Goal: Communication & Community: Answer question/provide support

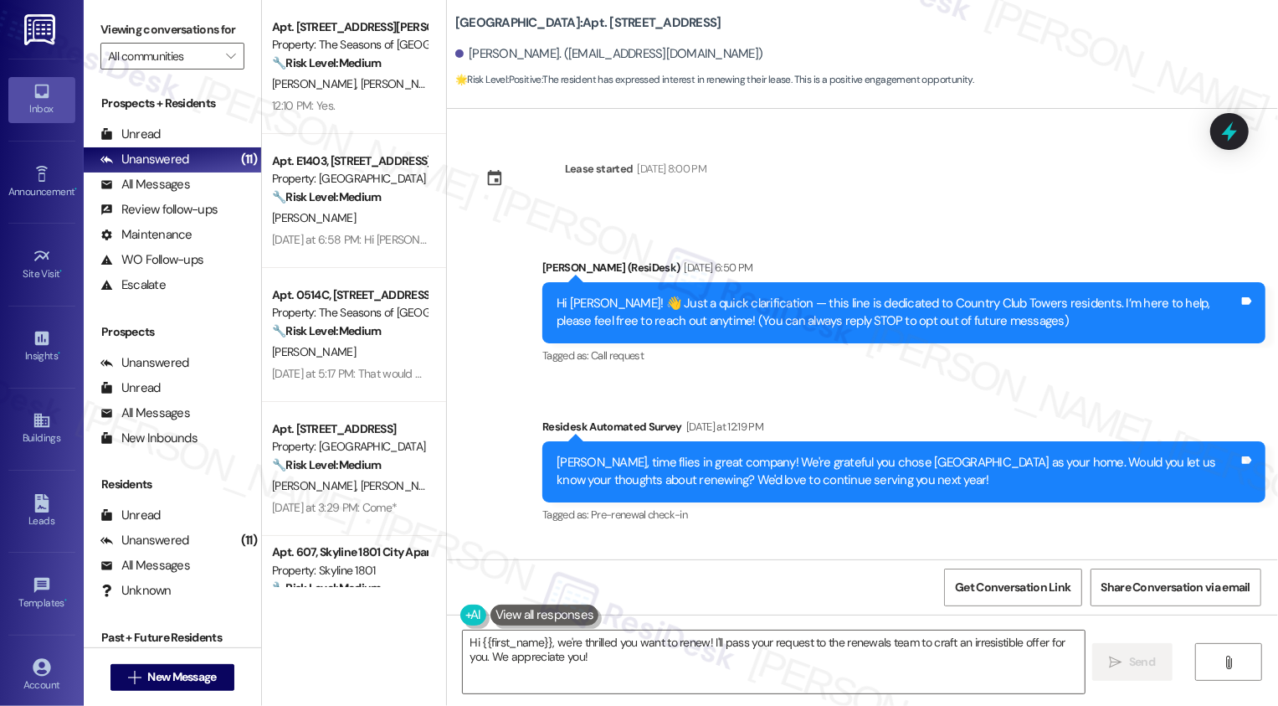
scroll to position [278, 0]
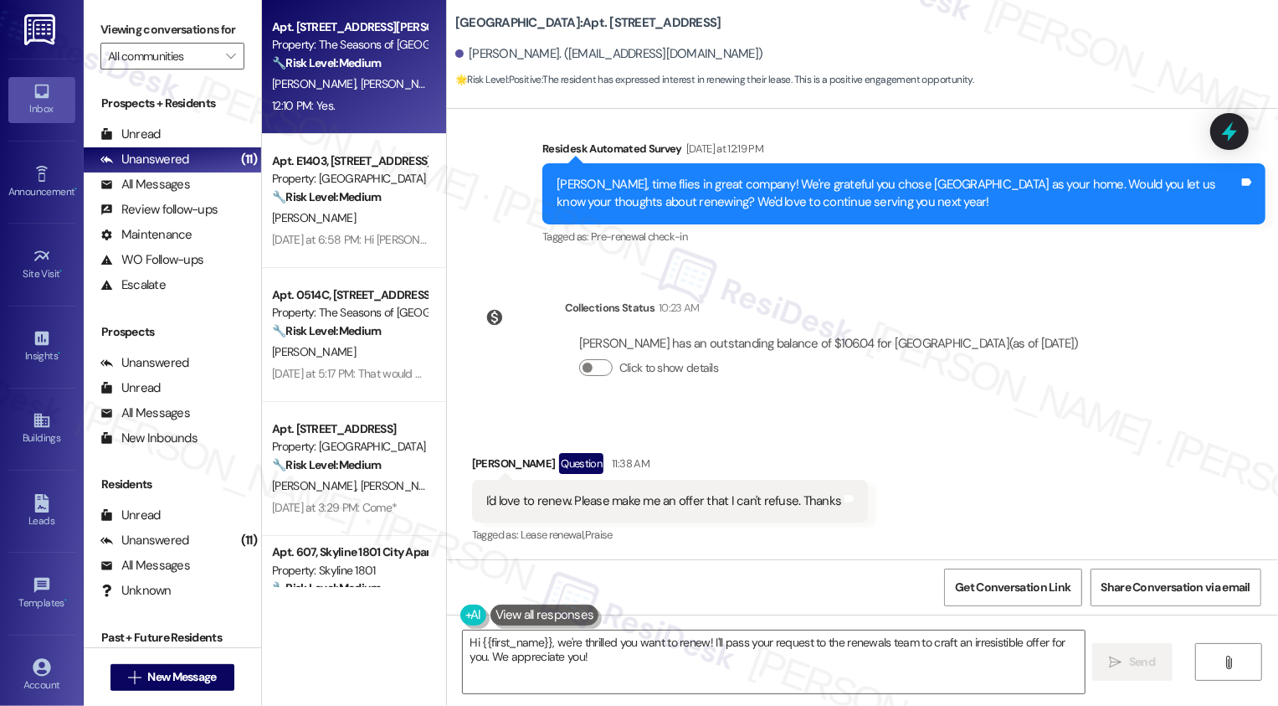
click at [360, 82] on span "[PERSON_NAME]" at bounding box center [402, 83] width 84 height 15
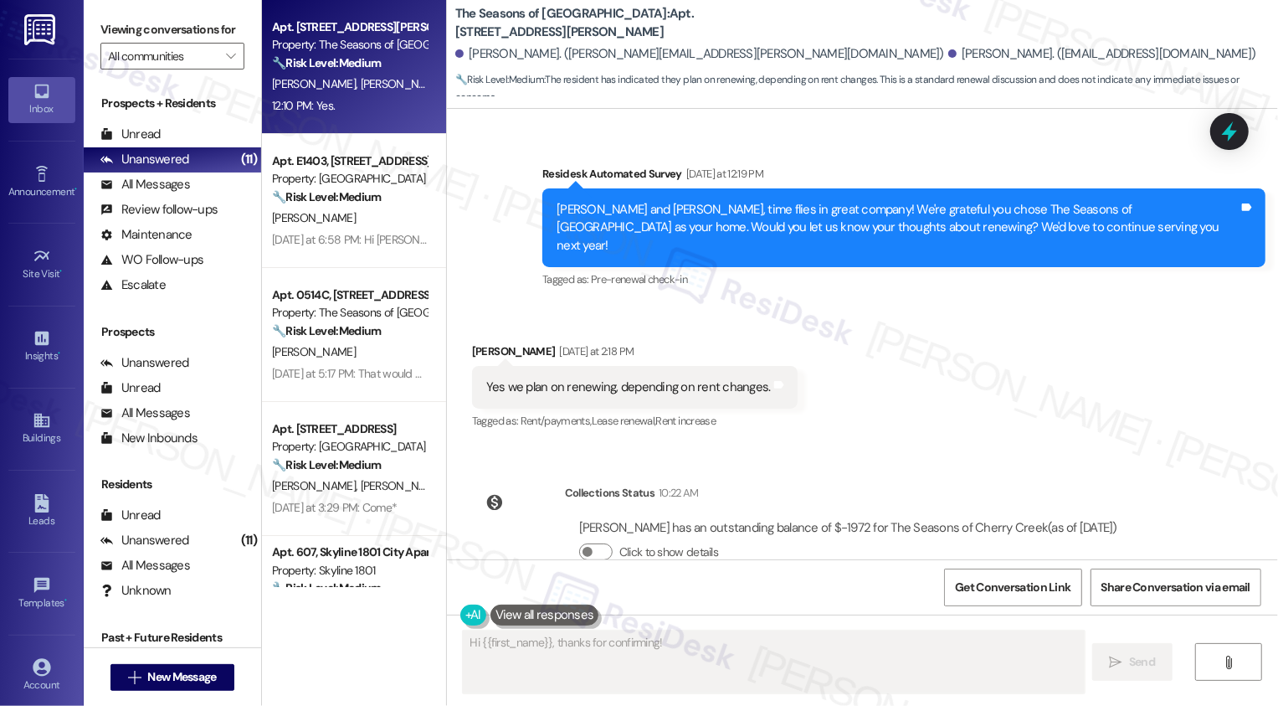
click at [360, 82] on span "[PERSON_NAME]" at bounding box center [402, 83] width 84 height 15
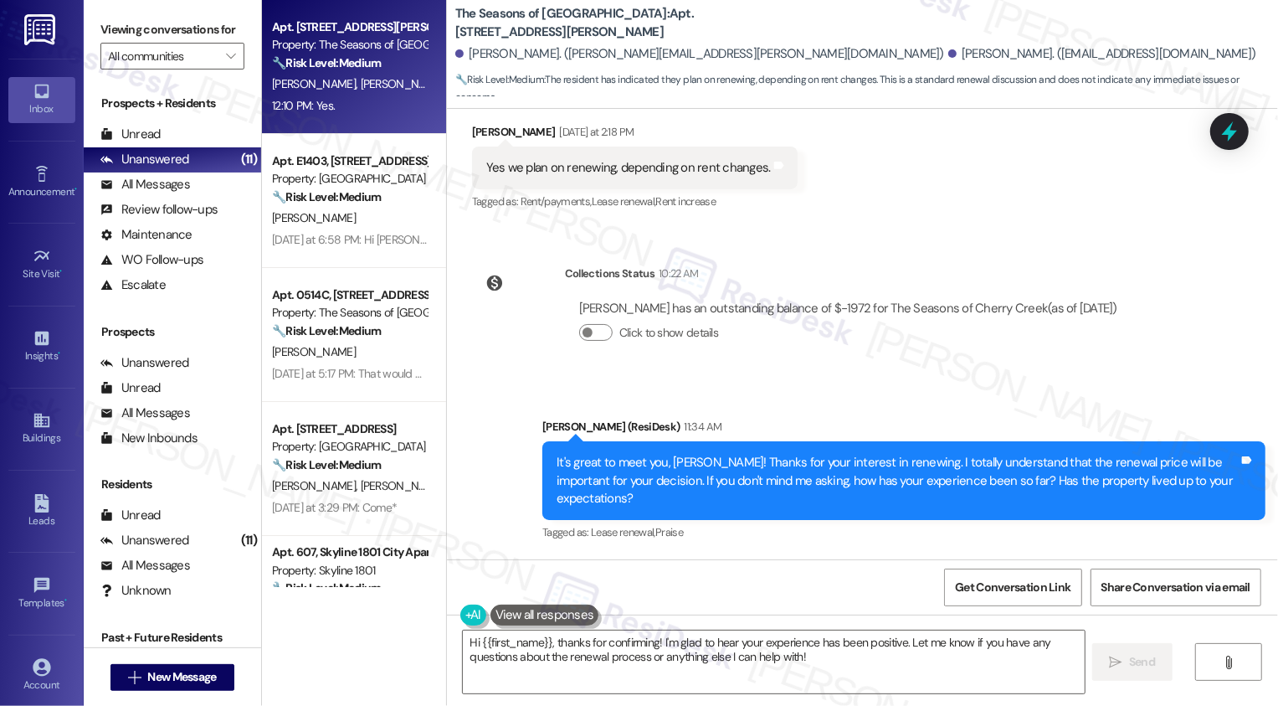
scroll to position [771, 0]
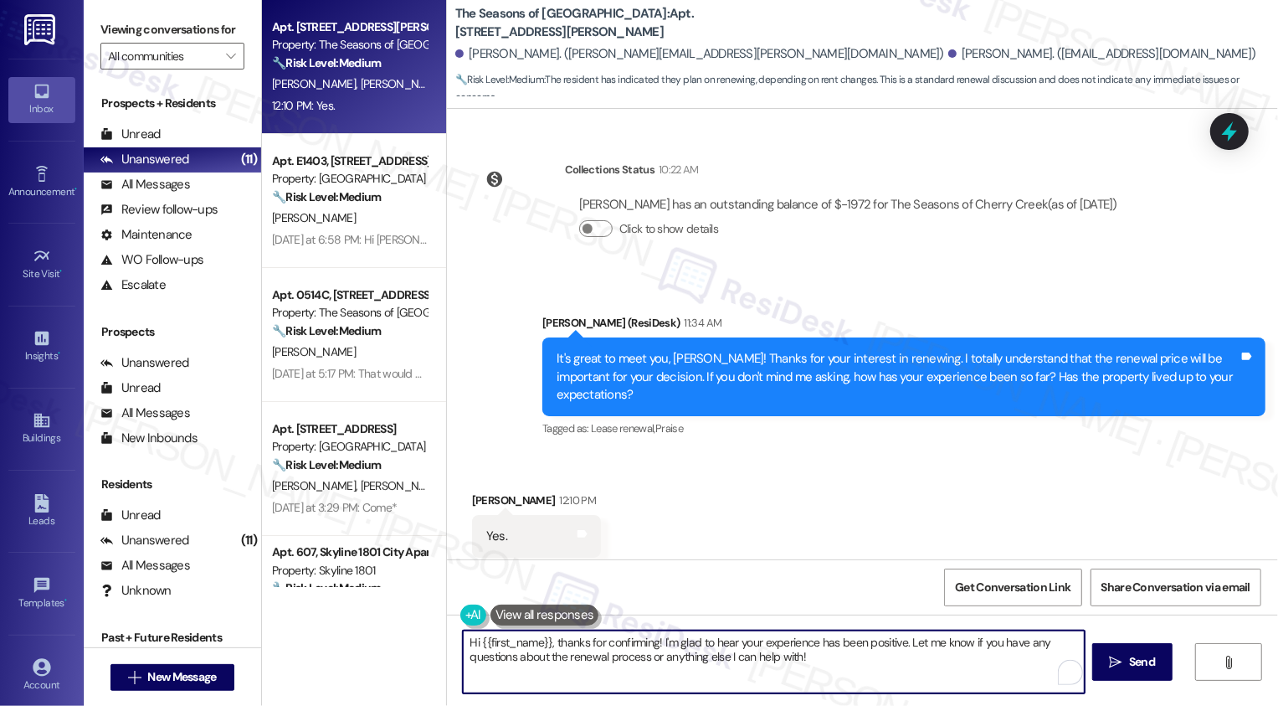
drag, startPoint x: 551, startPoint y: 640, endPoint x: 467, endPoint y: 637, distance: 83.8
click at [467, 638] on textarea "Hi {{first_name}}, thanks for confirming! I'm glad to hear your experience has …" at bounding box center [774, 661] width 622 height 63
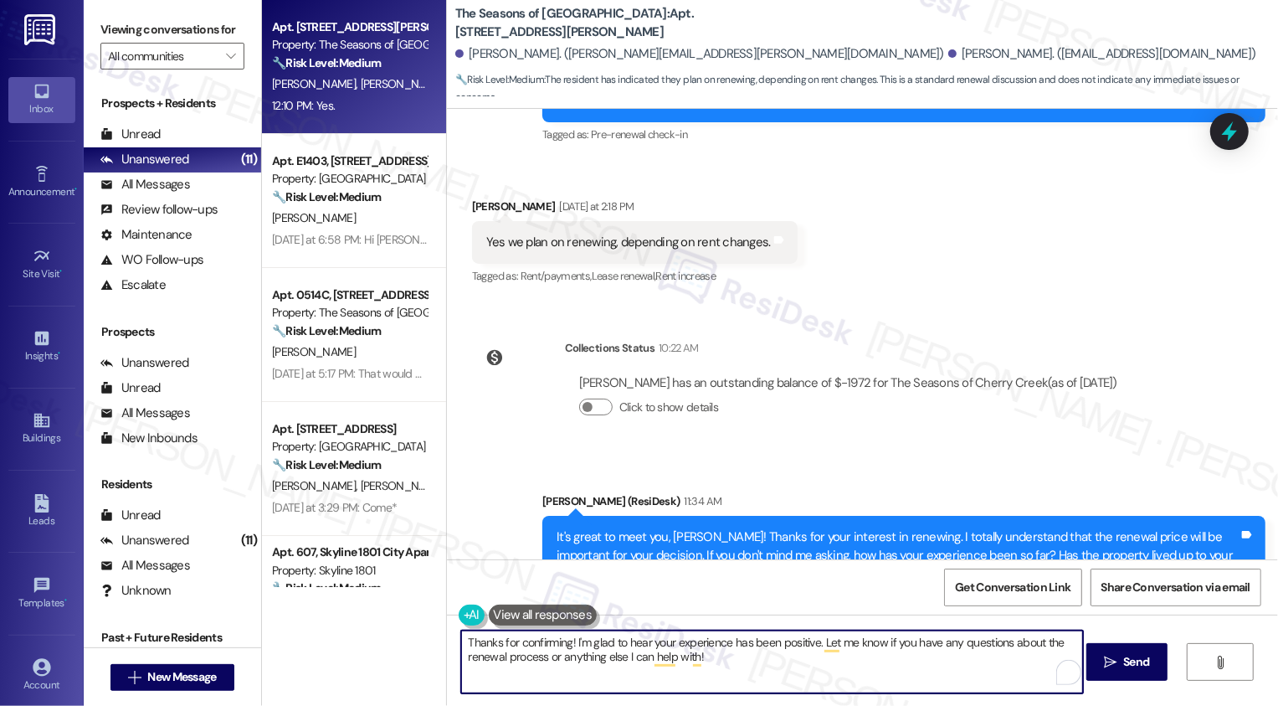
scroll to position [633, 0]
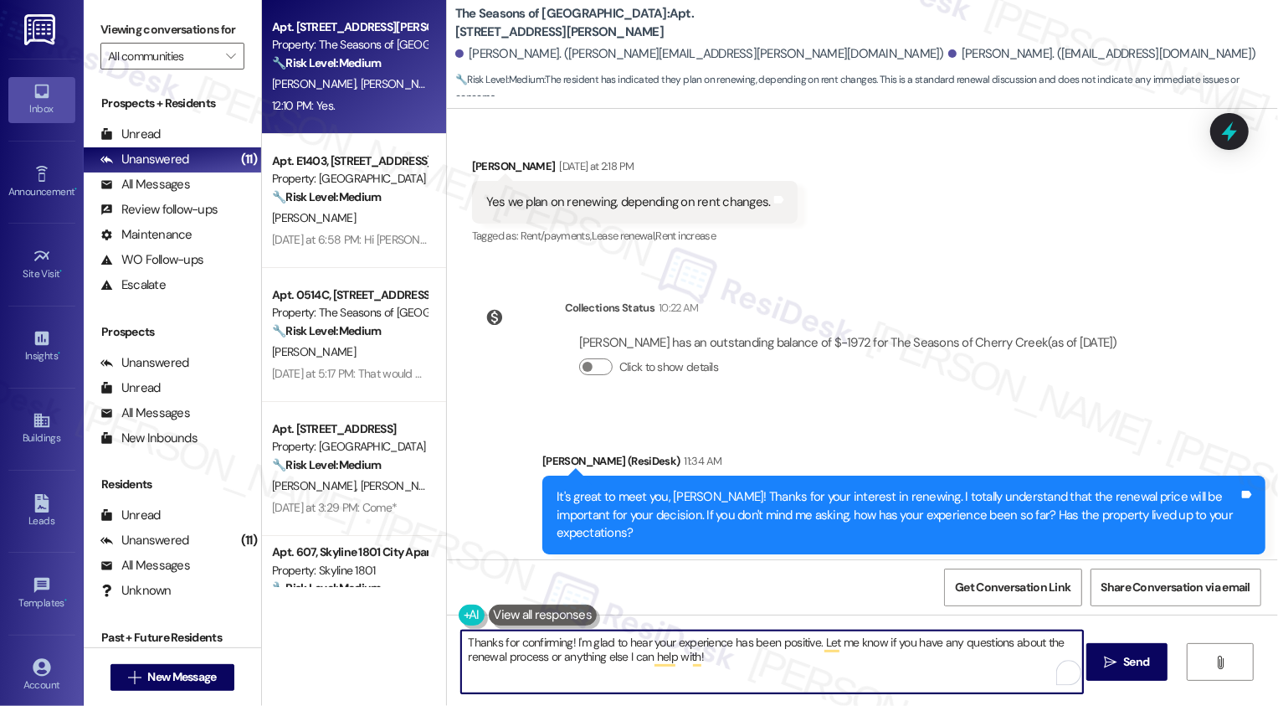
click at [830, 649] on textarea "Thanks for confirming! I'm glad to hear your experience has been positive. Let …" at bounding box center [772, 661] width 622 height 63
click at [809, 665] on textarea "Thanks for confirming! I'm glad to hear your experience has been positive. Let …" at bounding box center [772, 661] width 622 height 63
drag, startPoint x: 813, startPoint y: 641, endPoint x: 866, endPoint y: 692, distance: 73.4
click at [866, 693] on div "Thanks for confirming! I'm glad to hear your experience has been positive. Let …" at bounding box center [772, 661] width 624 height 64
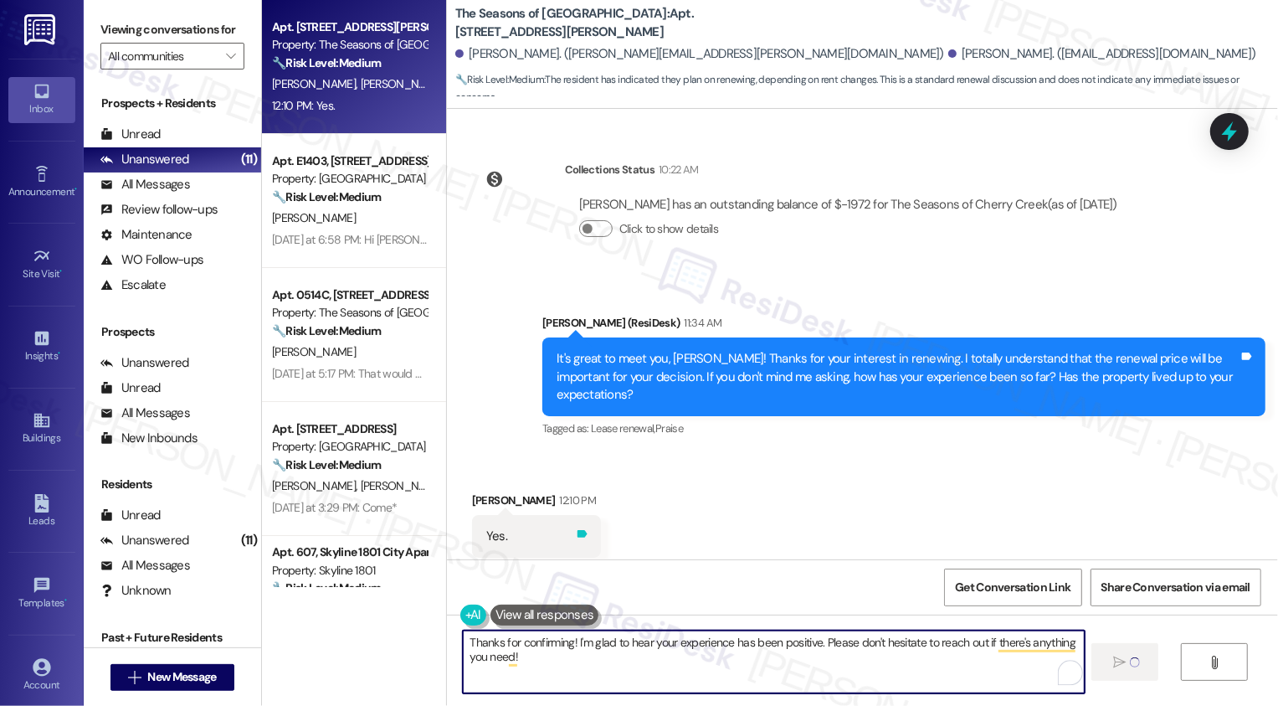
type textarea "Thanks for confirming! I'm glad to hear your experience has been positive. Plea…"
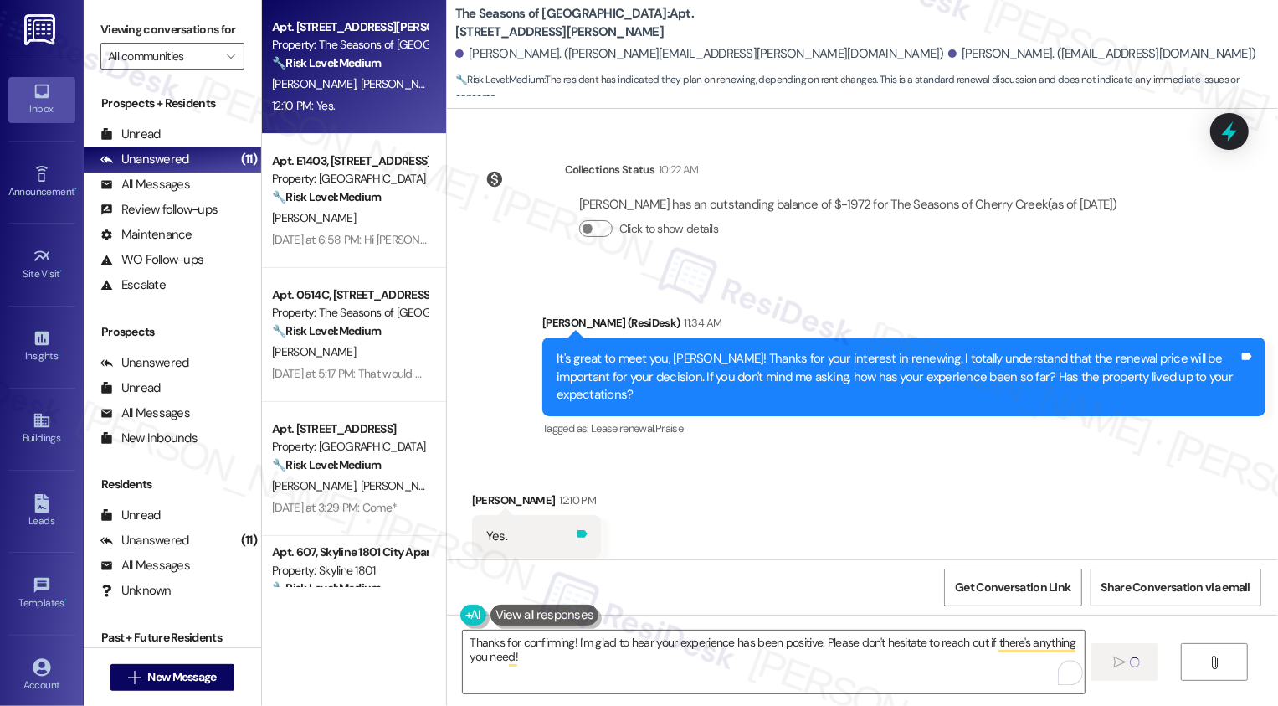
click at [576, 527] on icon at bounding box center [582, 533] width 13 height 13
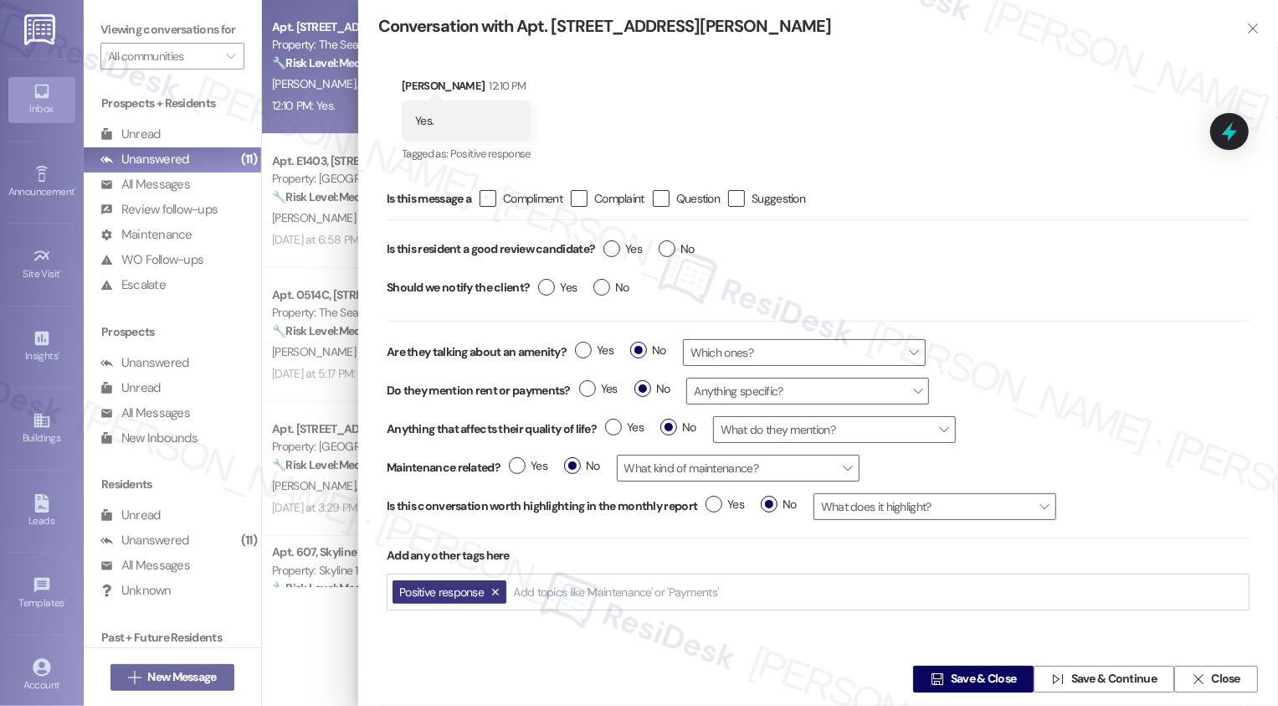
click at [606, 260] on input "Yes" at bounding box center [623, 251] width 39 height 22
radio input "true"
click at [964, 675] on span "Save & Close" at bounding box center [984, 680] width 66 height 18
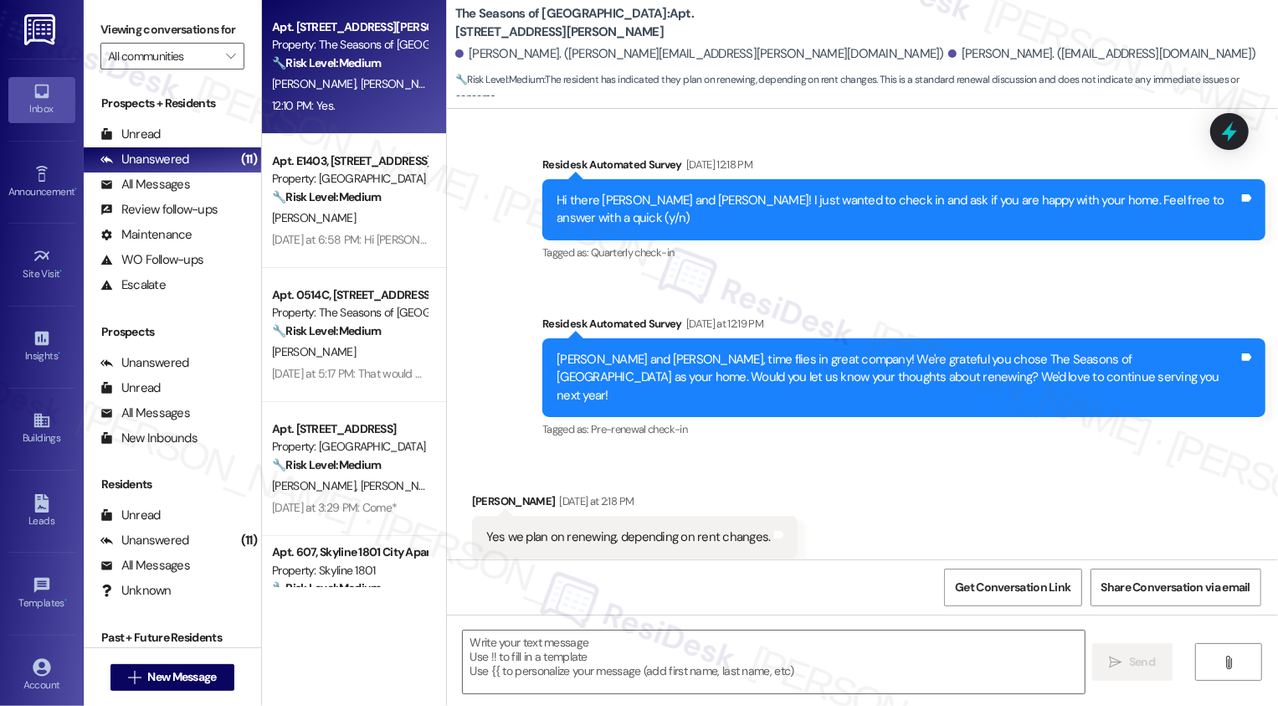
type textarea "Fetching suggested responses. Please feel free to read through the conversation…"
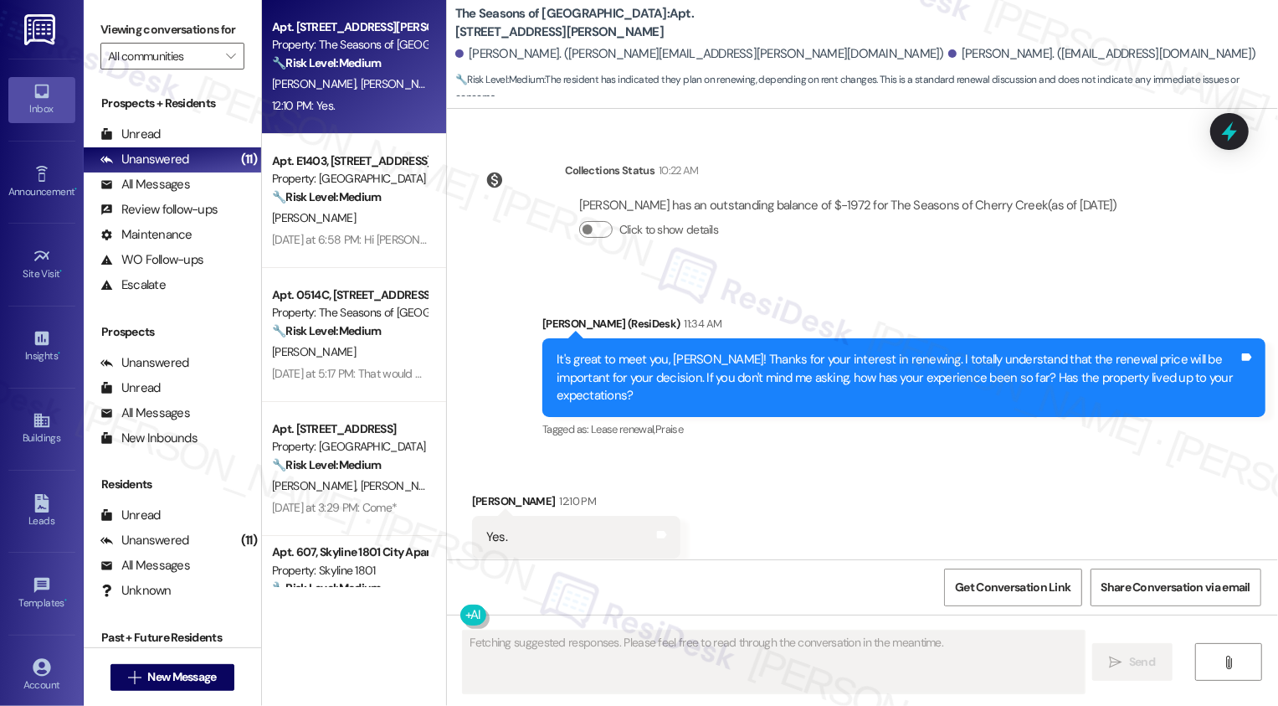
scroll to position [906, 0]
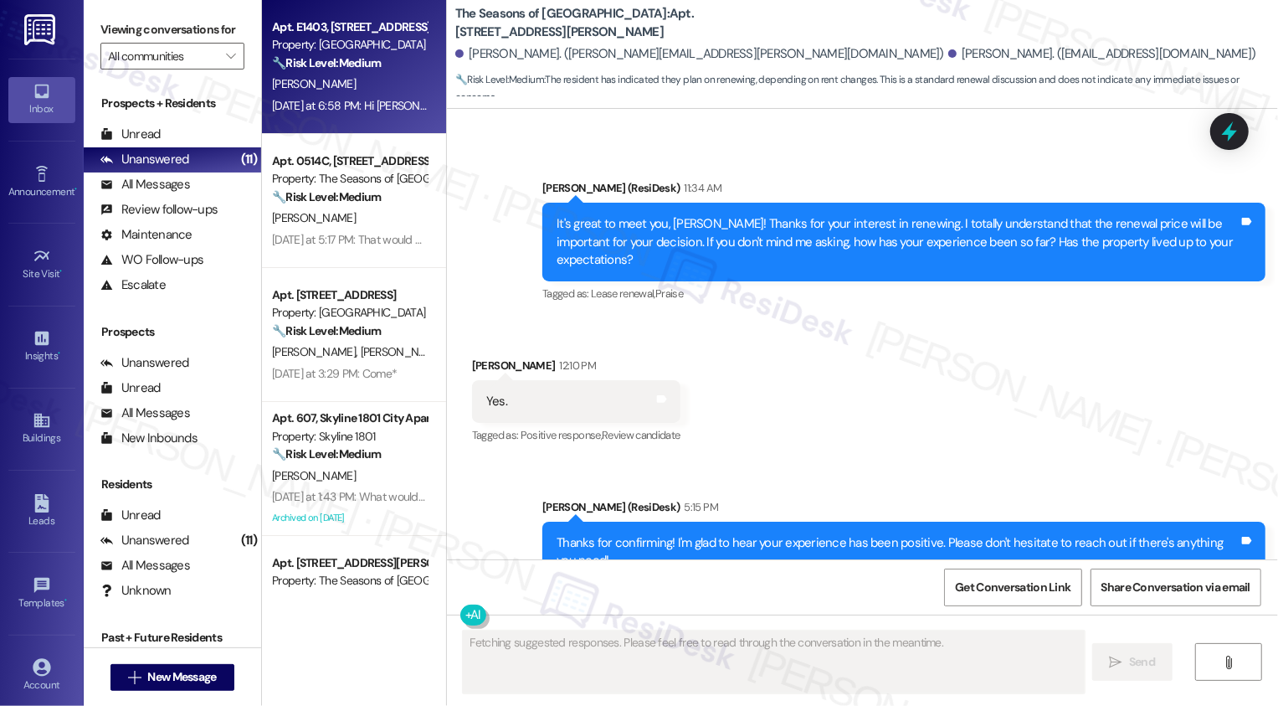
click at [353, 99] on div "Yesterday at 6:58 PM: Hi sarah - I would like to see some options for renewing …" at bounding box center [496, 105] width 449 height 15
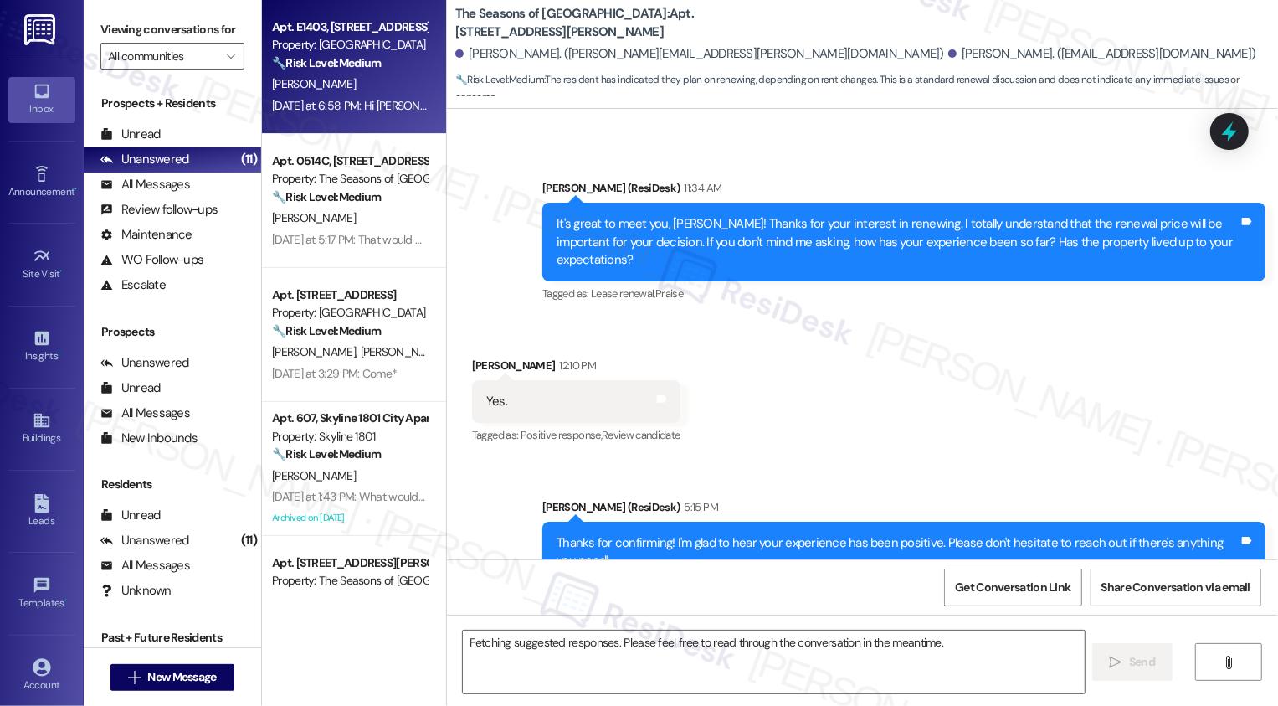
click at [353, 99] on div "Yesterday at 6:58 PM: Hi sarah - I would like to see some options for renewing …" at bounding box center [496, 105] width 449 height 15
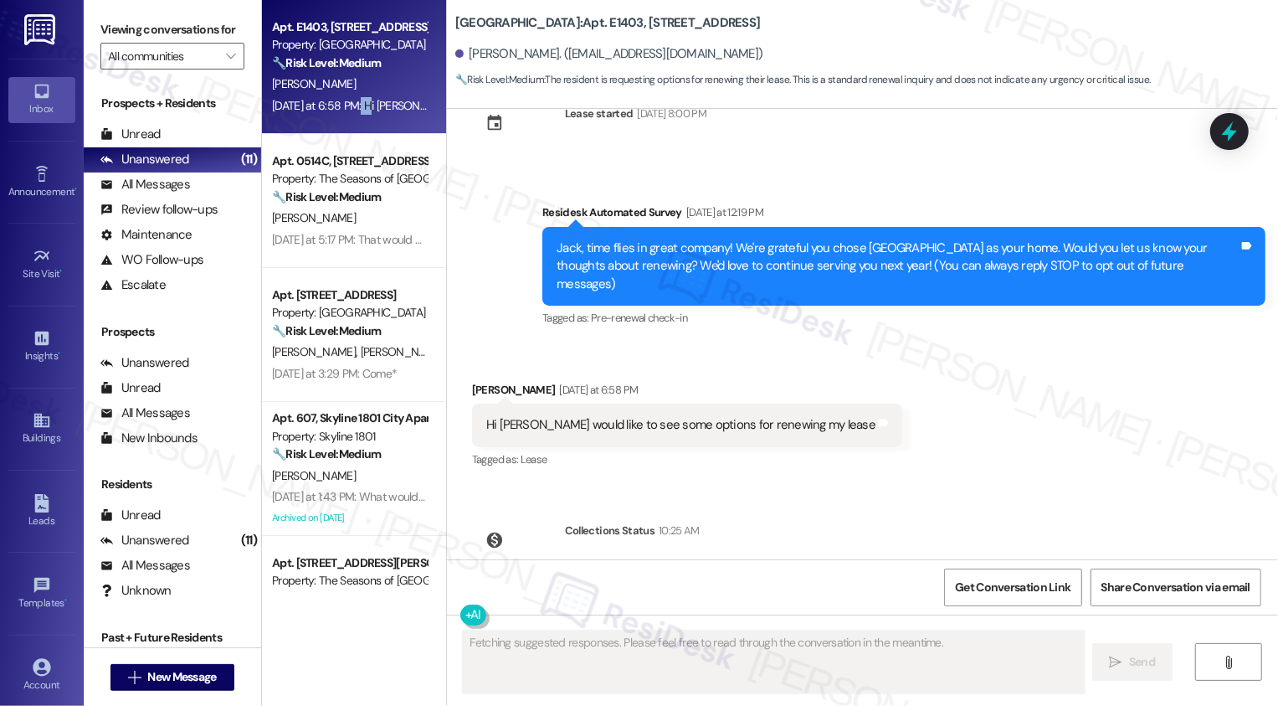
scroll to position [116, 0]
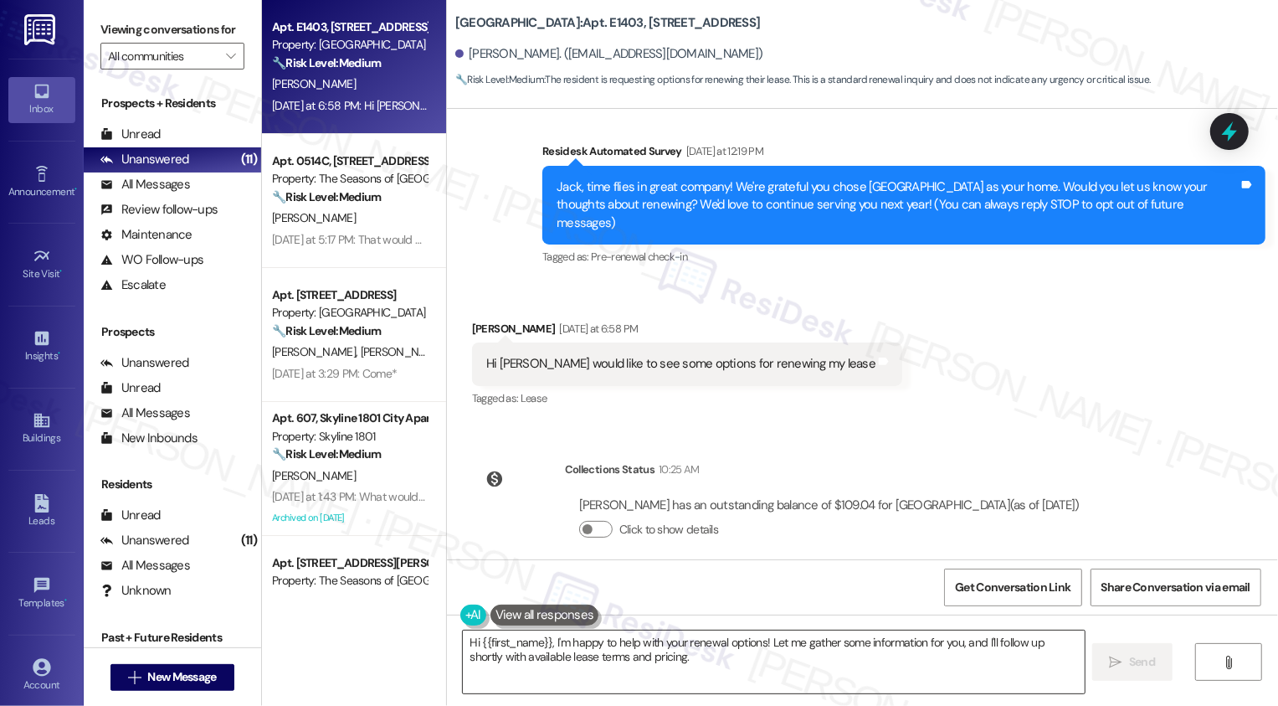
click at [578, 653] on textarea "Hi {{first_name}}, I'm happy to help with your renewal options! Let me gather s…" at bounding box center [774, 661] width 622 height 63
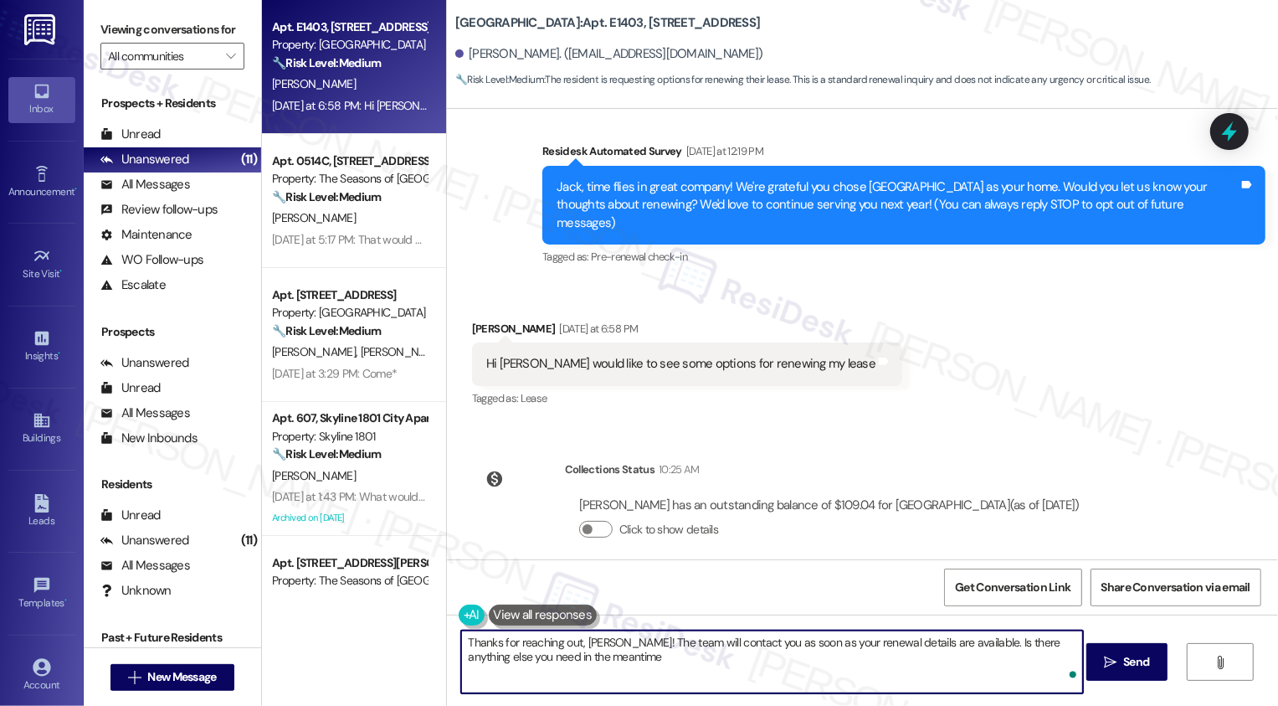
type textarea "Thanks for reaching out, Jack! The team will contact you as soon as your renewa…"
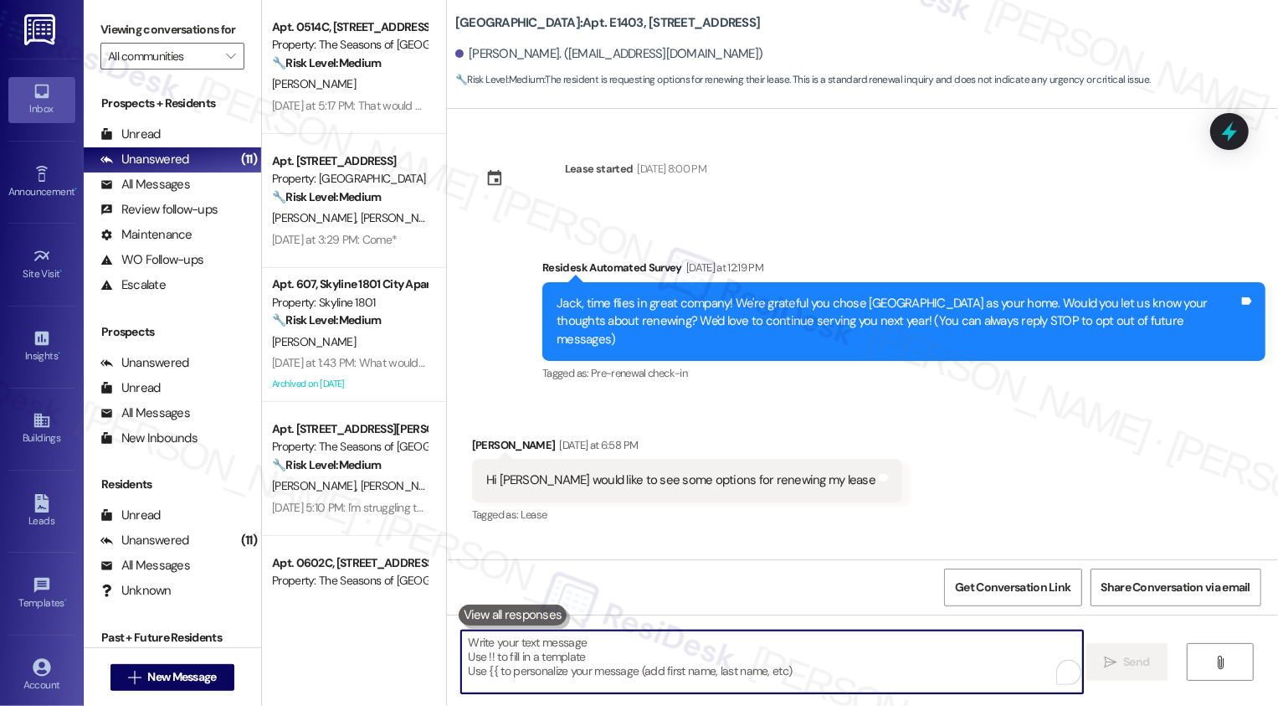
scroll to position [251, 0]
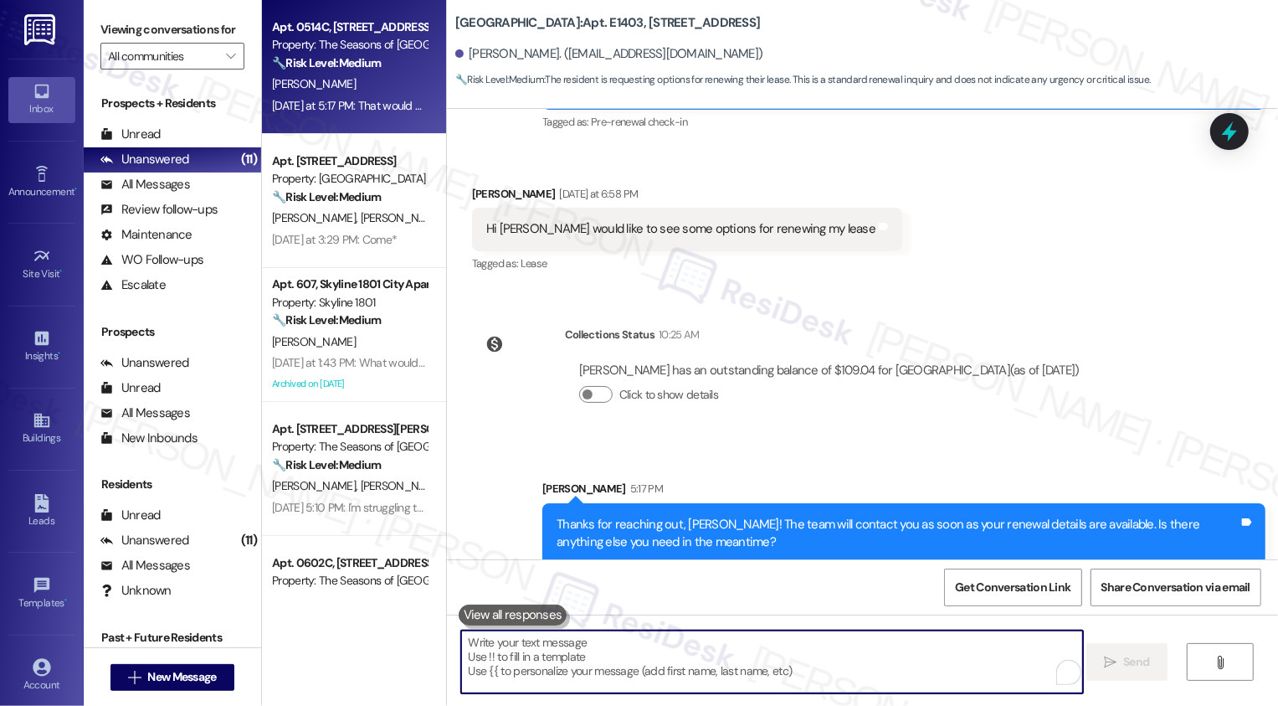
click at [331, 94] on div "C. Duran" at bounding box center [349, 84] width 158 height 21
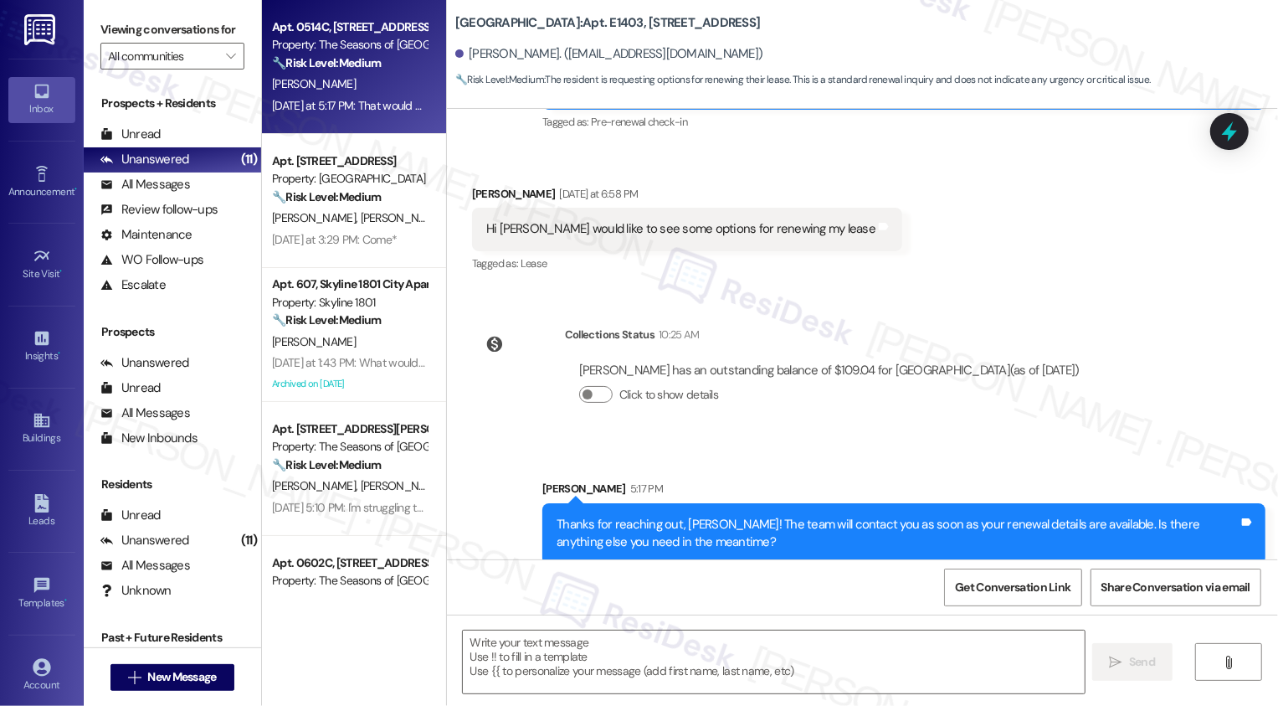
type textarea "Fetching suggested responses. Please feel free to read through the conversation…"
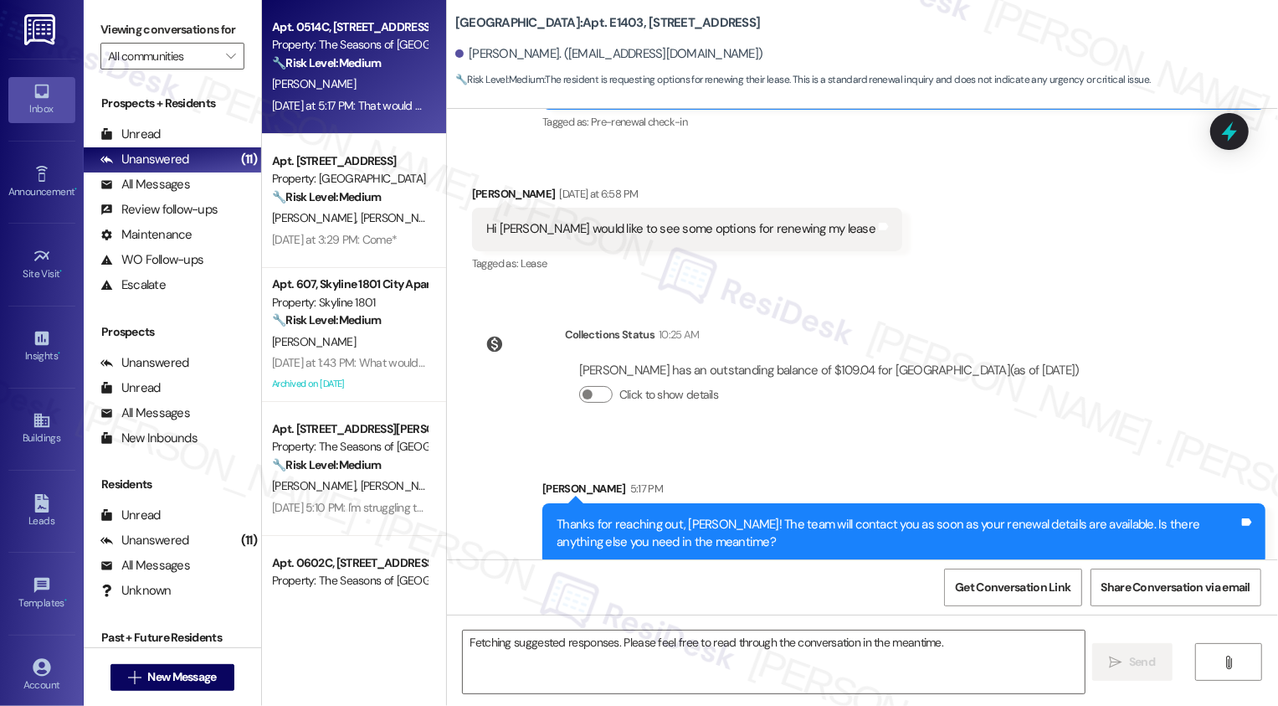
click at [331, 94] on div "C. Duran" at bounding box center [349, 84] width 158 height 21
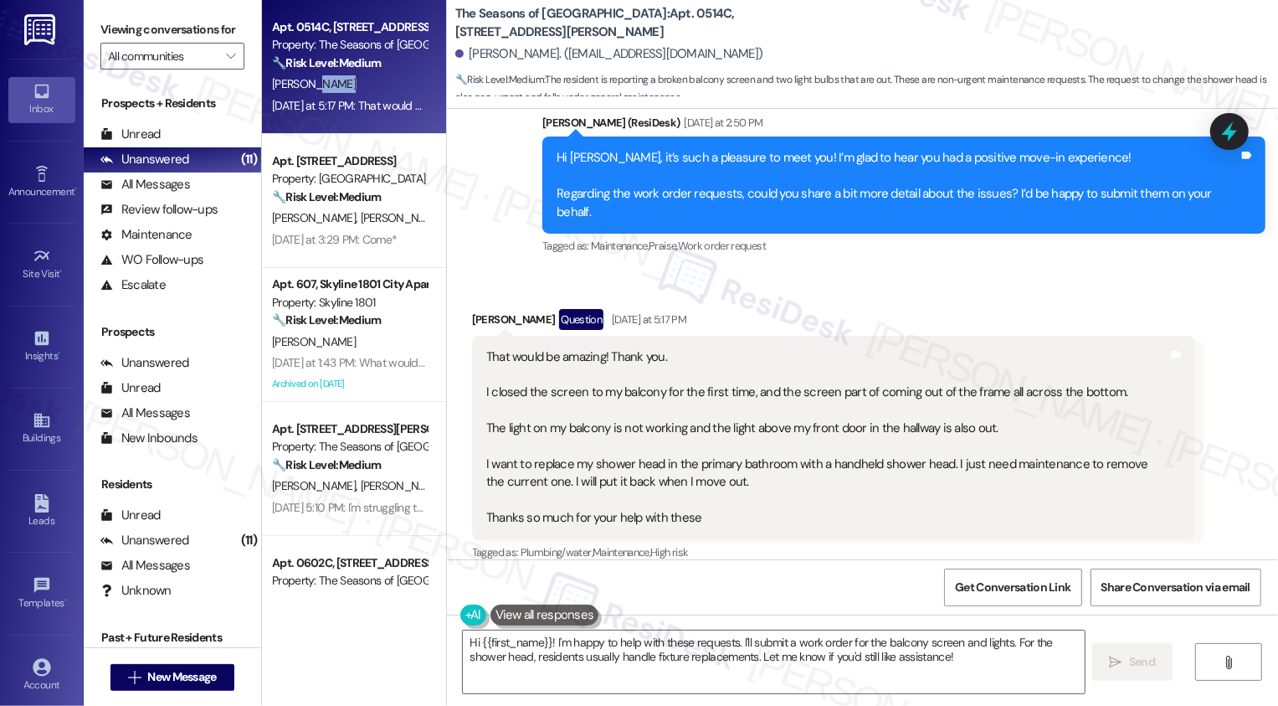
scroll to position [580, 0]
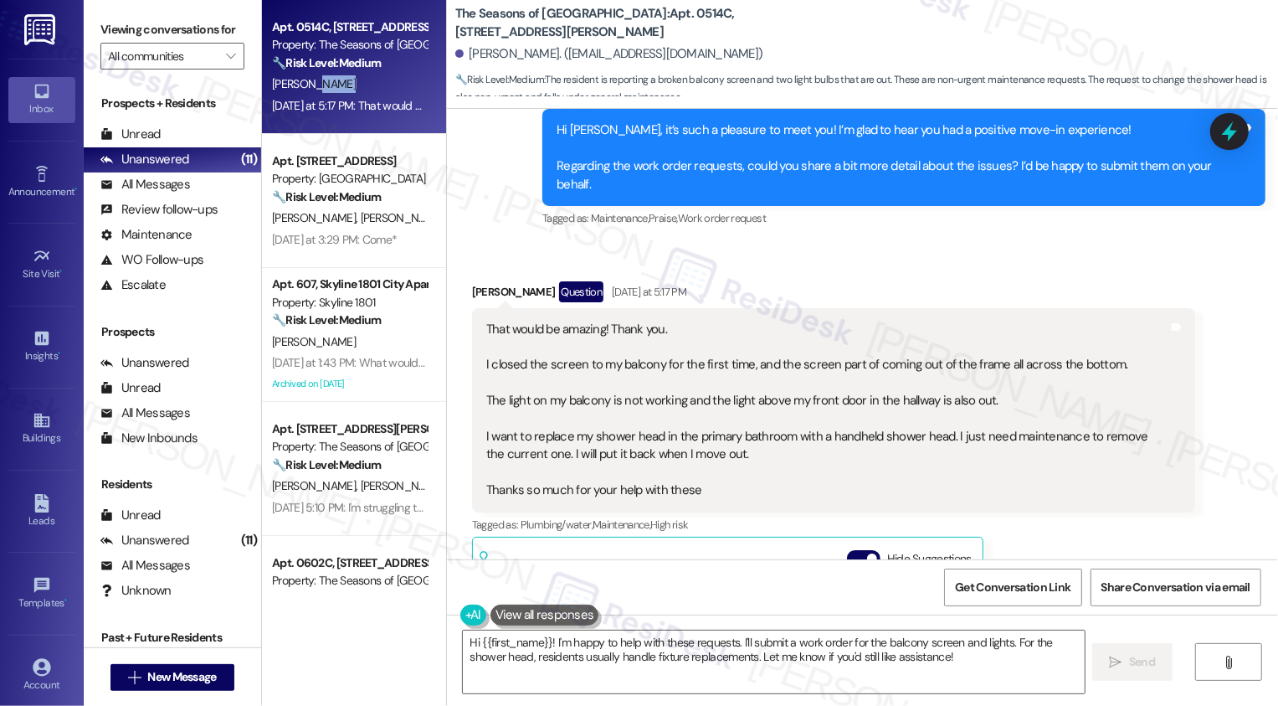
click at [653, 15] on b "The Seasons of Cherry Creek: Apt. 0514C, 3498 Cedar E Ellsworth Ave" at bounding box center [622, 23] width 335 height 36
copy b "0514C"
drag, startPoint x: 459, startPoint y: 53, endPoint x: 520, endPoint y: 53, distance: 61.1
click at [520, 53] on div "Carrie Duran. (carrieduran11@gmail.com)" at bounding box center [609, 54] width 308 height 18
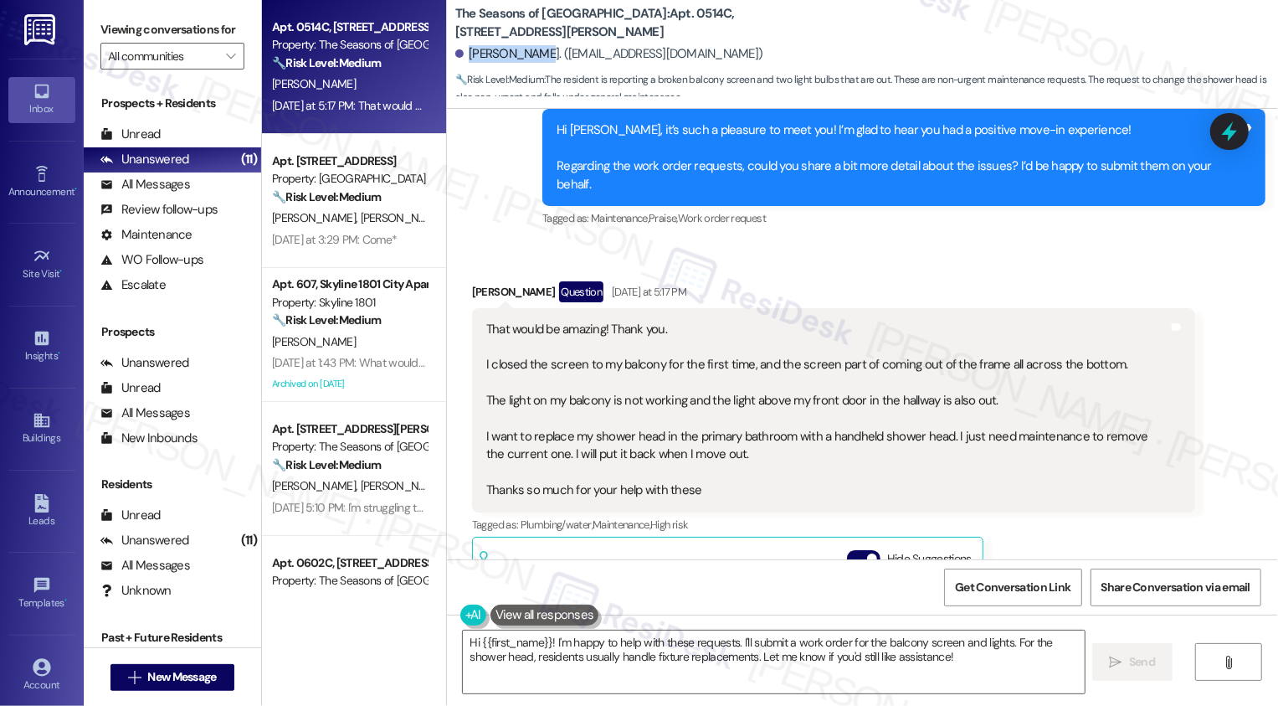
copy div "Carrie Duran"
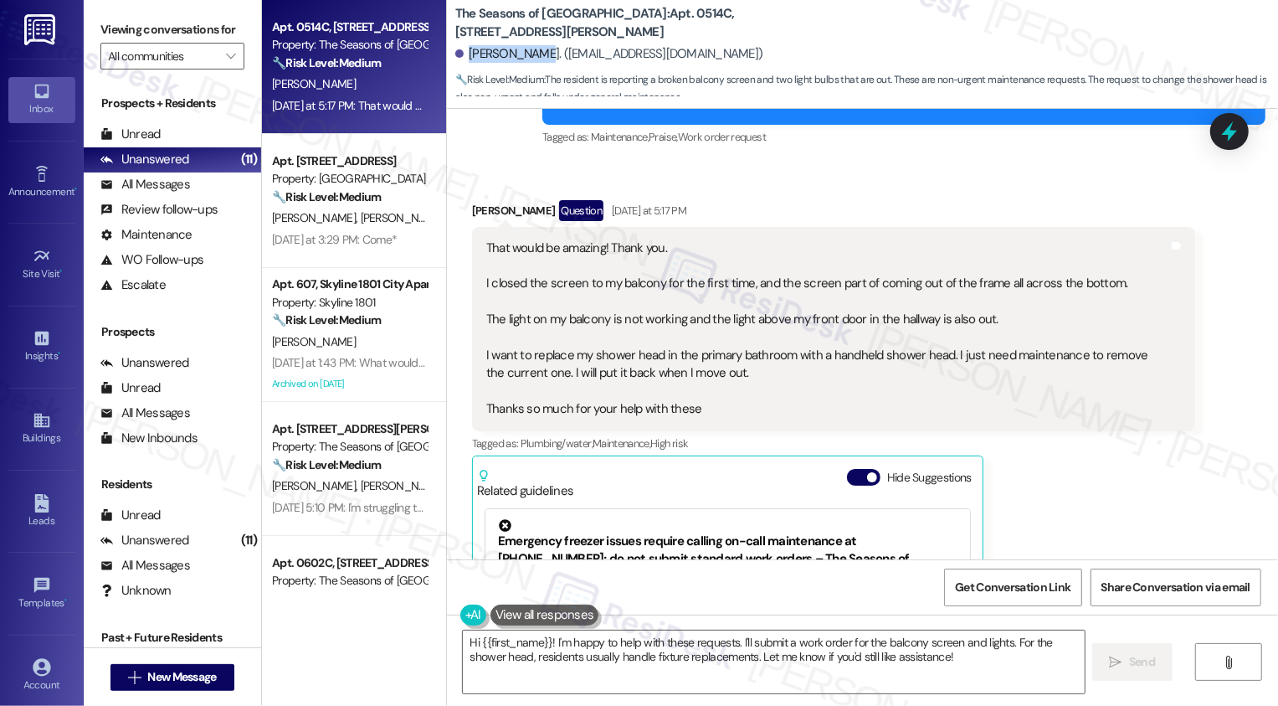
scroll to position [674, 0]
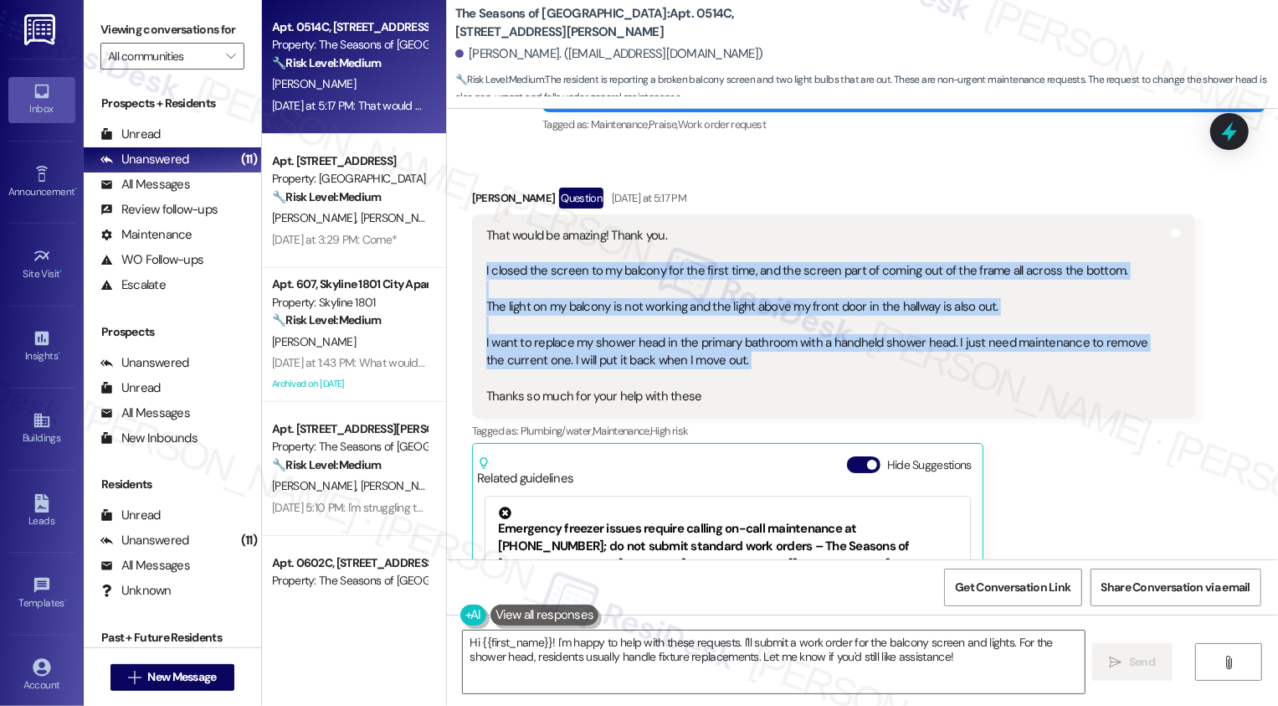
drag, startPoint x: 475, startPoint y: 248, endPoint x: 985, endPoint y: 348, distance: 520.4
click at [985, 349] on div "That would be amazing! Thank you. I closed the screen to my balcony for the fir…" at bounding box center [828, 316] width 686 height 179
copy div "I closed the screen to my balcony for the first time, and the screen part of co…"
click at [696, 662] on textarea "Hi {{first_name}}! I'm happy to help with these requests. I'll submit a work or…" at bounding box center [774, 661] width 622 height 63
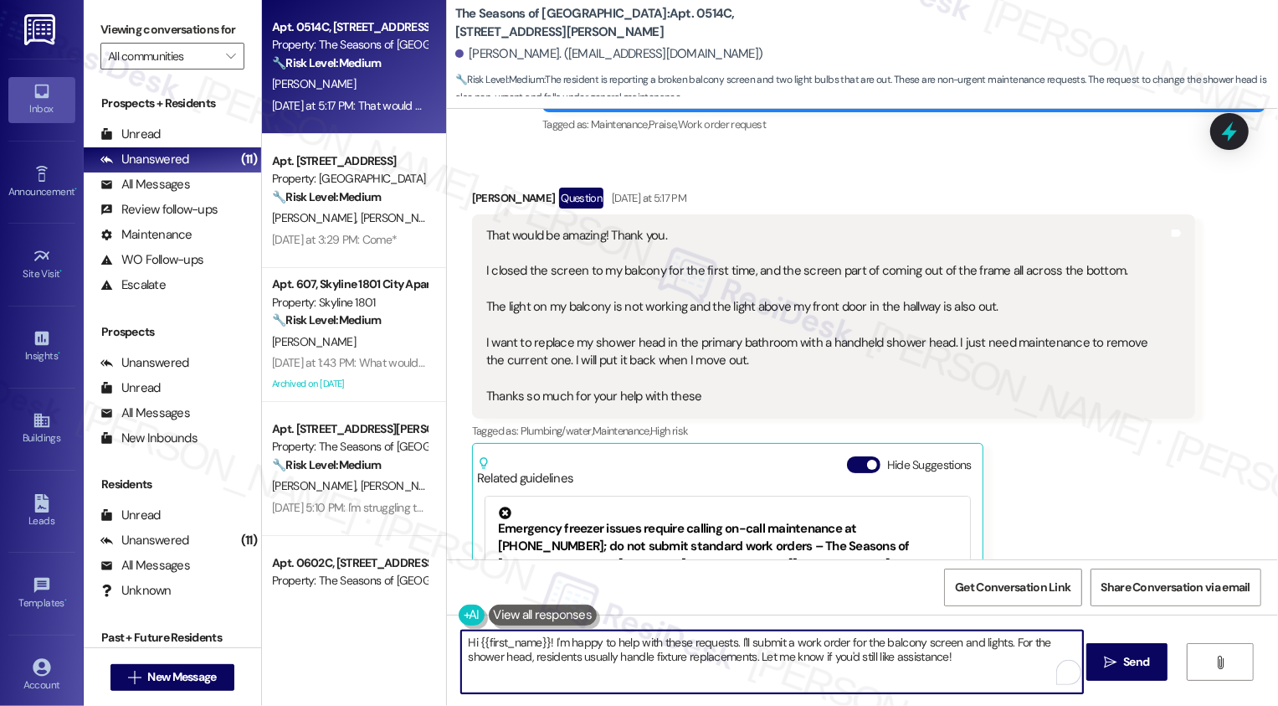
click at [721, 655] on textarea "Hi {{first_name}}! I'm happy to help with these requests. I'll submit a work or…" at bounding box center [772, 661] width 622 height 63
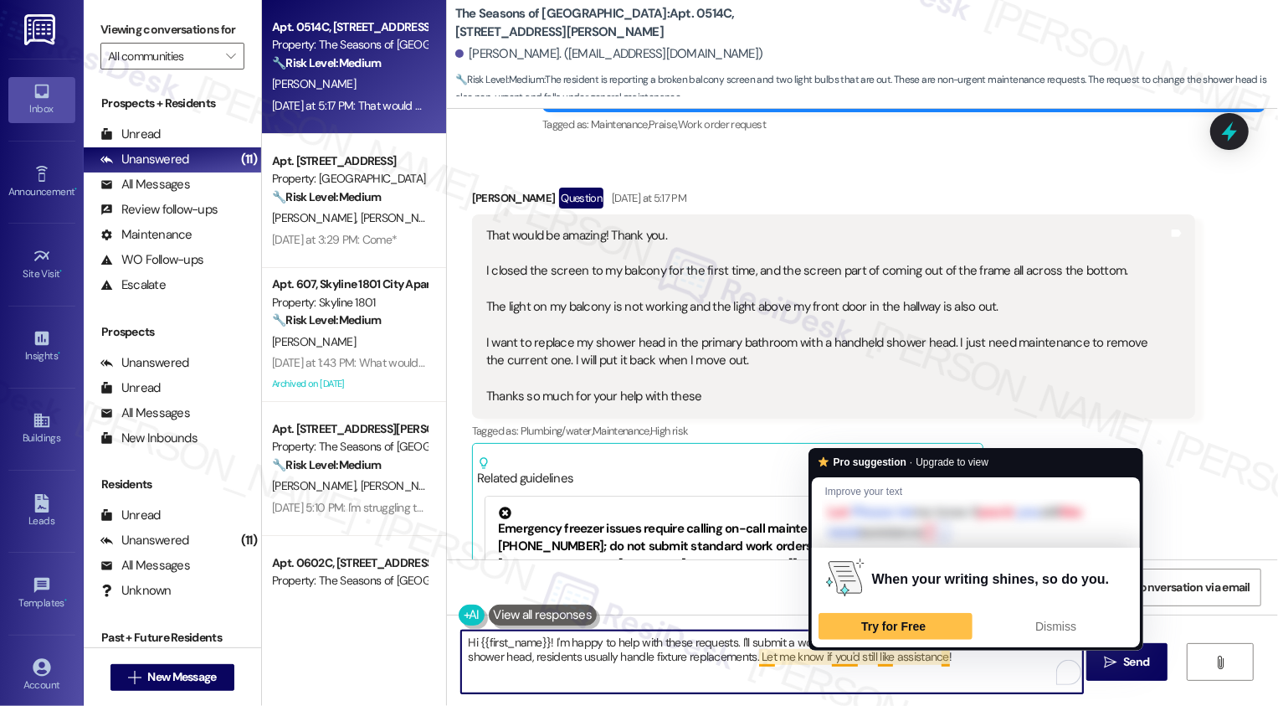
click at [777, 646] on textarea "Hi {{first_name}}! I'm happy to help with these requests. I'll submit a work or…" at bounding box center [772, 661] width 622 height 63
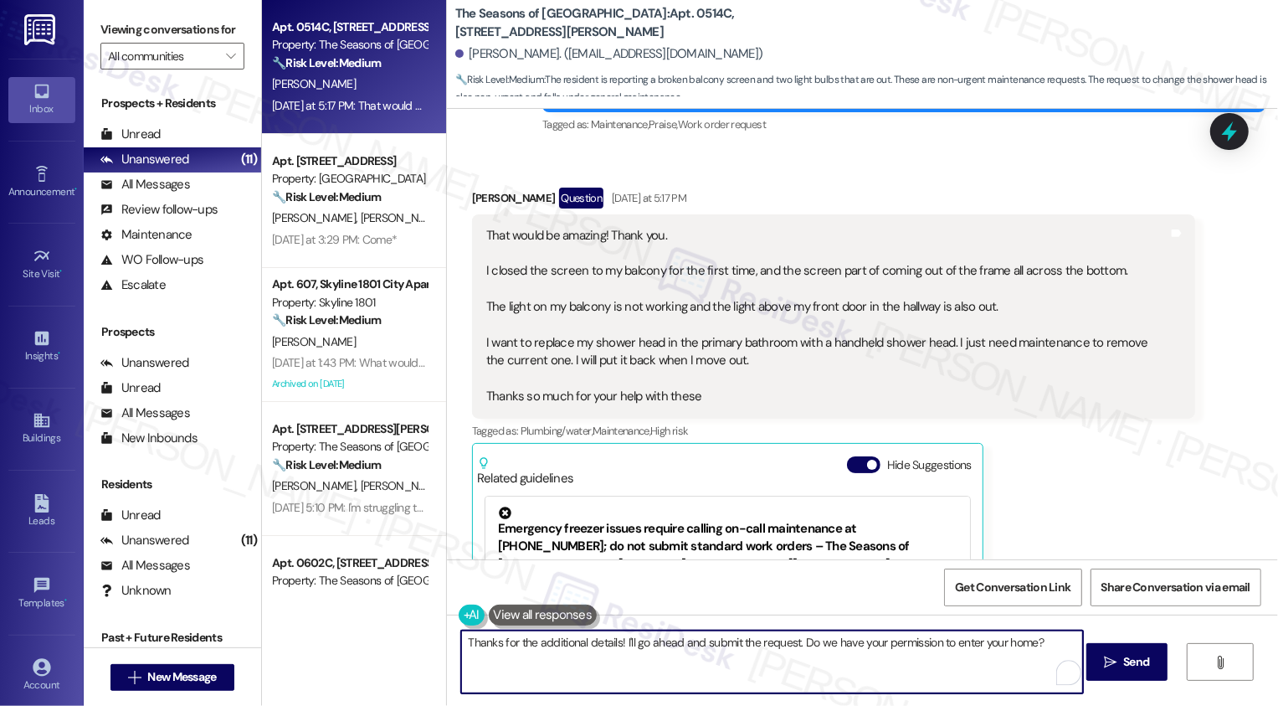
click at [790, 642] on textarea "Thanks for the additional details! I'll go ahead and submit the request. Do we …" at bounding box center [772, 661] width 622 height 63
click at [808, 656] on textarea "Thanks for the additional details! I'll go ahead and submit the request for the…" at bounding box center [772, 661] width 622 height 63
type textarea "Thanks for the additional details! I'll go ahead and submit the request for the…"
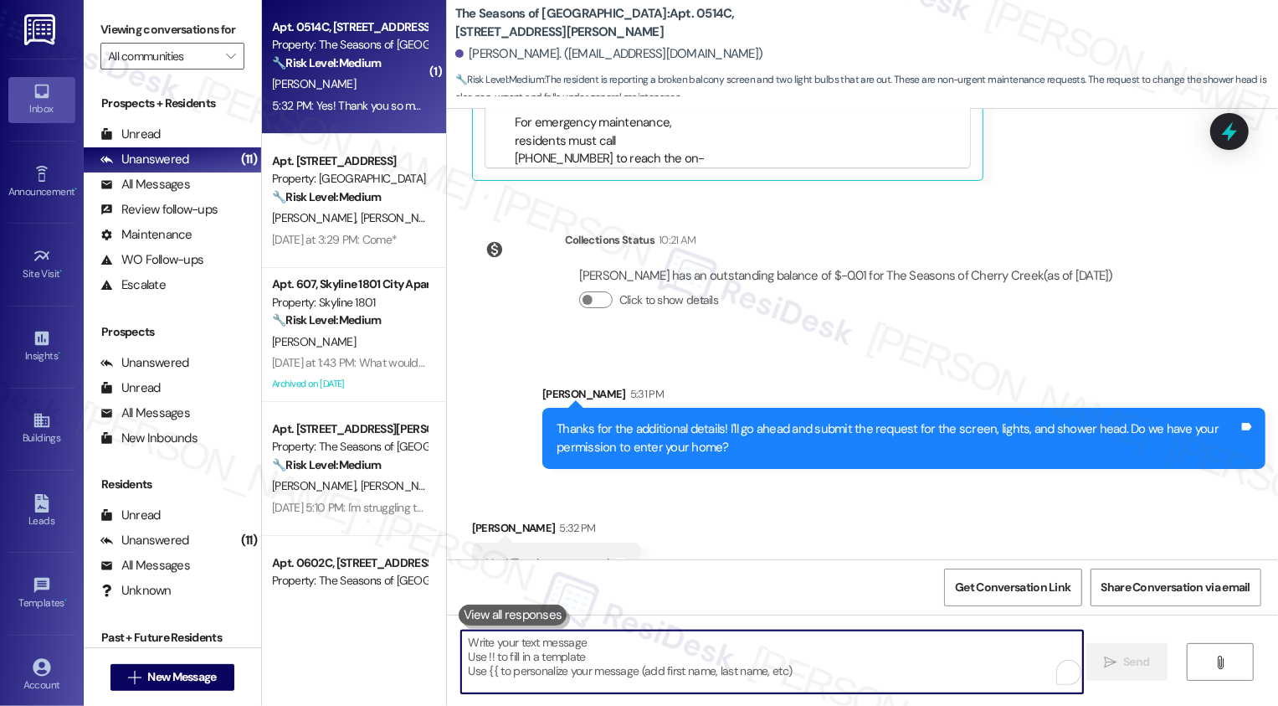
scroll to position [1288, 0]
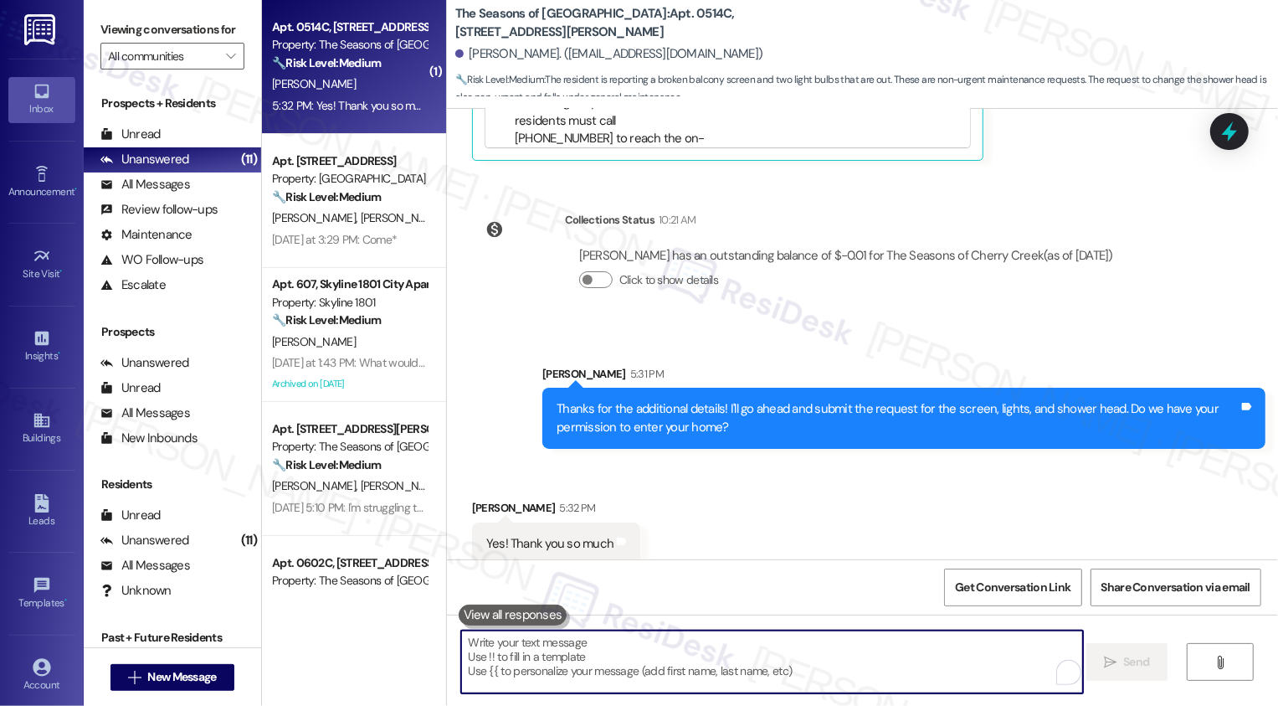
click at [881, 327] on div "Sent via SMS Sarah 5:31 PM Thanks for the additional details! I'll go ahead and…" at bounding box center [862, 394] width 831 height 135
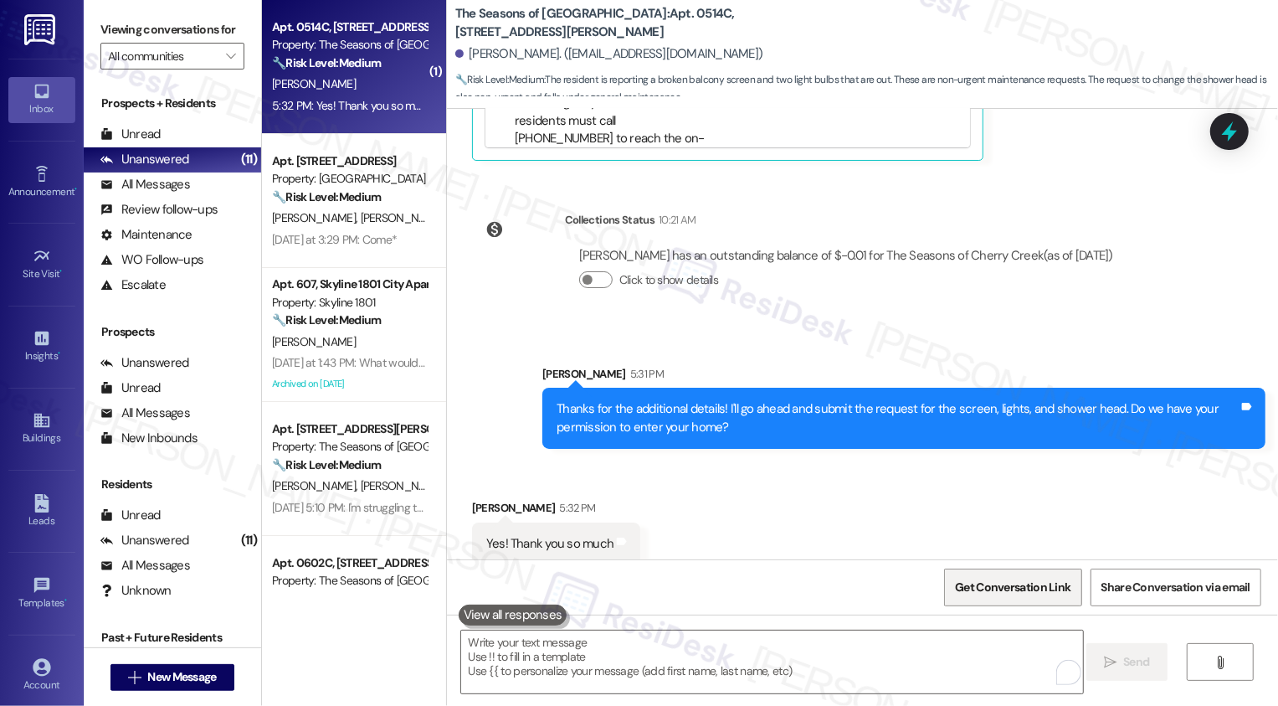
click at [994, 580] on span "Get Conversation Link" at bounding box center [1013, 587] width 116 height 18
click at [943, 516] on div "Received via SMS Carrie Duran 5:32 PM Yes! Thank you so much Tags and notes" at bounding box center [862, 519] width 831 height 116
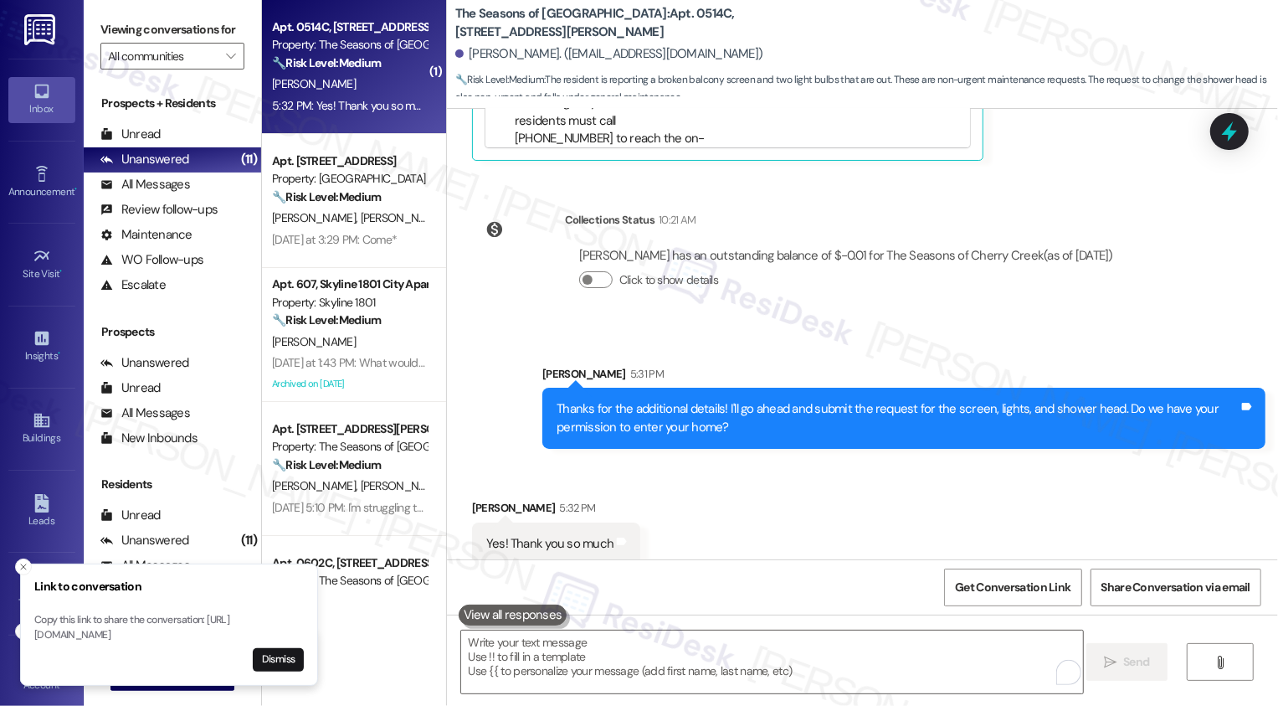
click at [460, 295] on div "Collections Status 10:21 AM Carrie Duran has an outstanding balance of $-0.01 f…" at bounding box center [800, 262] width 681 height 129
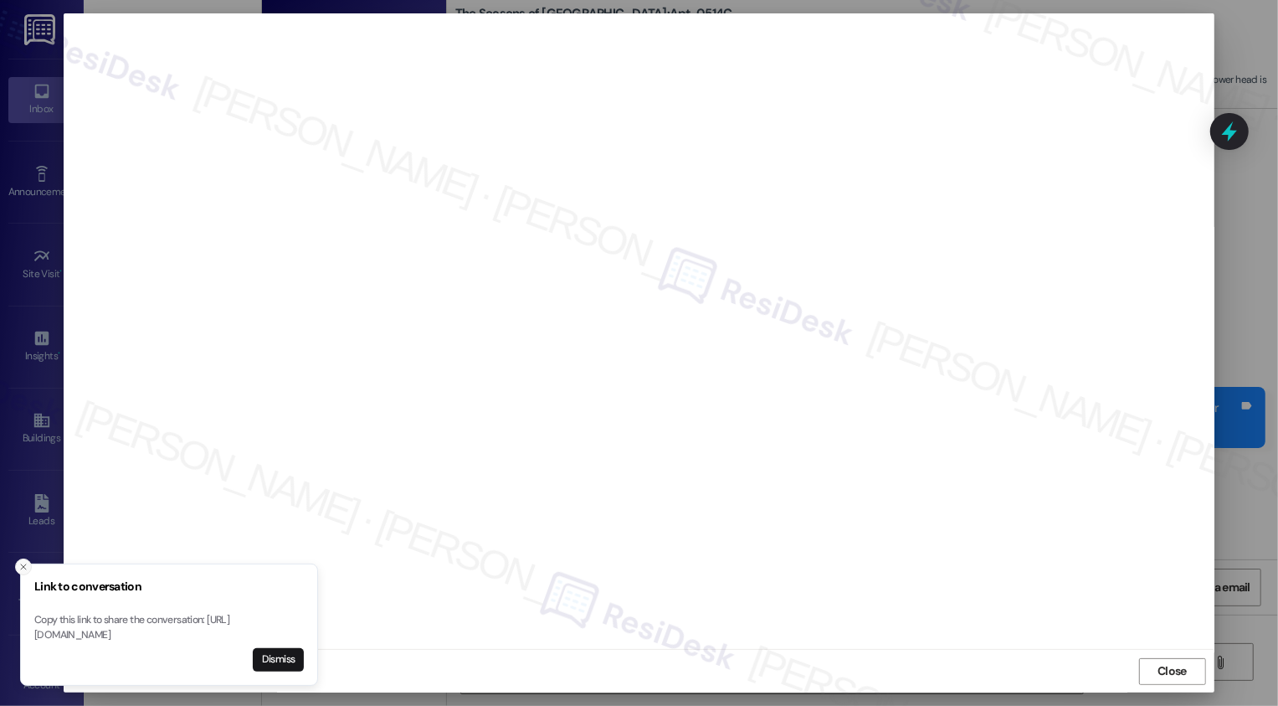
click at [23, 562] on icon "Close toast" at bounding box center [23, 567] width 10 height 10
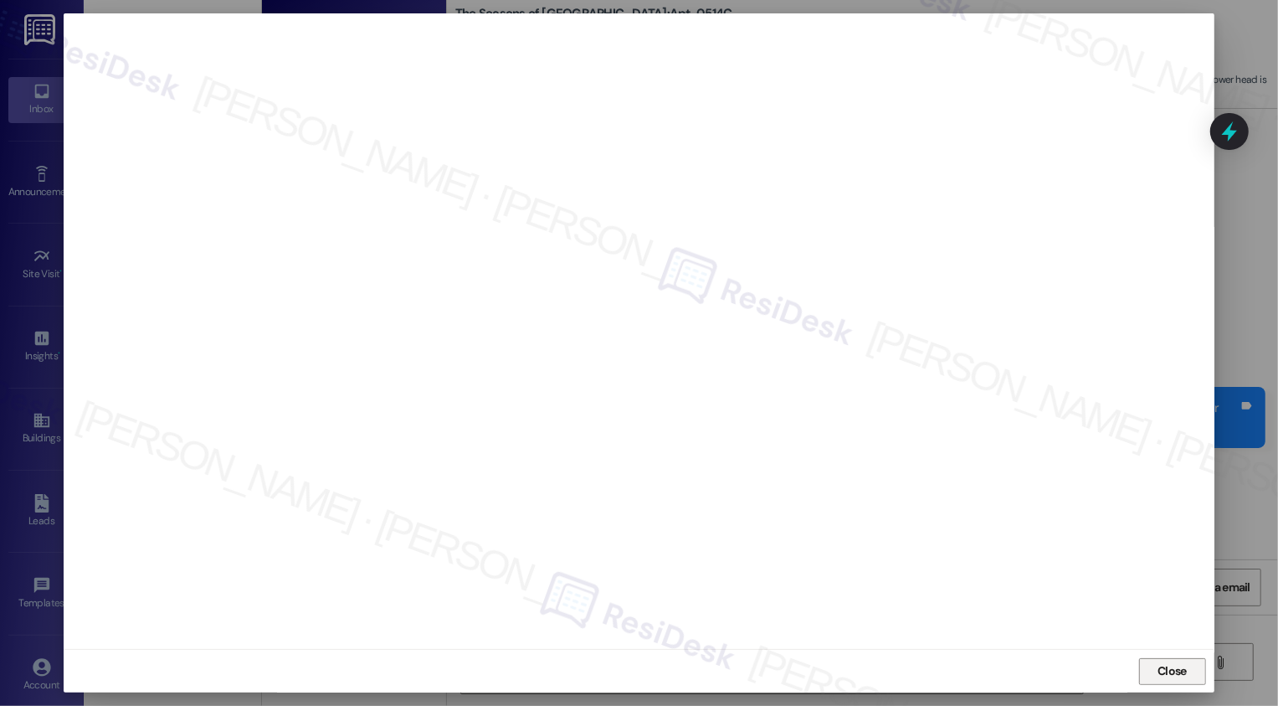
click at [1167, 676] on span "Close" at bounding box center [1172, 671] width 29 height 18
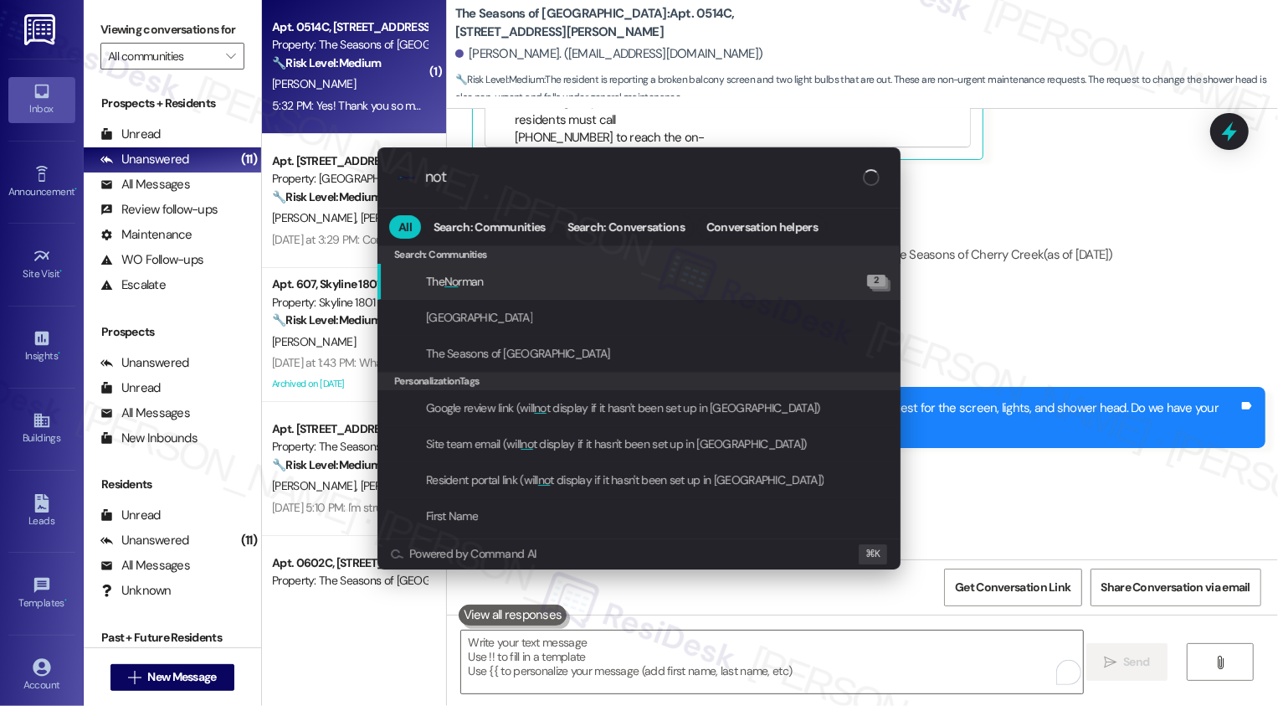
type input "note"
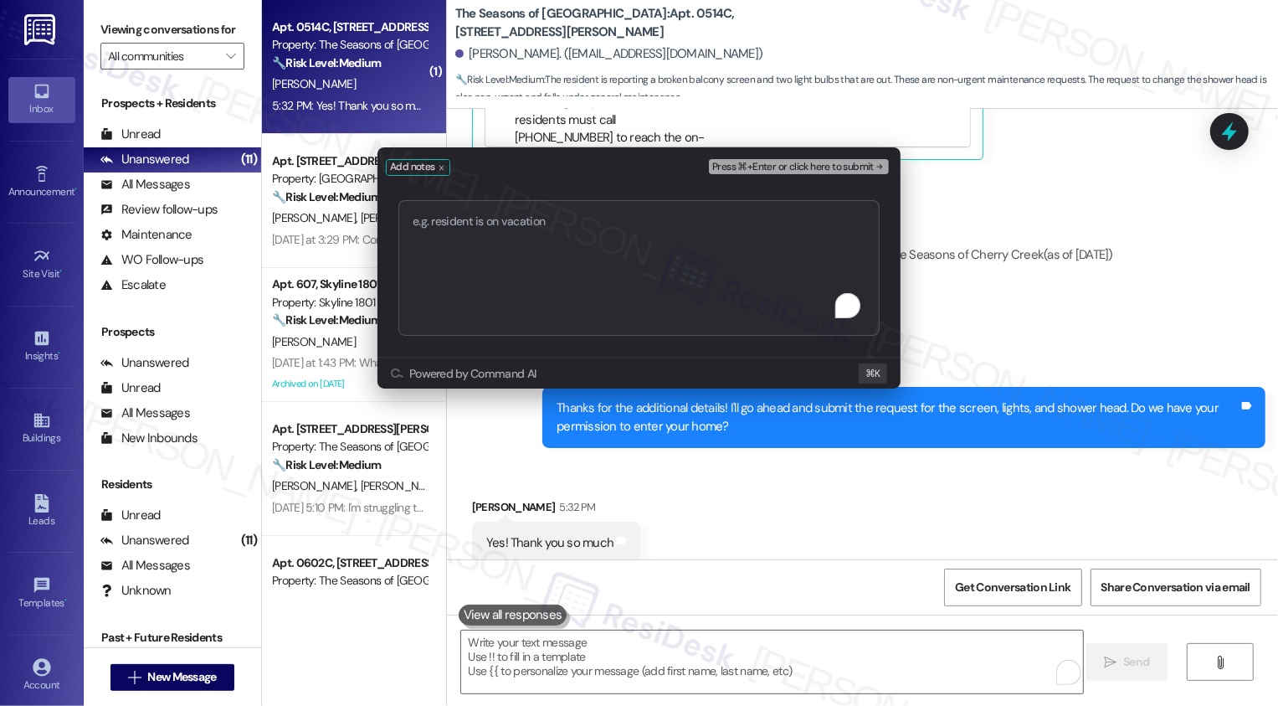
type textarea "serviceRequestDate:"2025-08-29" createdBy:"Residesk Maintenance" updateDate:"20…"
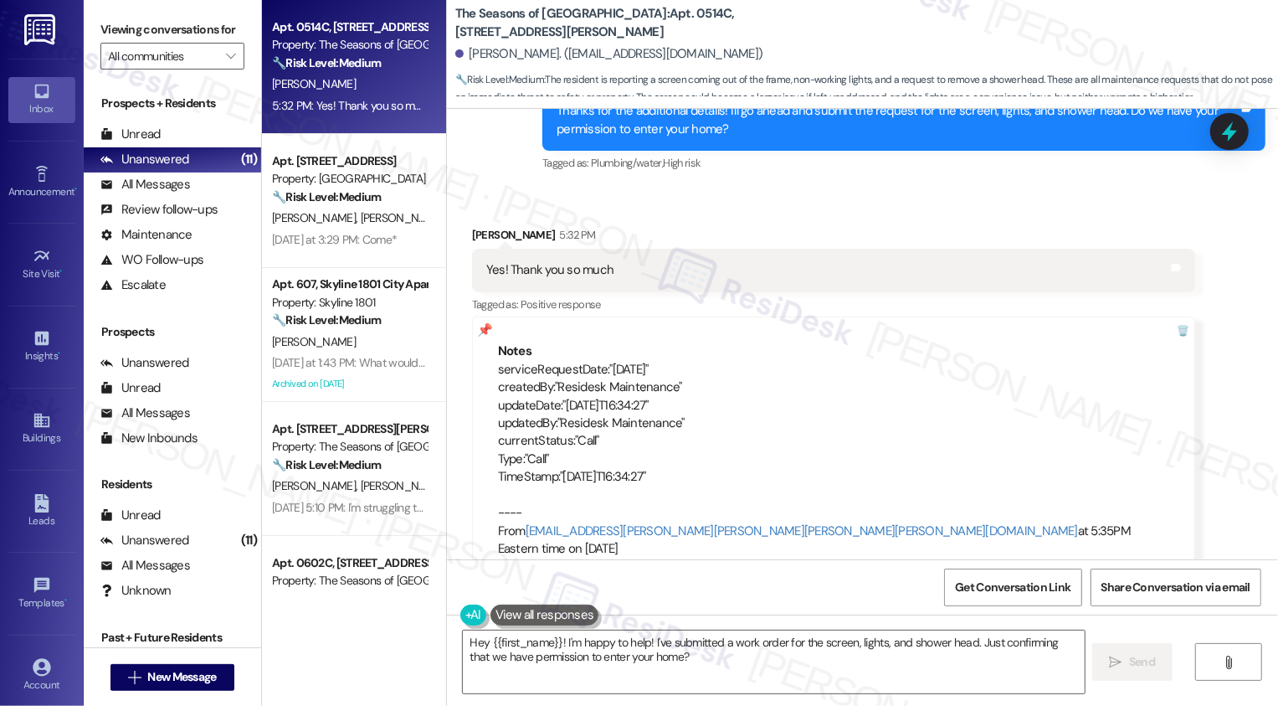
scroll to position [1305, 0]
click at [676, 647] on textarea "Hey {{first_name}}! I'm happy to help! I've submitted a work order for the scre…" at bounding box center [774, 661] width 622 height 63
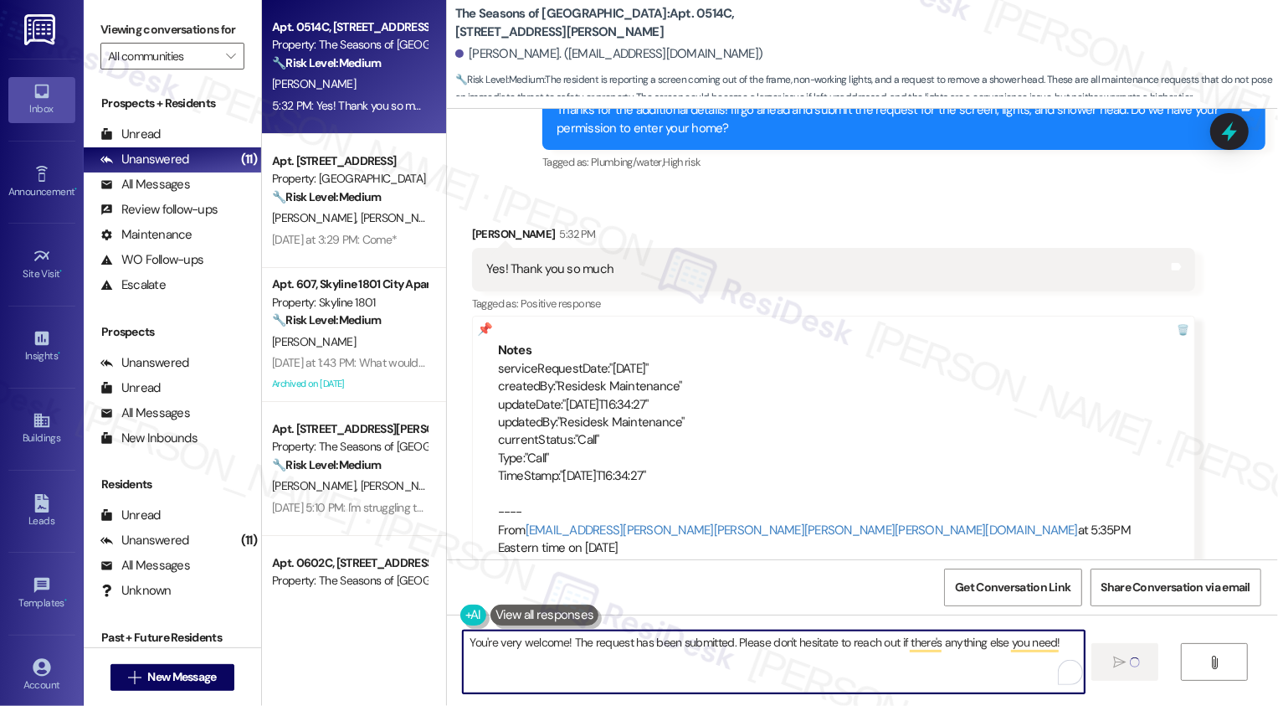
type textarea "Fetching suggested responses. Please feel free to read through the conversation…"
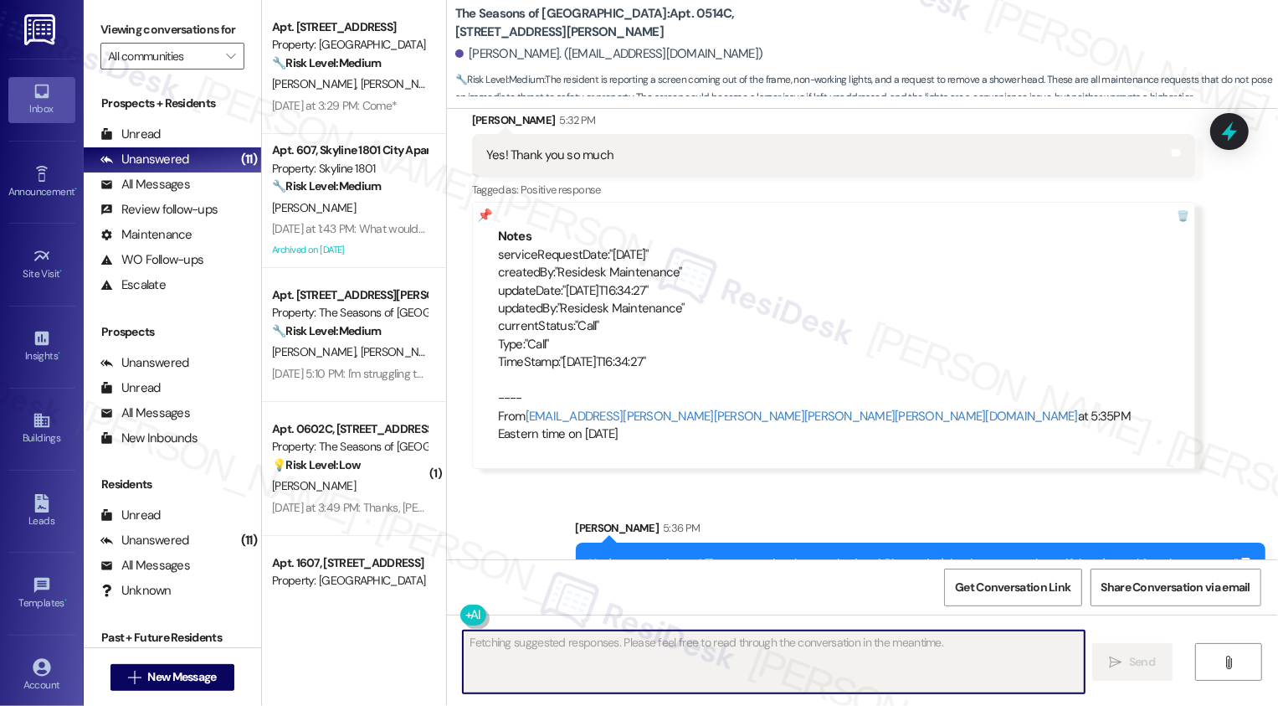
scroll to position [1422, 0]
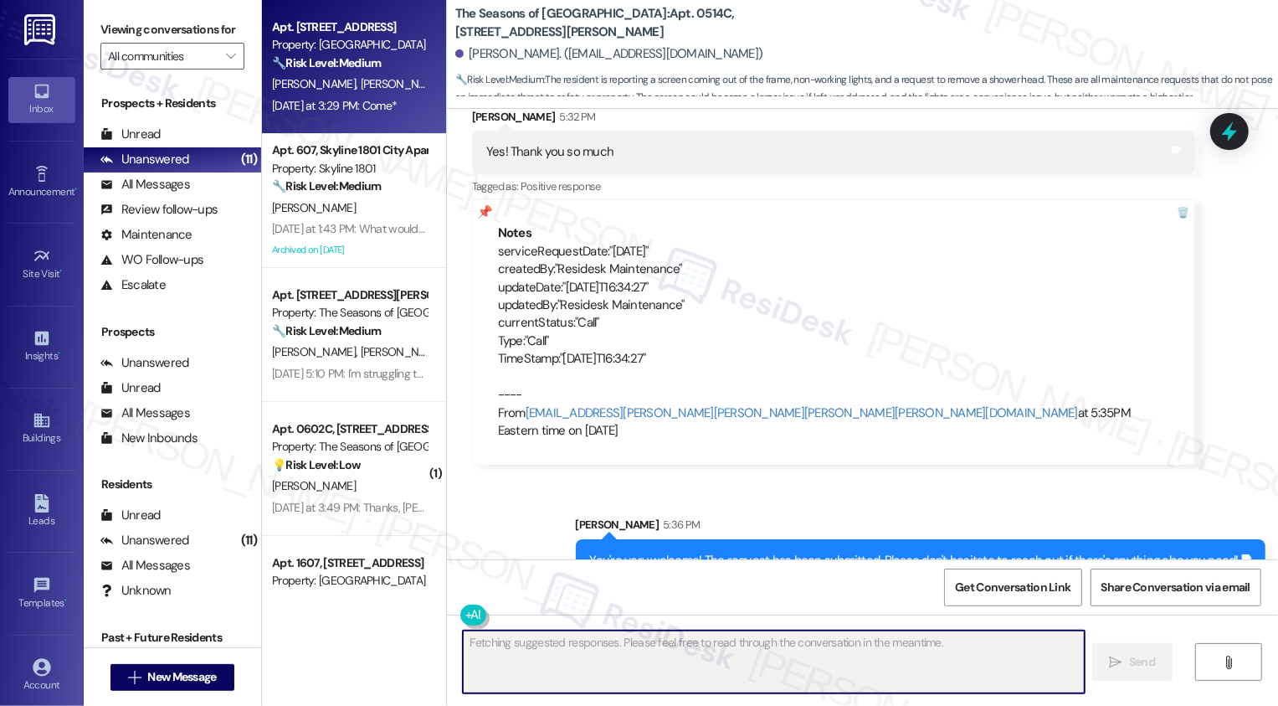
click at [380, 87] on div "M. Beck L. Welkowitz" at bounding box center [349, 84] width 158 height 21
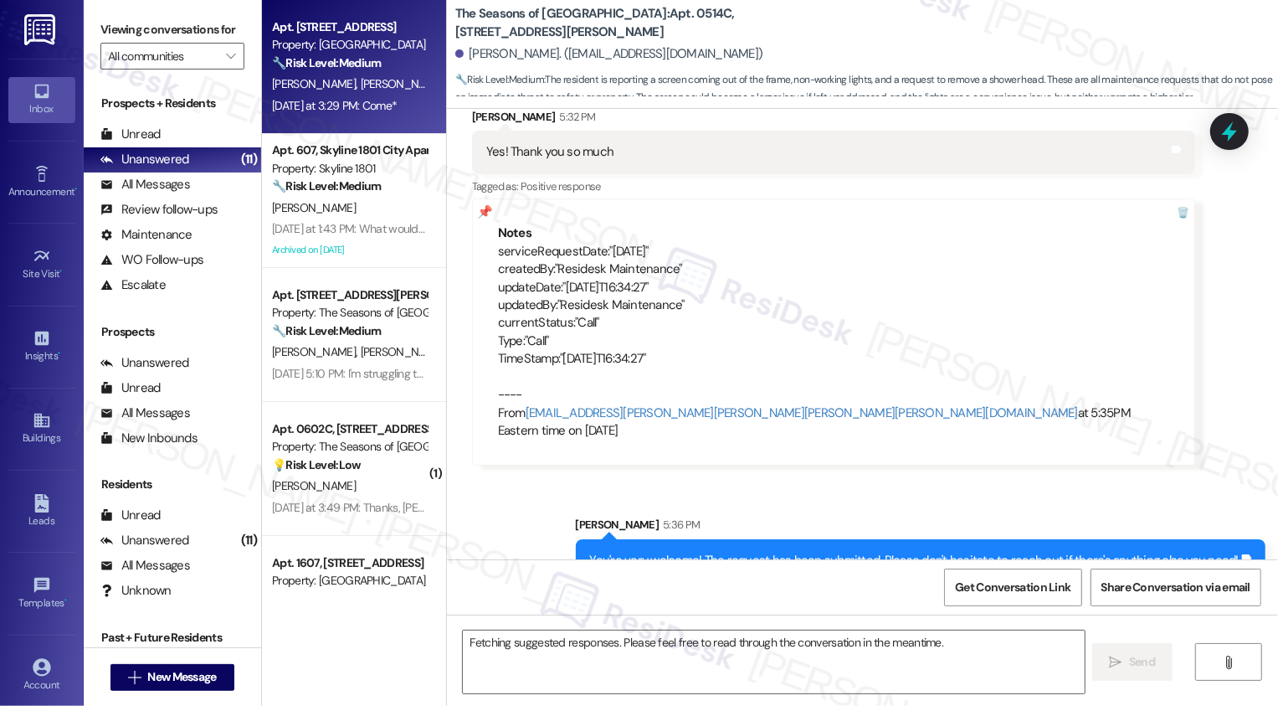
click at [380, 87] on div "M. Beck L. Welkowitz" at bounding box center [349, 84] width 158 height 21
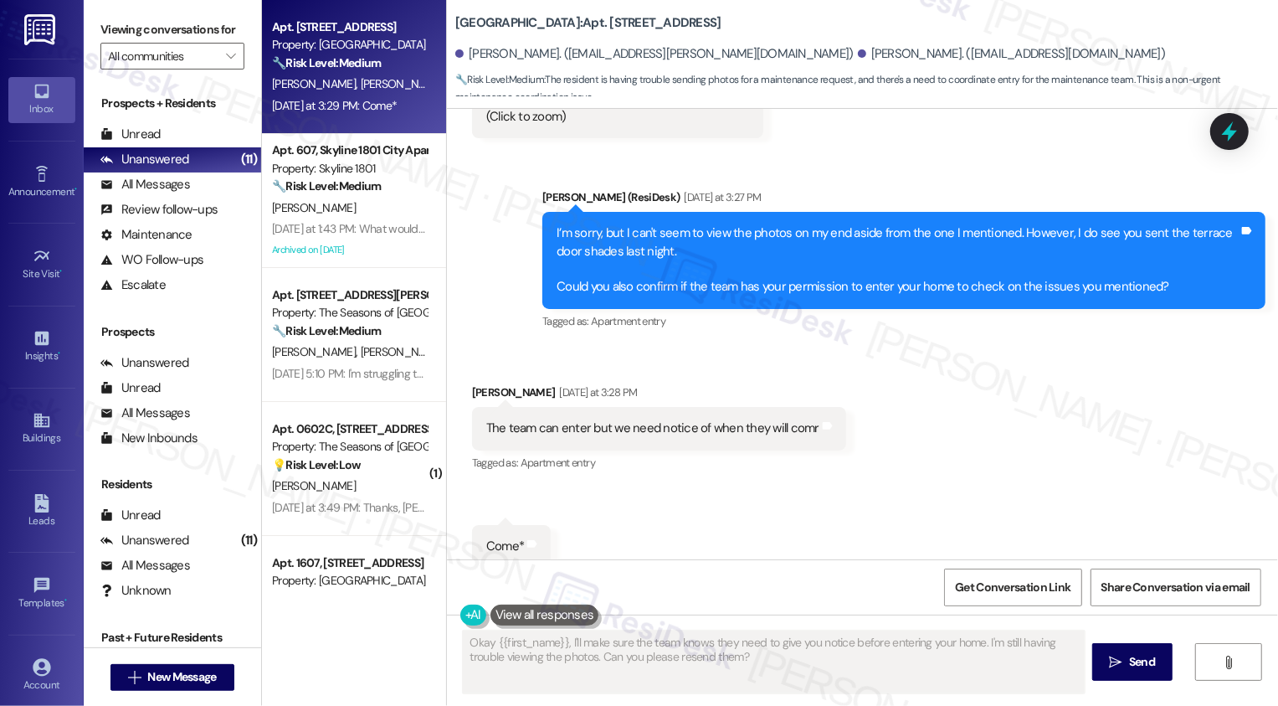
scroll to position [4191, 0]
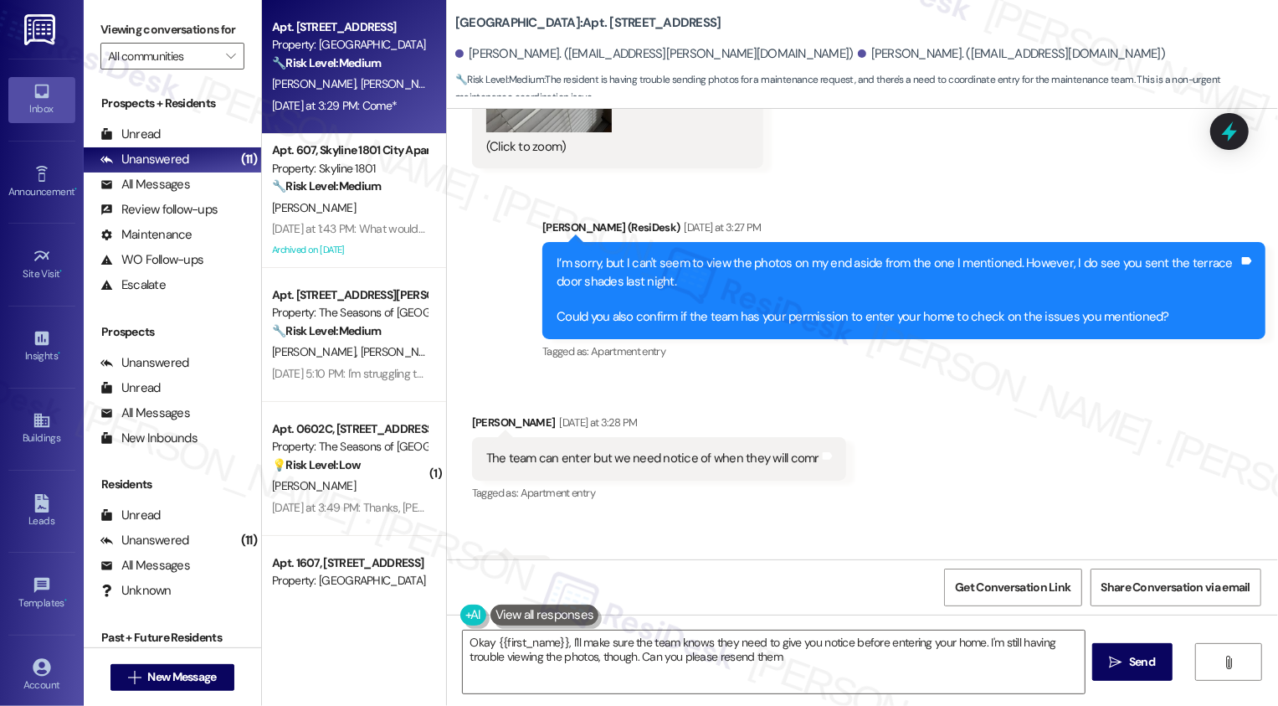
type textarea "Okay {{first_name}}, I'll make sure the team knows they need to give you notice…"
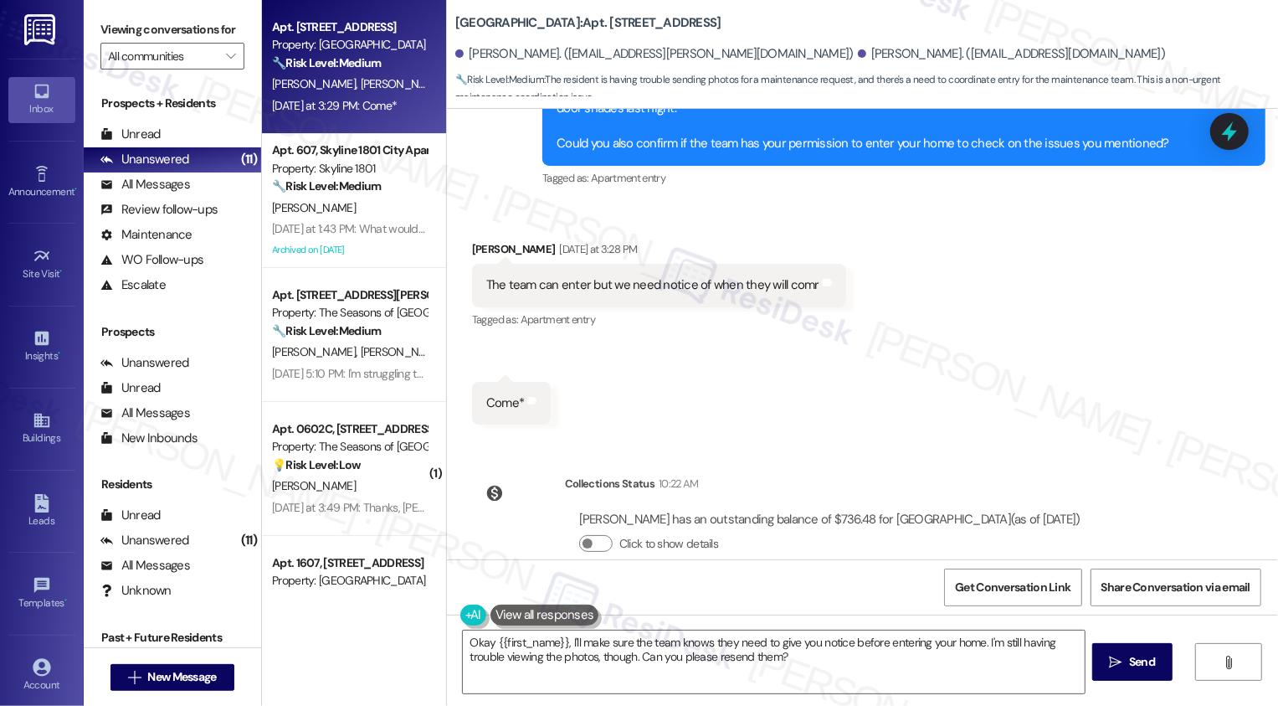
scroll to position [4332, 0]
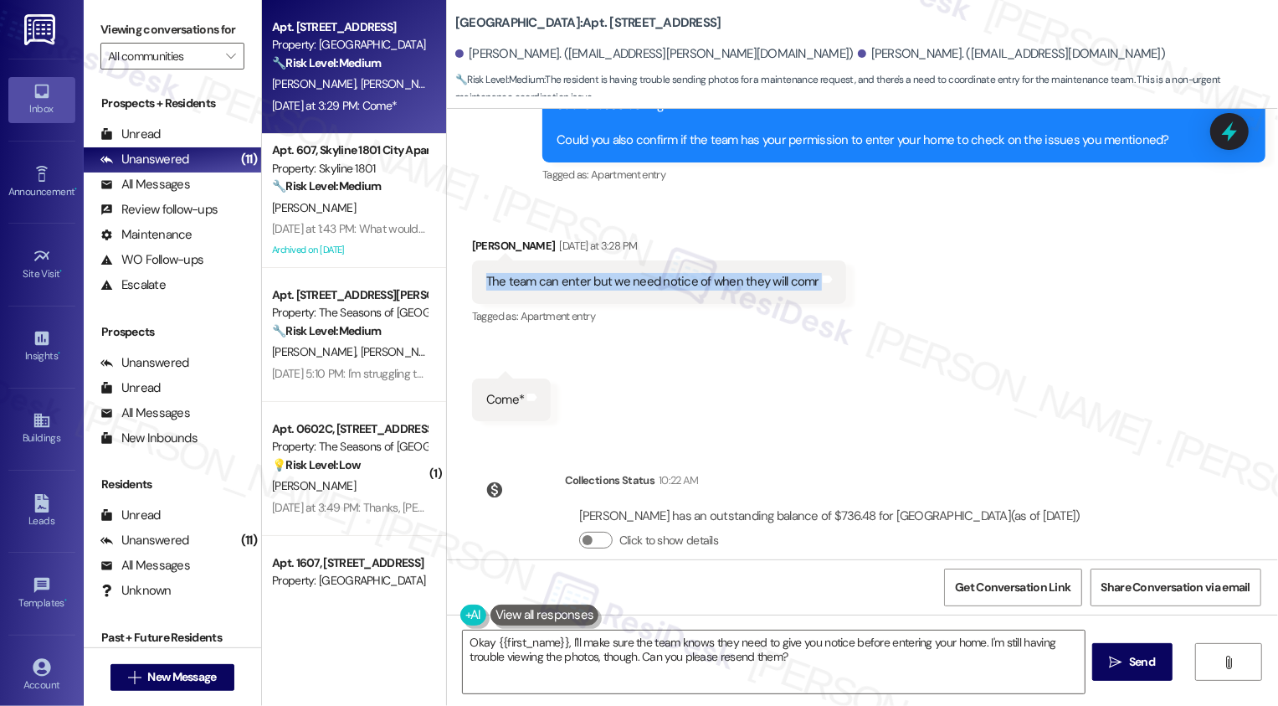
drag, startPoint x: 475, startPoint y: 256, endPoint x: 825, endPoint y: 270, distance: 350.2
click at [825, 271] on div "The team can enter but we need notice of when they will comr Tags and notes" at bounding box center [659, 281] width 374 height 43
copy div "The team can enter but we need notice of when they will comr Tags and notes"
click at [794, 367] on div "Received via SMS Marsi Beck Yesterday at 3:28 PM The team can enter but we need…" at bounding box center [862, 316] width 831 height 234
click at [1028, 599] on span "Get Conversation Link" at bounding box center [1013, 587] width 122 height 36
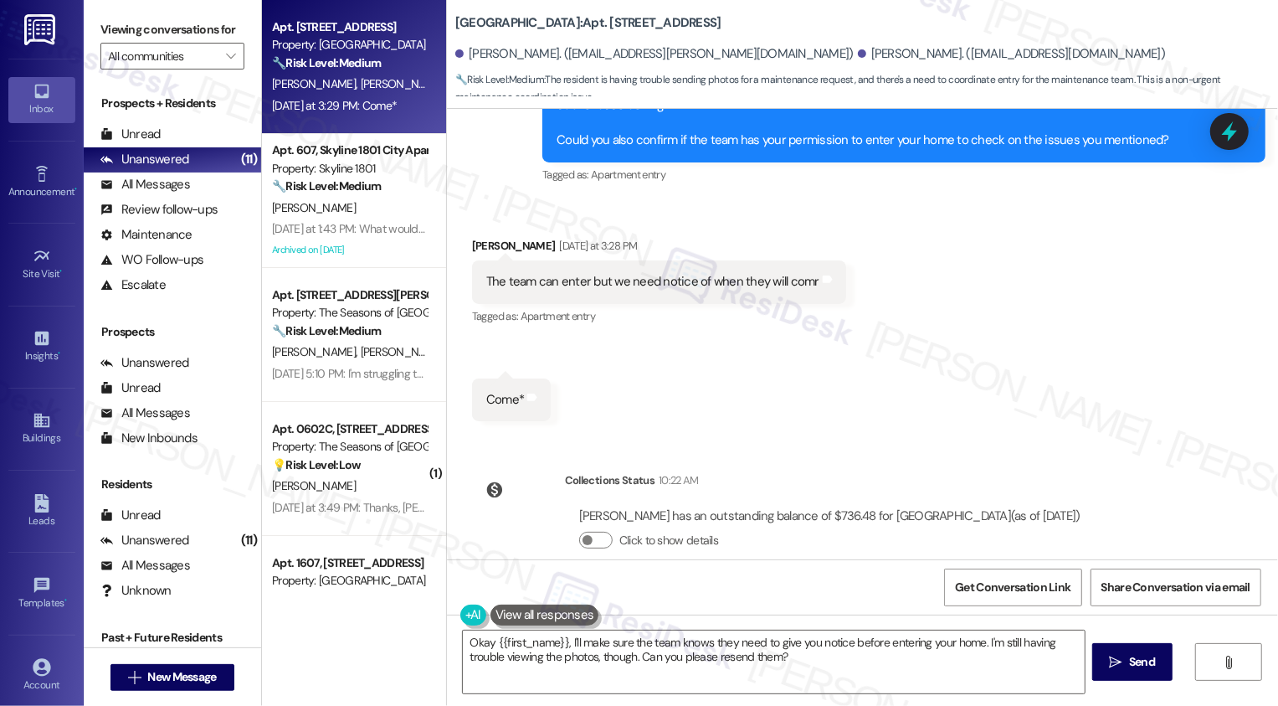
click at [999, 437] on div "Lease started Jul 10, 2025 at 8:00 PM Announcement, sent via SMS Sarah (ResiDes…" at bounding box center [862, 334] width 831 height 450
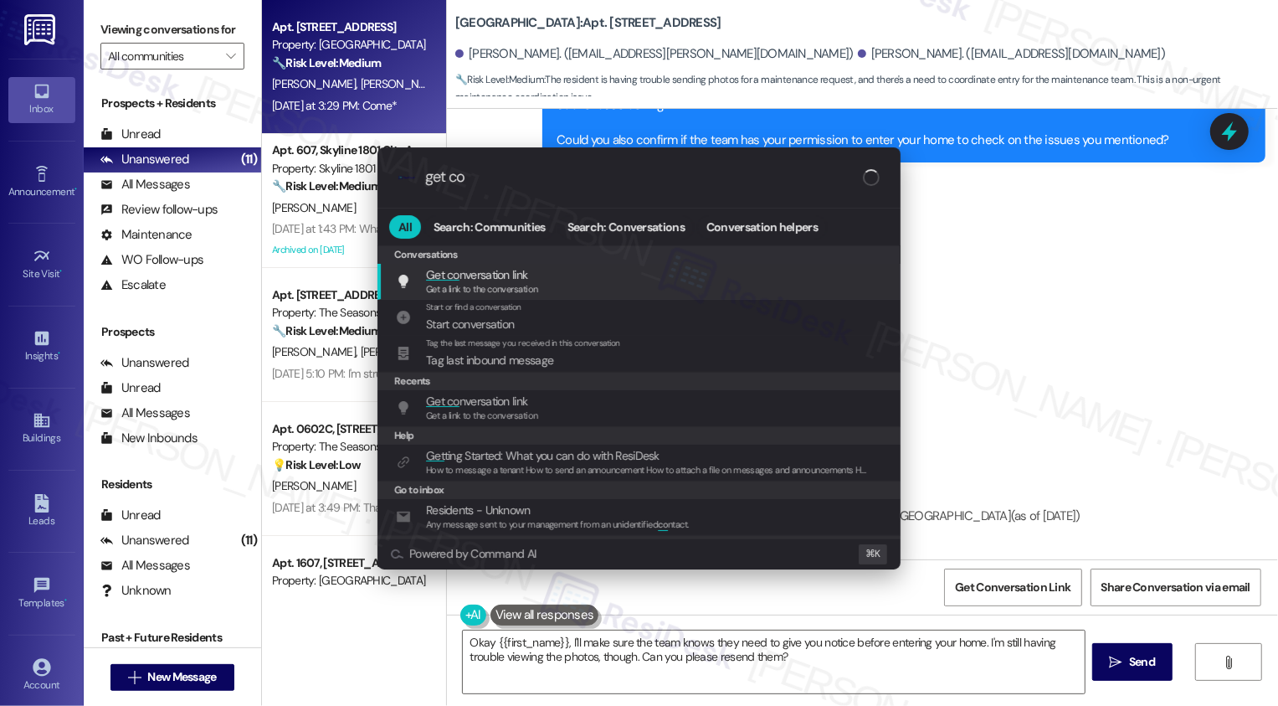
type input "get con"
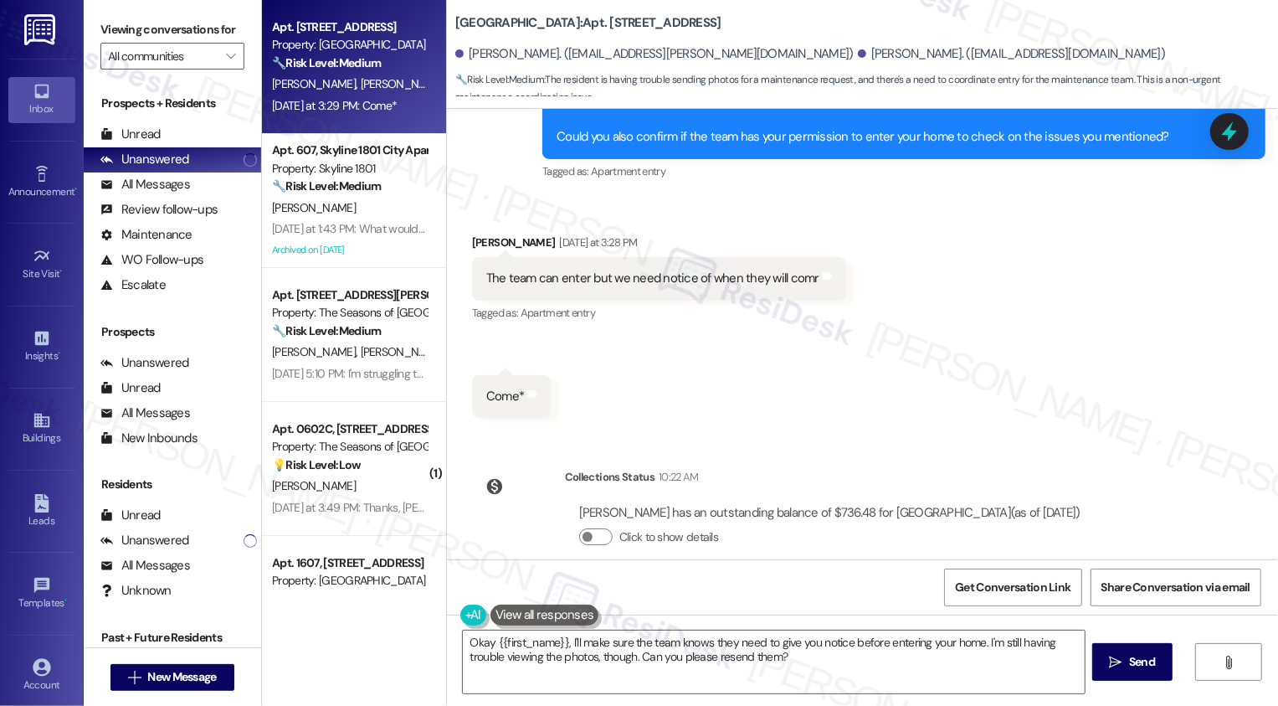
scroll to position [4340, 0]
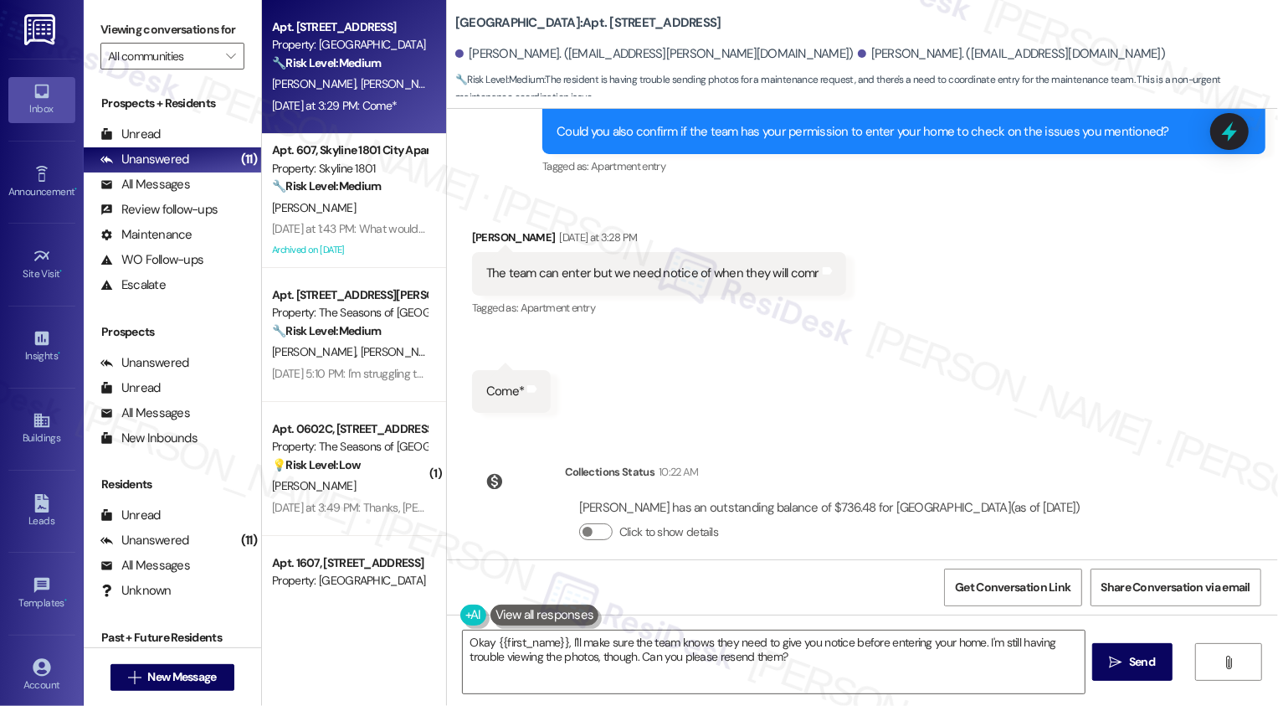
click at [723, 332] on div "Received via SMS Marsi Beck Yesterday at 3:28 PM The team can enter but we need…" at bounding box center [862, 308] width 831 height 234
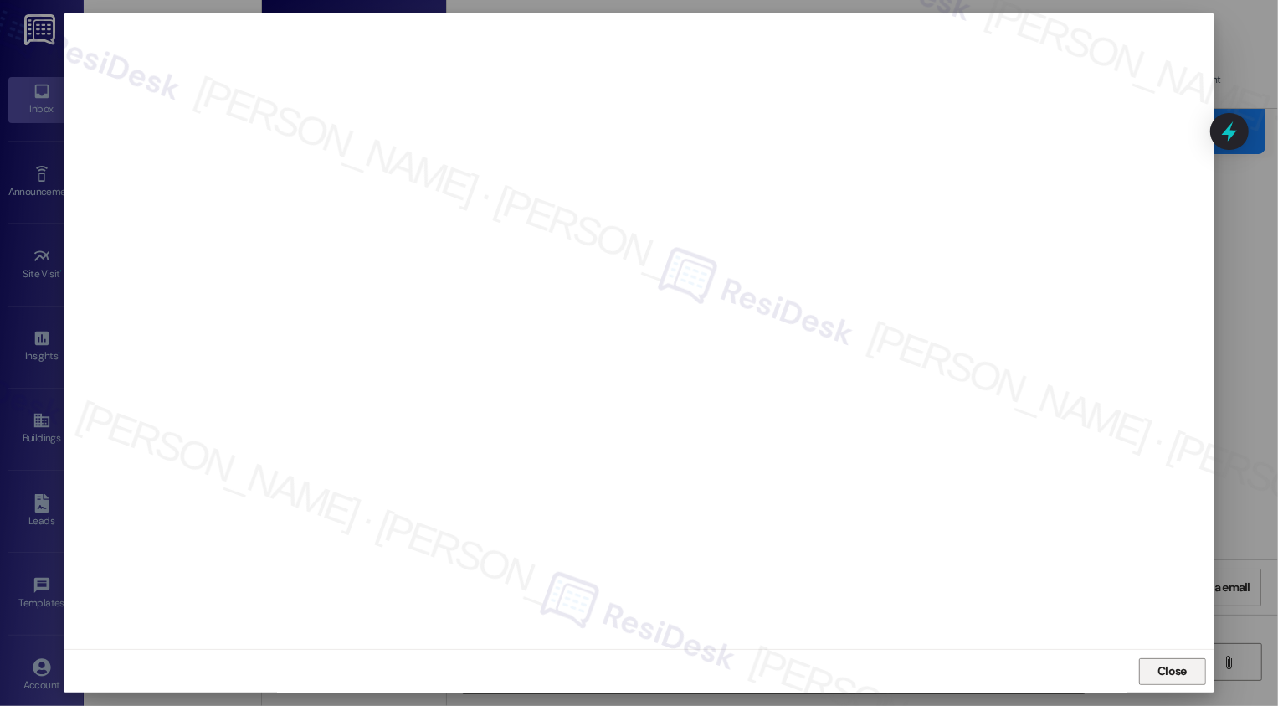
click at [1161, 668] on span "Close" at bounding box center [1172, 671] width 29 height 18
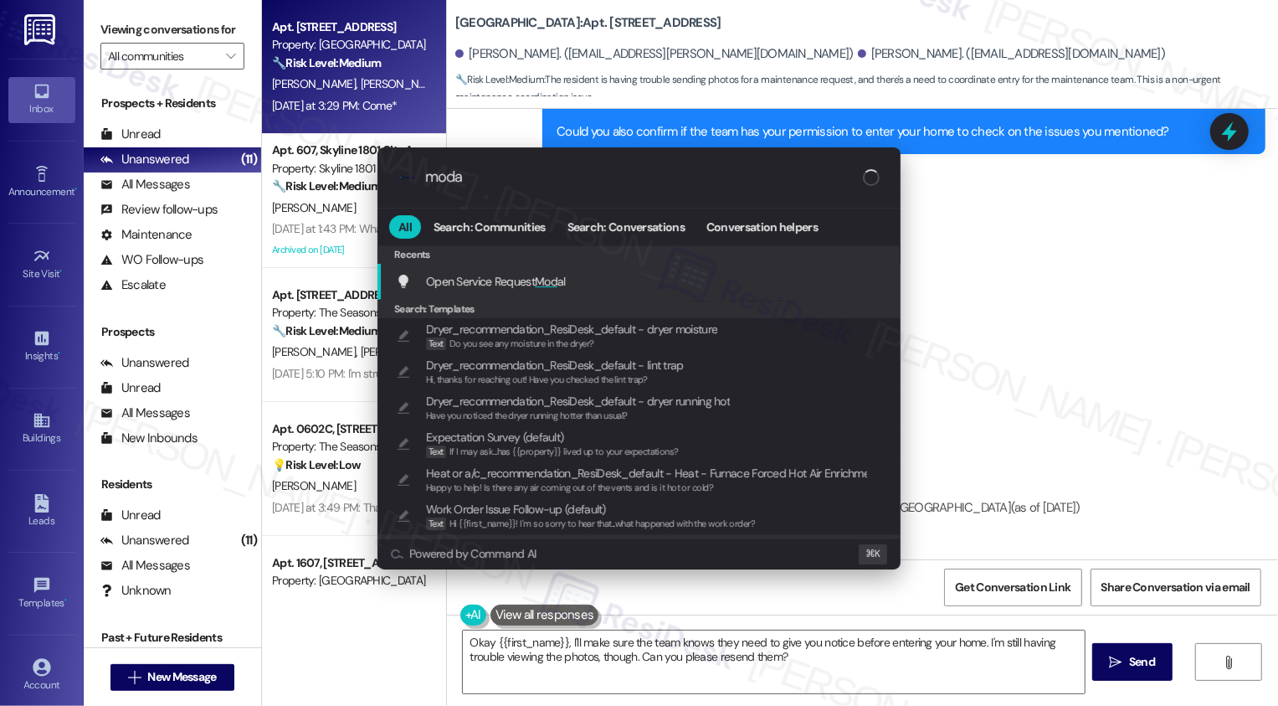
type input "modal"
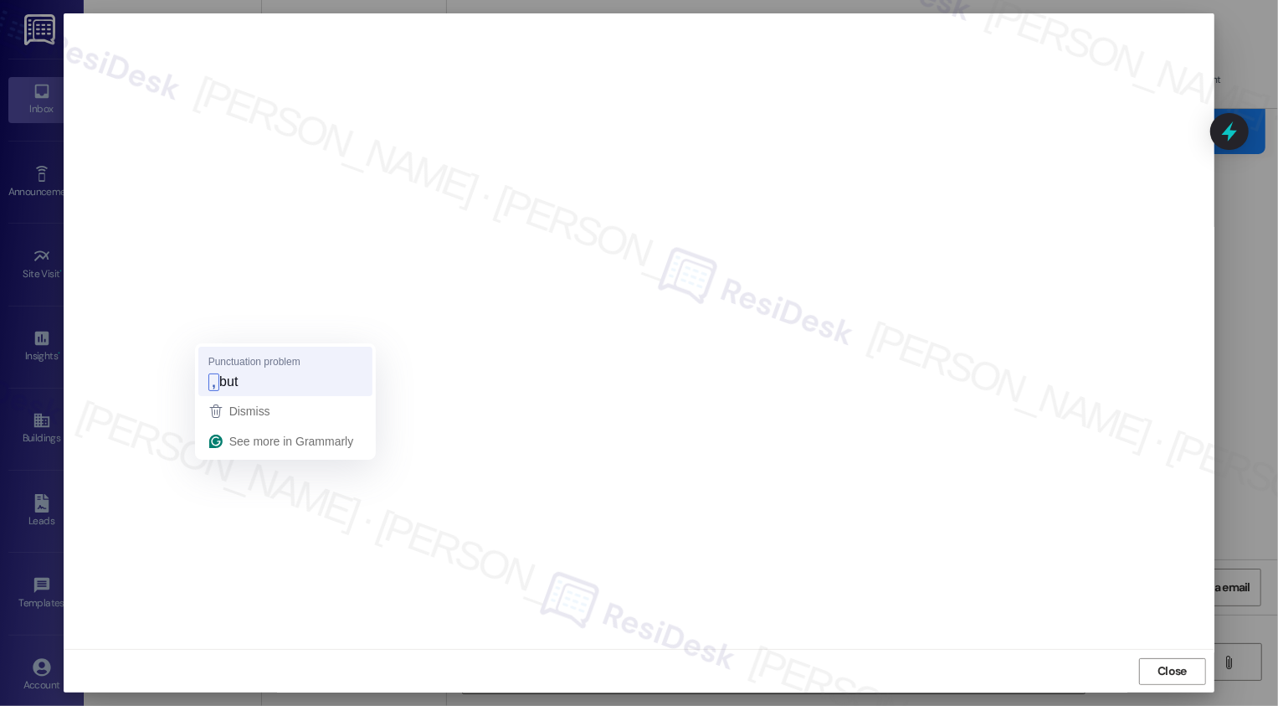
click at [222, 366] on span "Punctuation problem" at bounding box center [254, 362] width 92 height 16
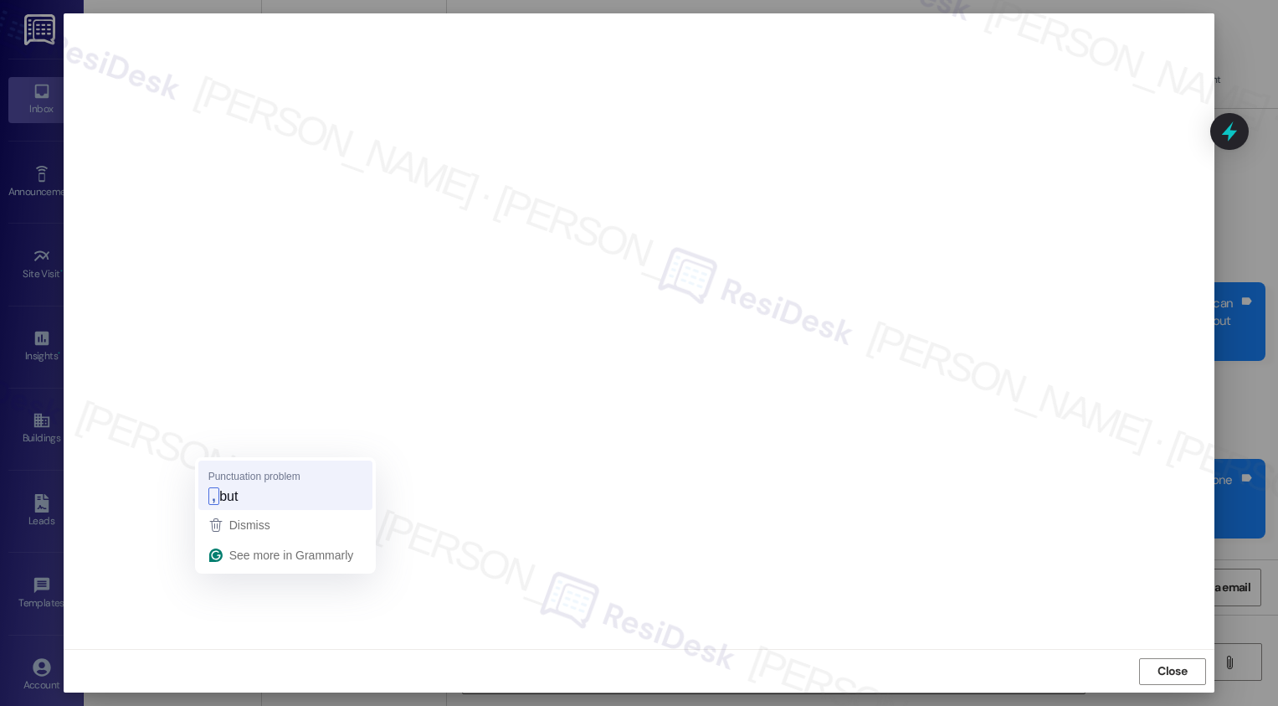
click at [225, 483] on div ", but" at bounding box center [285, 496] width 161 height 27
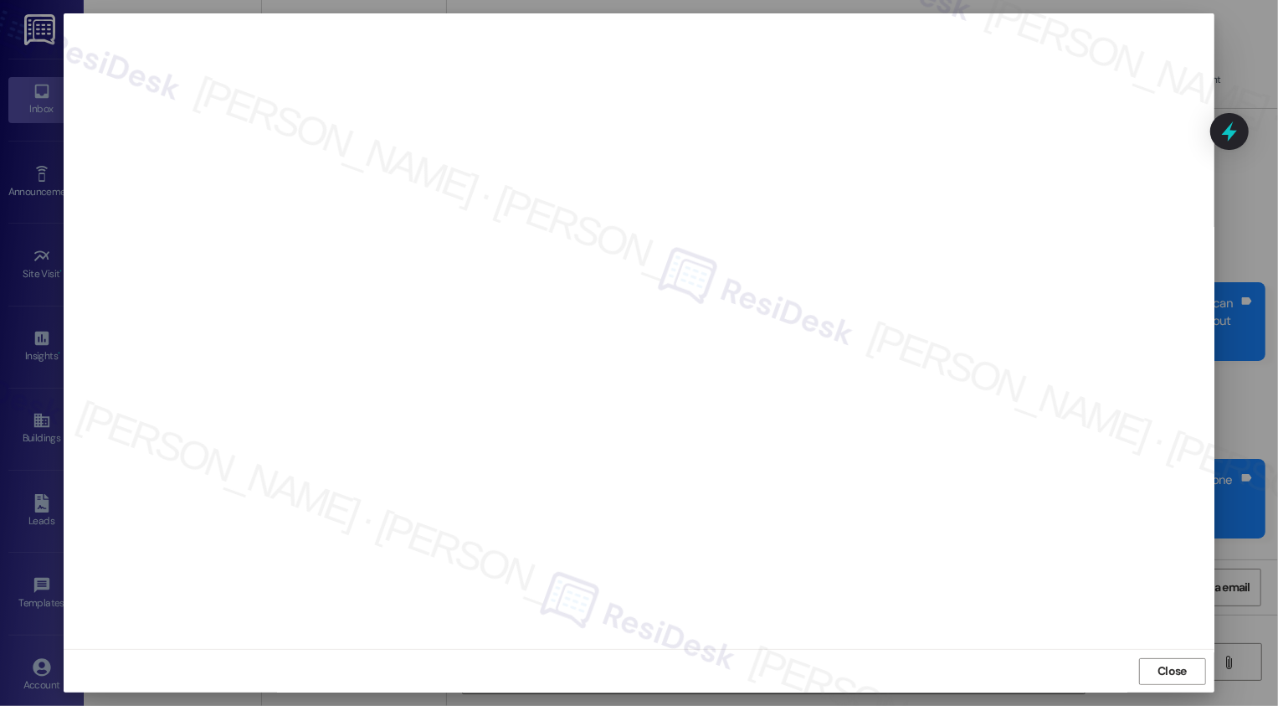
scroll to position [4340, 0]
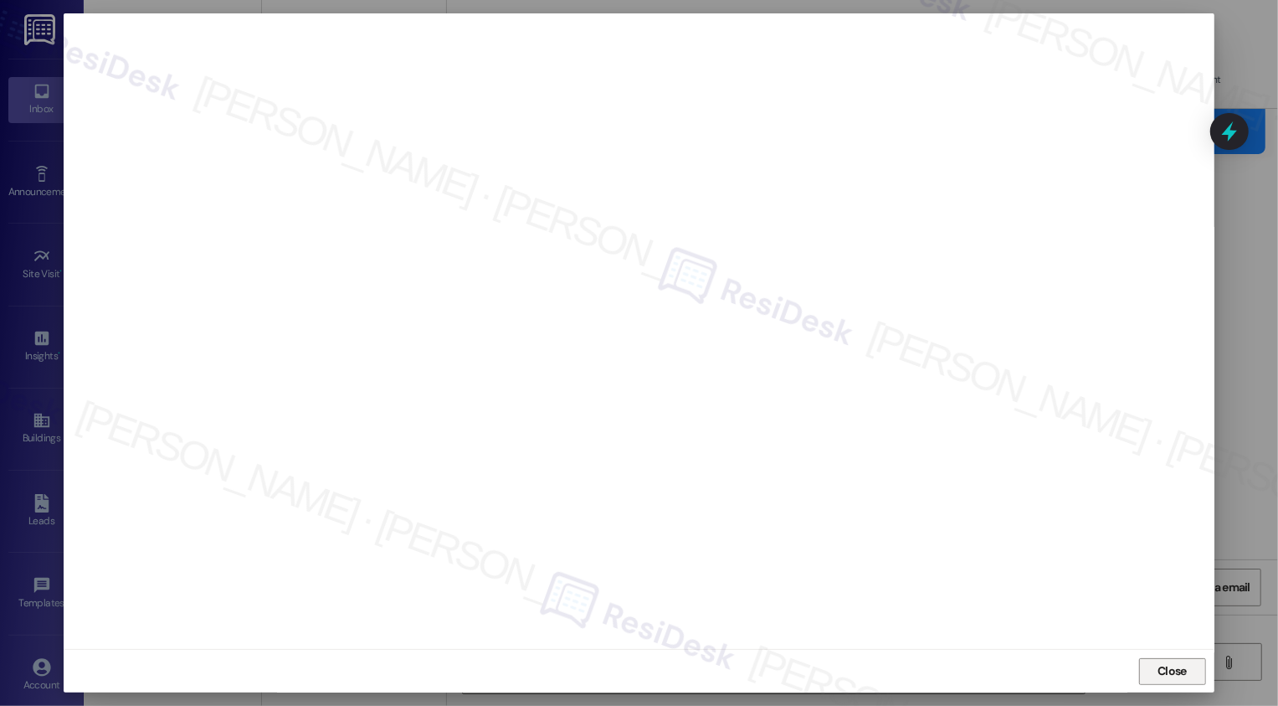
click at [1187, 672] on span "Close" at bounding box center [1172, 671] width 36 height 18
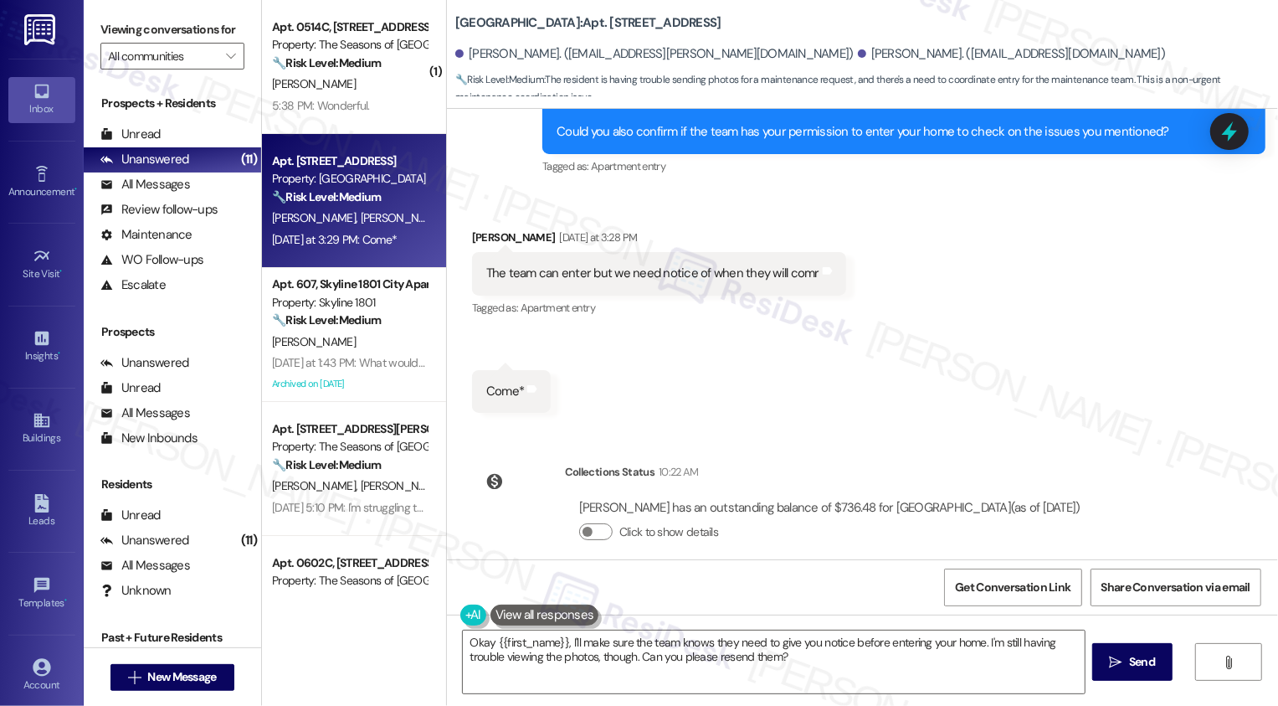
click at [1010, 377] on div "Received via SMS Marsi Beck Yesterday at 3:28 PM The team can enter but we need…" at bounding box center [862, 308] width 831 height 234
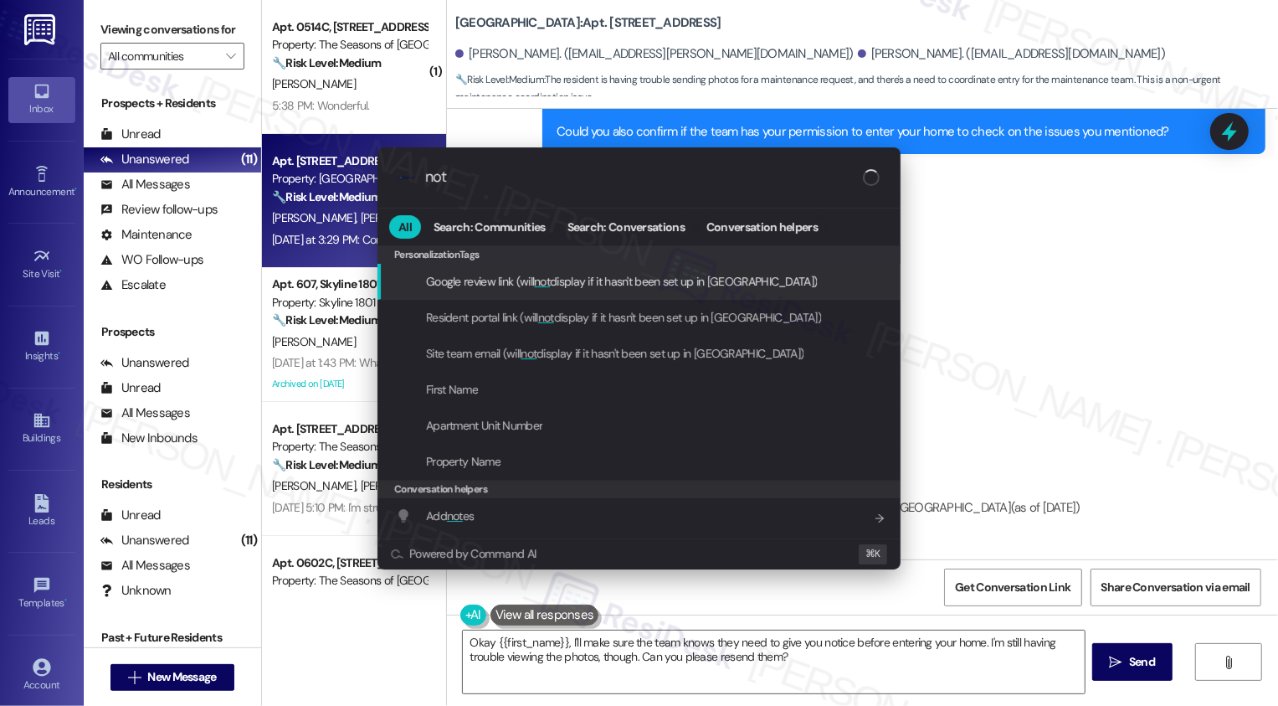
type input "note"
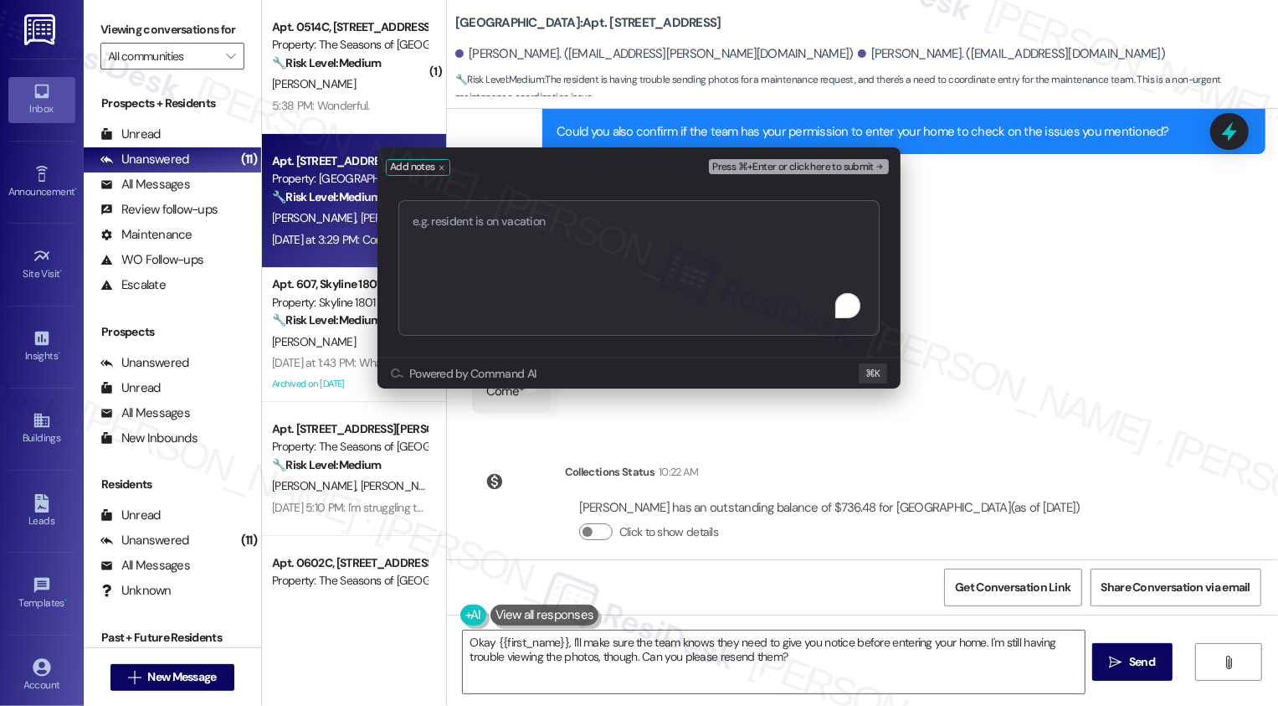
type textarea "Work order 72636"
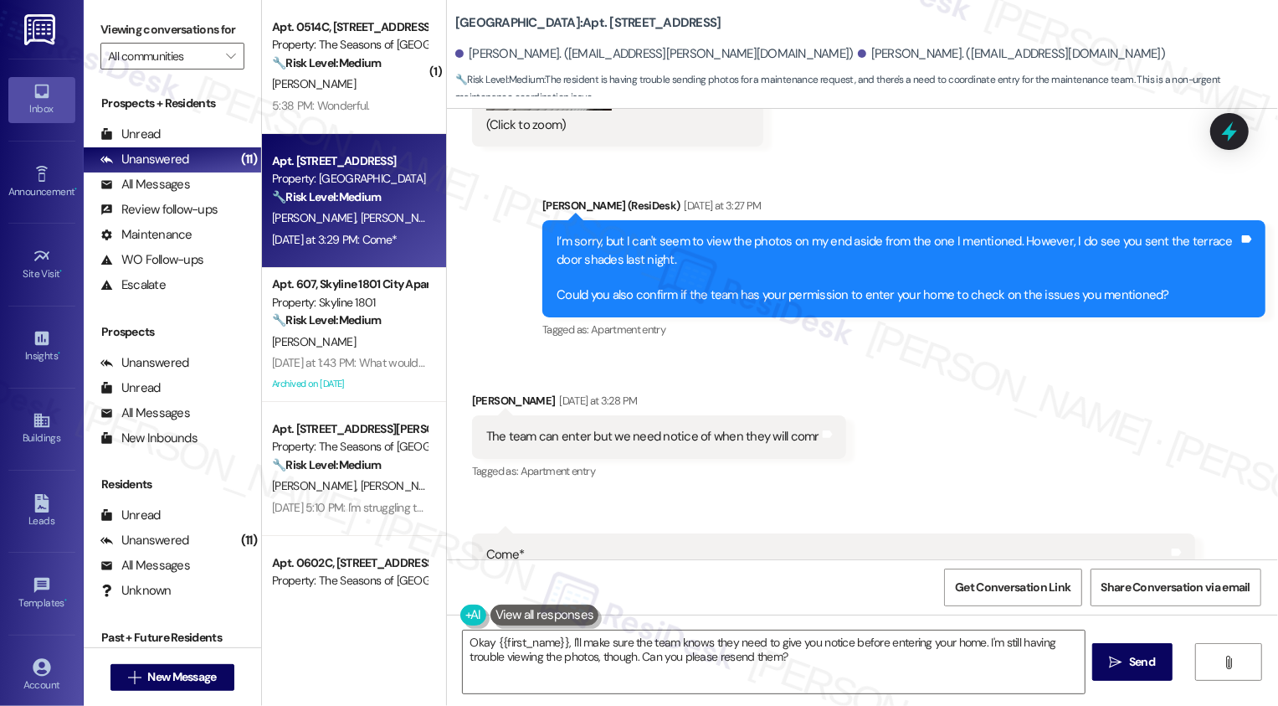
scroll to position [4482, 0]
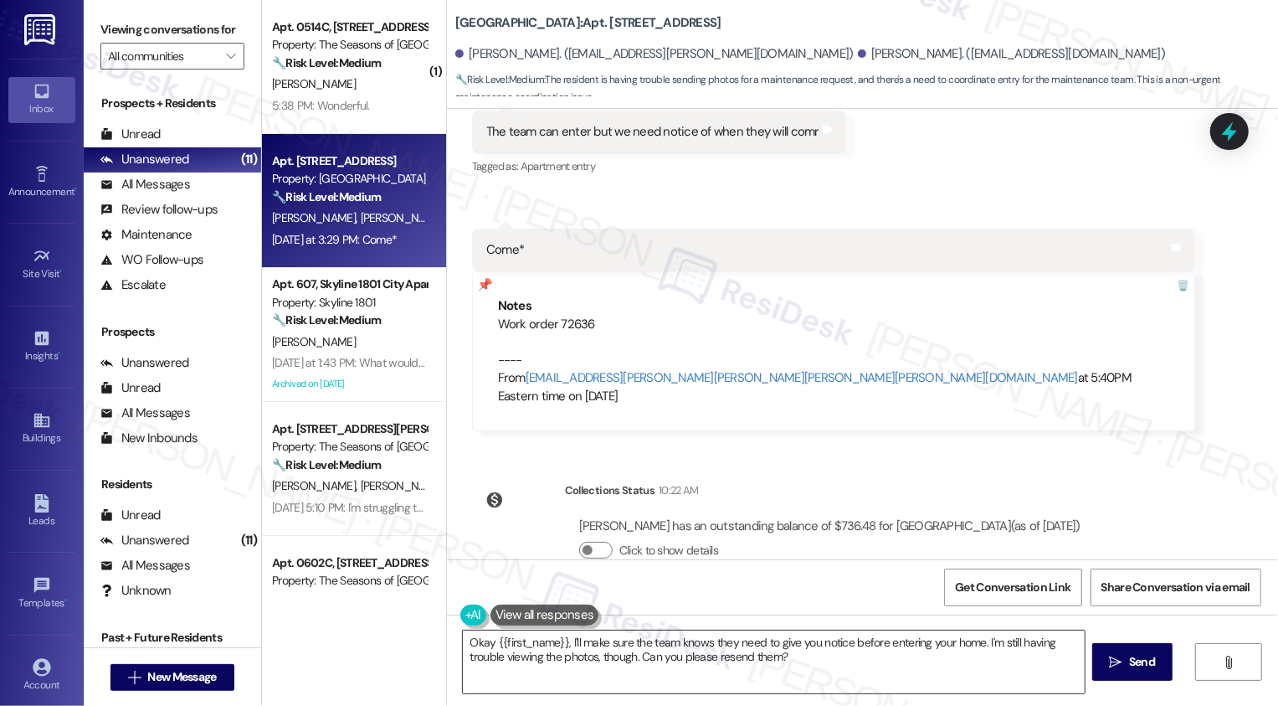
click at [577, 665] on textarea "Okay {{first_name}}, I'll make sure the team knows they need to give you notice…" at bounding box center [774, 661] width 622 height 63
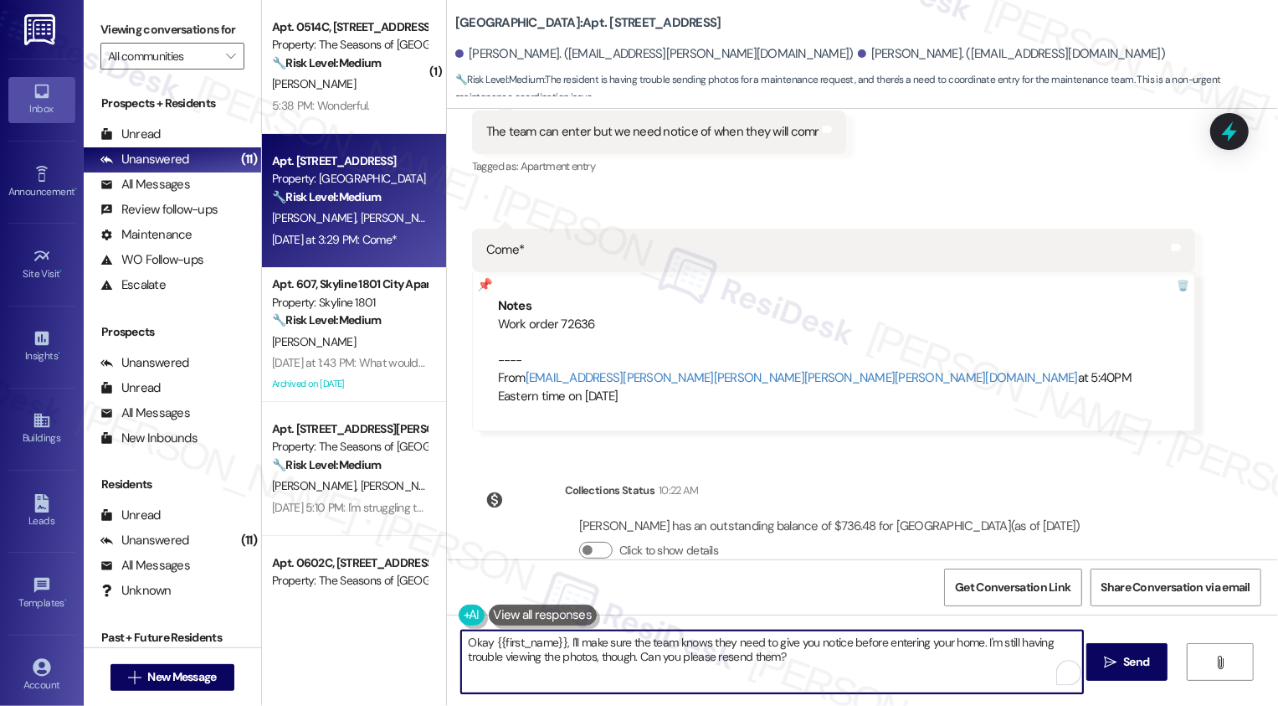
click at [844, 670] on textarea "Okay {{first_name}}, I'll make sure the team knows they need to give you notice…" at bounding box center [772, 661] width 622 height 63
drag, startPoint x: 559, startPoint y: 641, endPoint x: 969, endPoint y: 635, distance: 409.4
click at [971, 638] on textarea "Okay {{first_name}}, I'll make sure the team knows they need to give you notice…" at bounding box center [772, 661] width 622 height 63
drag, startPoint x: 974, startPoint y: 643, endPoint x: 578, endPoint y: 644, distance: 395.9
click at [578, 644] on textarea "Okay {{first_name}}, I'll make sure the team knows they need to give you notice…" at bounding box center [772, 661] width 622 height 63
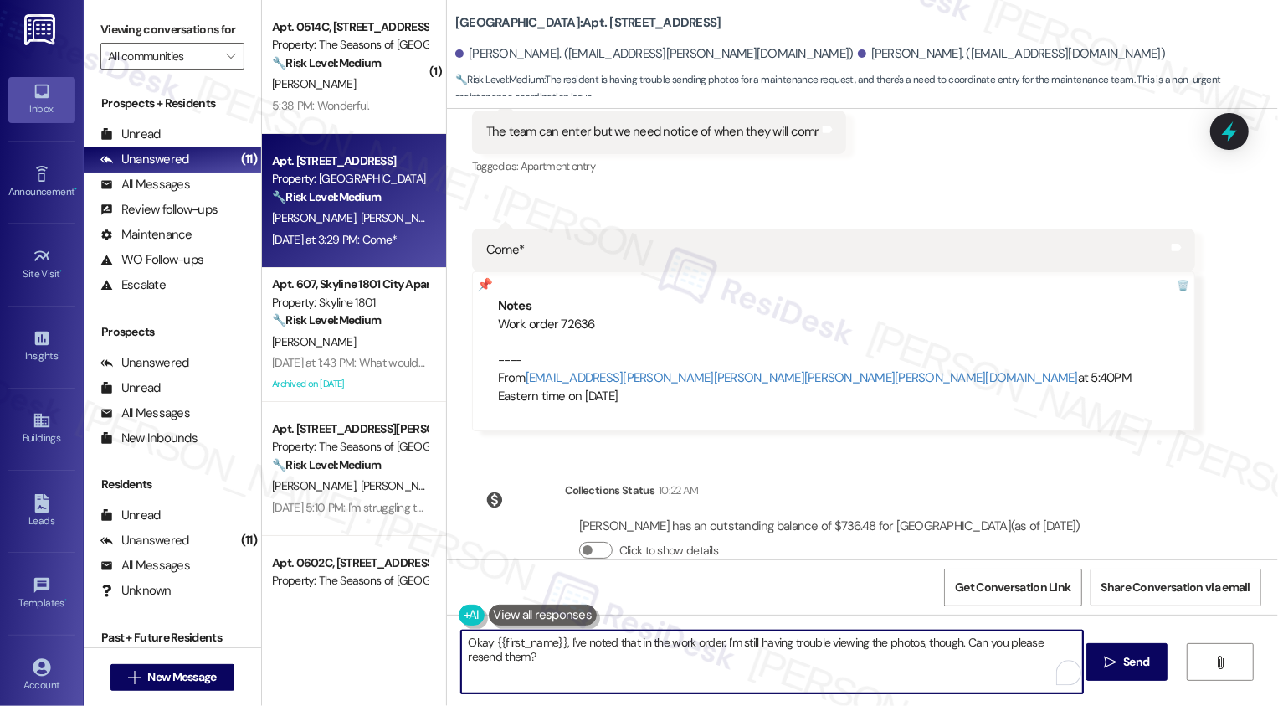
drag, startPoint x: 719, startPoint y: 641, endPoint x: 730, endPoint y: 660, distance: 21.4
click at [730, 659] on textarea "Okay {{first_name}}, I've noted that in the work order. I'm still having troubl…" at bounding box center [772, 661] width 622 height 63
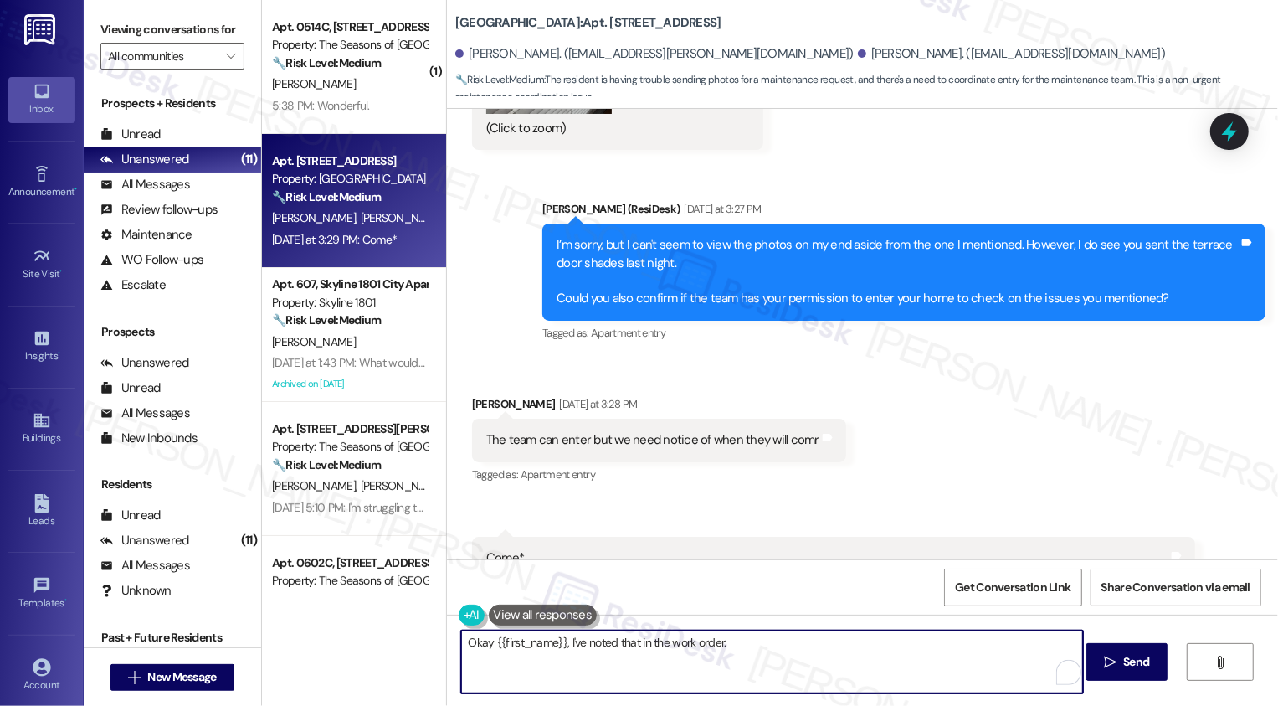
click at [476, 395] on div "Marsi Beck Yesterday at 3:28 PM" at bounding box center [659, 406] width 374 height 23
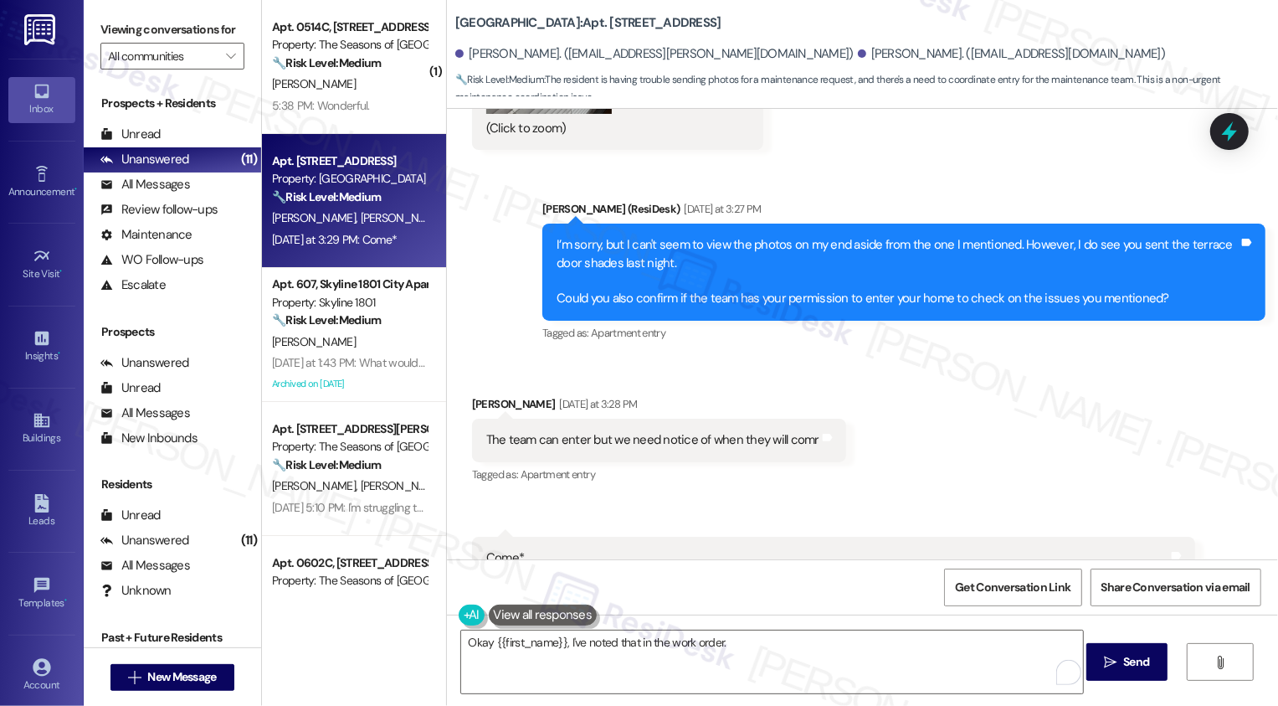
click at [476, 395] on div "Marsi Beck Yesterday at 3:28 PM" at bounding box center [659, 406] width 374 height 23
copy div "Marsi"
click at [521, 654] on textarea "Okay {{first_name}}, I've noted that in the work order." at bounding box center [772, 661] width 622 height 63
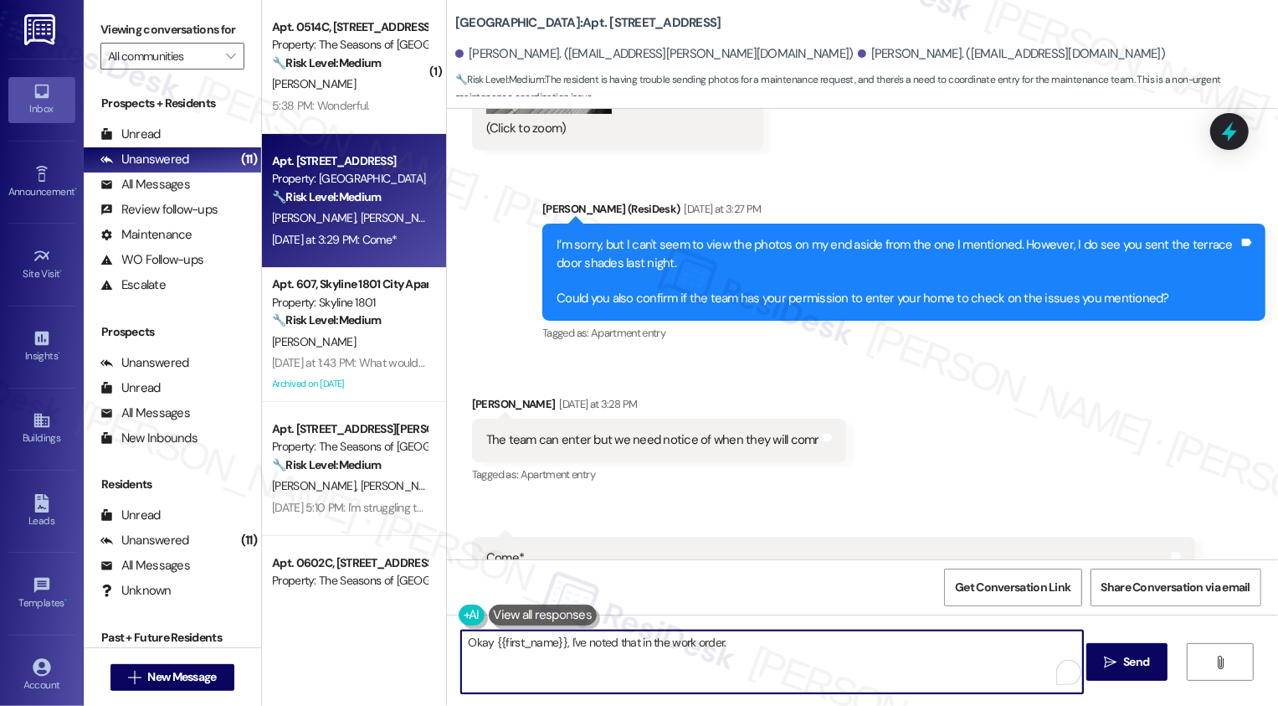
click at [521, 654] on textarea "Okay {{first_name}}, I've noted that in the work order." at bounding box center [772, 661] width 622 height 63
click at [532, 646] on textarea "Okay {{first_name}}, I've noted that in the work order." at bounding box center [772, 661] width 622 height 63
paste textarea "Marsi"
click at [730, 654] on textarea "Okay Marsi, I've noted that in the work order." at bounding box center [772, 661] width 622 height 63
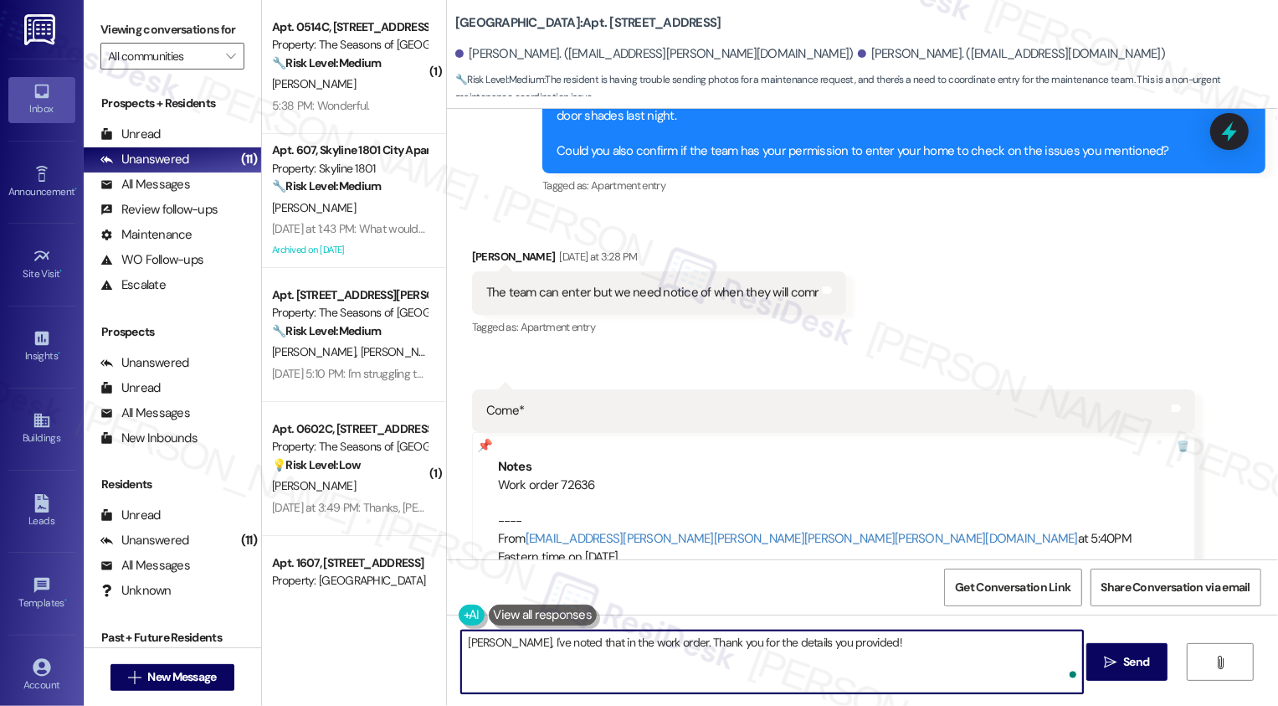
scroll to position [4599, 0]
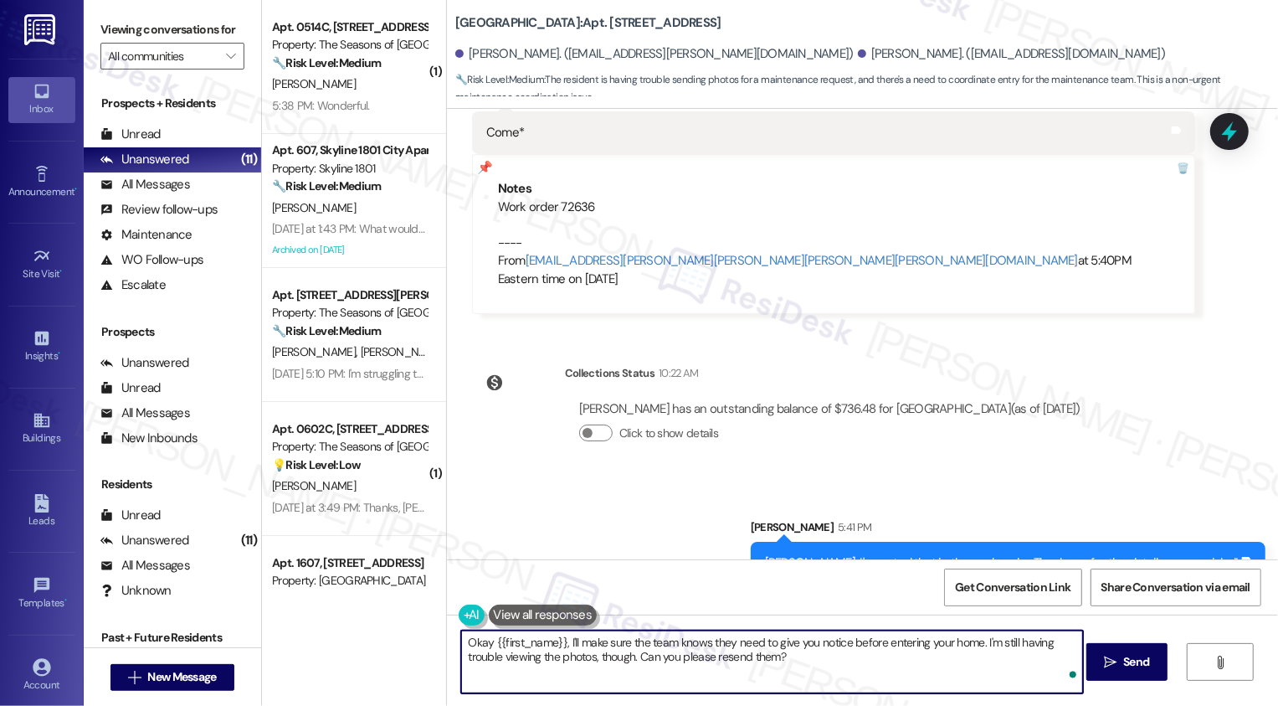
type textarea "Okay {{first_name}}, I'll make sure the team knows they need to give you notice…"
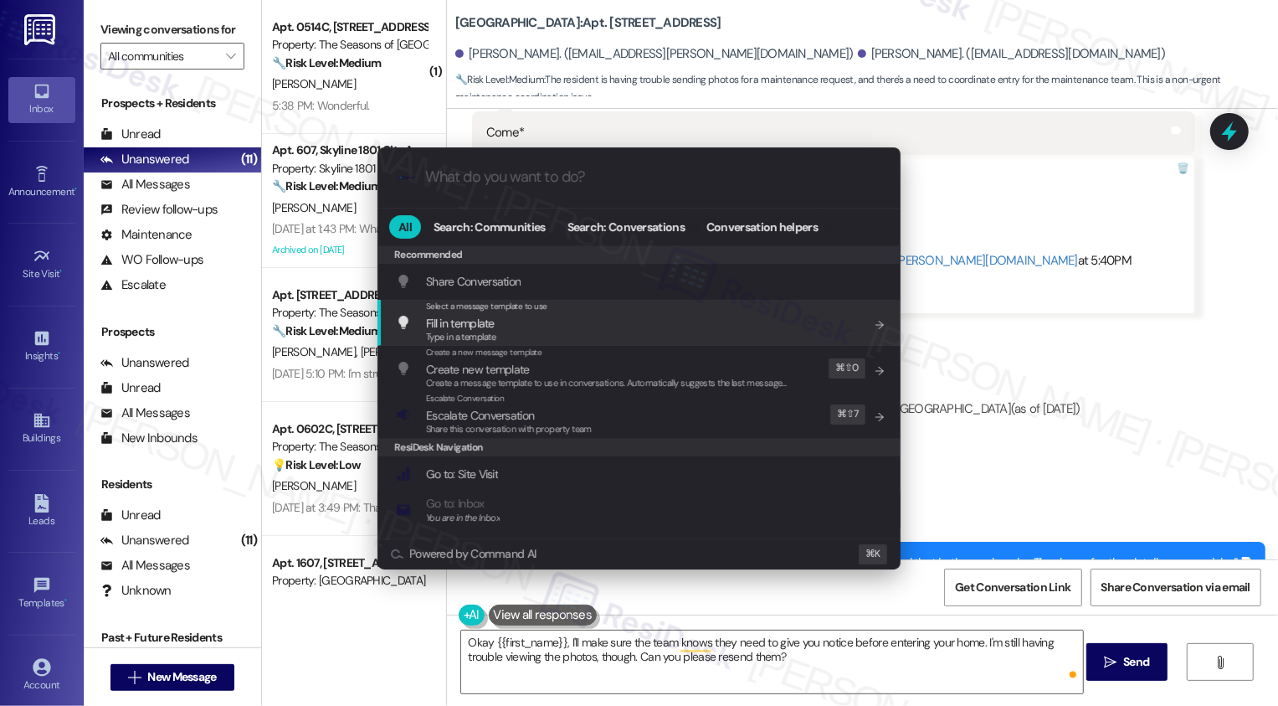
click at [1077, 327] on div ".cls-1{fill:#0a055f;}.cls-2{fill:#0cc4c4;} resideskLogoBlueOrange All Search: C…" at bounding box center [639, 353] width 1278 height 706
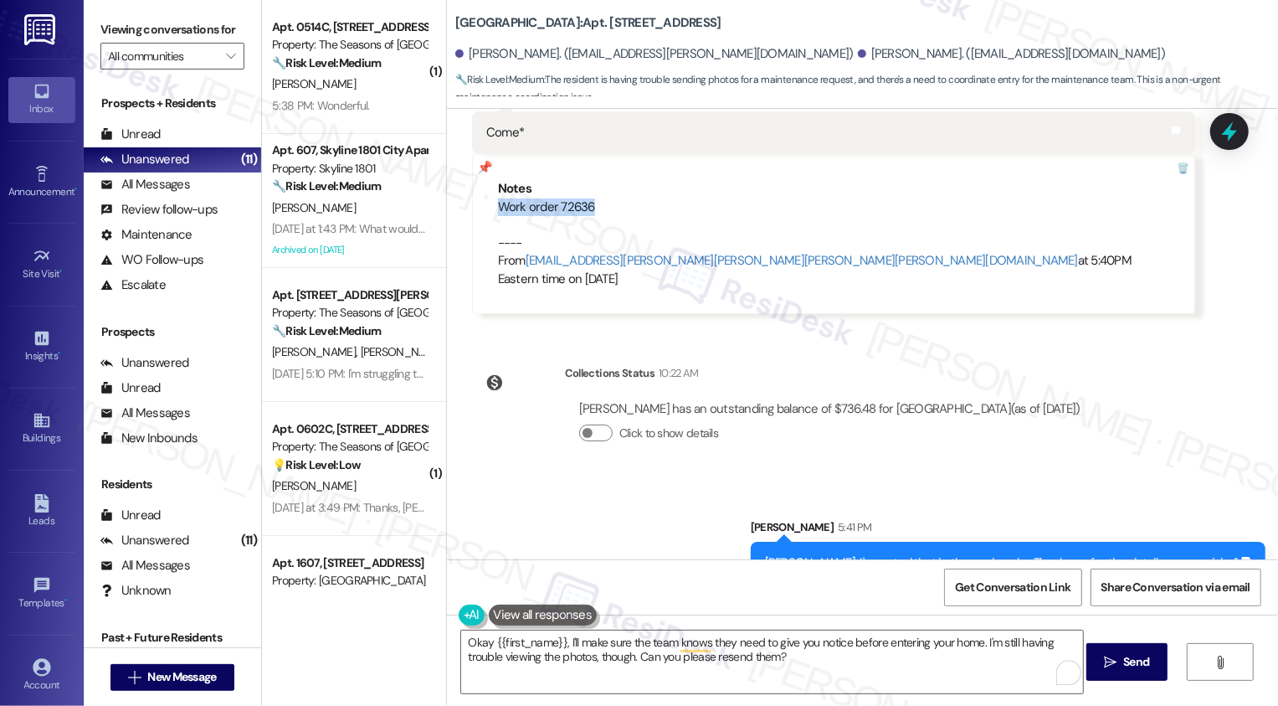
drag, startPoint x: 486, startPoint y: 188, endPoint x: 615, endPoint y: 193, distance: 129.8
click at [615, 193] on div "Notes Work order 72636 ---- From automated-surveys-broe-cecille.tinio@broe.com …" at bounding box center [833, 234] width 723 height 160
copy div "Work order 72636"
click at [1223, 331] on div "Lease started [DATE] 8:00 PM Announcement, sent via SMS [PERSON_NAME] (ResiDesk…" at bounding box center [862, 334] width 831 height 450
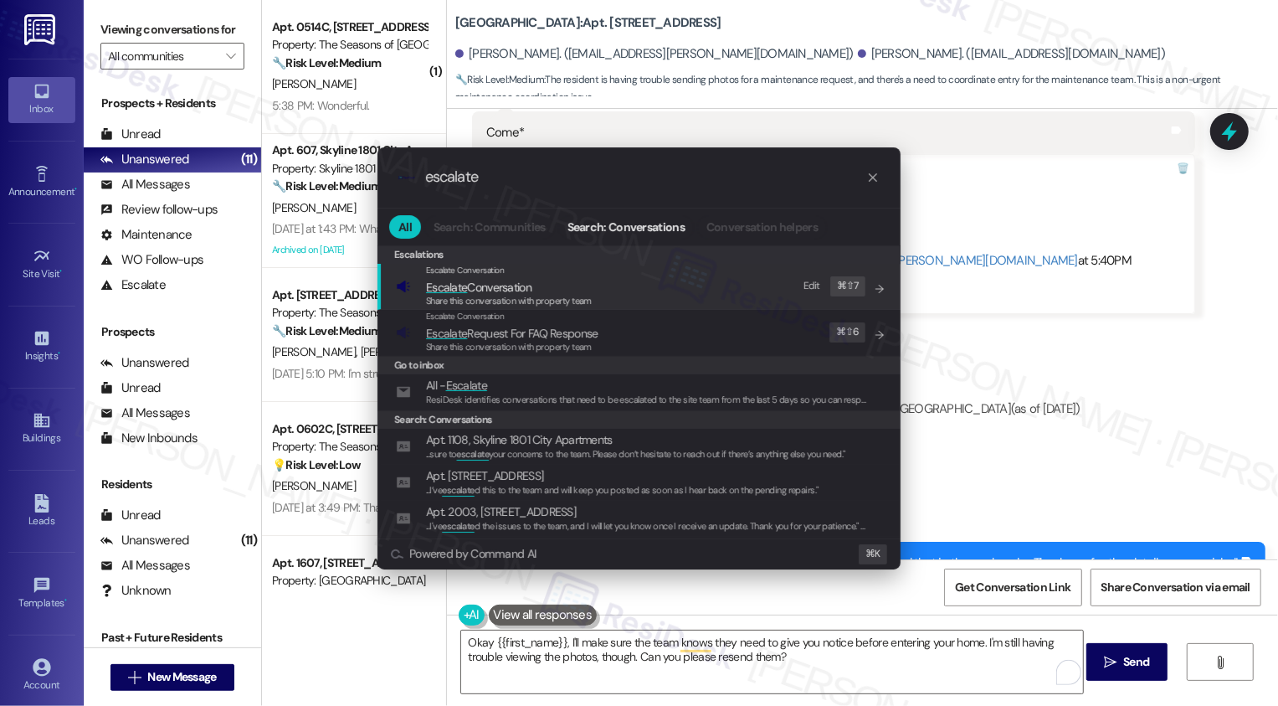
type input "escalate"
click at [590, 291] on span "Escalate Conversation" at bounding box center [509, 287] width 166 height 18
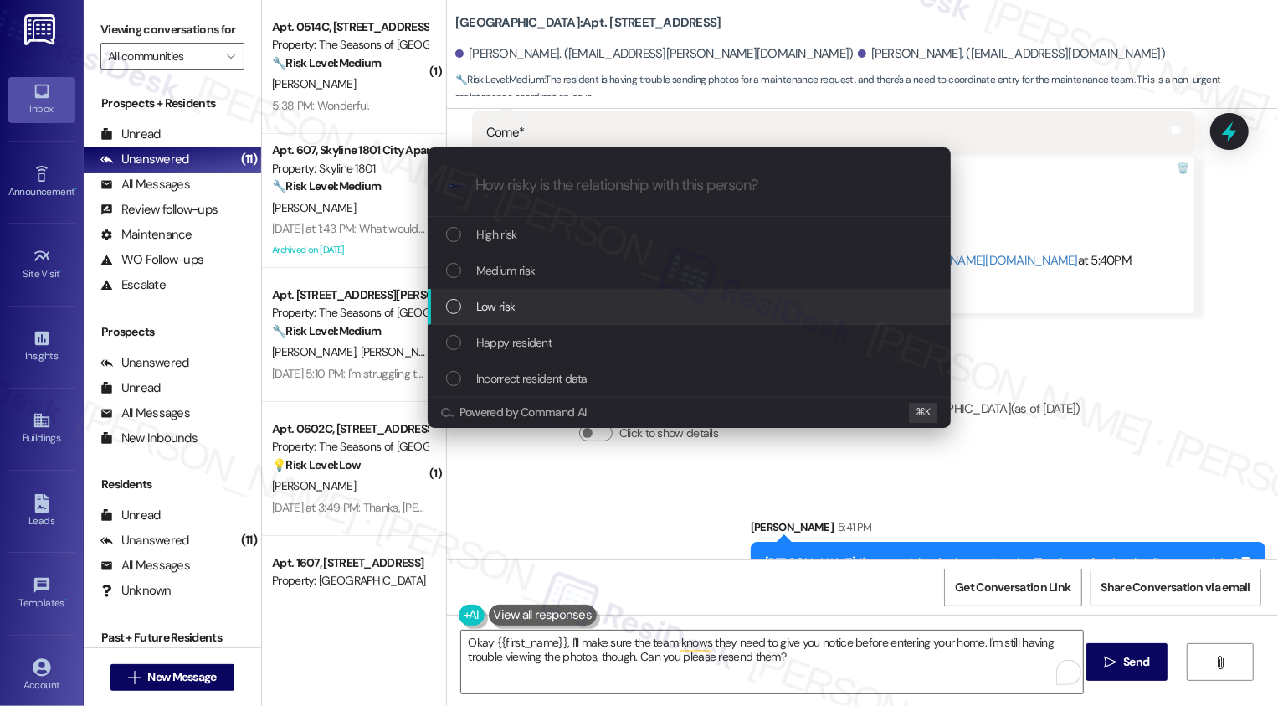
click at [555, 310] on div "Low risk" at bounding box center [691, 306] width 490 height 18
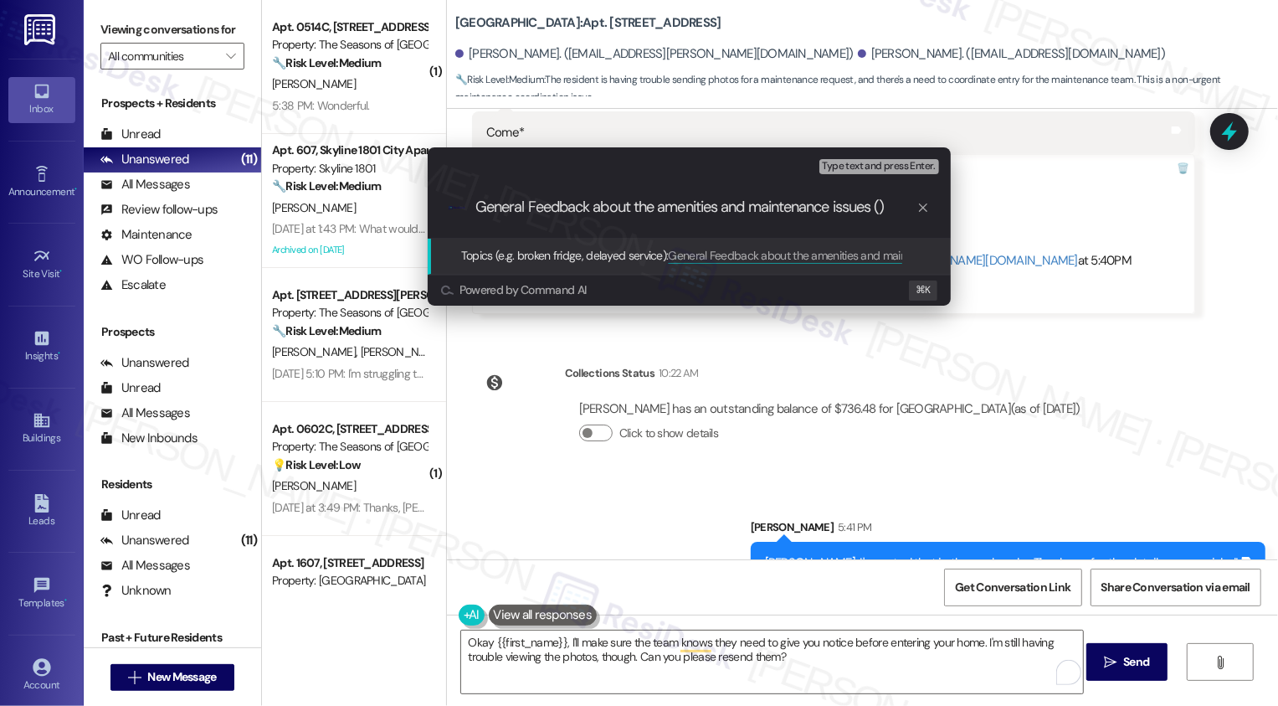
paste input "Work order 72636"
type input "General Feedback about the amenities and maintenance issues (Work order 72636 s…"
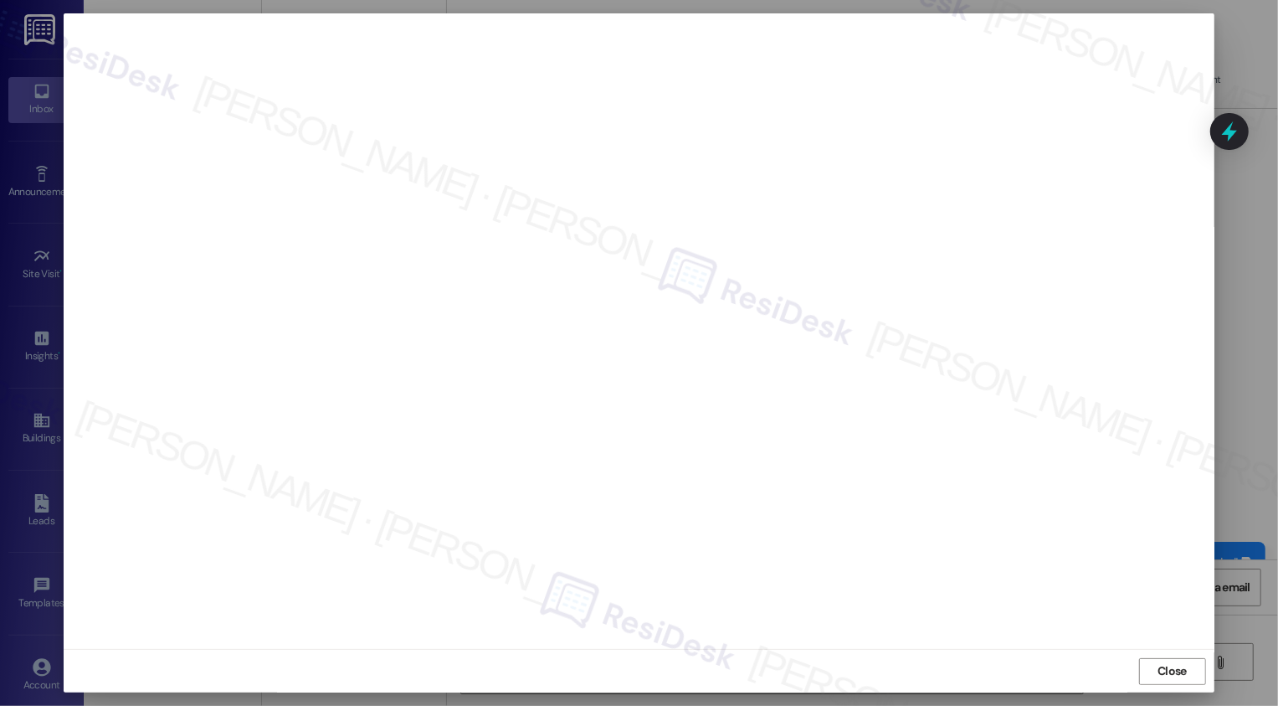
scroll to position [0, 0]
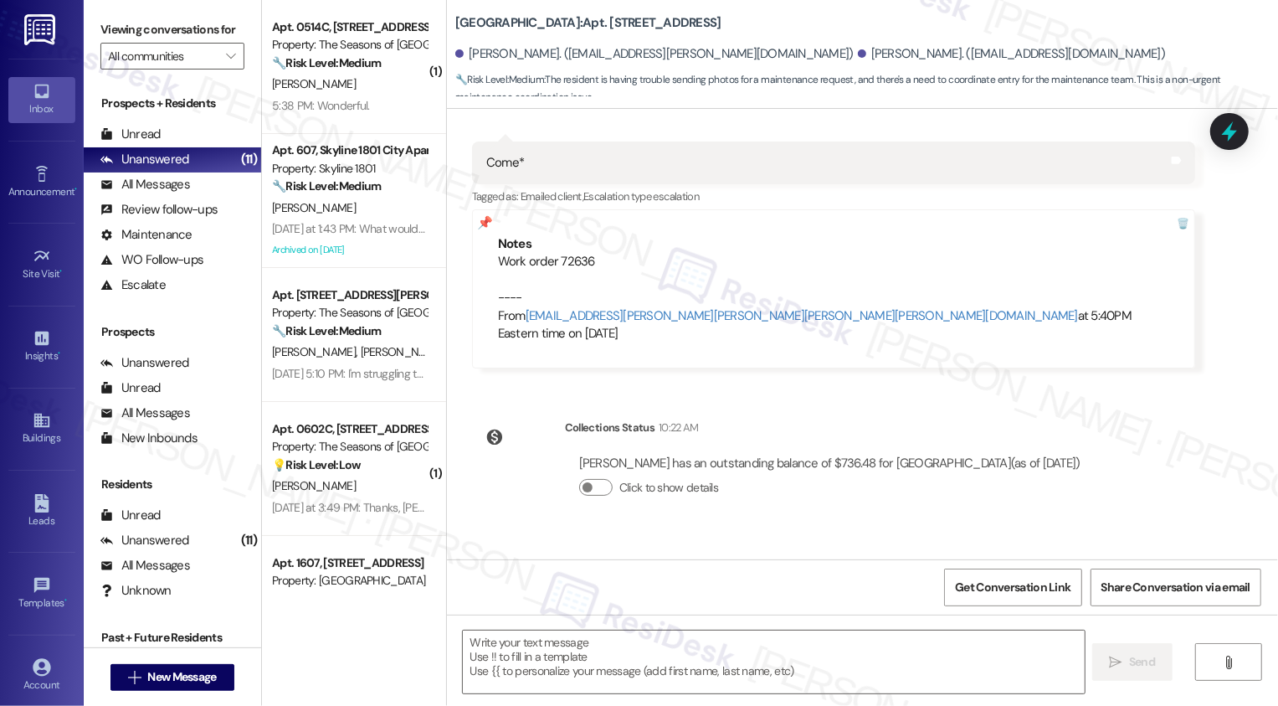
type textarea "Fetching suggested responses. Please feel free to read through the conversation…"
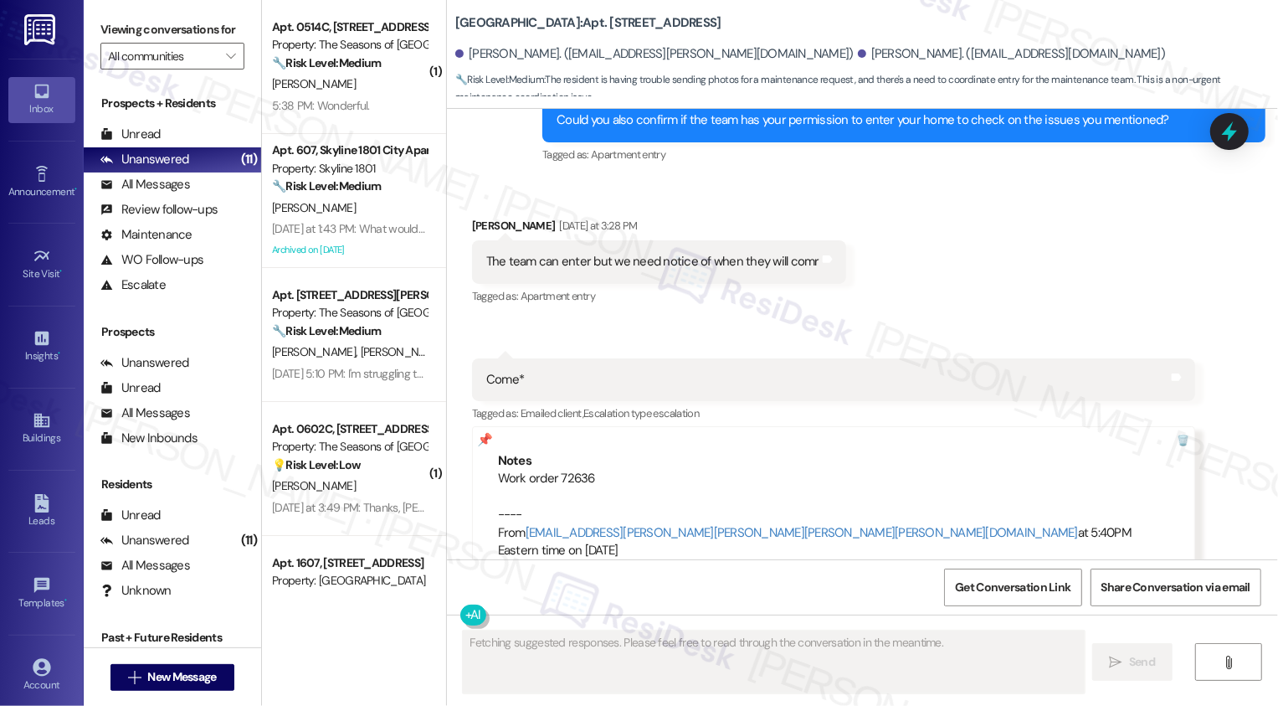
scroll to position [4648, 0]
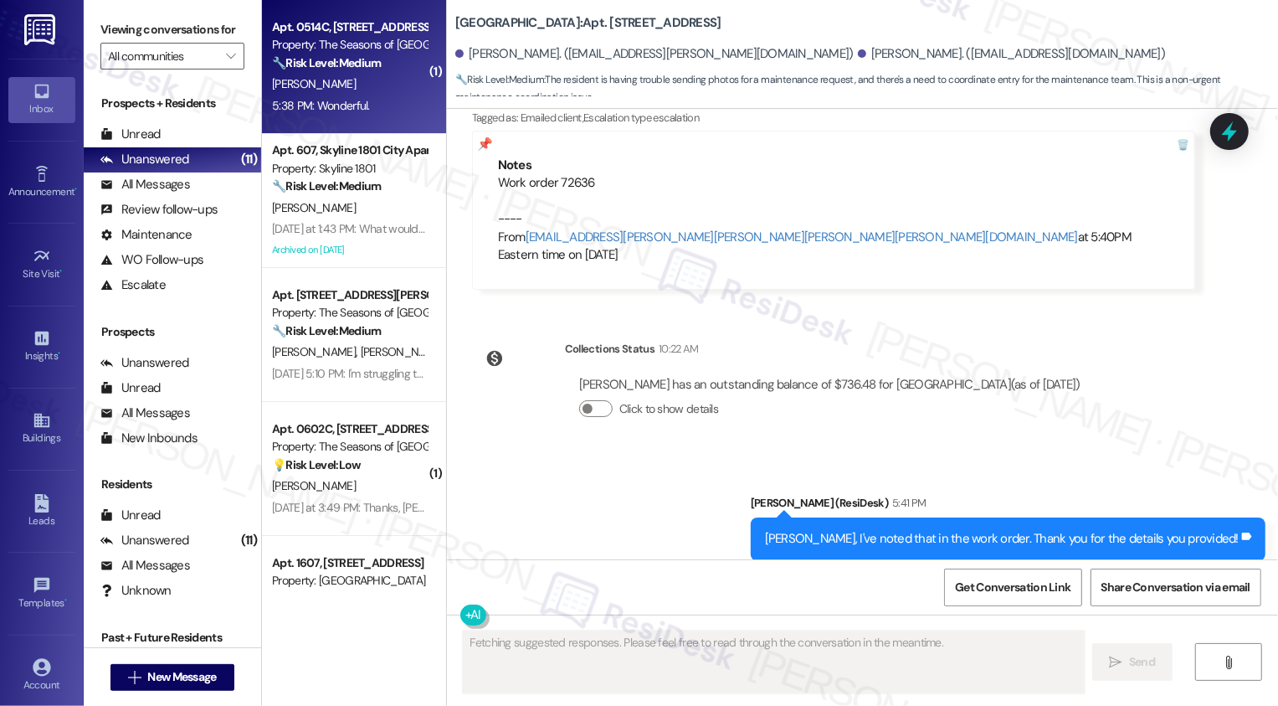
click at [365, 101] on div "5:38 PM: Wonderful. 5:38 PM: Wonderful." at bounding box center [349, 105] width 158 height 21
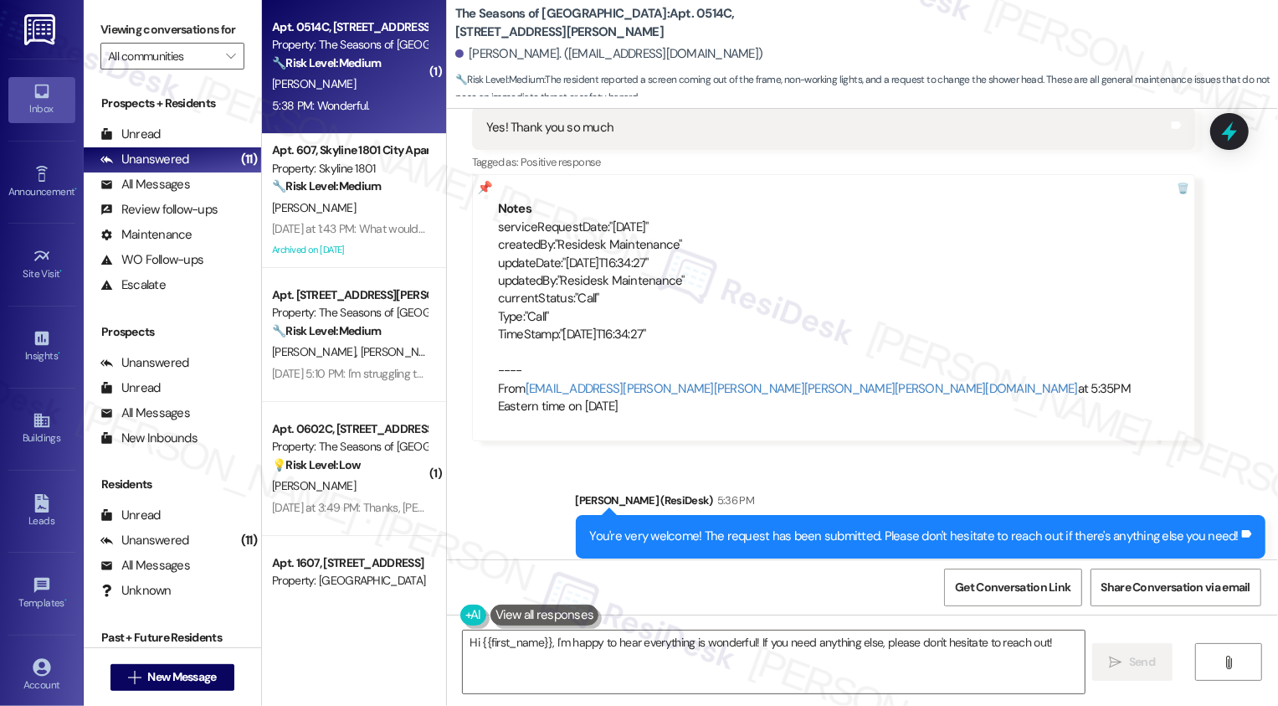
scroll to position [1562, 0]
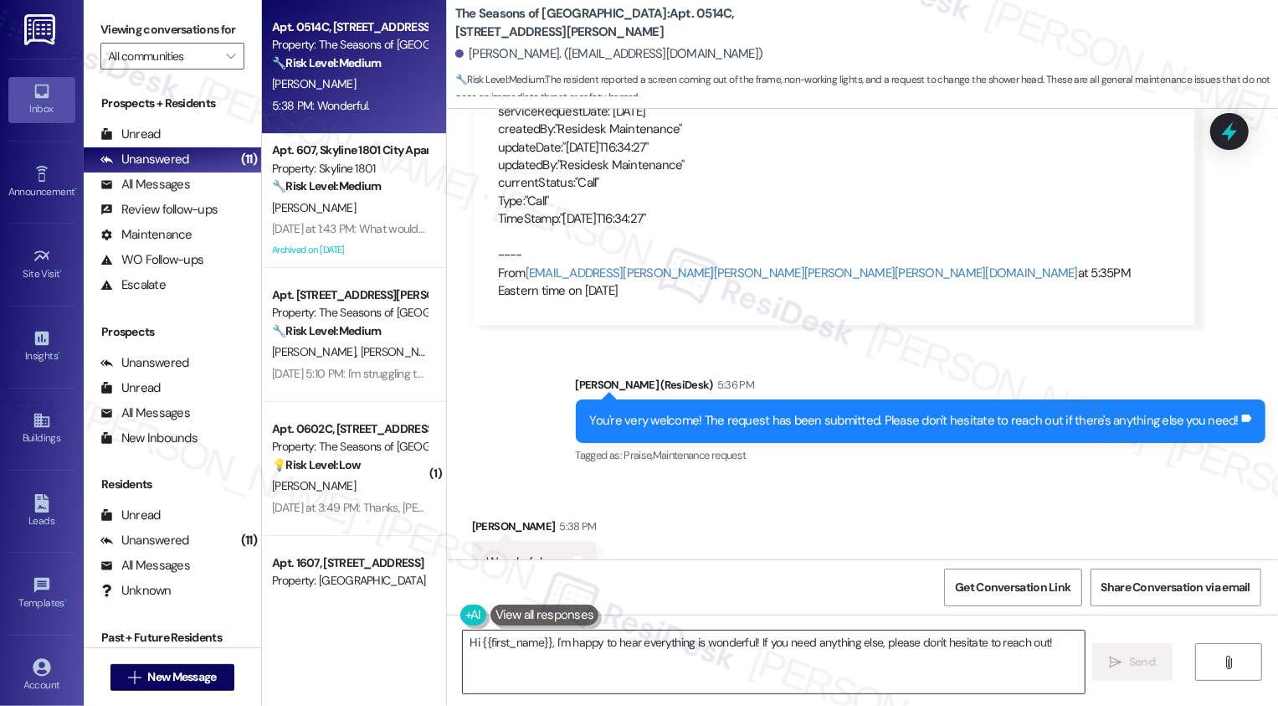
click at [564, 657] on textarea "Hi {{first_name}}, I'm happy to hear everything is wonderful! If you need anyth…" at bounding box center [774, 661] width 622 height 63
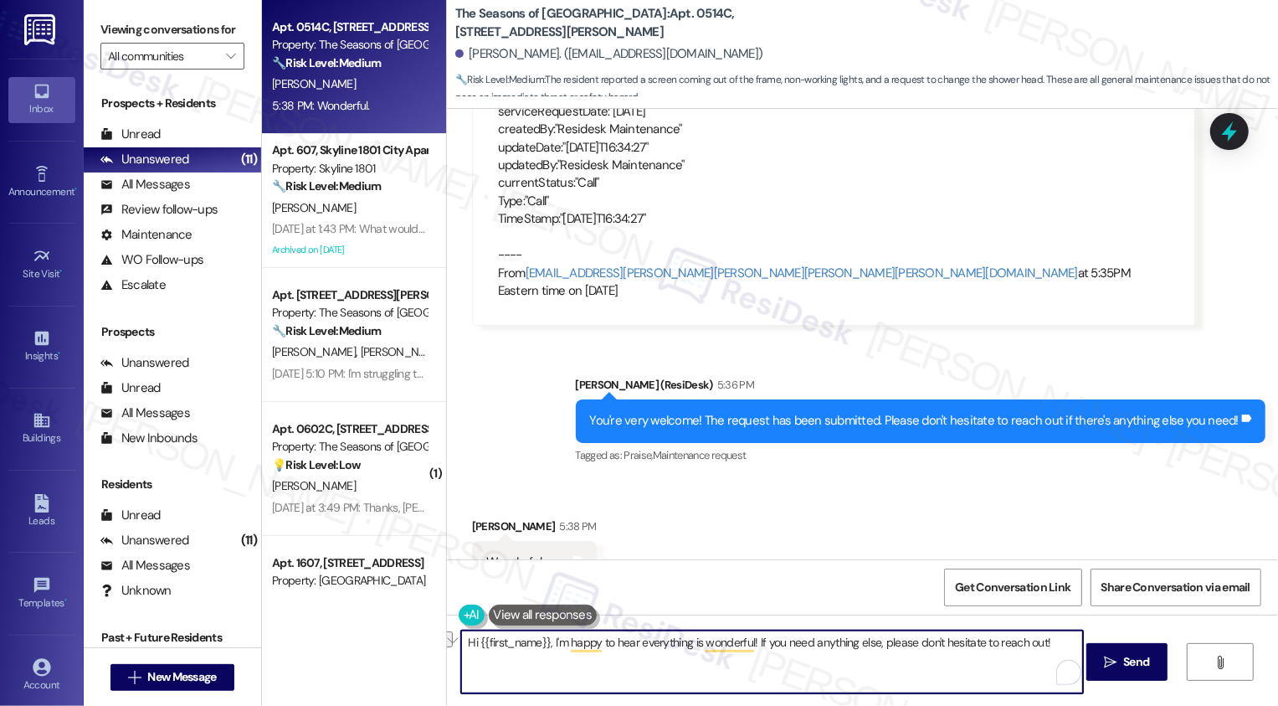
drag, startPoint x: 750, startPoint y: 644, endPoint x: 462, endPoint y: 644, distance: 288.0
click at [462, 644] on textarea "Hi {{first_name}}, I'm happy to hear everything is wonderful! If you need anyth…" at bounding box center [772, 661] width 622 height 63
click at [824, 647] on textarea "If you need anything else, please don't hesitate to reach out!" at bounding box center [772, 661] width 622 height 63
type textarea "Fetching suggested responses. Please feel free to read through the conversation…"
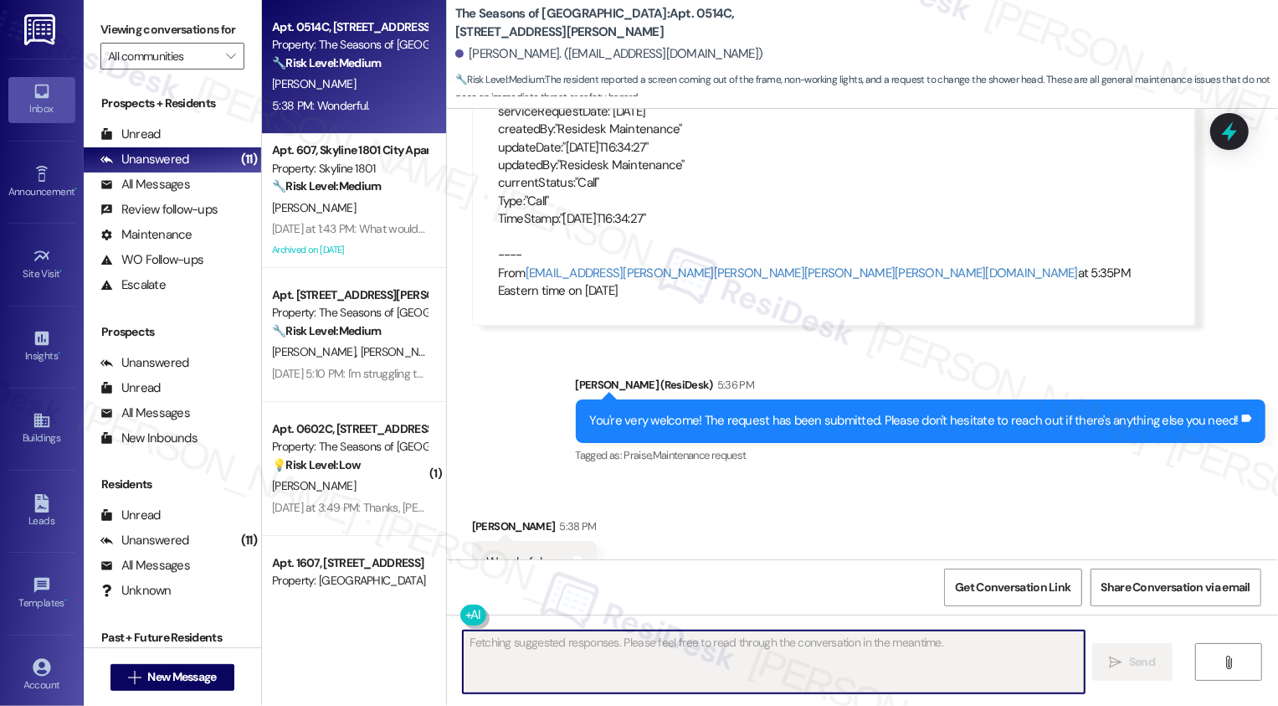
scroll to position [1679, 0]
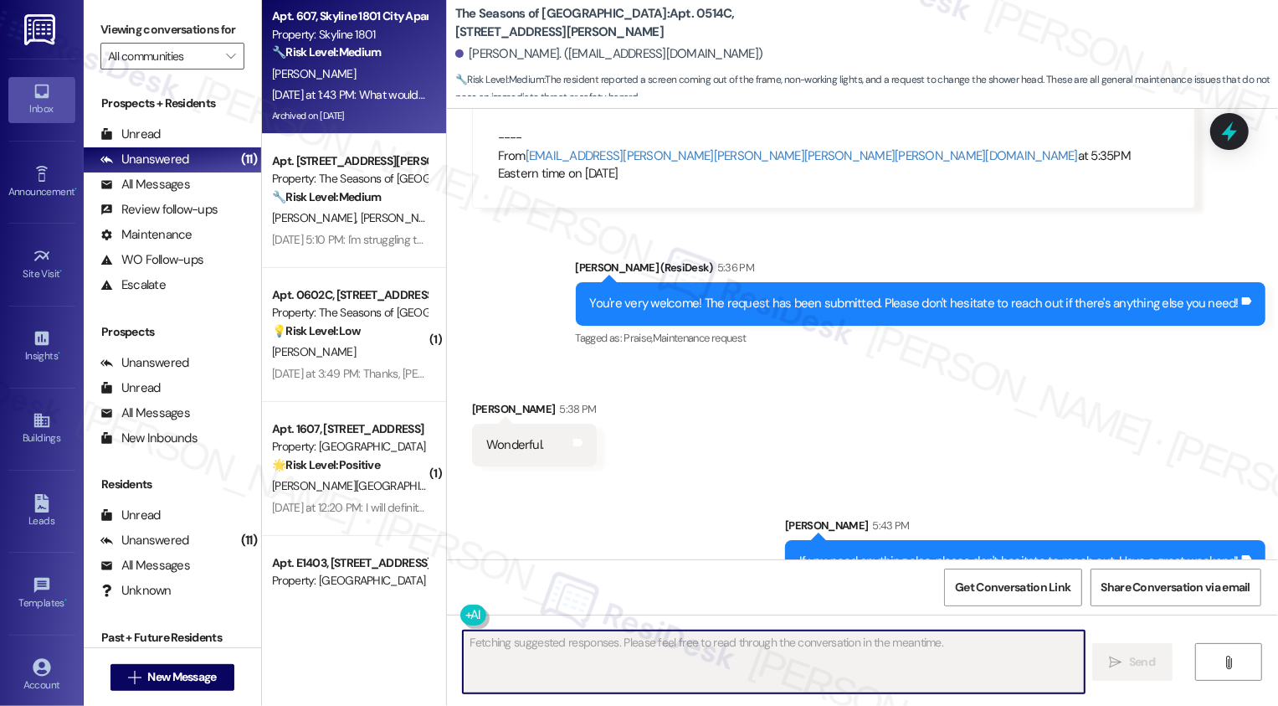
click at [392, 50] on div "🔧 Risk Level: Medium The resident is inquiring about renewal rates. This is a s…" at bounding box center [349, 53] width 155 height 18
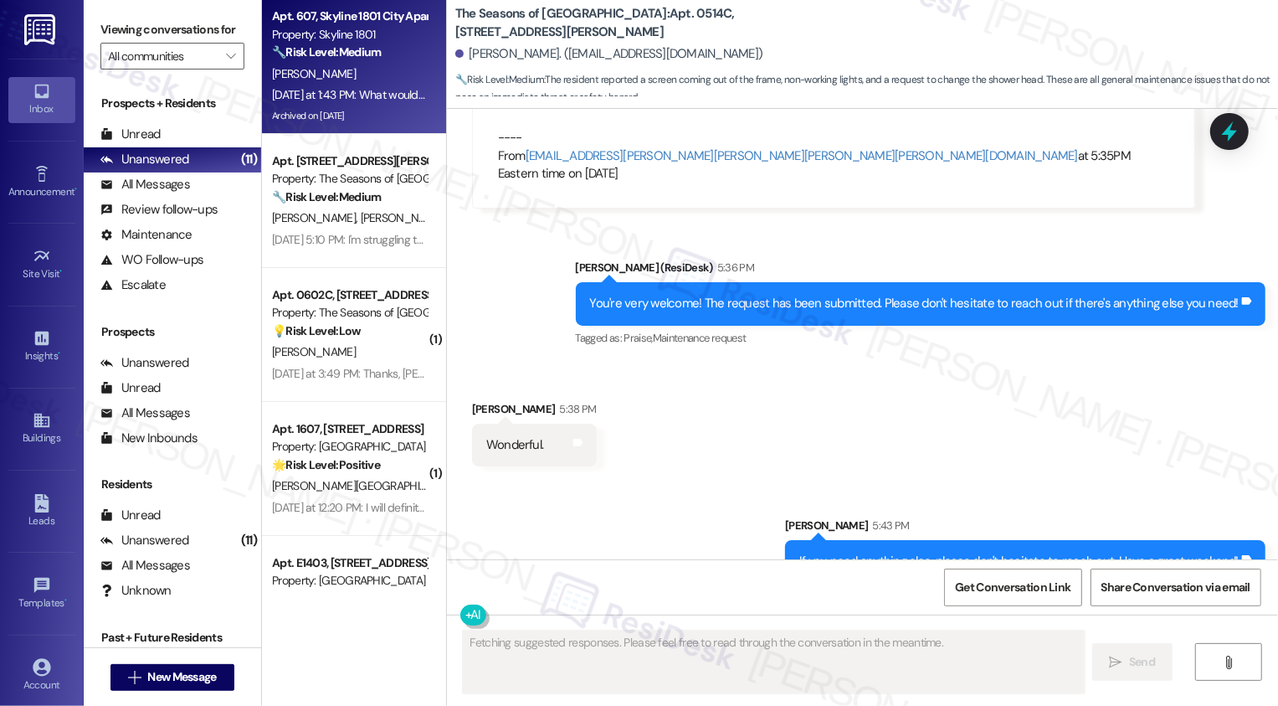
click at [392, 50] on div "🔧 Risk Level: Medium The resident is inquiring about renewal rates. This is a s…" at bounding box center [349, 53] width 155 height 18
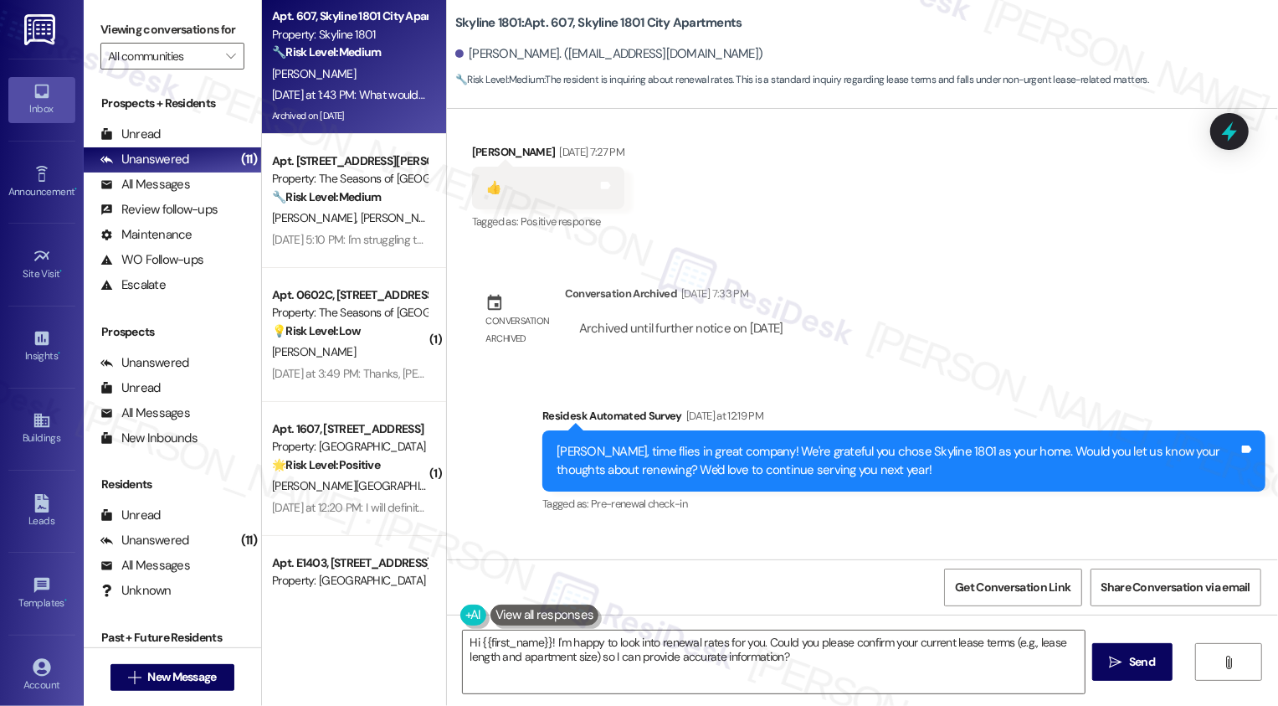
scroll to position [1648, 0]
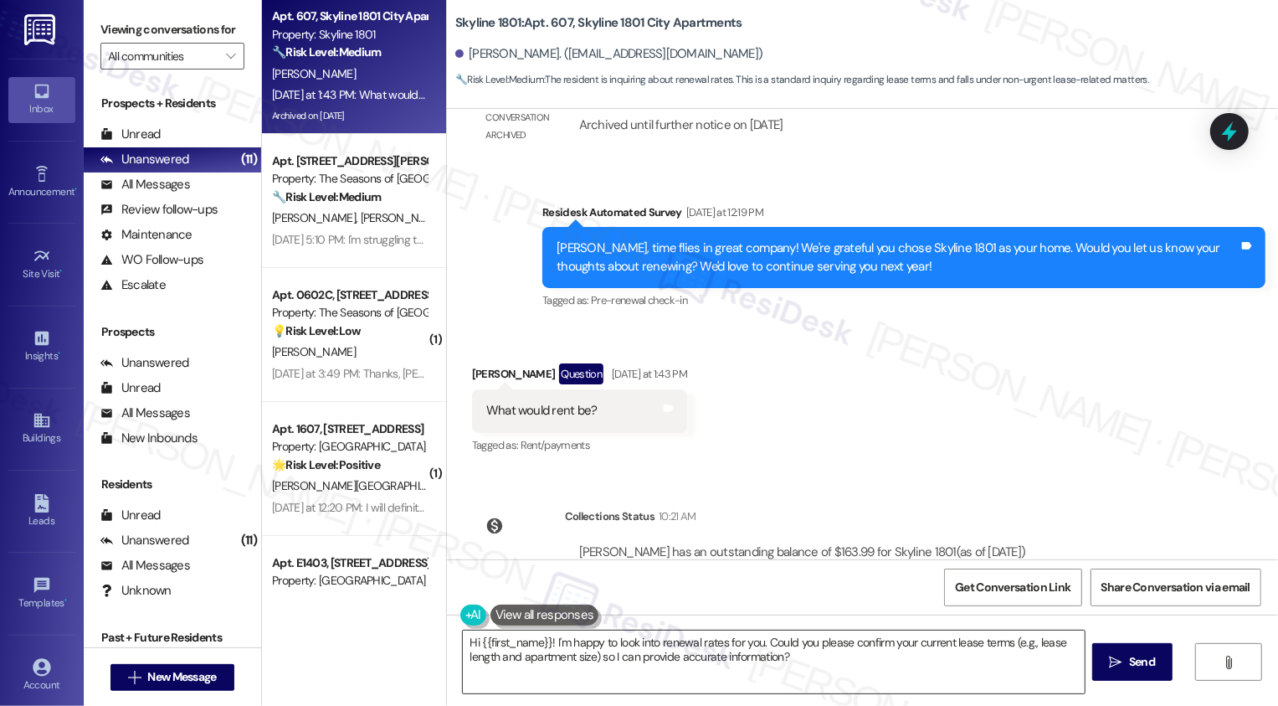
click at [548, 646] on textarea "Hi {{first_name}}! I'm happy to look into renewal rates for you. Could you plea…" at bounding box center [774, 661] width 622 height 63
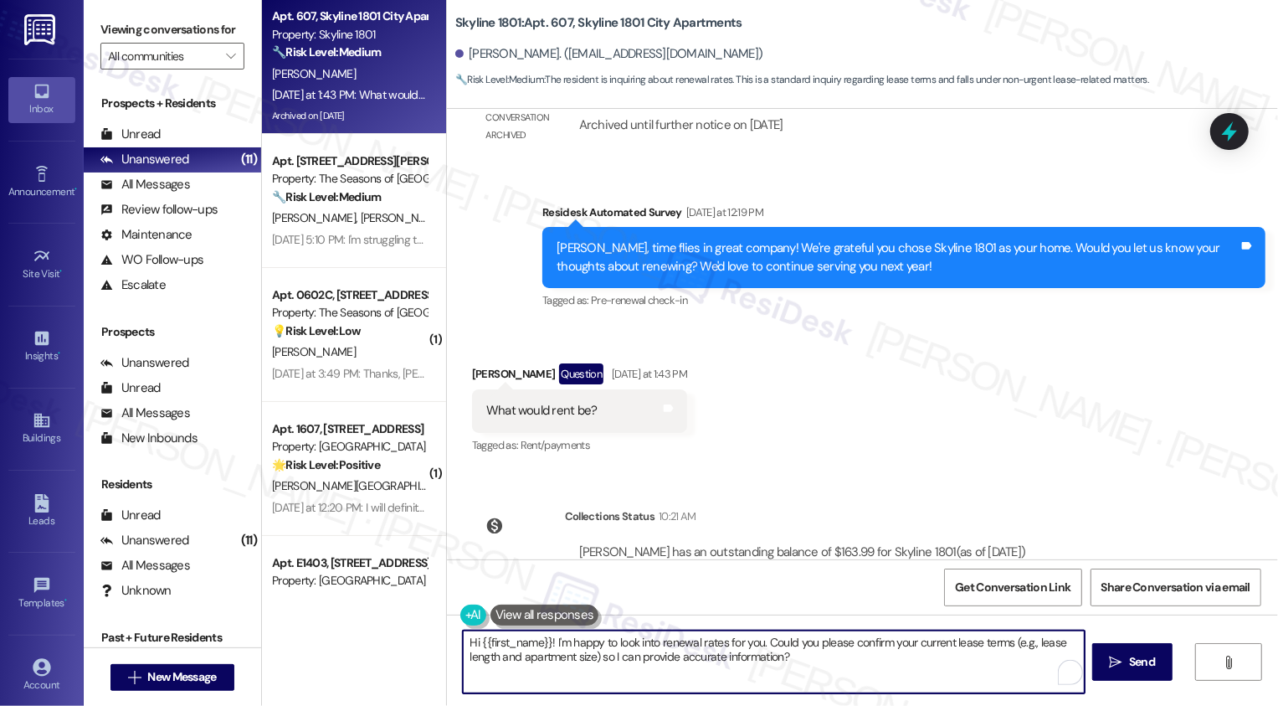
click at [733, 657] on textarea "Hi {{first_name}}! I'm happy to look into renewal rates for you. Could you plea…" at bounding box center [774, 661] width 622 height 63
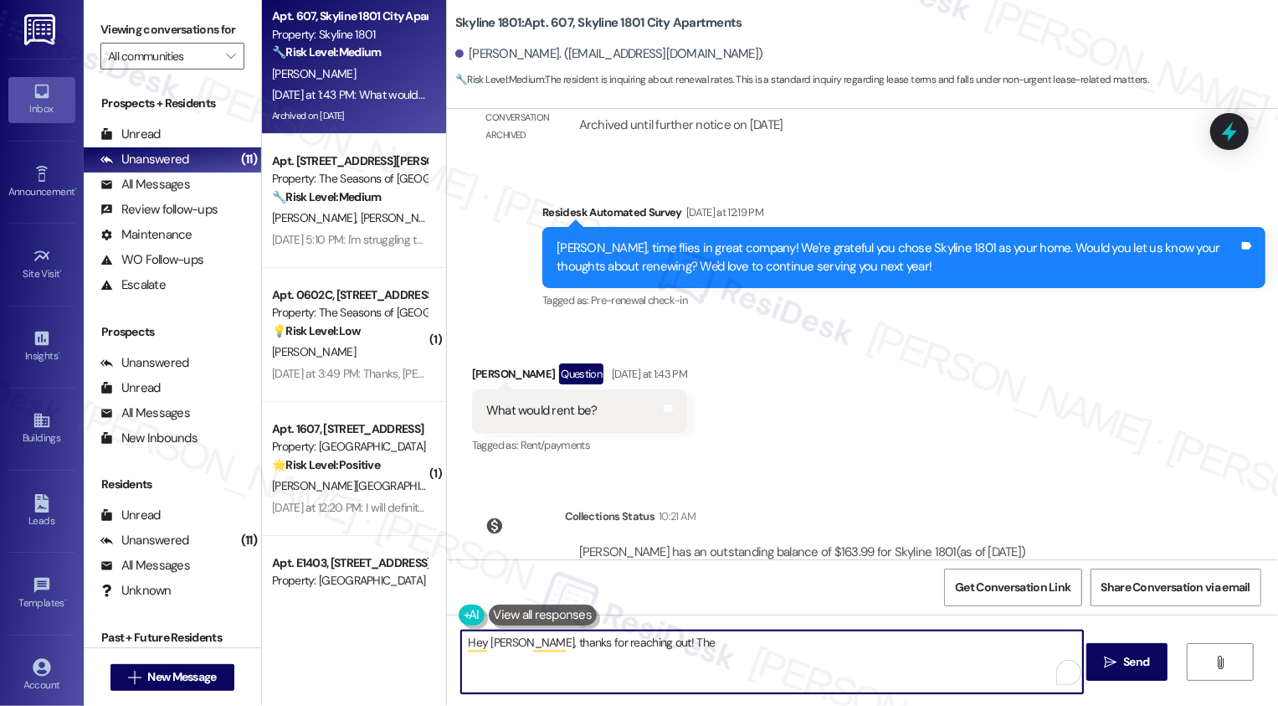
scroll to position [1677, 0]
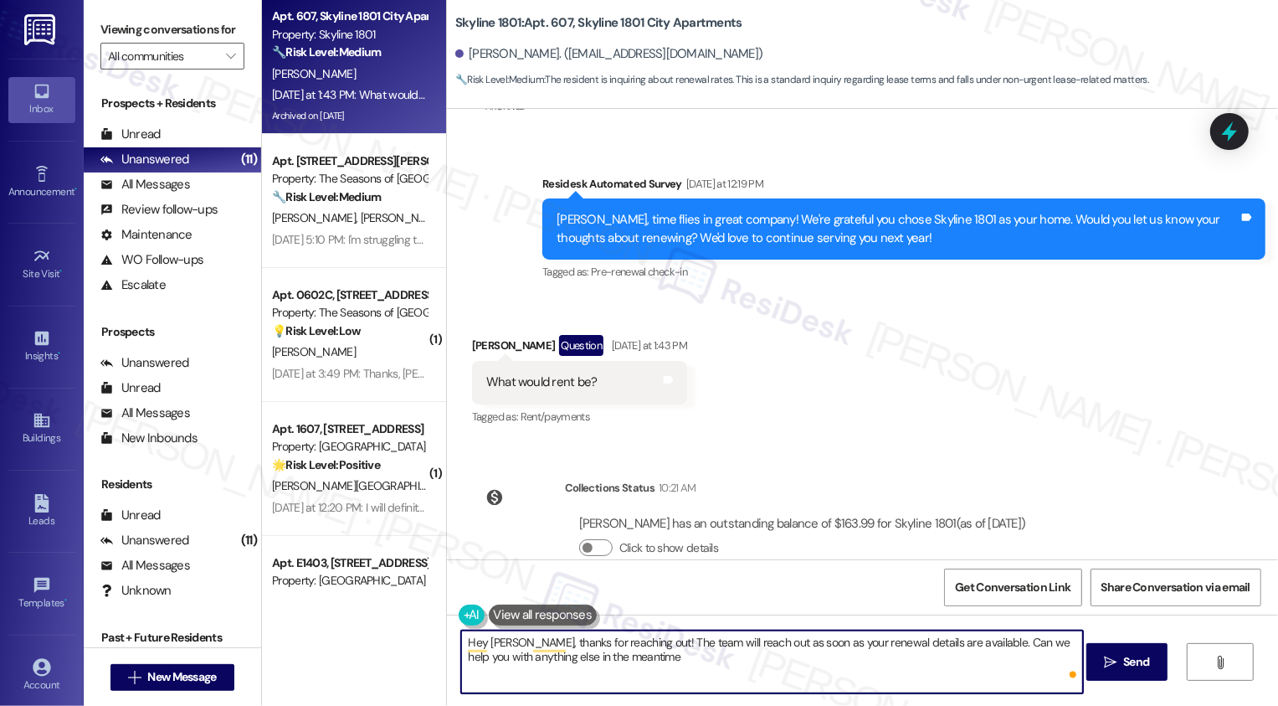
type textarea "Hey Thomas, thanks for reaching out! The team will reach out as soon as your re…"
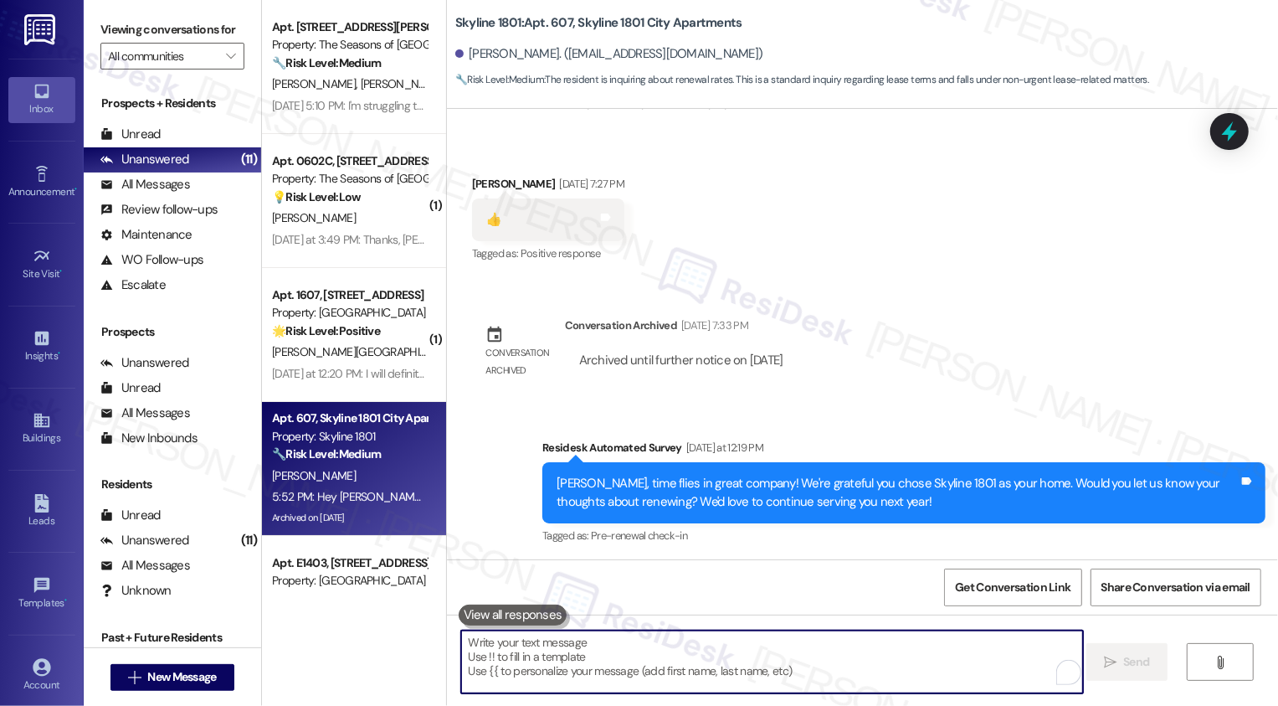
scroll to position [1811, 0]
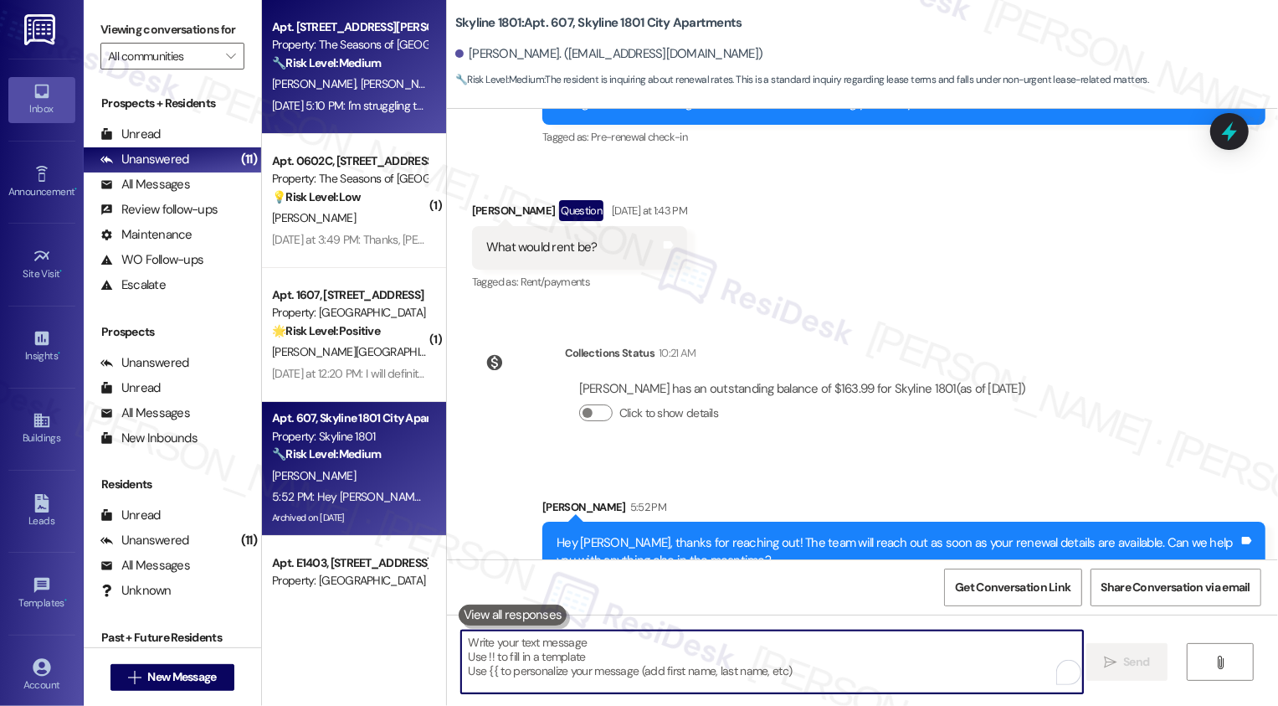
click at [449, 79] on span "[PERSON_NAME]" at bounding box center [491, 83] width 84 height 15
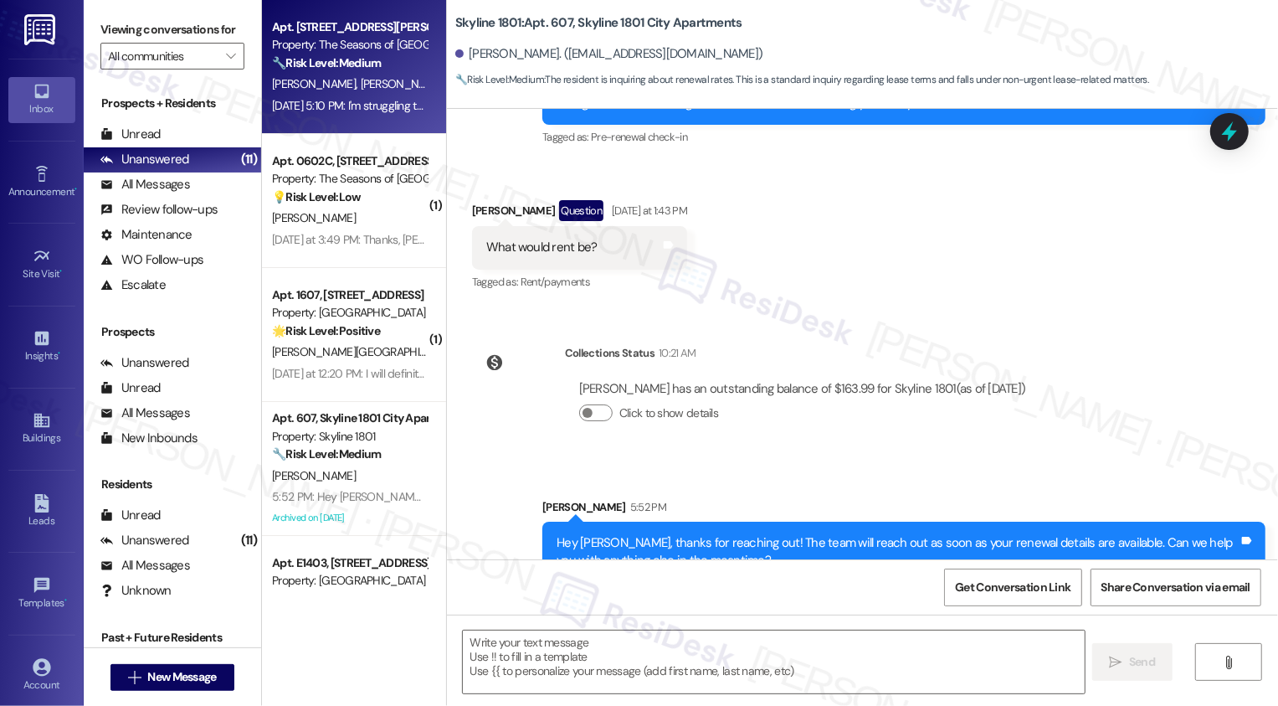
click at [449, 79] on span "[PERSON_NAME]" at bounding box center [491, 83] width 84 height 15
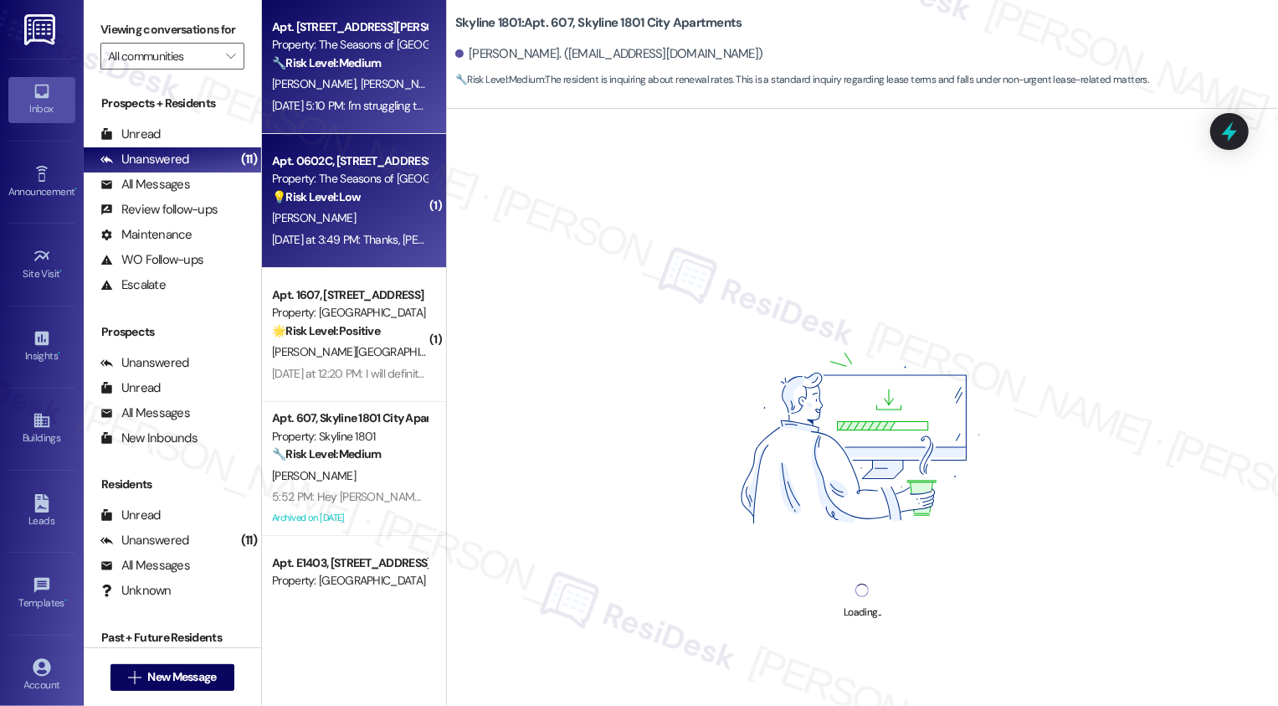
click at [392, 182] on div "Property: The Seasons of [GEOGRAPHIC_DATA]" at bounding box center [349, 179] width 155 height 18
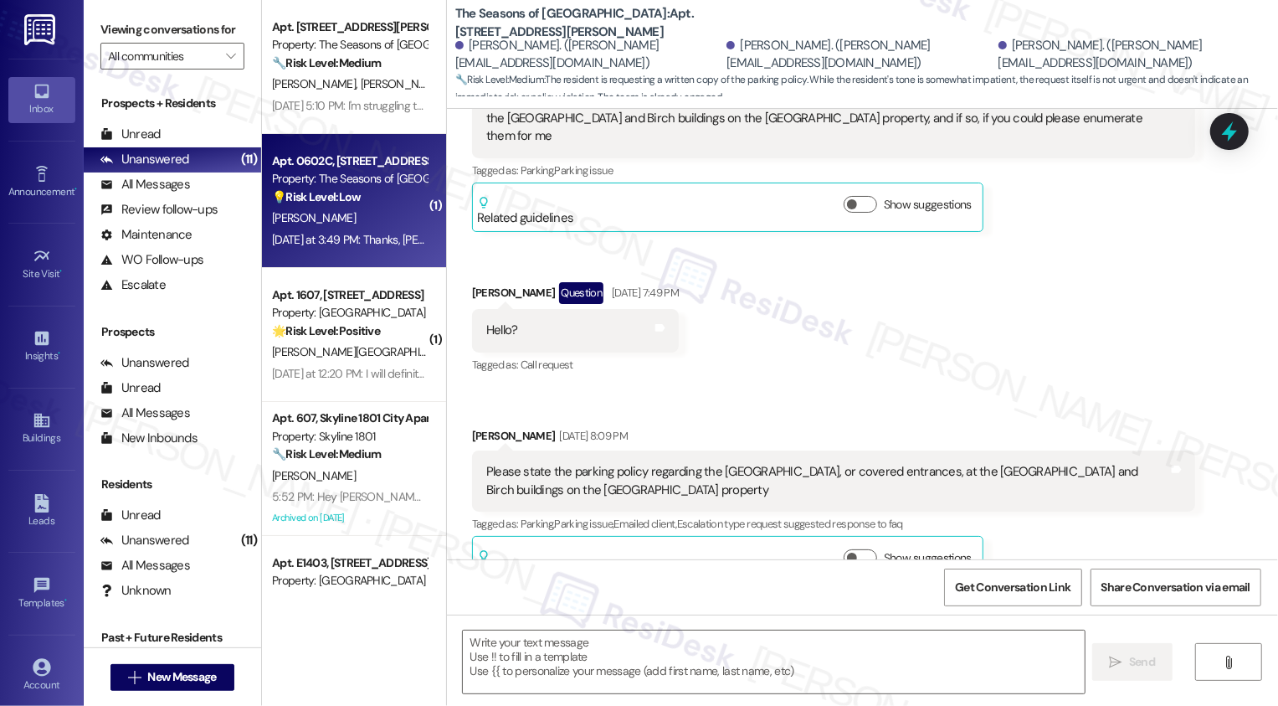
click at [392, 182] on div "Property: The Seasons of [GEOGRAPHIC_DATA]" at bounding box center [349, 179] width 155 height 18
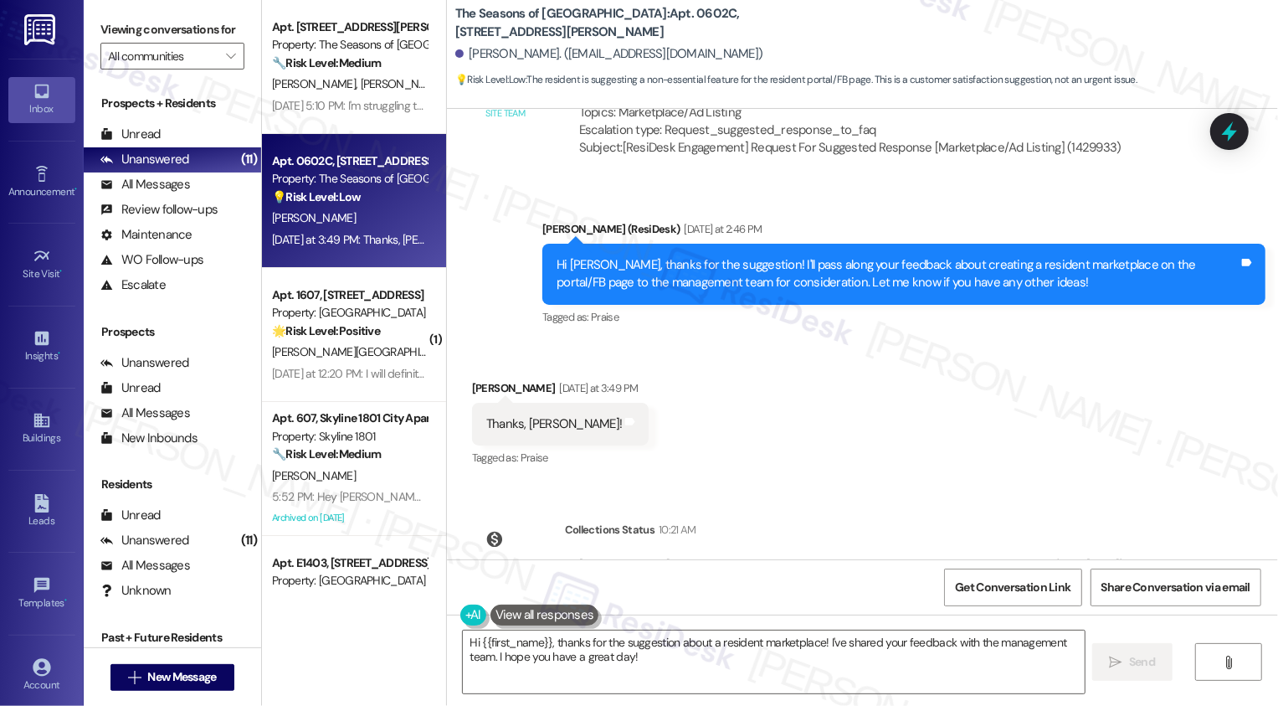
scroll to position [918, 0]
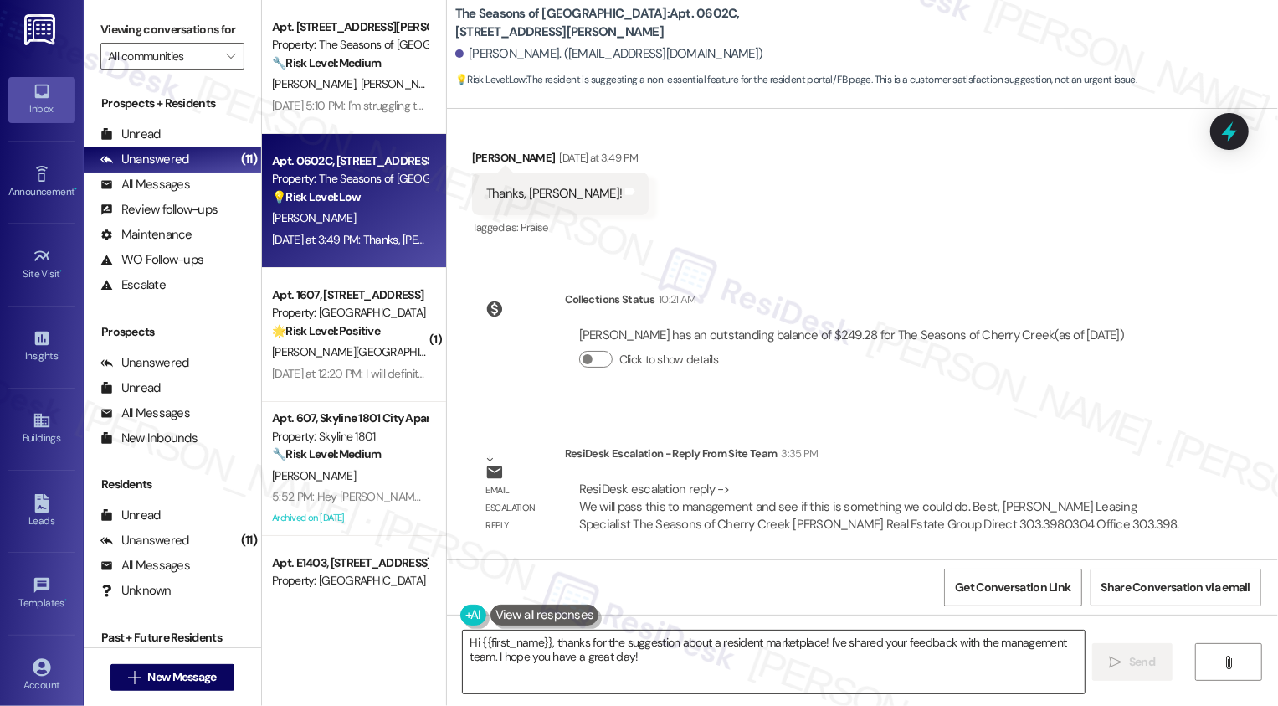
click at [611, 670] on textarea "Hi {{first_name}}, thanks for the suggestion about a resident marketplace! I've…" at bounding box center [774, 661] width 622 height 63
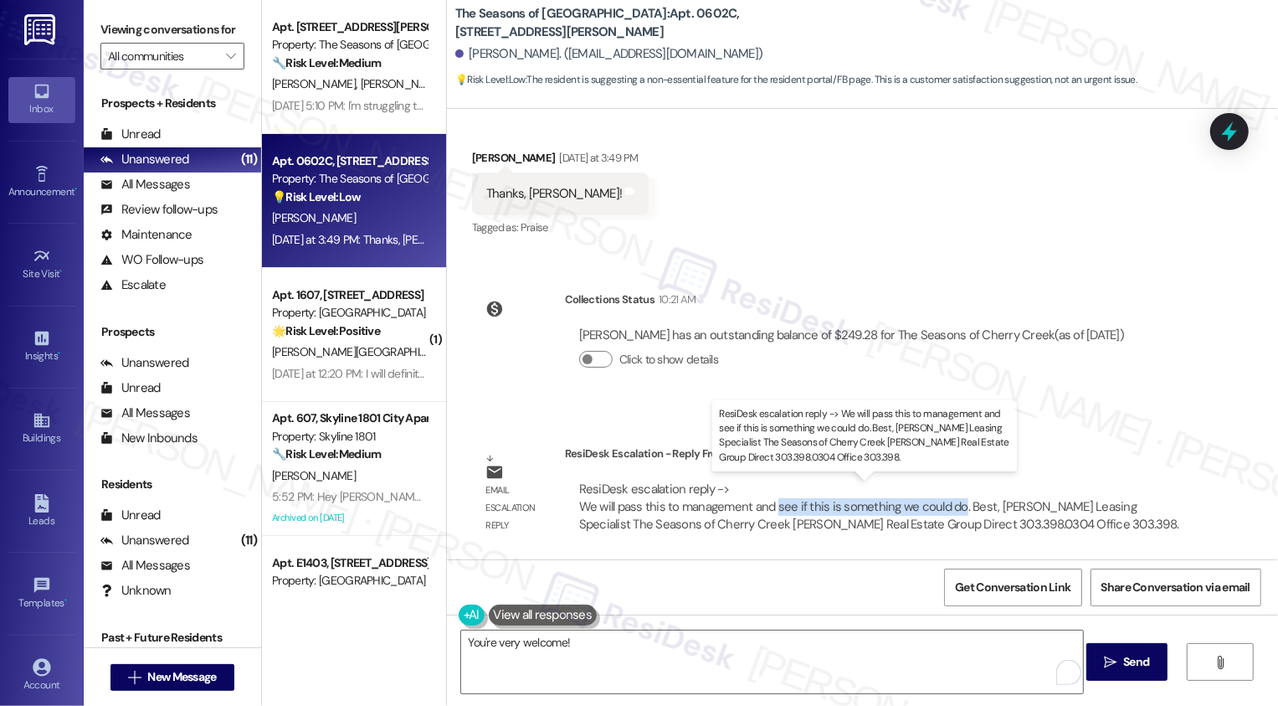
drag, startPoint x: 765, startPoint y: 503, endPoint x: 947, endPoint y: 506, distance: 181.7
click at [947, 506] on div "ResiDesk escalation reply -> We will pass this to management and see if this is…" at bounding box center [879, 506] width 600 height 53
copy div "see if this is something we could do"
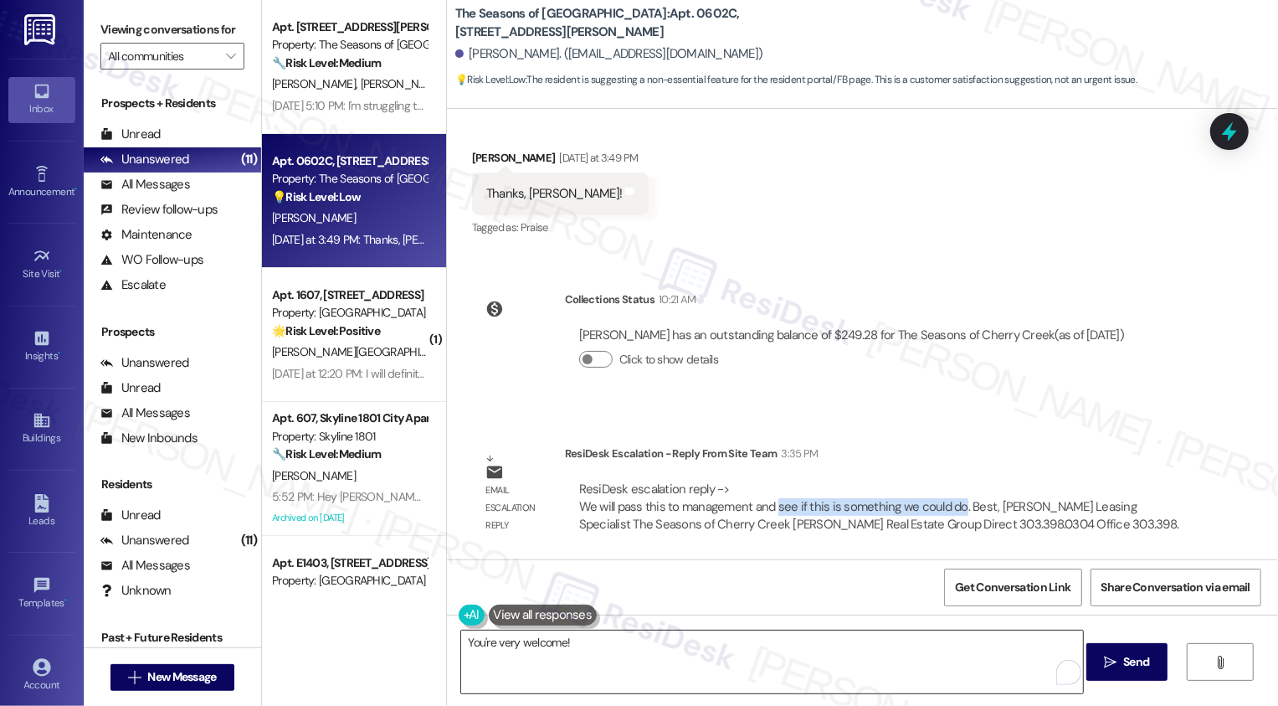
click at [739, 665] on textarea "You're very welcome!" at bounding box center [772, 661] width 622 height 63
paste textarea "see if this is something we could do"
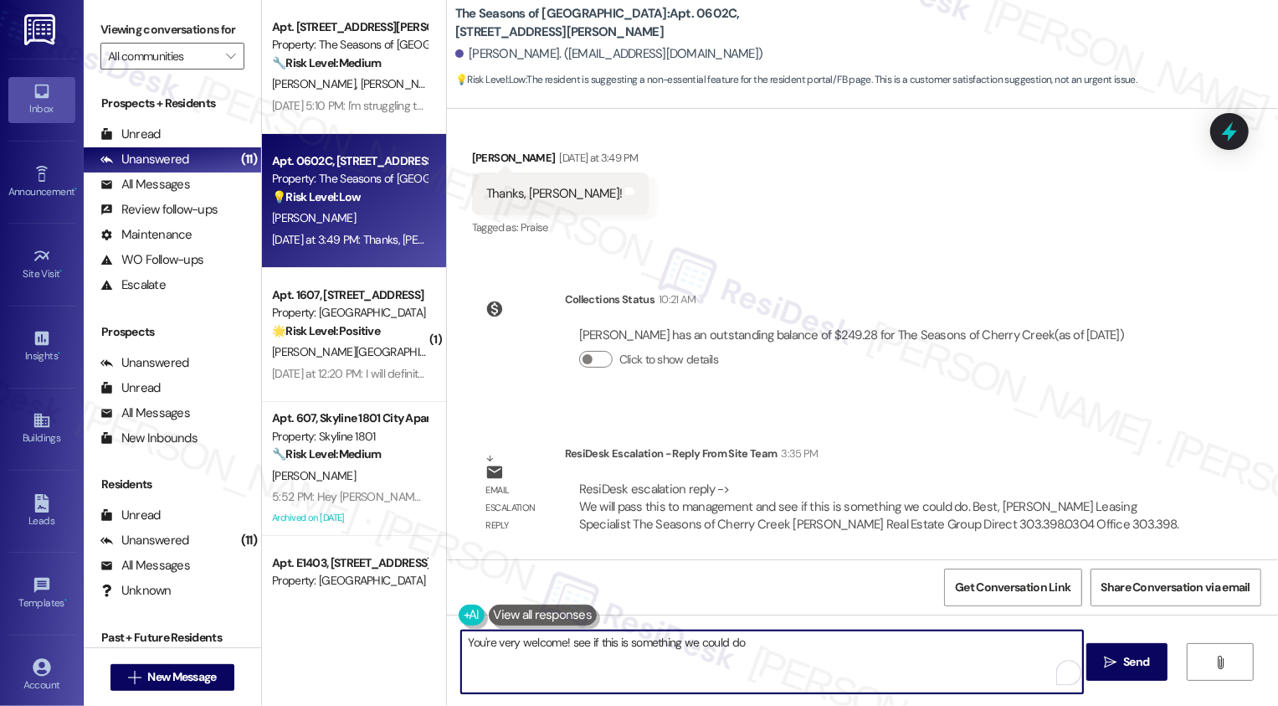
click at [564, 643] on textarea "You're very welcome! see if this is something we could do" at bounding box center [772, 661] width 622 height 63
click at [898, 646] on textarea "You're very welcome! The management will see if this is something we could do" at bounding box center [772, 661] width 622 height 63
type textarea "You're very welcome! The management will see if this is something we could do. …"
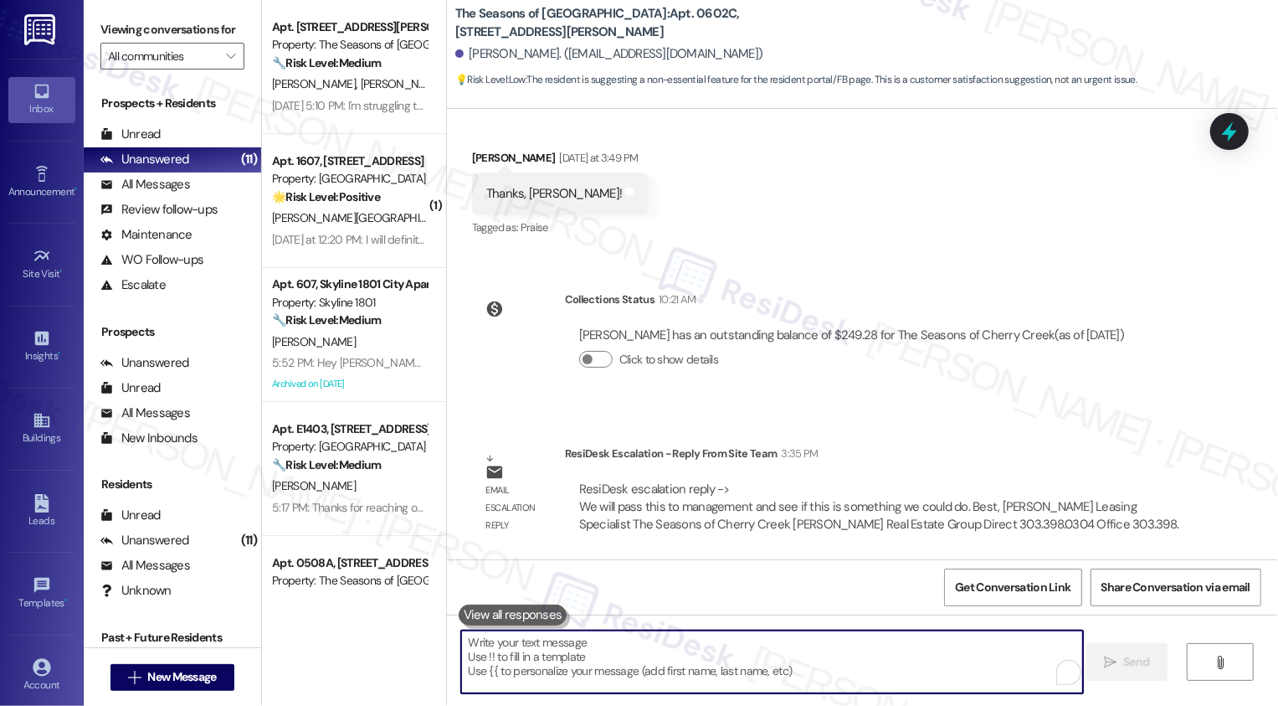
scroll to position [1035, 0]
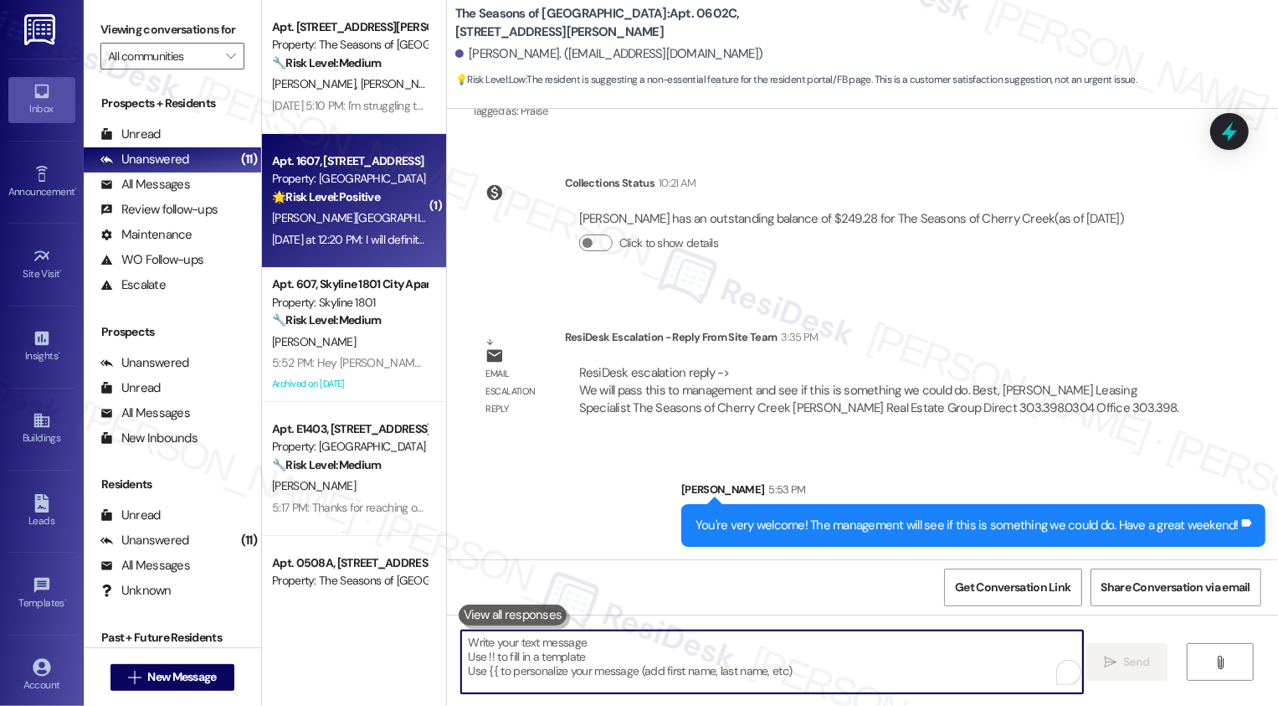
click at [365, 217] on div "[PERSON_NAME][GEOGRAPHIC_DATA]" at bounding box center [349, 218] width 158 height 21
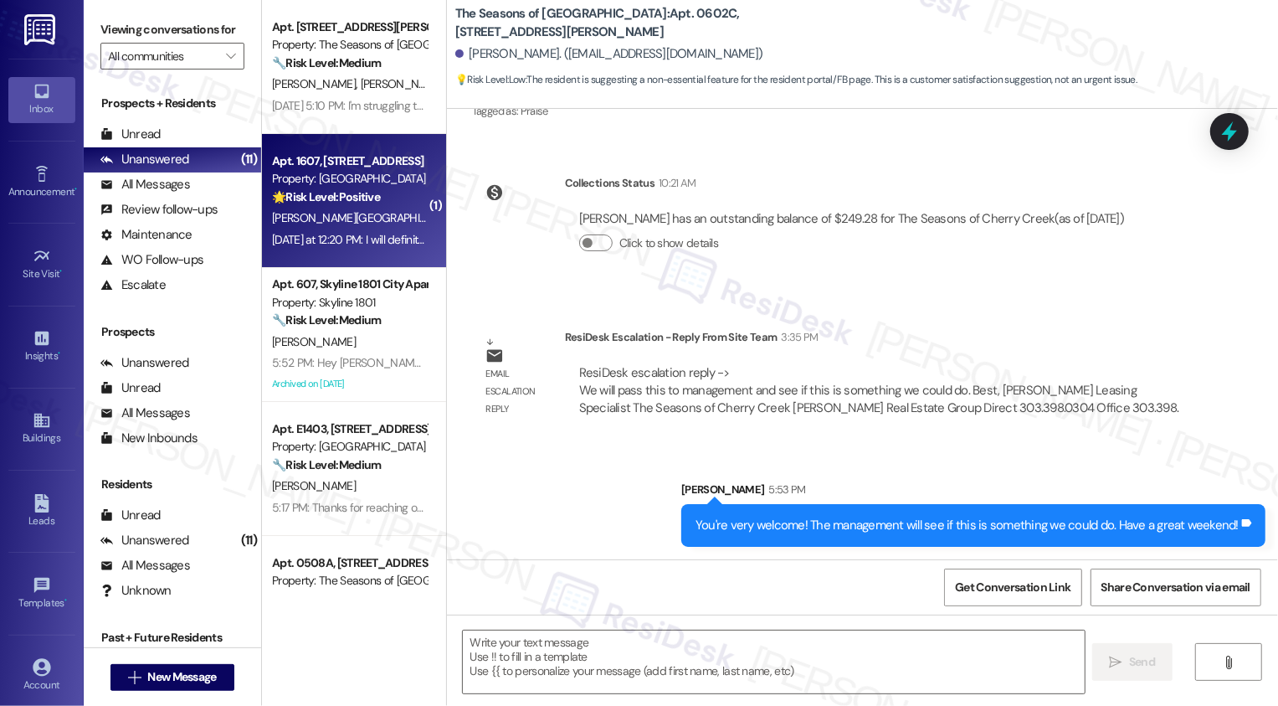
click at [365, 217] on div "[PERSON_NAME][GEOGRAPHIC_DATA]" at bounding box center [349, 218] width 158 height 21
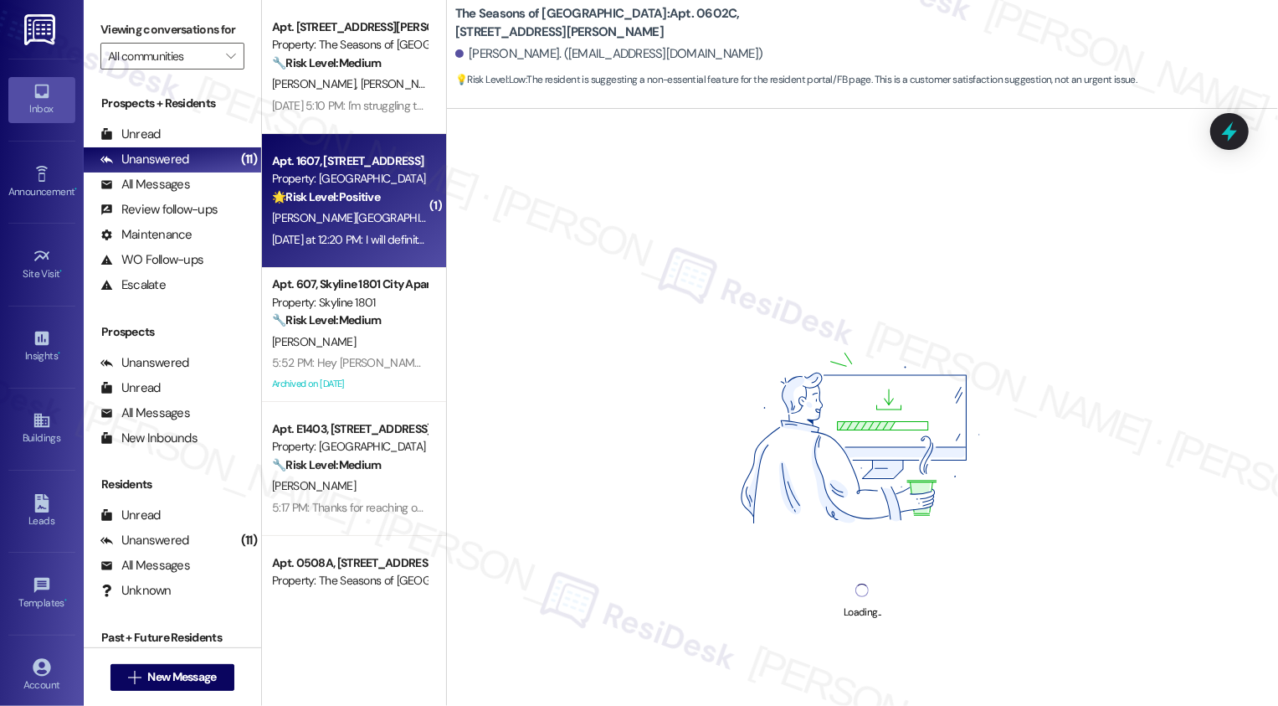
click at [365, 217] on div "[PERSON_NAME][GEOGRAPHIC_DATA]" at bounding box center [349, 218] width 158 height 21
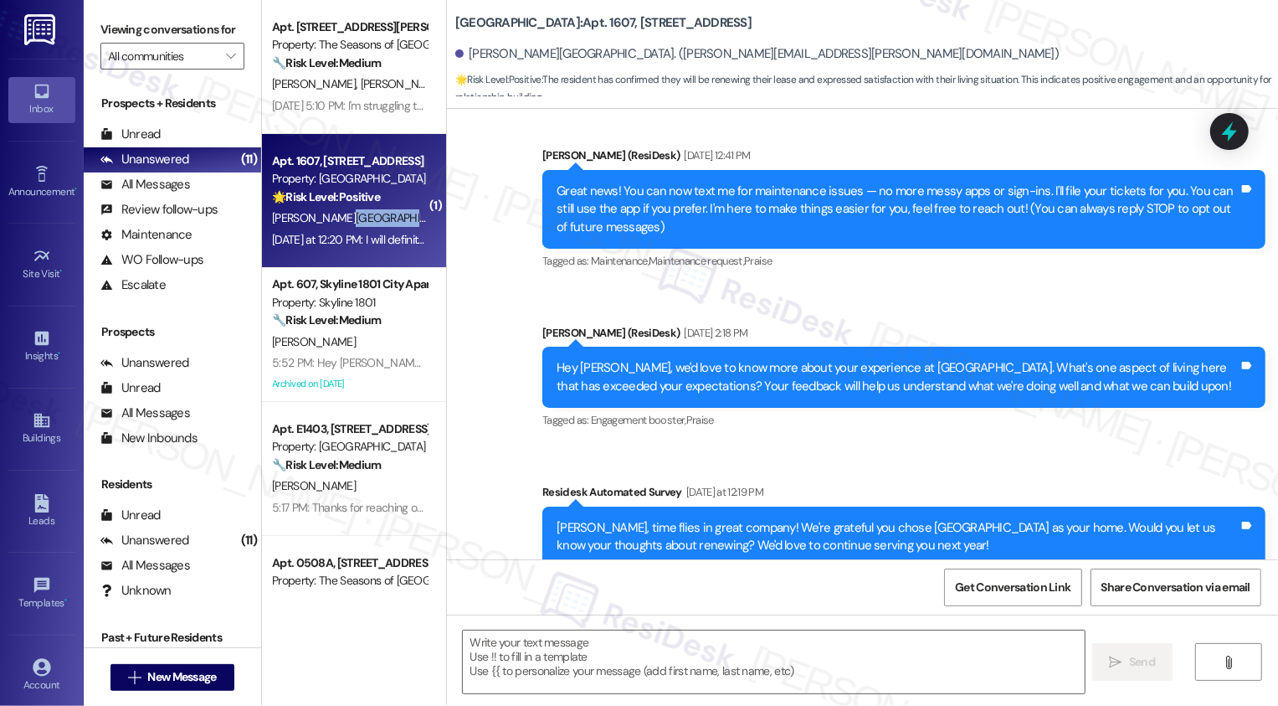
click at [365, 217] on div "[PERSON_NAME][GEOGRAPHIC_DATA]" at bounding box center [349, 218] width 158 height 21
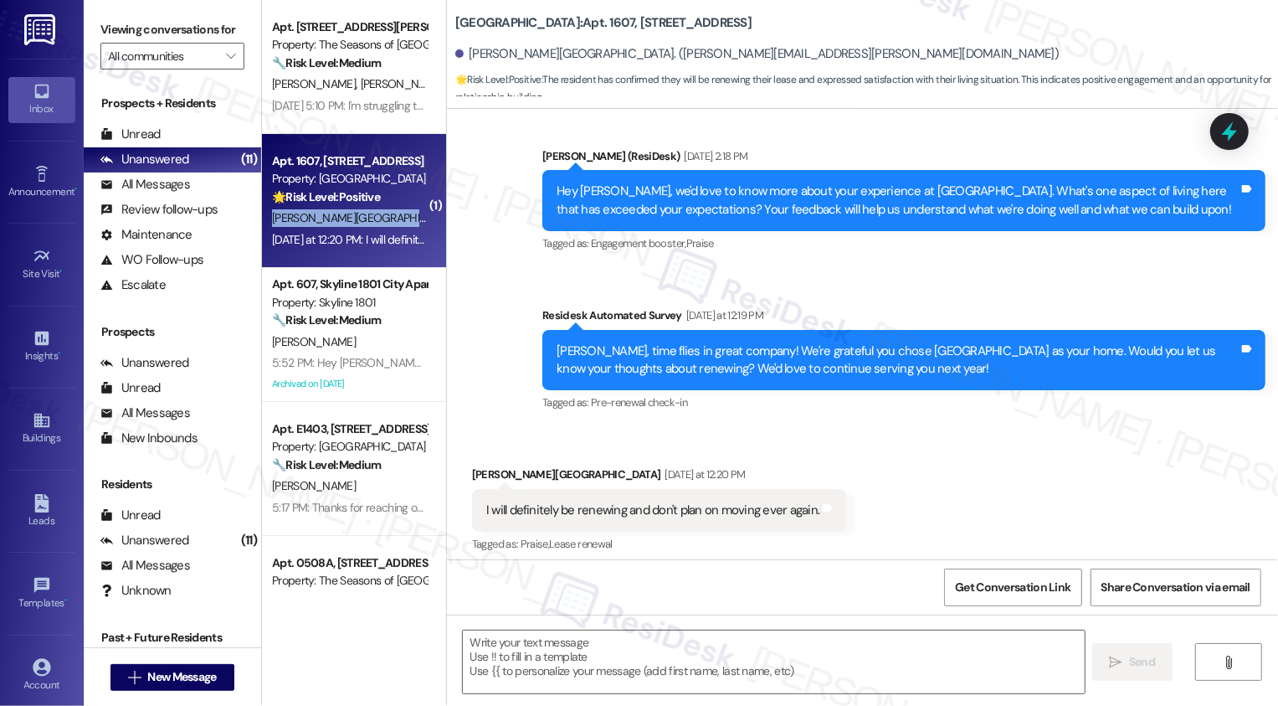
type textarea "Fetching suggested responses. Please feel free to read through the conversation…"
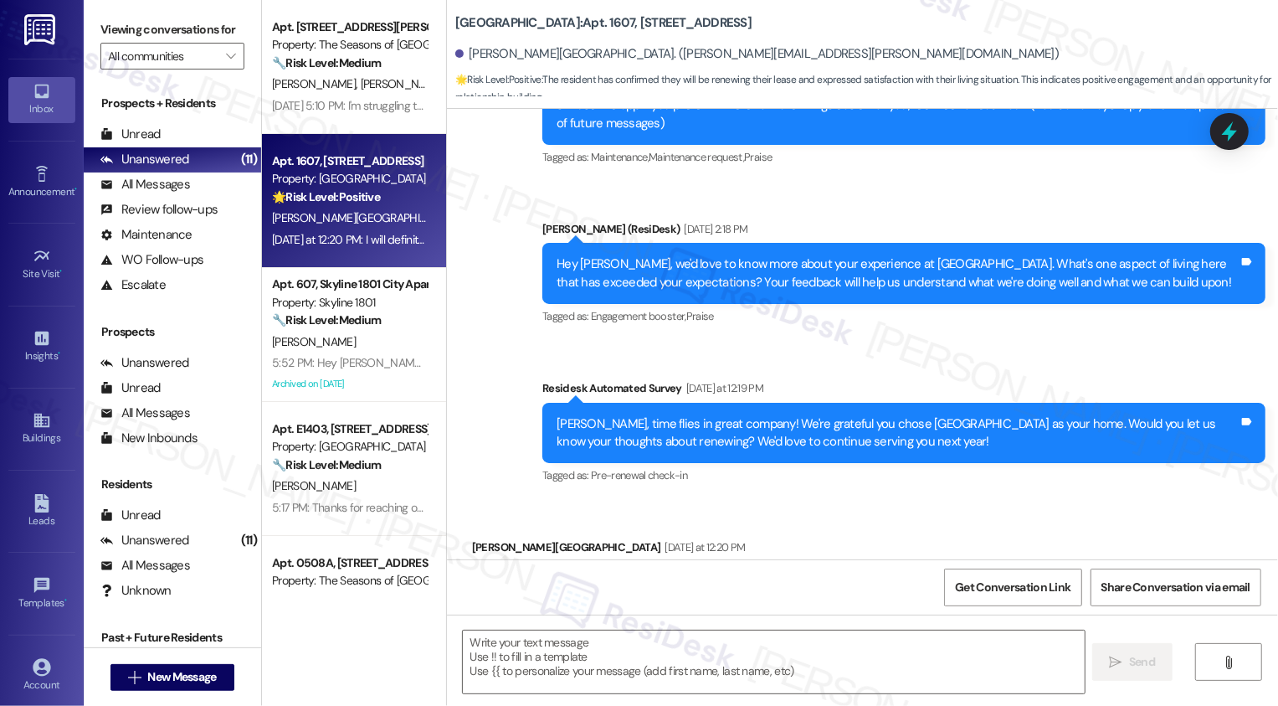
scroll to position [452, 0]
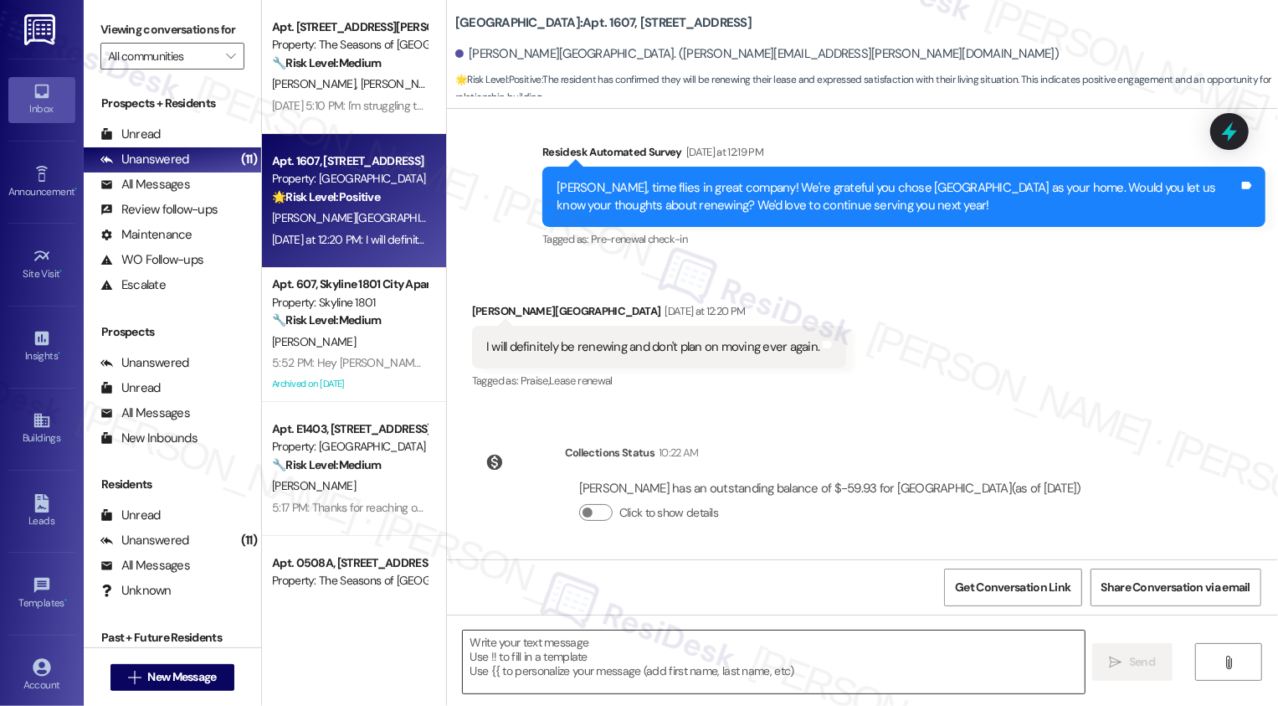
click at [540, 640] on textarea at bounding box center [774, 661] width 622 height 63
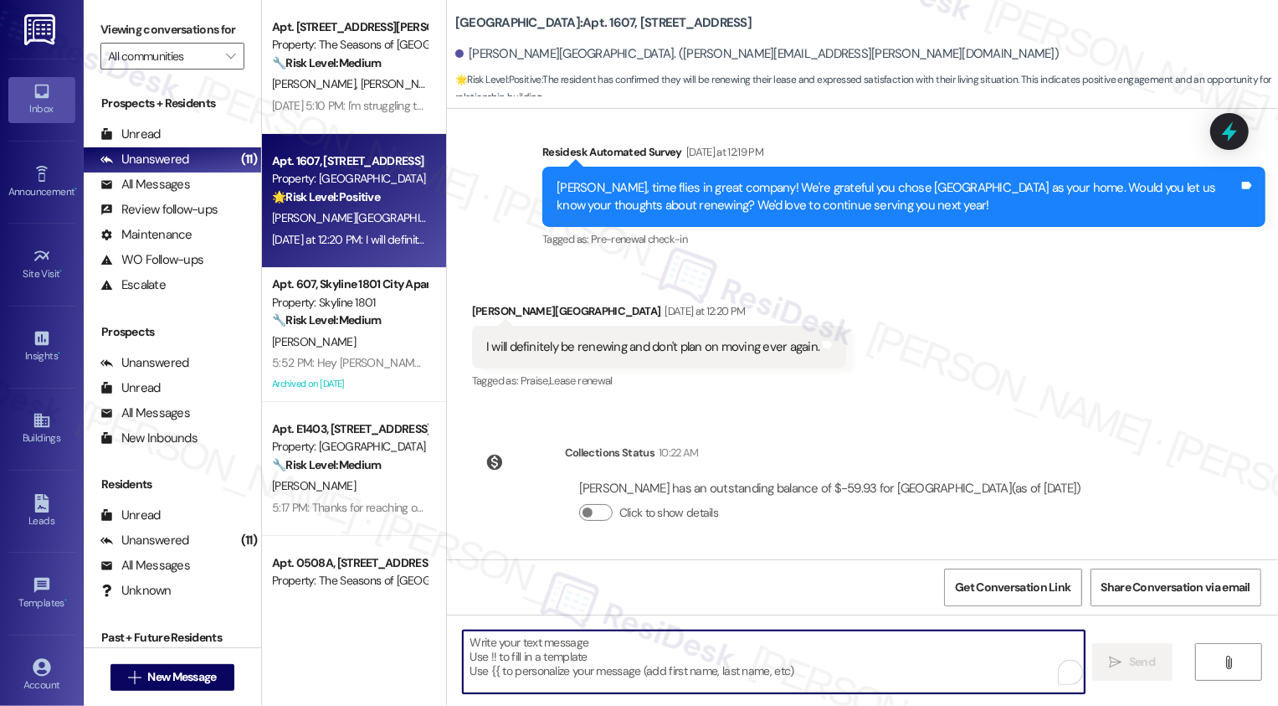
type textarea "H"
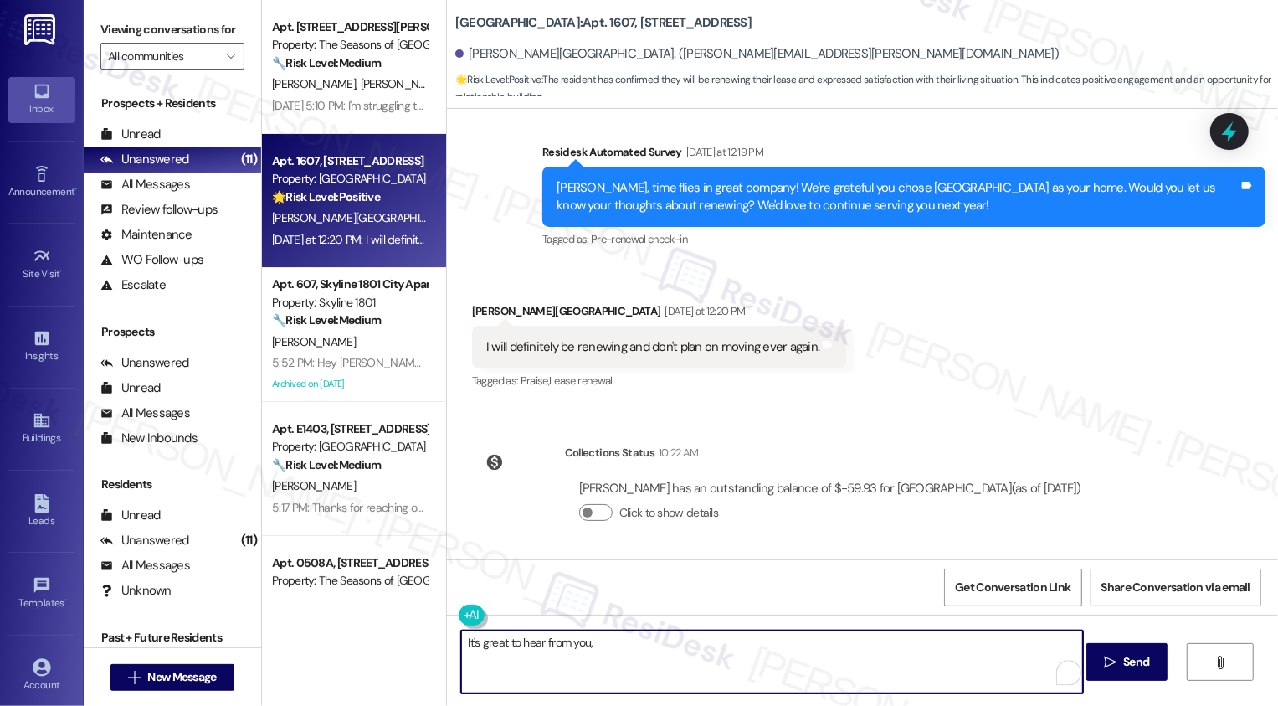
click at [475, 309] on div "Kathryn Bowes-Lyon Yesterday at 12:20 PM" at bounding box center [659, 313] width 375 height 23
copy div "Kathryn"
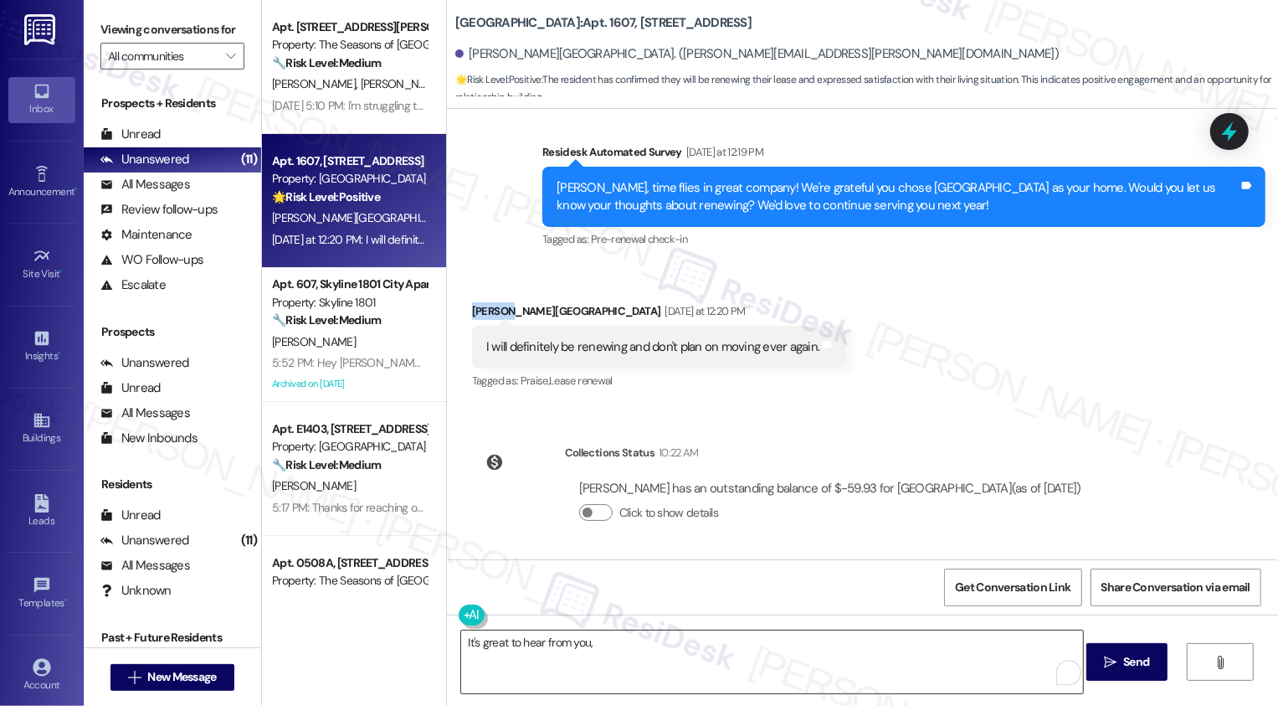
click at [640, 666] on textarea "It's great to hear from you," at bounding box center [772, 661] width 622 height 63
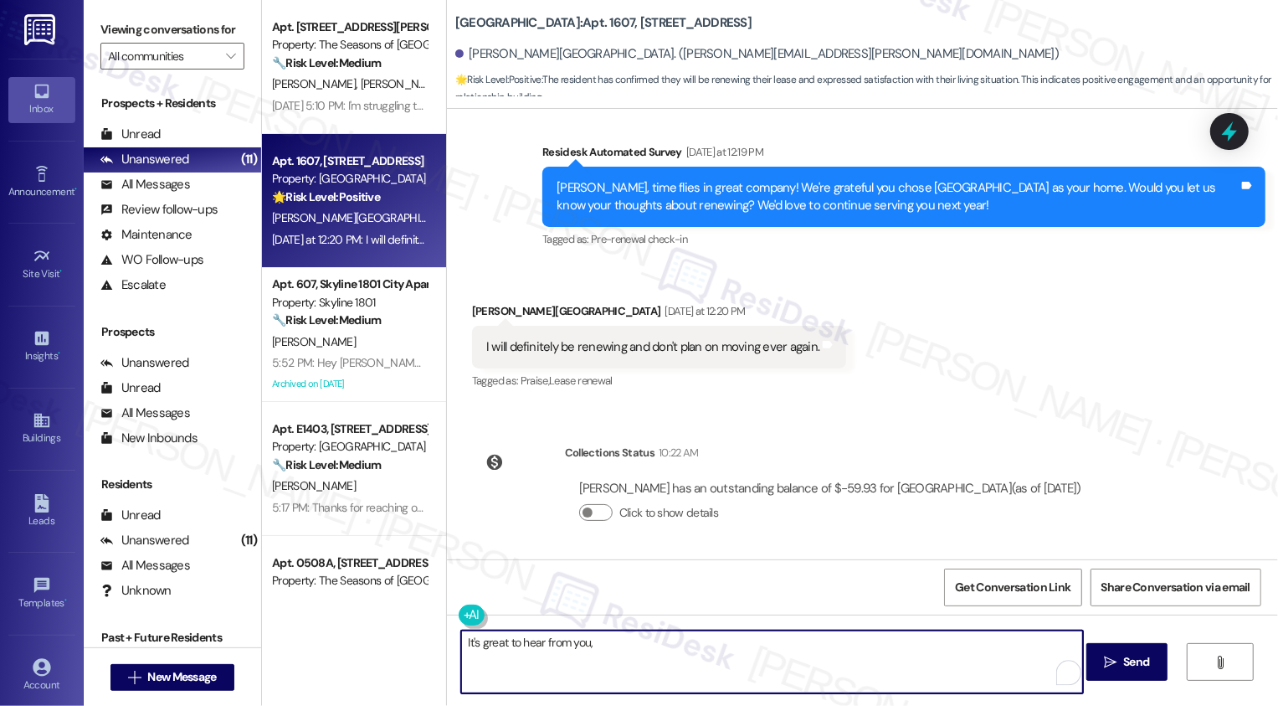
paste textarea "Kathryn"
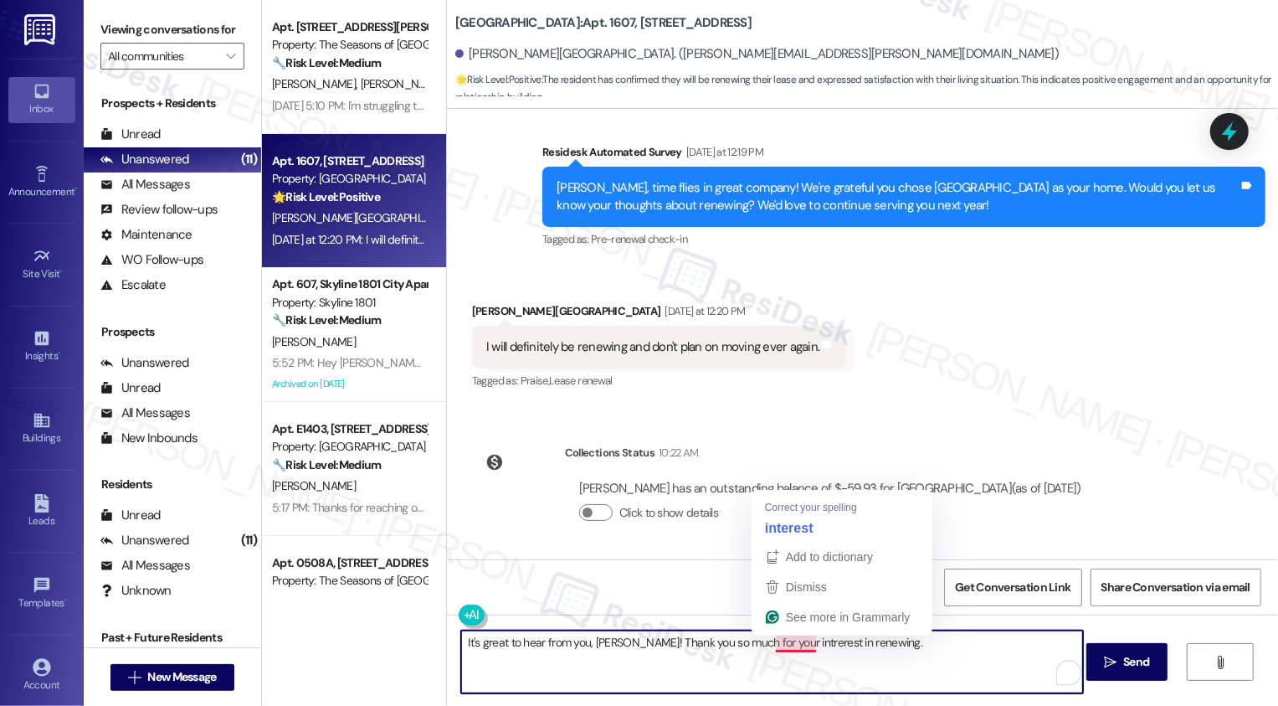
click at [772, 645] on textarea "It's great to hear from you, Kathryn! Thank you so much for your intrerest in r…" at bounding box center [772, 661] width 622 height 63
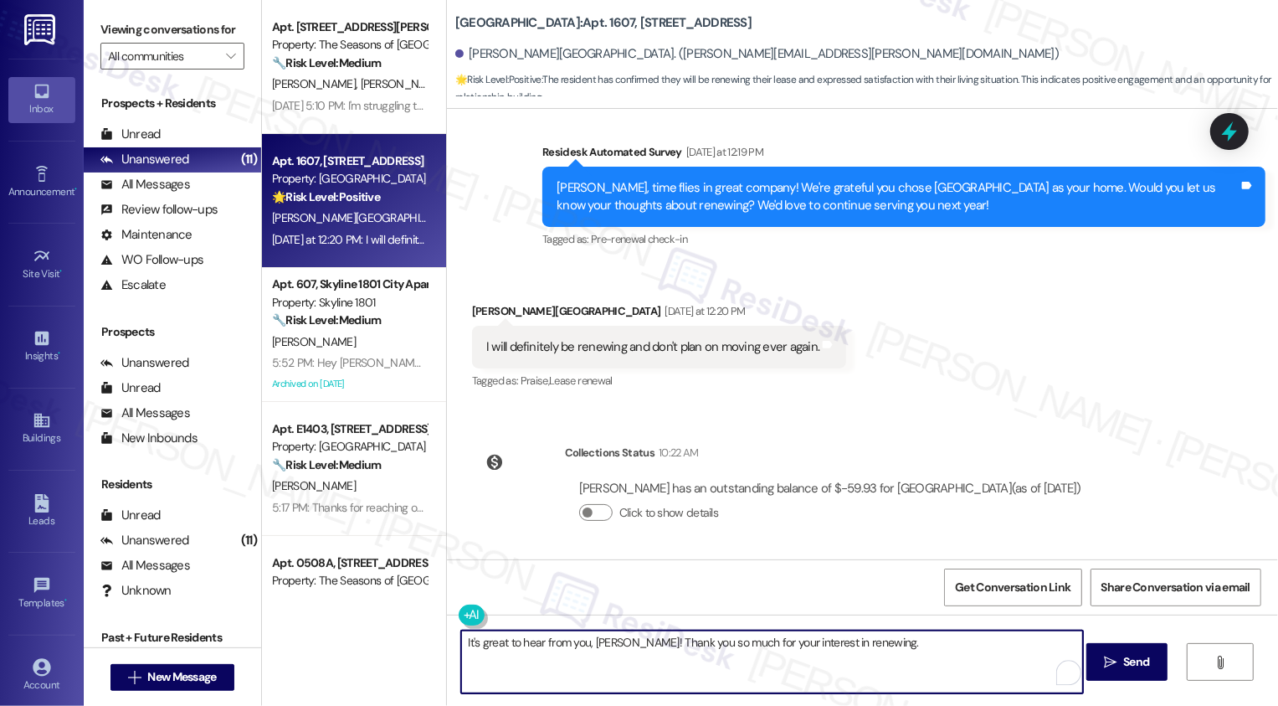
click at [882, 657] on textarea "It's great to hear from you, Kathryn! Thank you so much for your interest in re…" at bounding box center [772, 661] width 622 height 63
type textarea "It's great to hear from you, Kathryn! Thank you so much for your interest in re…"
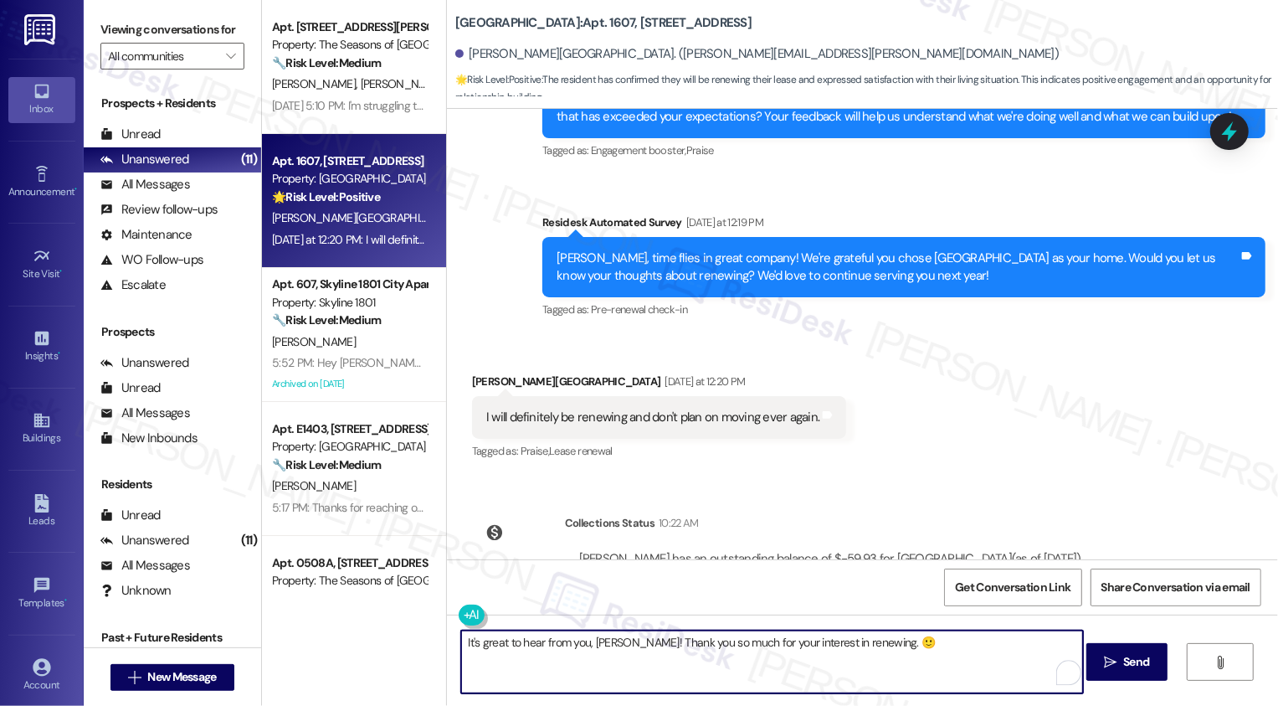
scroll to position [452, 0]
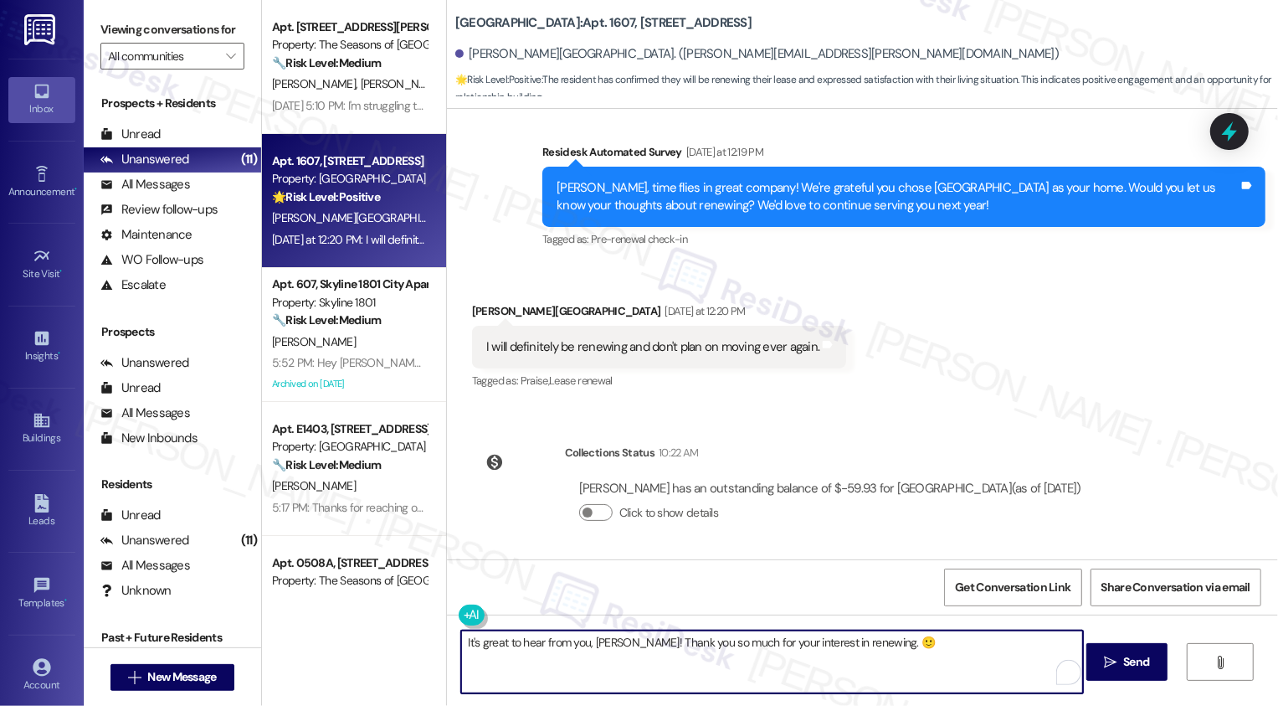
paste textarea "If I may ask, how has your experience been living at {{property}}? Has the prop…"
click at [867, 640] on textarea "It's great to hear from you, [PERSON_NAME]! Thank you so much for your interest…" at bounding box center [772, 661] width 622 height 63
click at [915, 642] on textarea "It's great to hear from you, [PERSON_NAME]! Thank you so much for your interest…" at bounding box center [772, 661] width 622 height 63
type textarea "It's great to hear from you, [PERSON_NAME]! Thank you so much for your interest…"
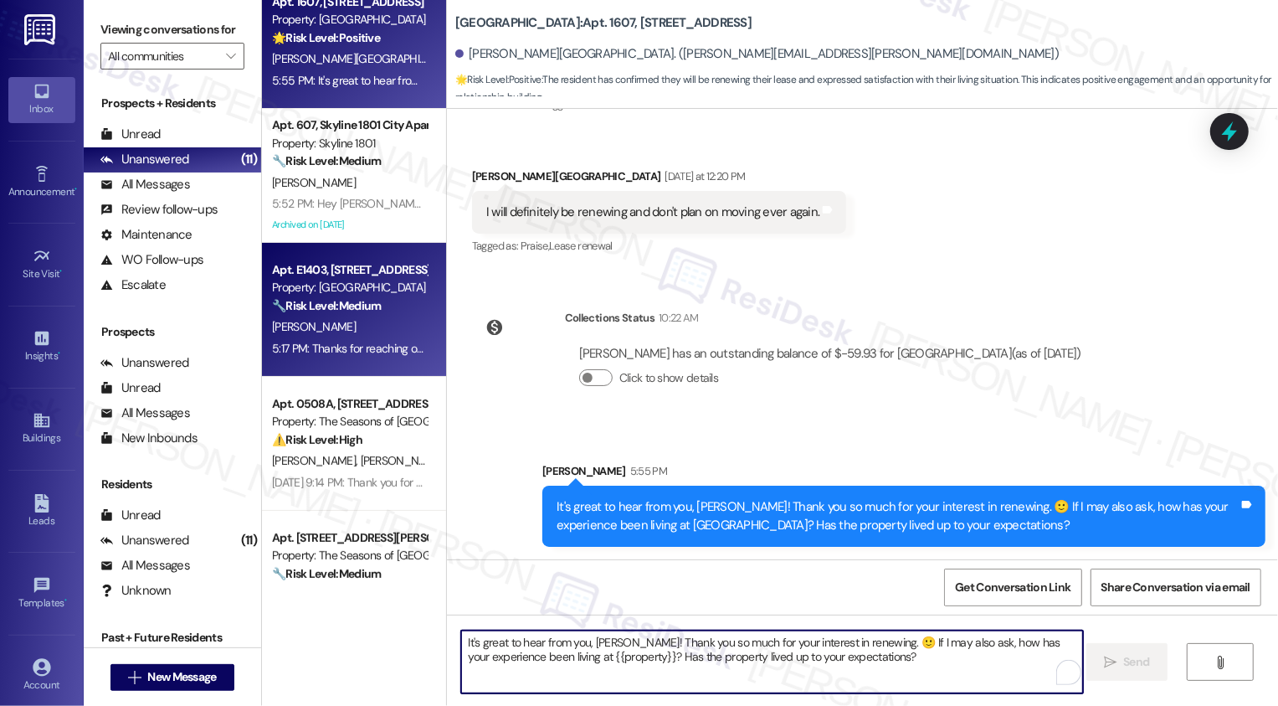
scroll to position [243, 0]
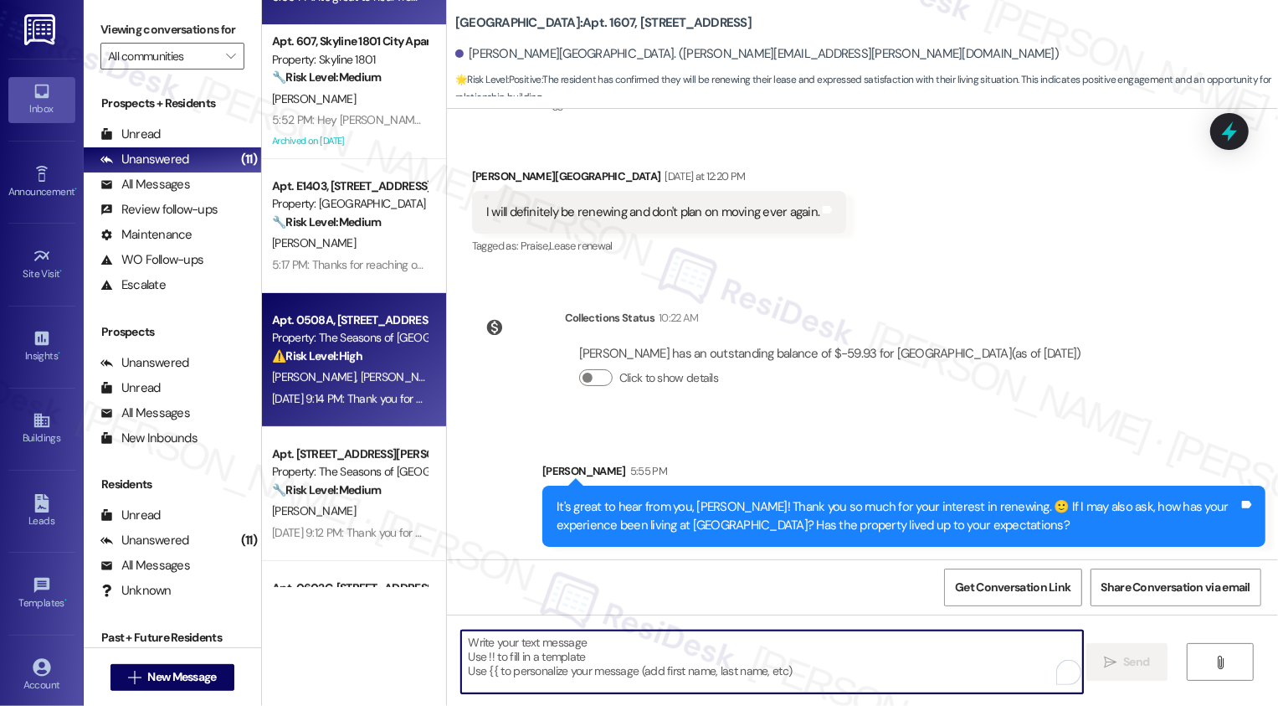
click at [373, 359] on div "⚠️ Risk Level: High The resident is threatening to deduct parking fees from nex…" at bounding box center [349, 356] width 155 height 18
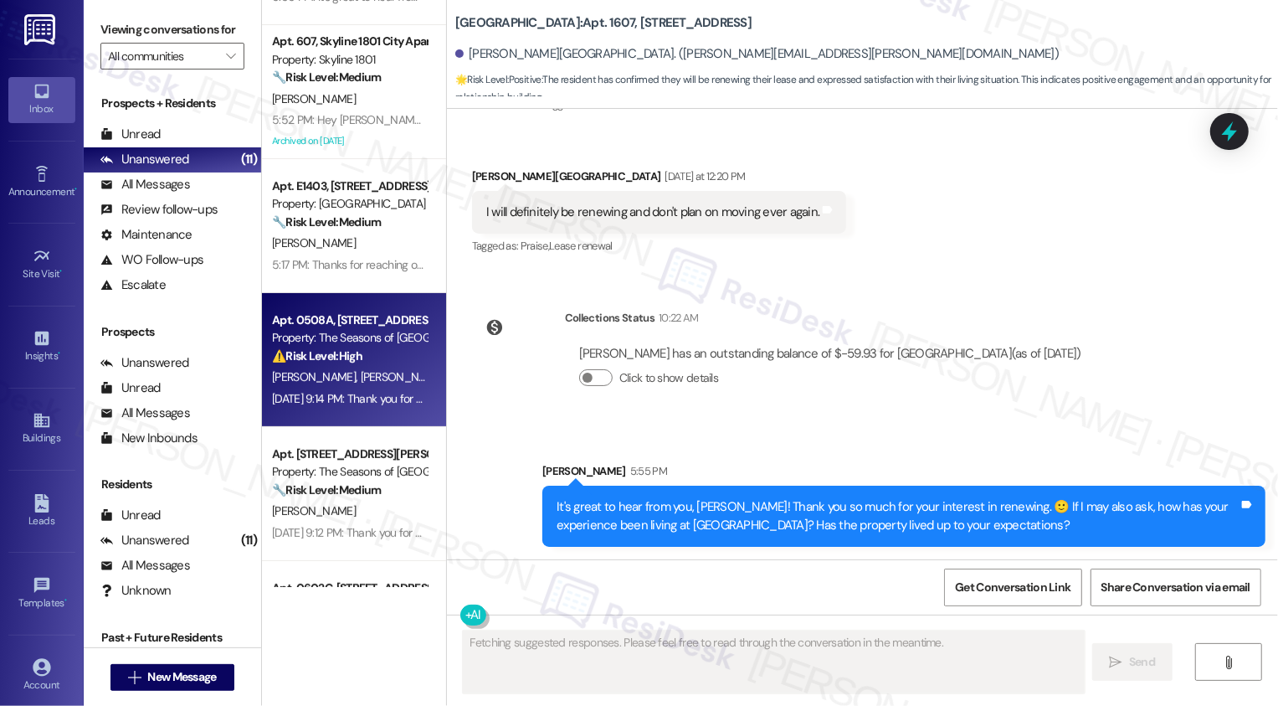
click at [373, 359] on div "⚠️ Risk Level: High The resident is threatening to deduct parking fees from nex…" at bounding box center [349, 356] width 155 height 18
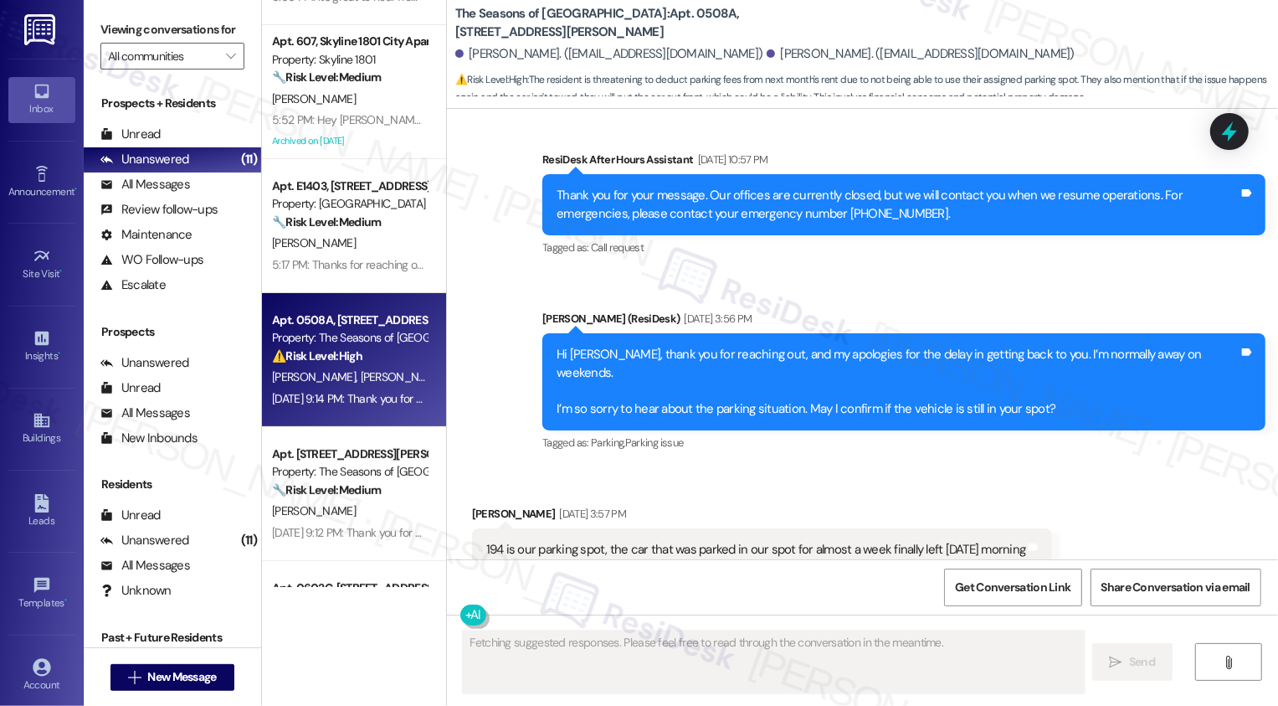
scroll to position [4342, 0]
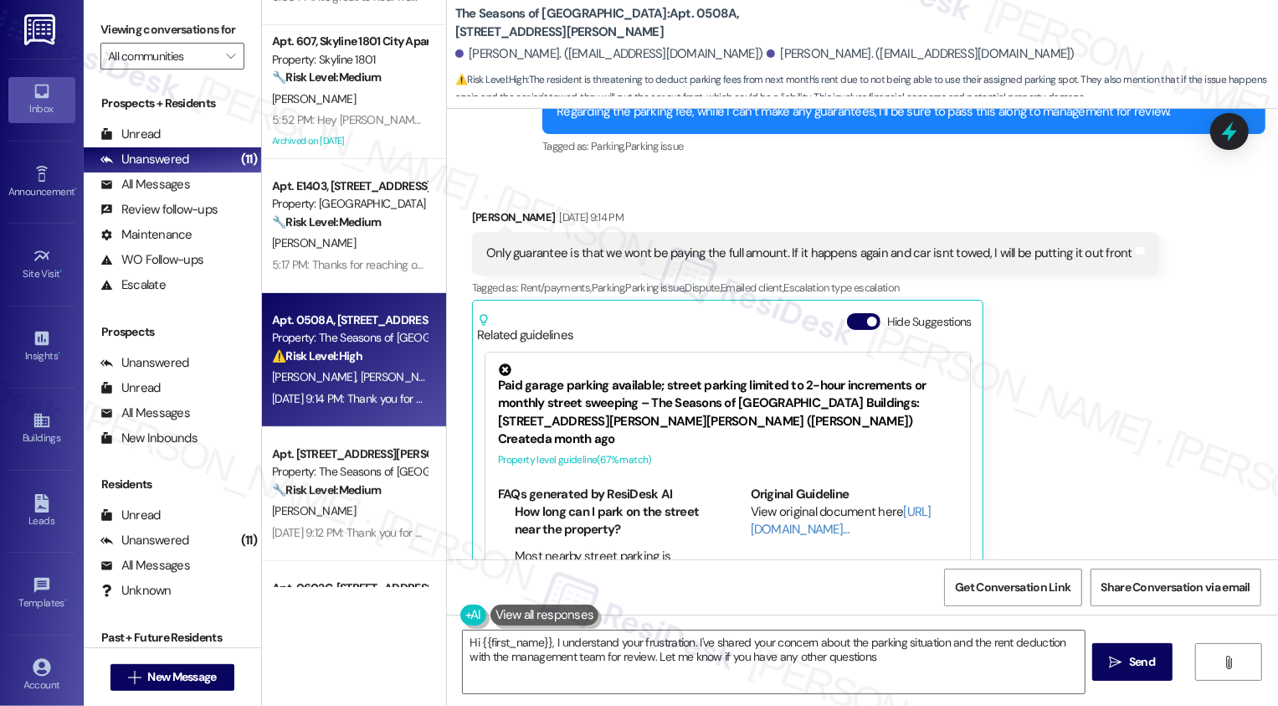
type textarea "Hi {{first_name}}, I understand your frustration. I've shared your concern abou…"
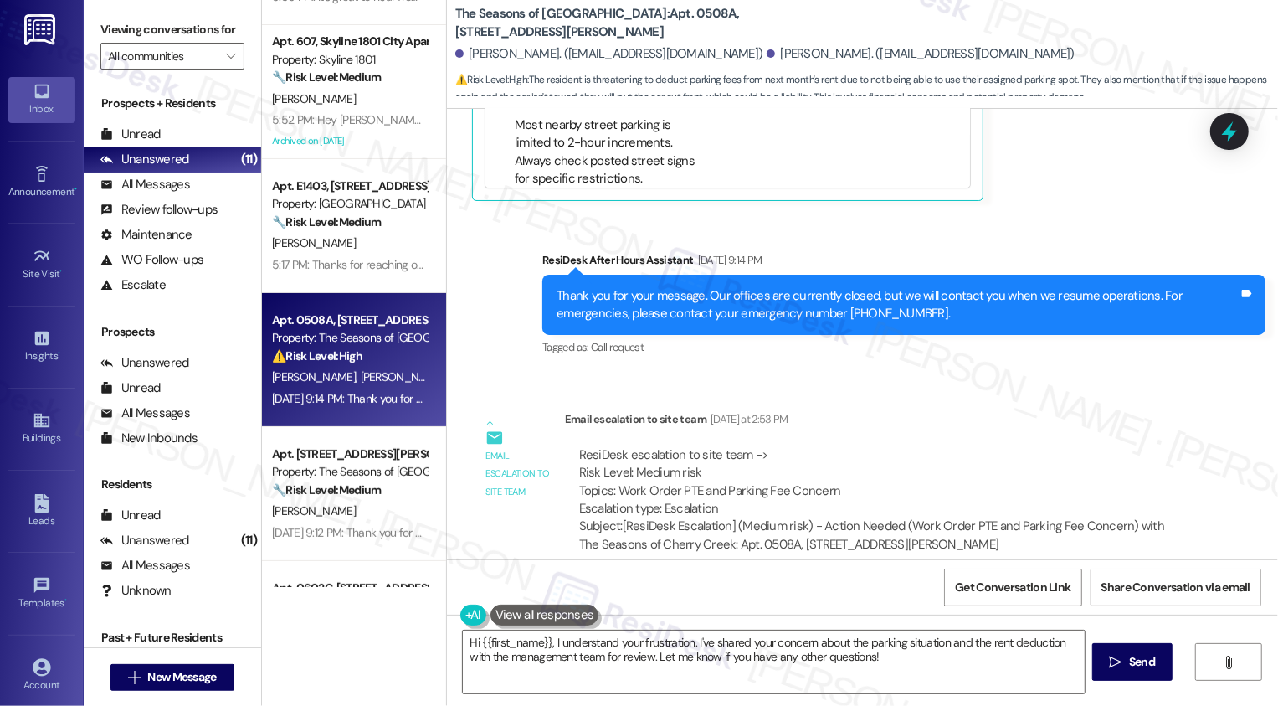
scroll to position [366, 0]
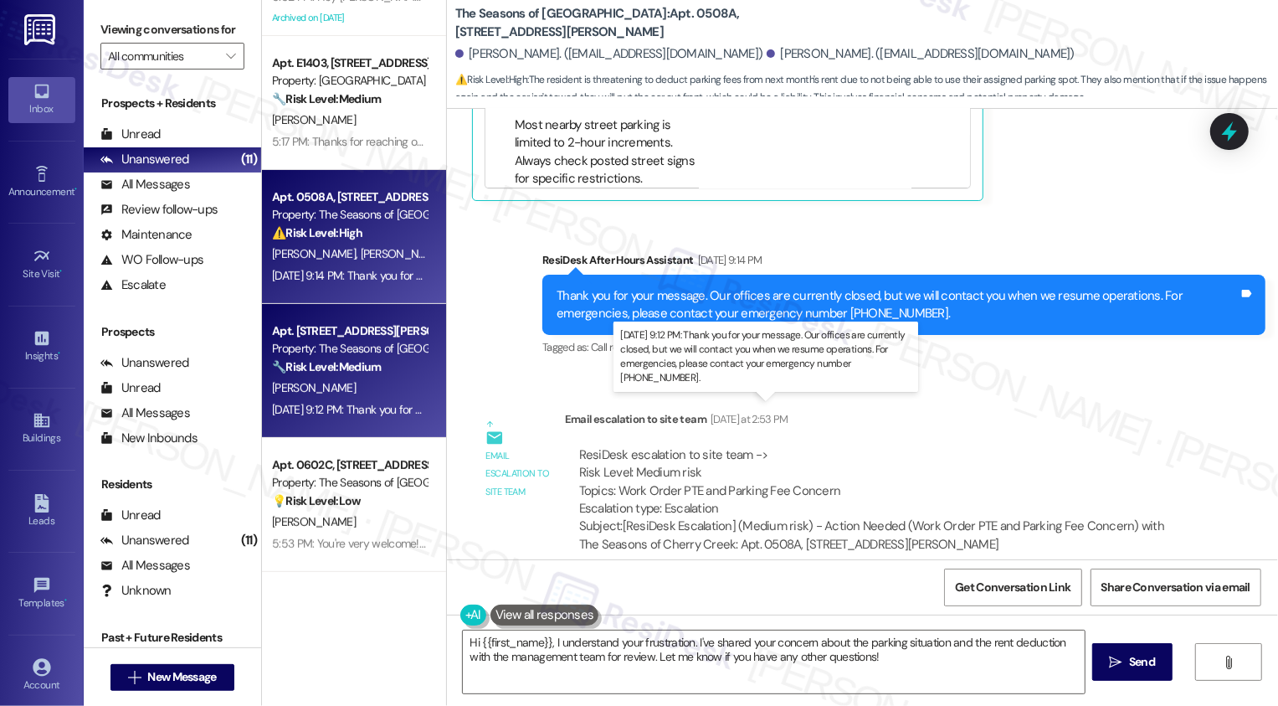
click at [373, 403] on div "Aug 27, 2025 at 9:12 PM: Thank you for your message. Our offices are currently …" at bounding box center [777, 409] width 1010 height 15
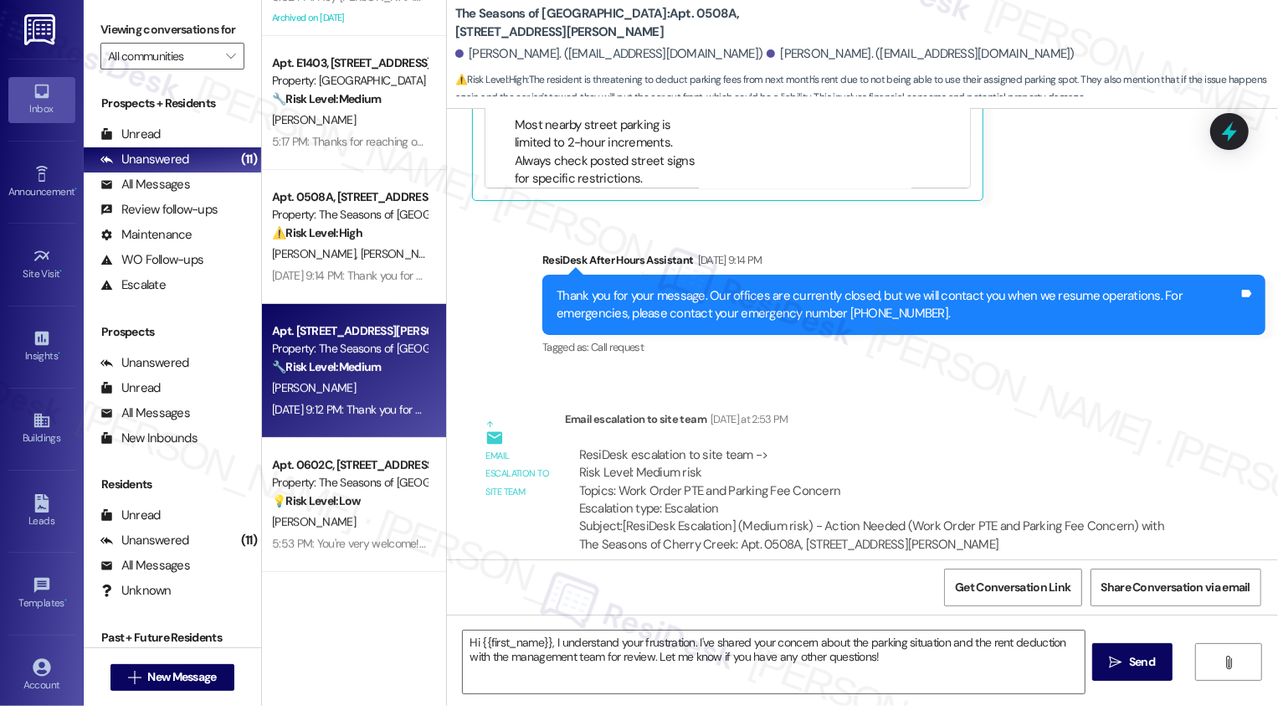
type textarea "Fetching suggested responses. Please feel free to read through the conversation…"
click at [373, 403] on div "Aug 27, 2025 at 9:12 PM: Thank you for your message. Our offices are currently …" at bounding box center [777, 409] width 1010 height 15
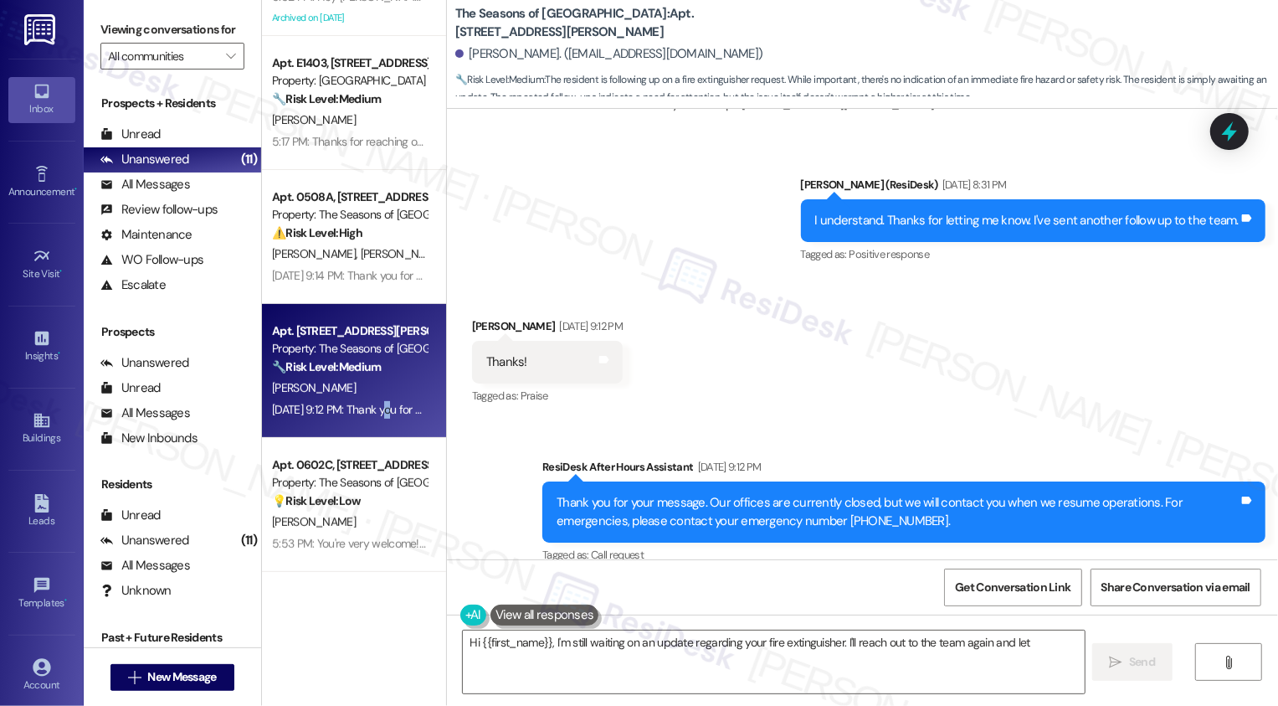
scroll to position [3913, 0]
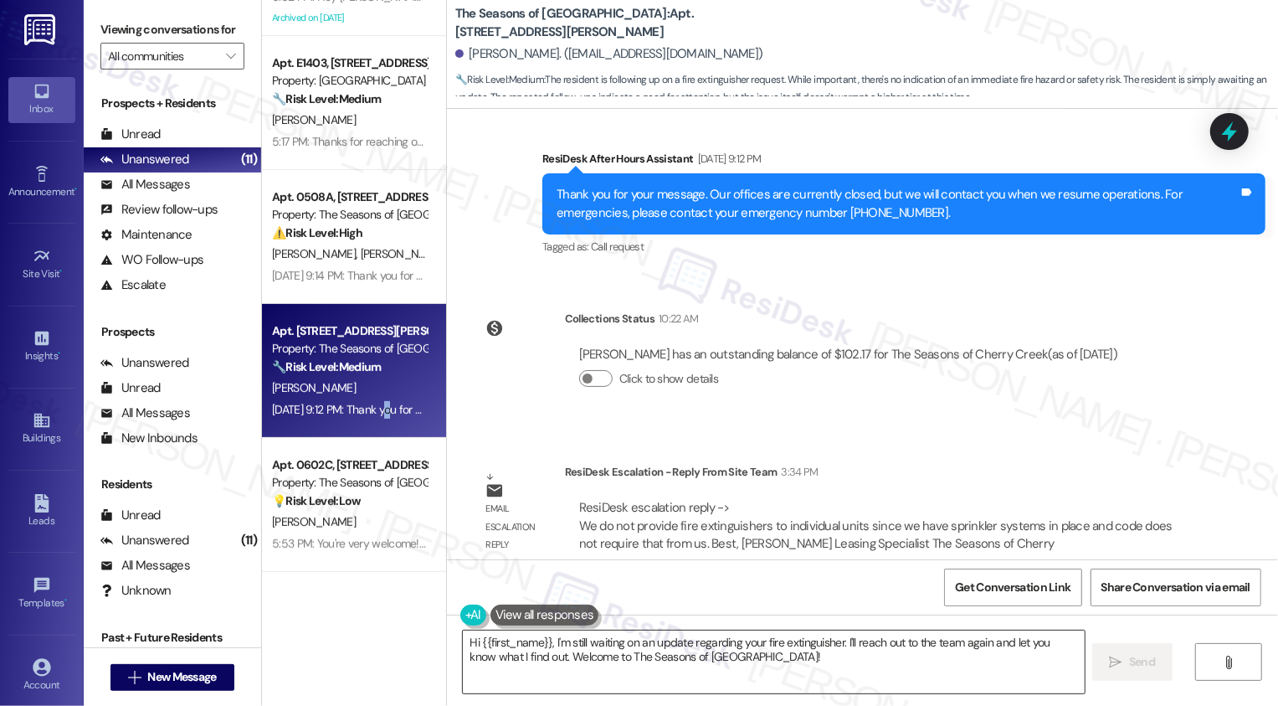
click at [553, 665] on textarea "Hi {{first_name}}, I'm still waiting on an update regarding your fire extinguis…" at bounding box center [774, 661] width 622 height 63
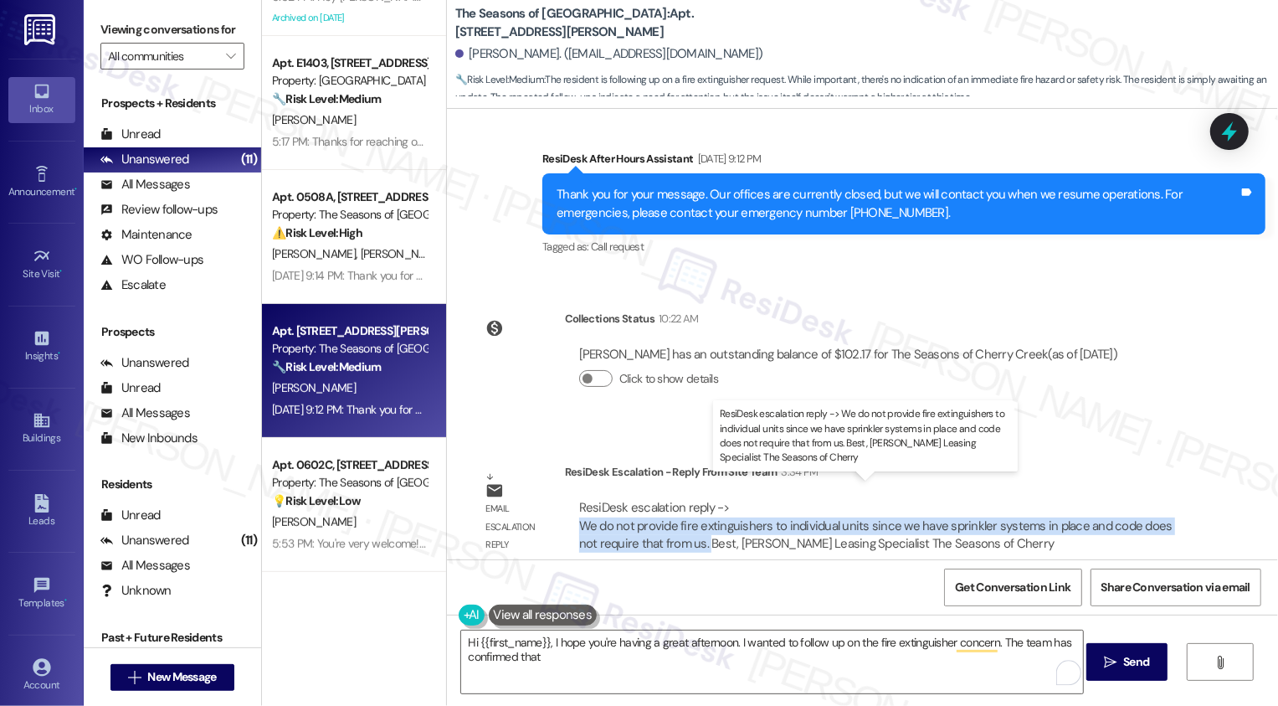
drag, startPoint x: 568, startPoint y: 506, endPoint x: 676, endPoint y: 527, distance: 110.2
click at [676, 527] on div "ResiDesk escalation reply -> We do not provide fire extinguishers to individual…" at bounding box center [876, 525] width 594 height 53
copy div "We do not provide fire extinguishers to individual units since we have sprinkle…"
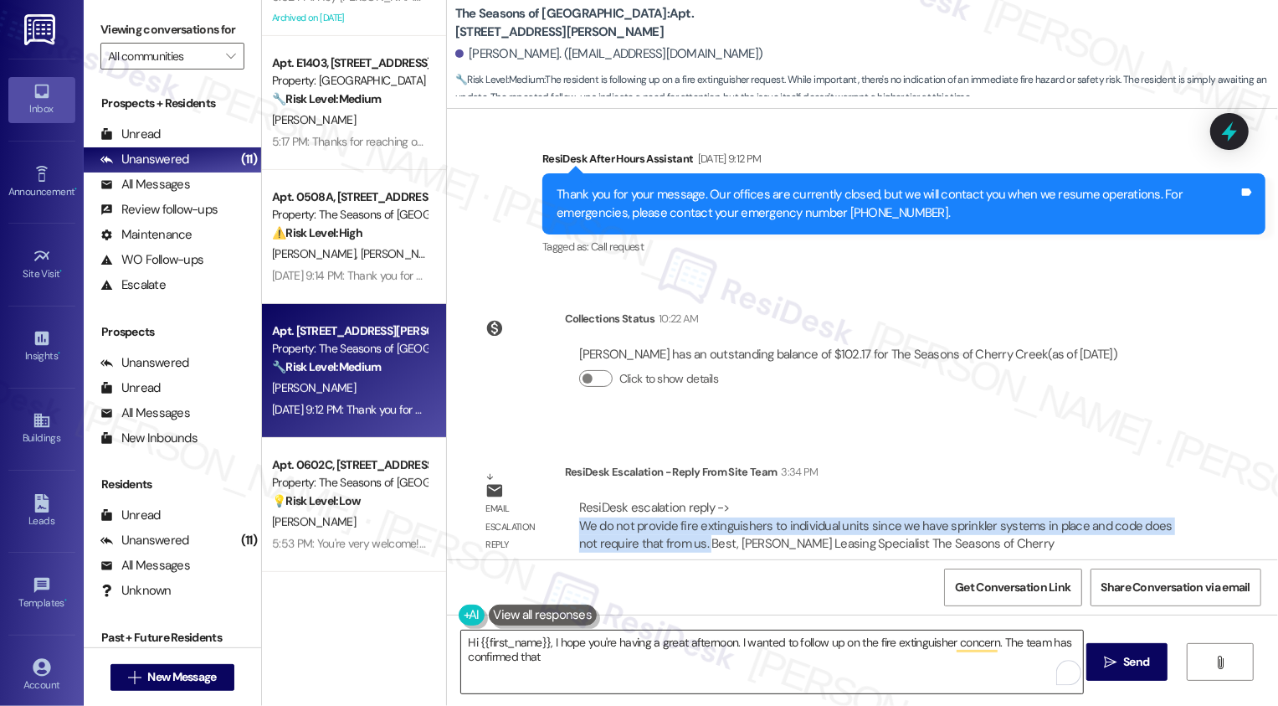
click at [591, 670] on textarea "Hi {{first_name}}, I hope you're having a great afternoon. I wanted to follow u…" at bounding box center [772, 661] width 622 height 63
paste textarea "We do not provide fire extinguishers to individual units since we have sprinkle…"
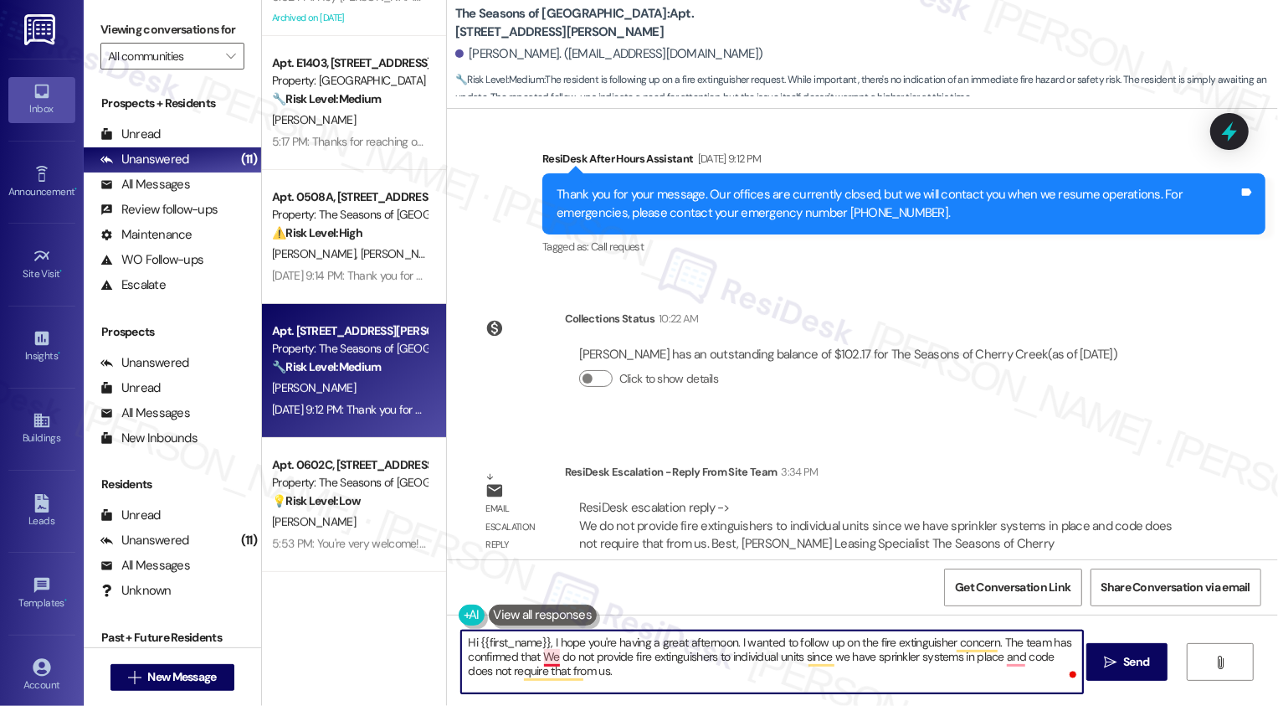
click at [541, 655] on textarea "Hi {{first_name}}, I hope you're having a great afternoon. I wanted to follow u…" at bounding box center [772, 661] width 622 height 63
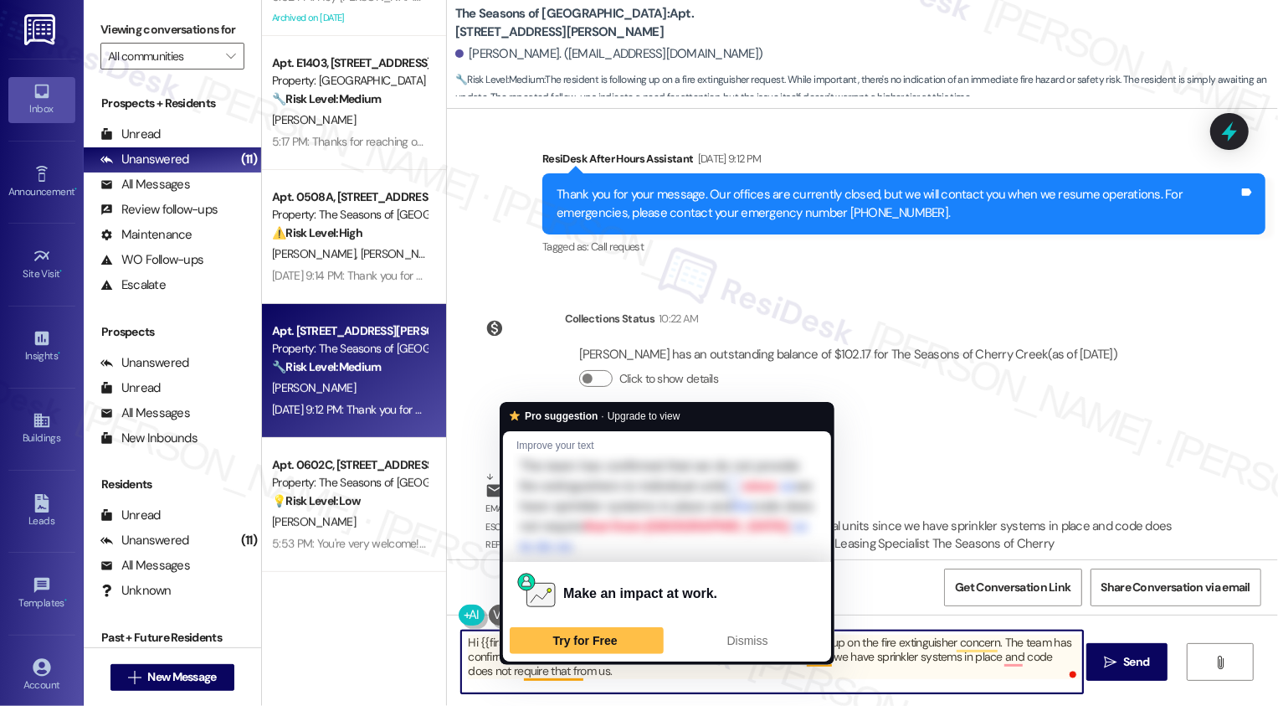
click at [680, 685] on textarea "Hi {{first_name}}, I hope you're having a great afternoon. I wanted to follow u…" at bounding box center [772, 661] width 622 height 63
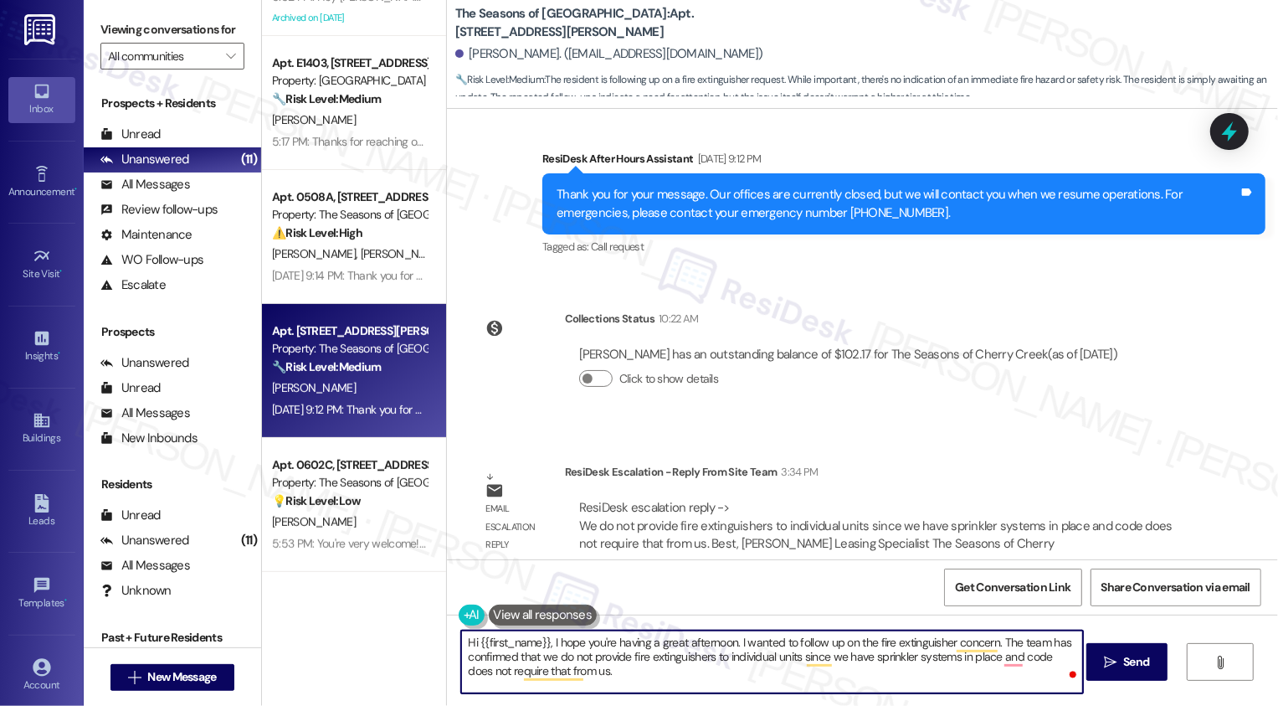
click at [723, 640] on textarea "Hi {{first_name}}, I hope you're having a great afternoon. I wanted to follow u…" at bounding box center [772, 661] width 622 height 63
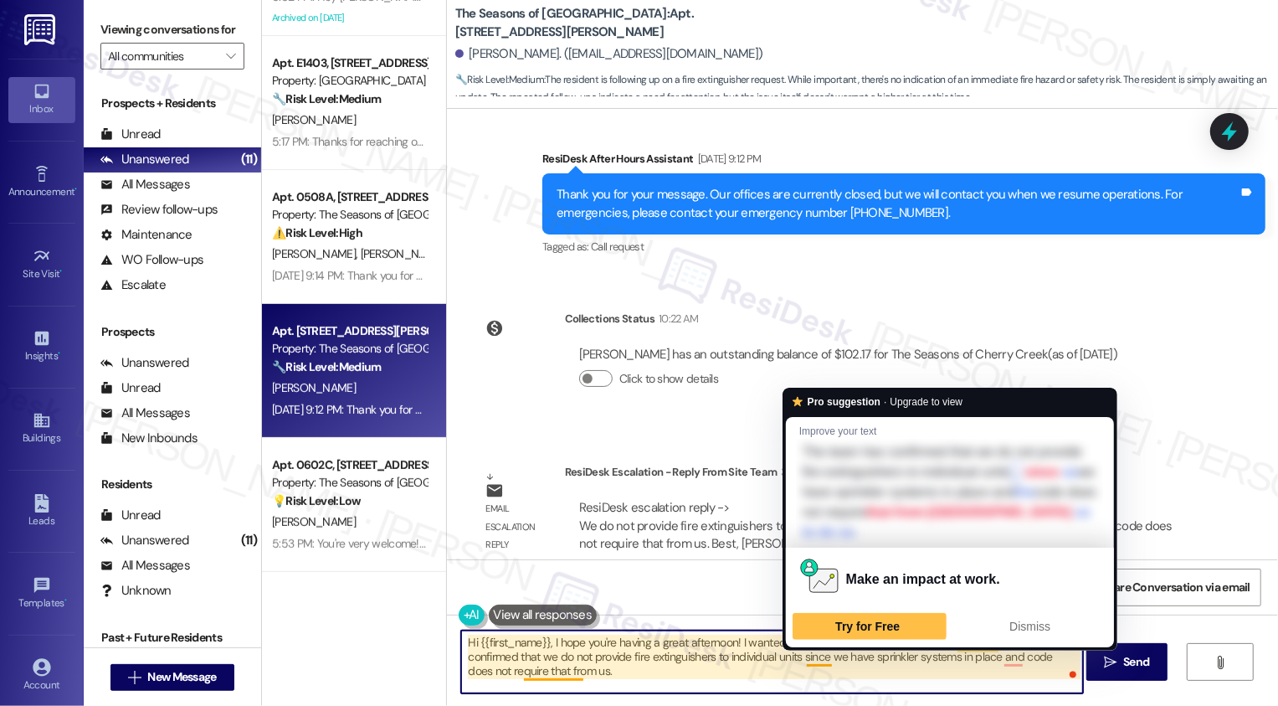
click at [809, 660] on textarea "Hi {{first_name}}, I hope you're having a great afternoon! I wanted to follow u…" at bounding box center [772, 661] width 622 height 63
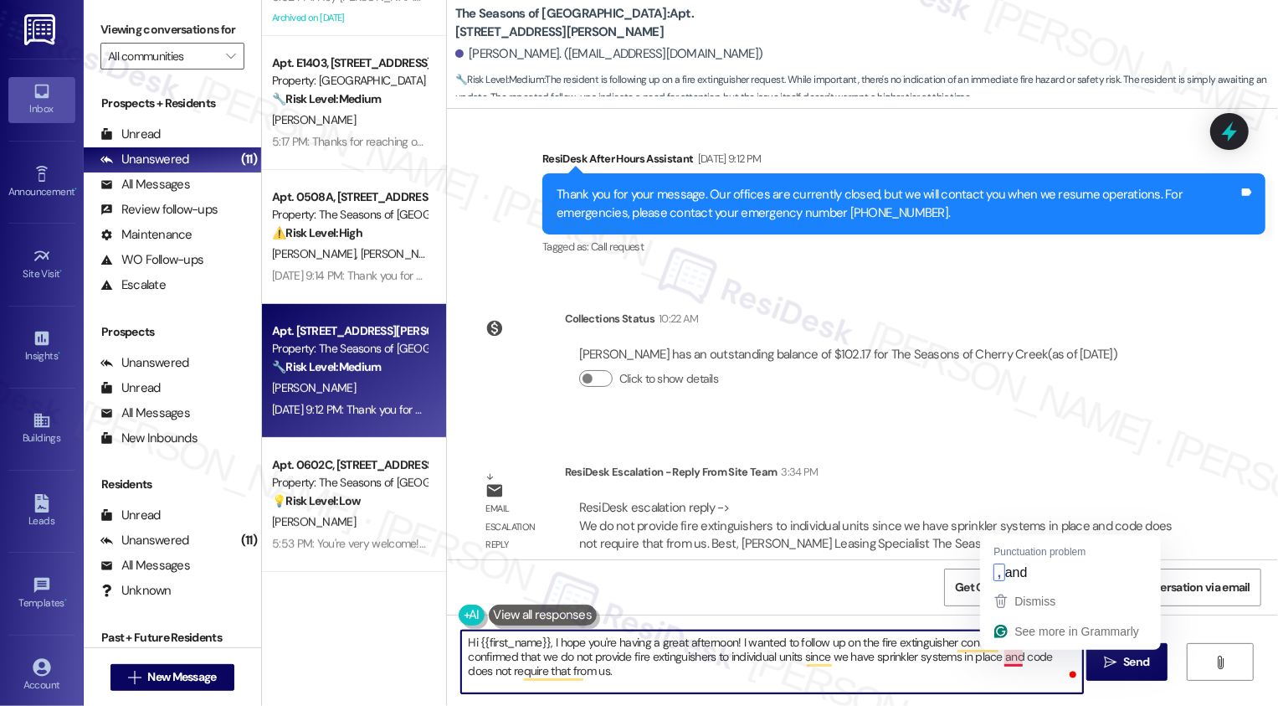
click at [1005, 660] on textarea "Hi {{first_name}}, I hope you're having a great afternoon! I wanted to follow u…" at bounding box center [772, 661] width 622 height 63
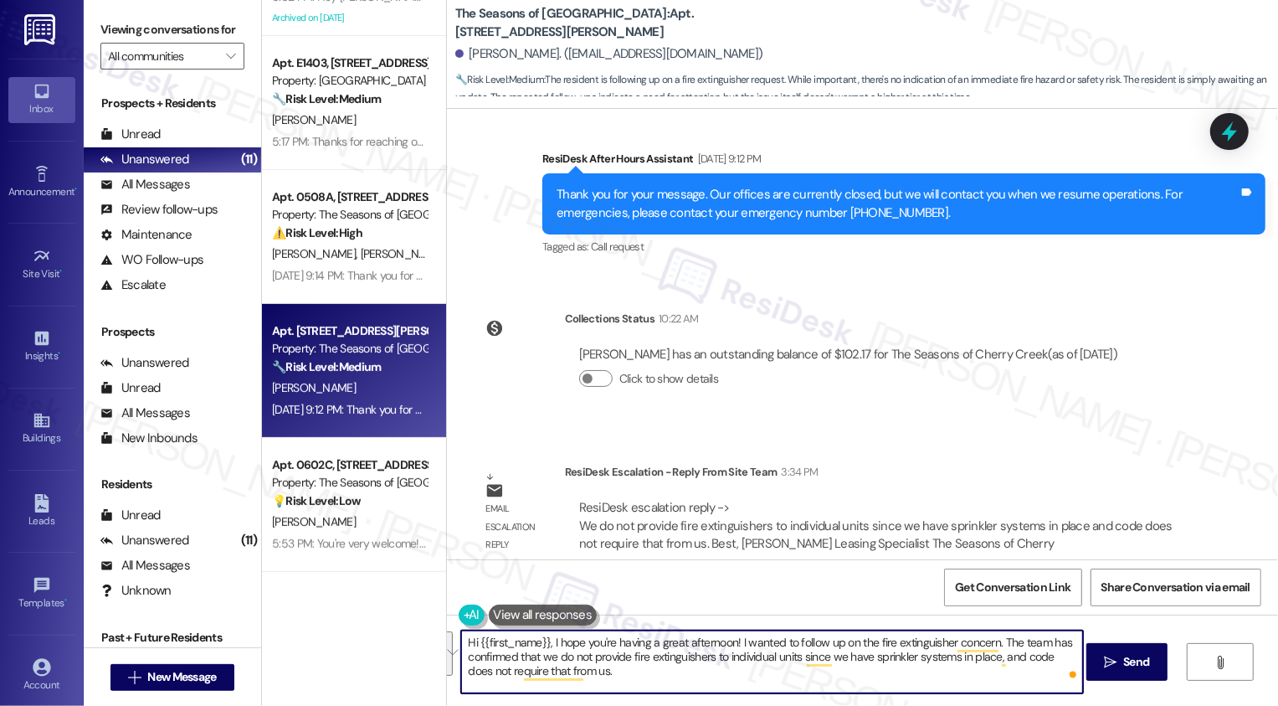
paste textarea "’re having a great afternoon! I wanted to follow up regarding your fire extingu…"
click at [563, 671] on textarea "Hi {{first_name}}, I hope you’re having a great afternoon! I wanted to follow u…" at bounding box center [772, 661] width 622 height 63
type textarea "Hi {{first_name}}, I hope you’re having a great afternoon! I wanted to follow u…"
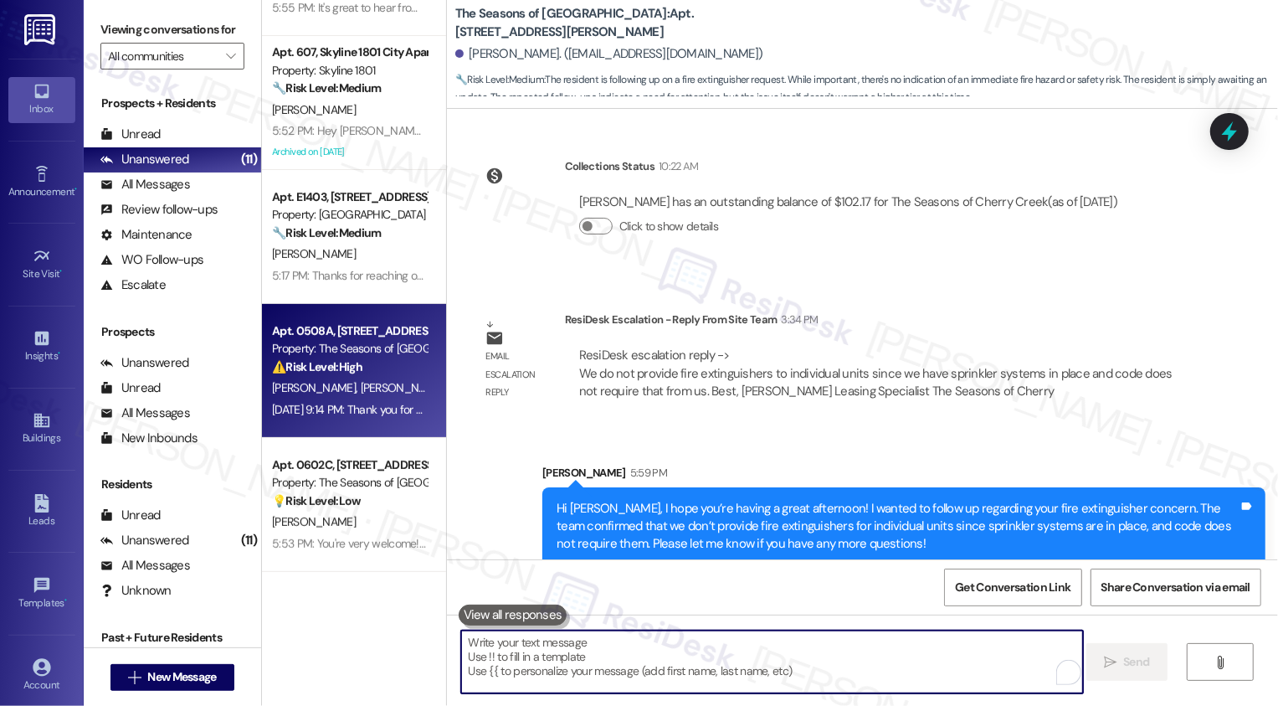
scroll to position [469, 0]
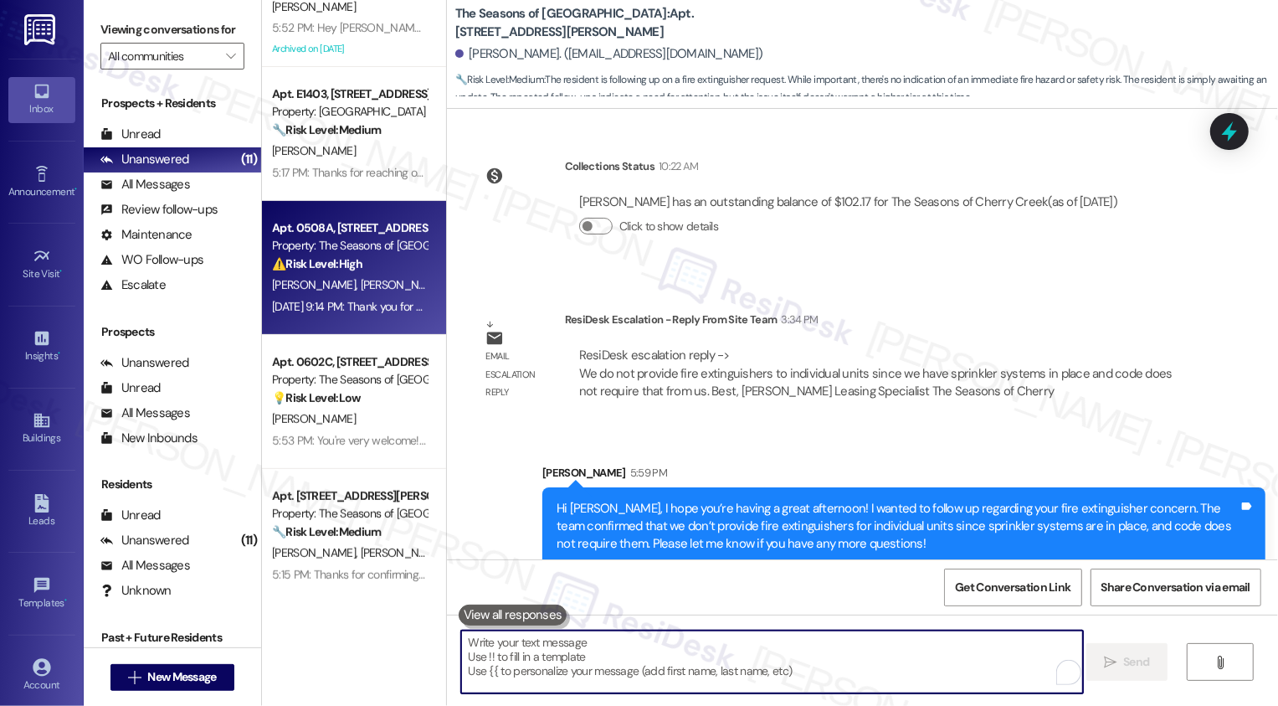
click at [357, 253] on div "Property: The Seasons of [GEOGRAPHIC_DATA]" at bounding box center [349, 246] width 155 height 18
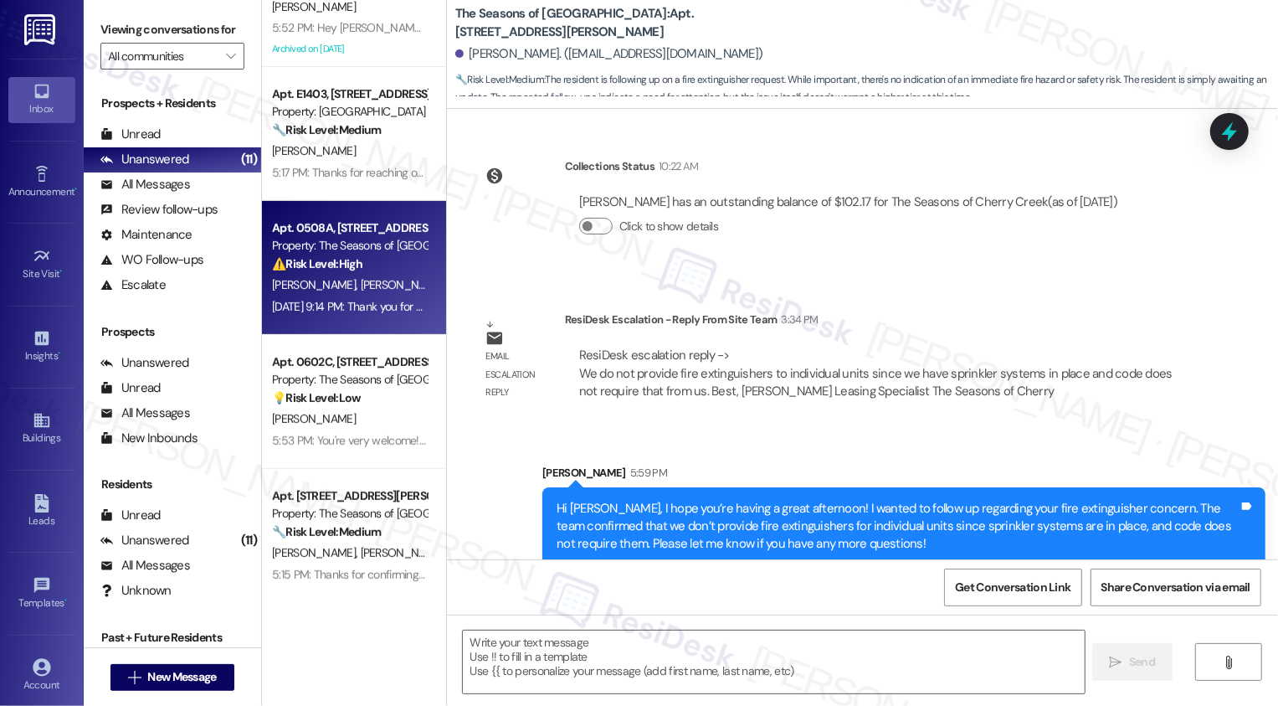
type textarea "Fetching suggested responses. Please feel free to read through the conversation…"
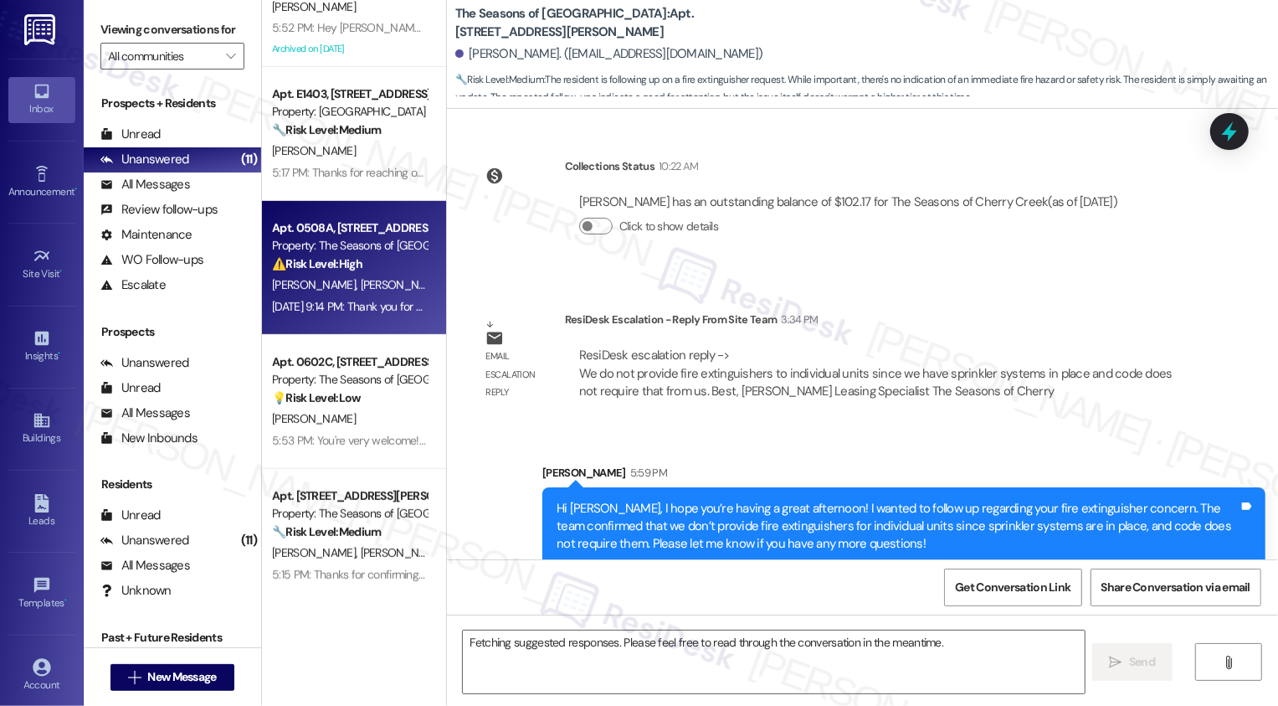
click at [357, 253] on div "Property: The Seasons of [GEOGRAPHIC_DATA]" at bounding box center [349, 246] width 155 height 18
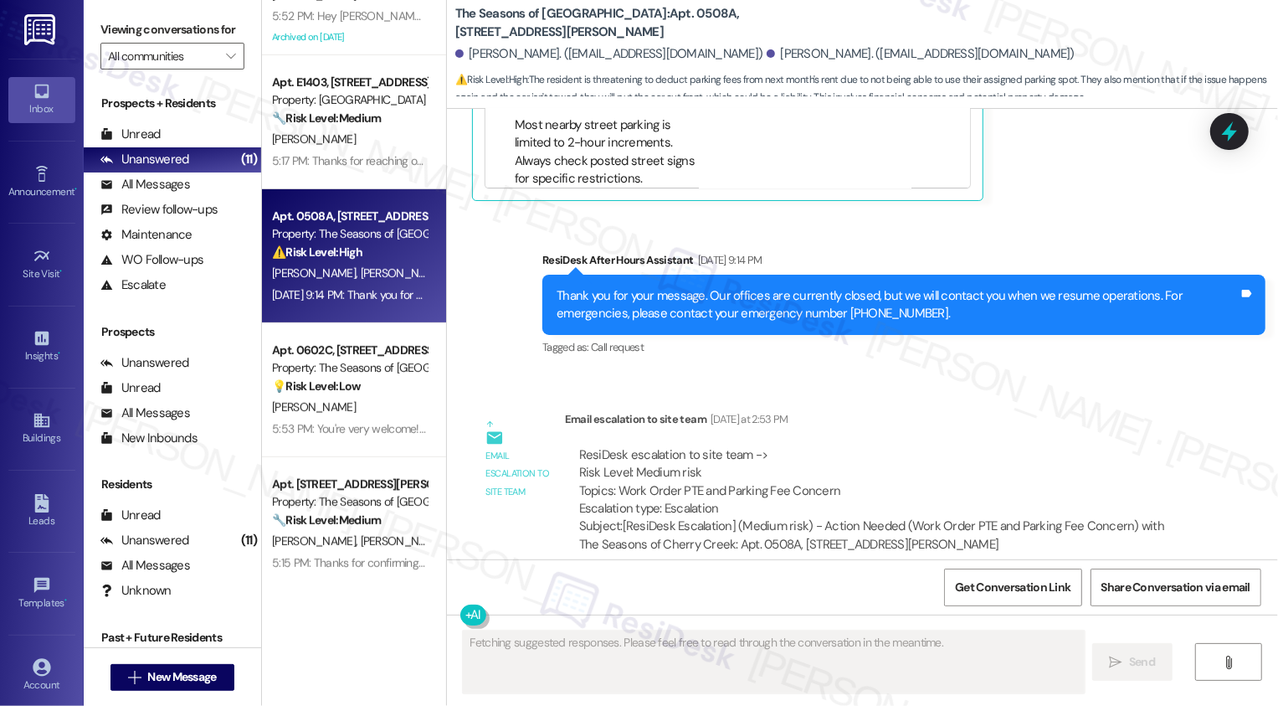
scroll to position [481, 0]
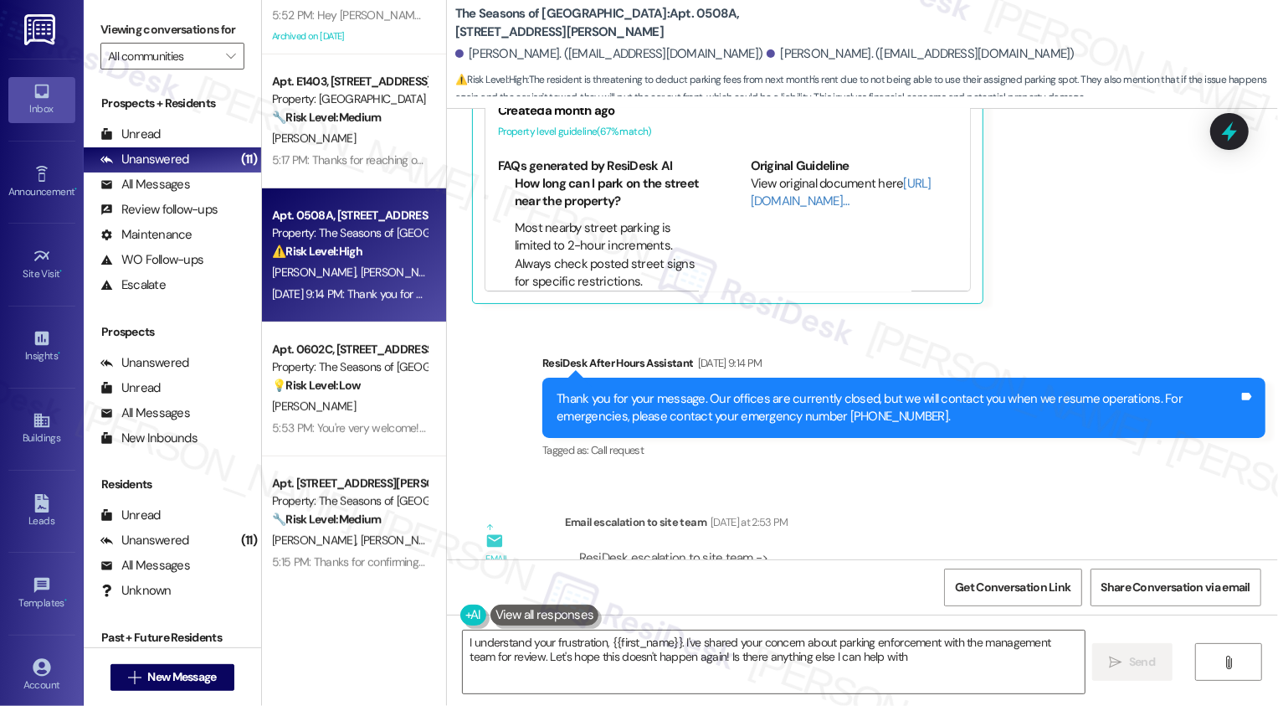
type textarea "I understand your frustration, {{first_name}}. I've shared your concern about p…"
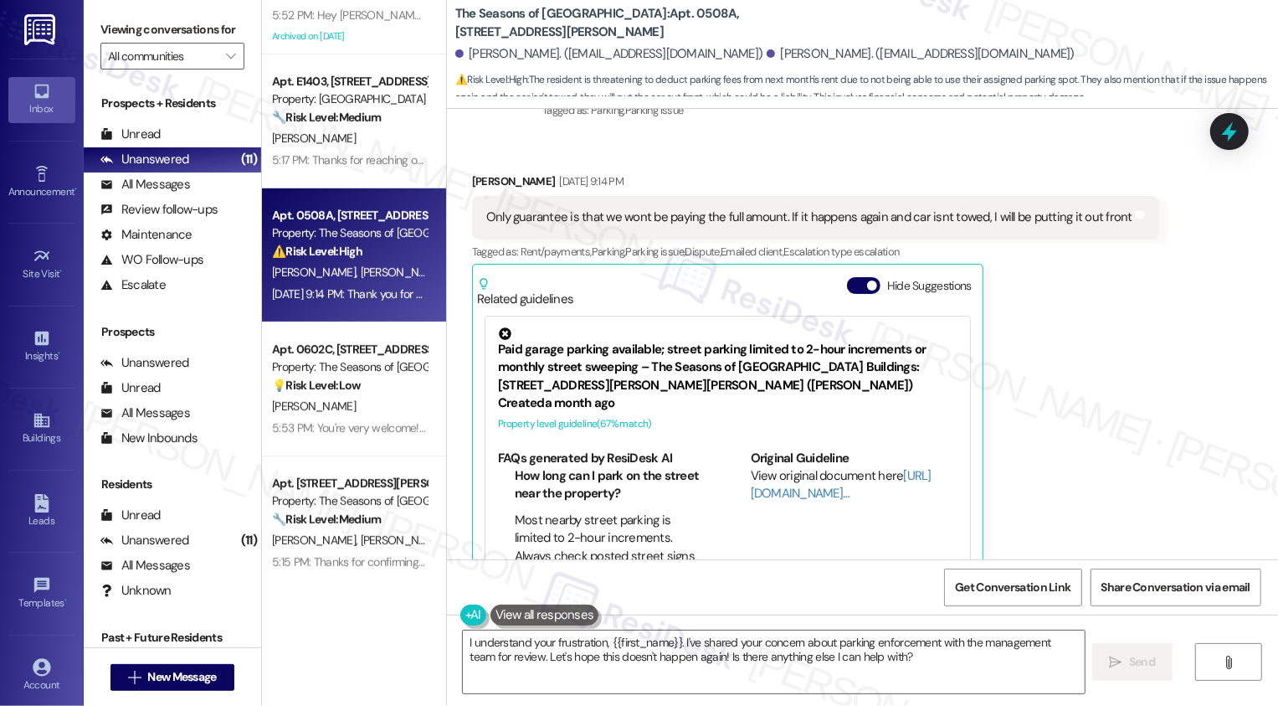
scroll to position [3899, 0]
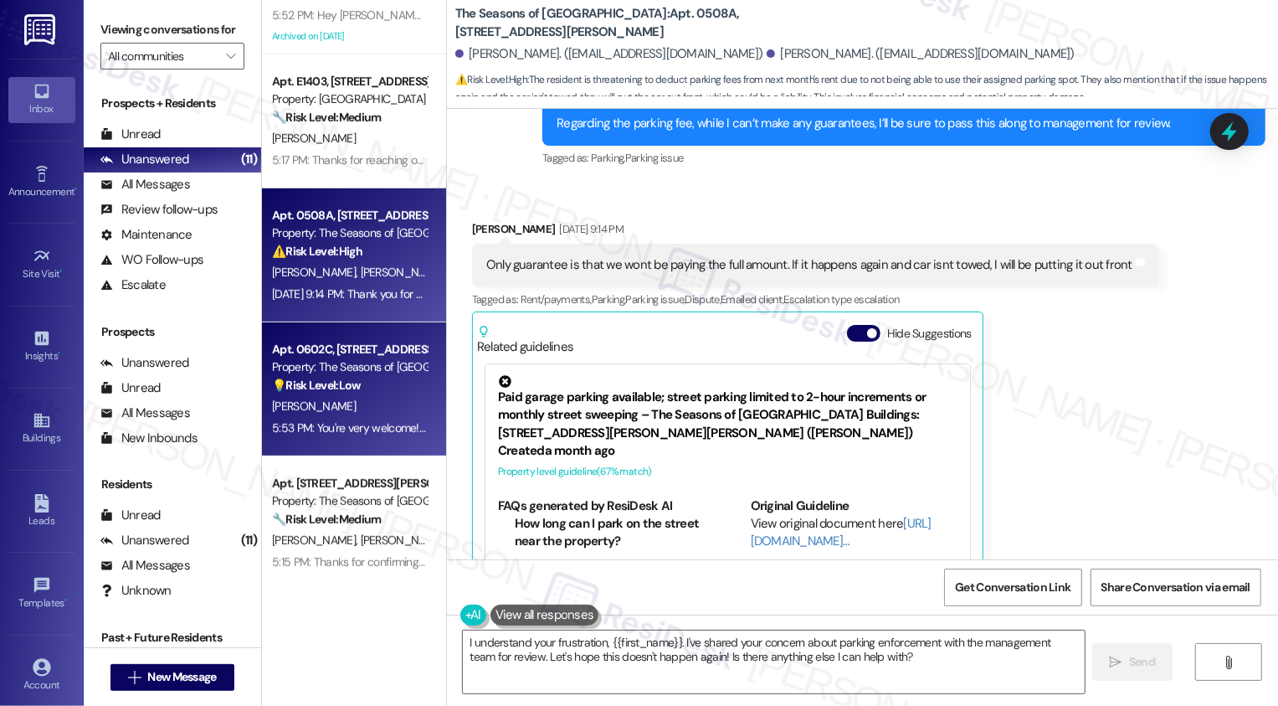
click at [395, 358] on div "Property: The Seasons of [GEOGRAPHIC_DATA]" at bounding box center [349, 367] width 155 height 18
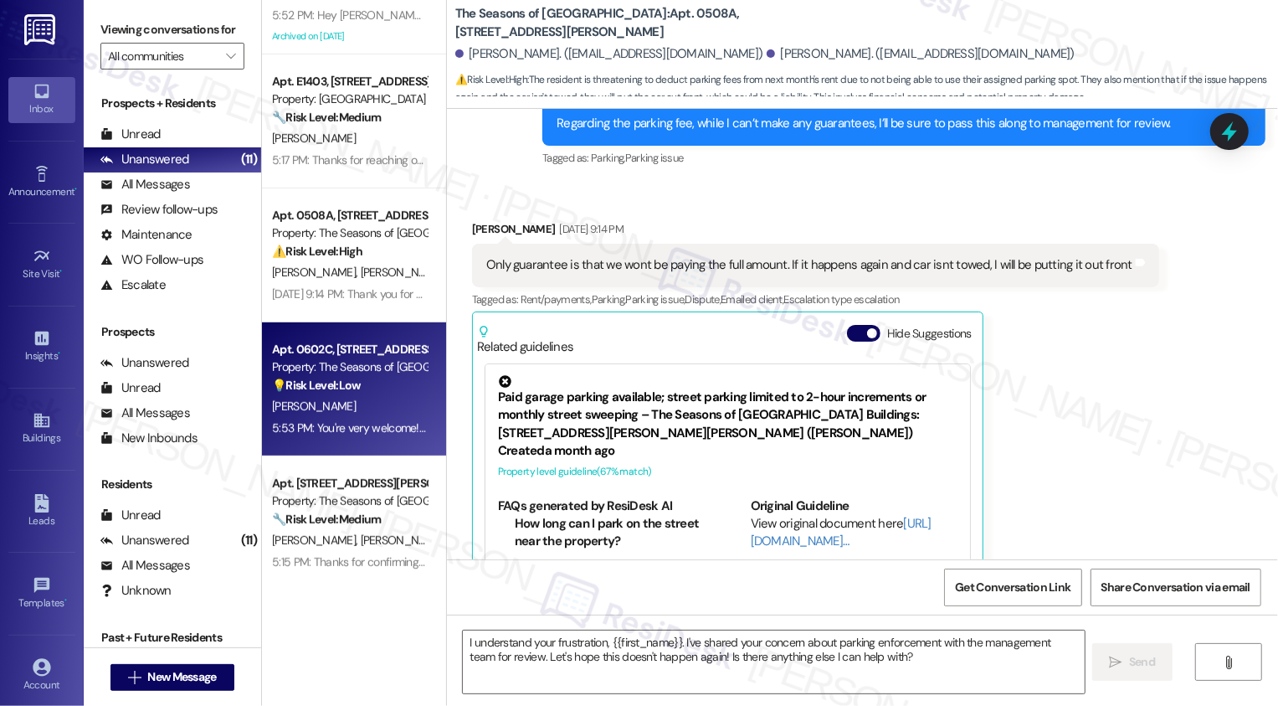
type textarea "Fetching suggested responses. Please feel free to read through the conversation…"
click at [395, 358] on div "Property: The Seasons of [GEOGRAPHIC_DATA]" at bounding box center [349, 367] width 155 height 18
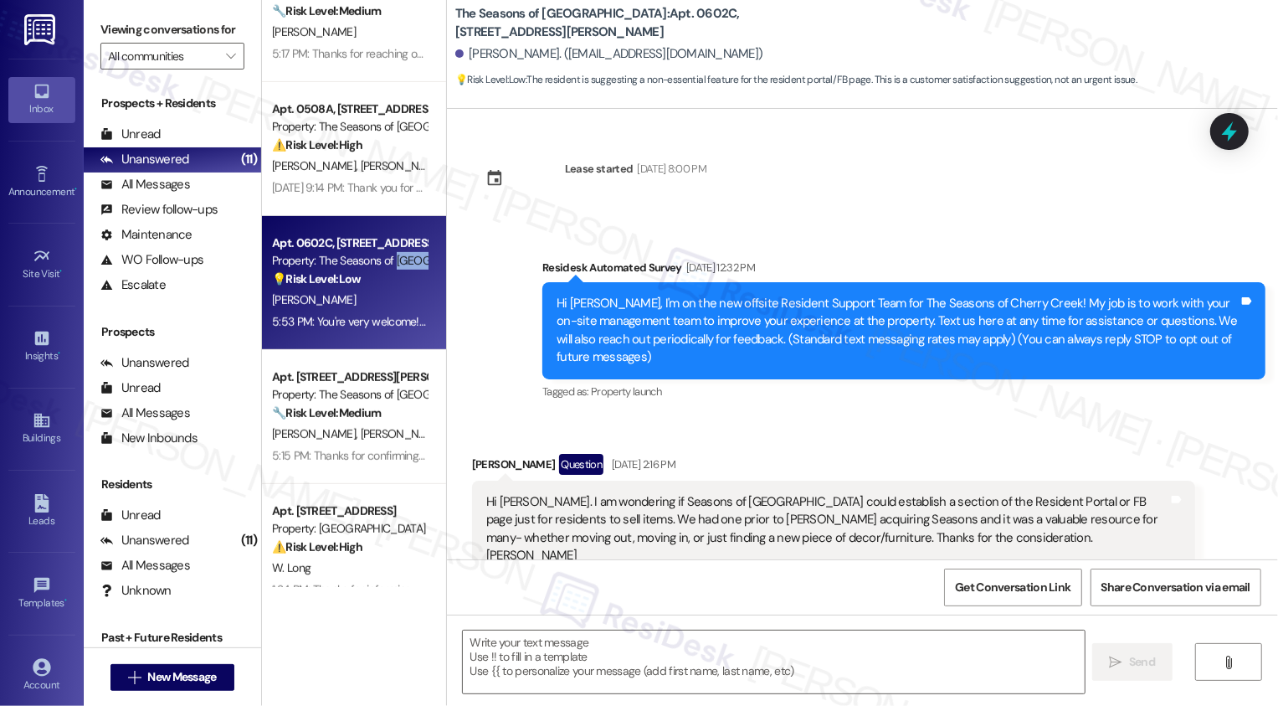
scroll to position [627, 0]
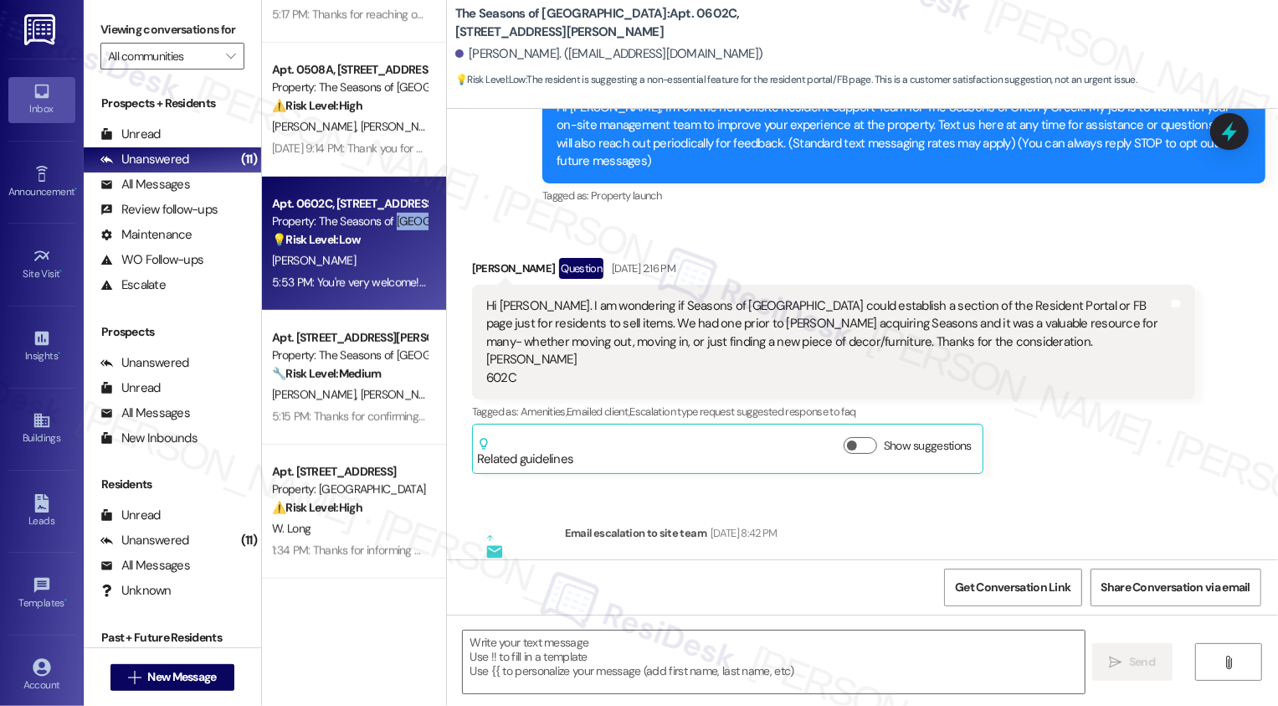
type textarea "Fetching suggested responses. Please feel free to read through the conversation…"
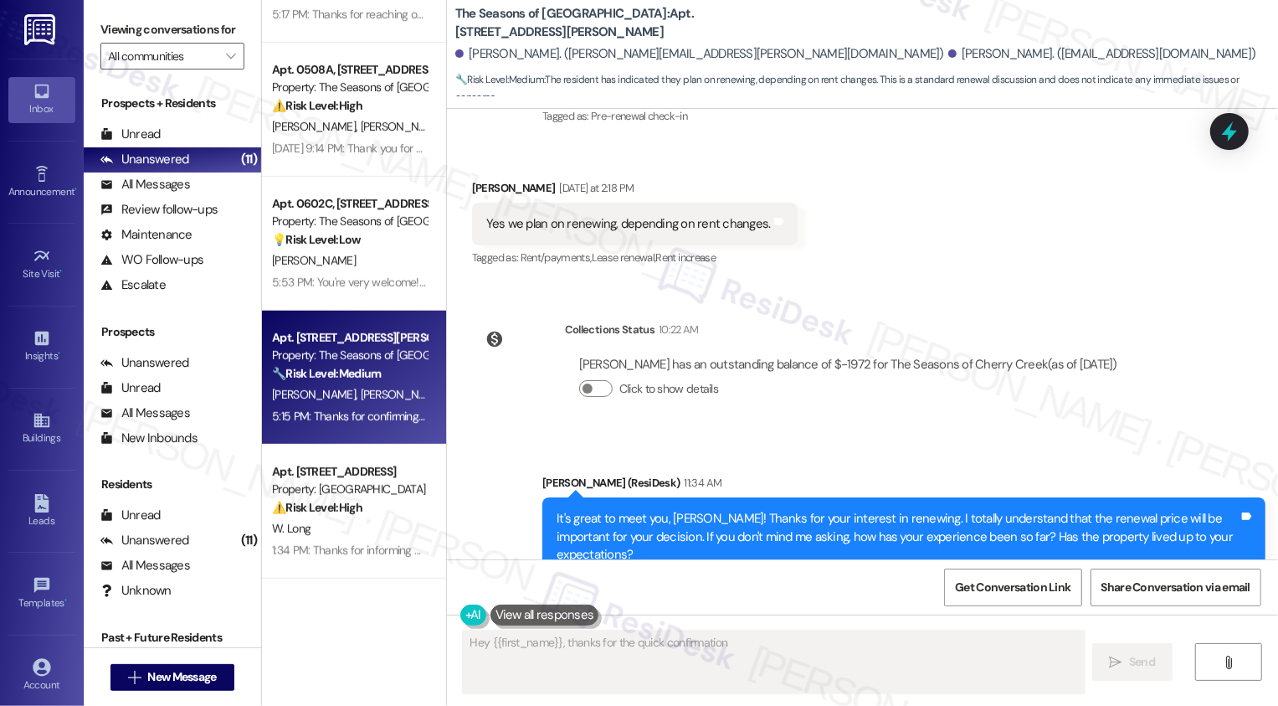
scroll to position [854, 0]
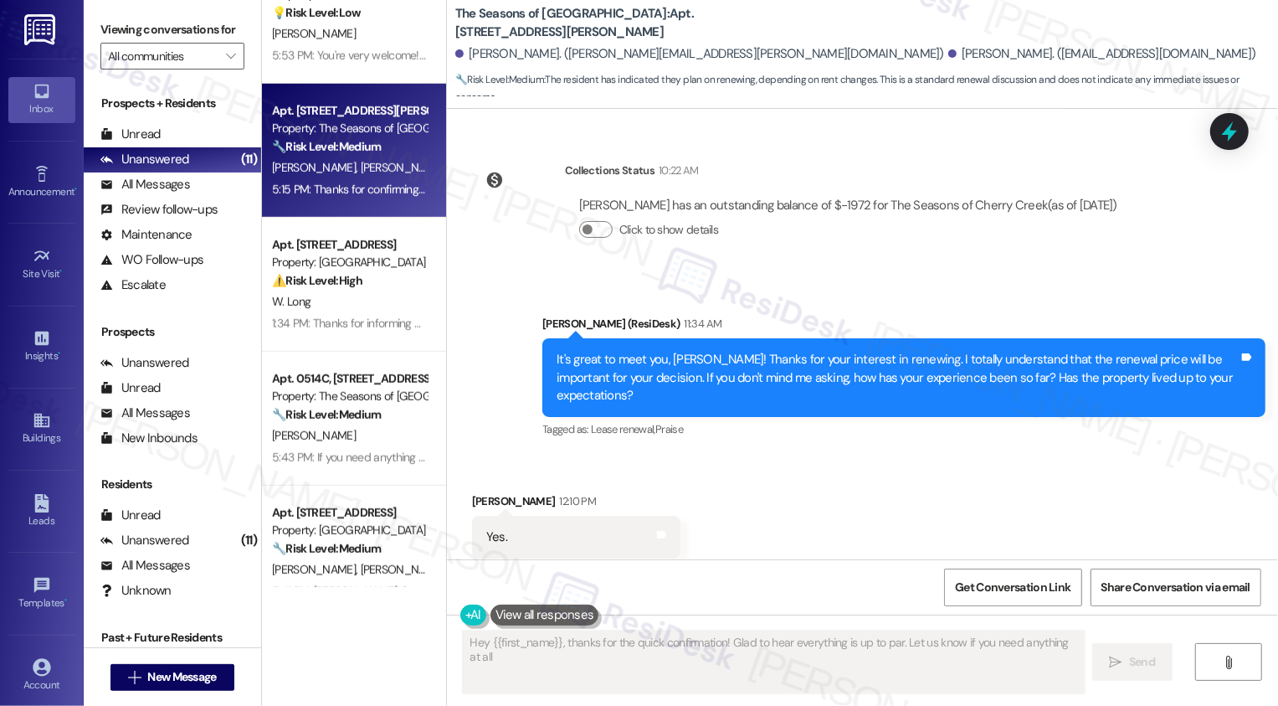
type textarea "Hey {{first_name}}, thanks for the quick confirmation! Glad to hear everything …"
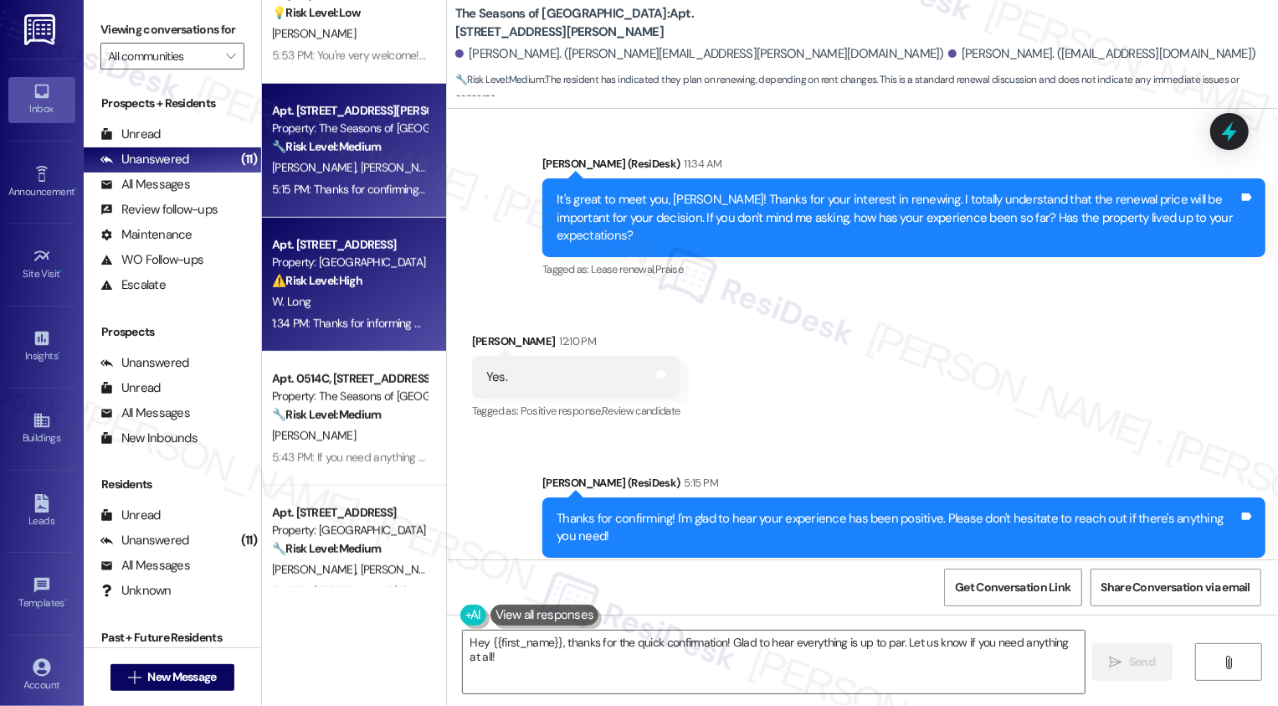
click at [359, 273] on div "⚠️ Risk Level: High The resident initially reported a water leak, which could c…" at bounding box center [349, 281] width 155 height 18
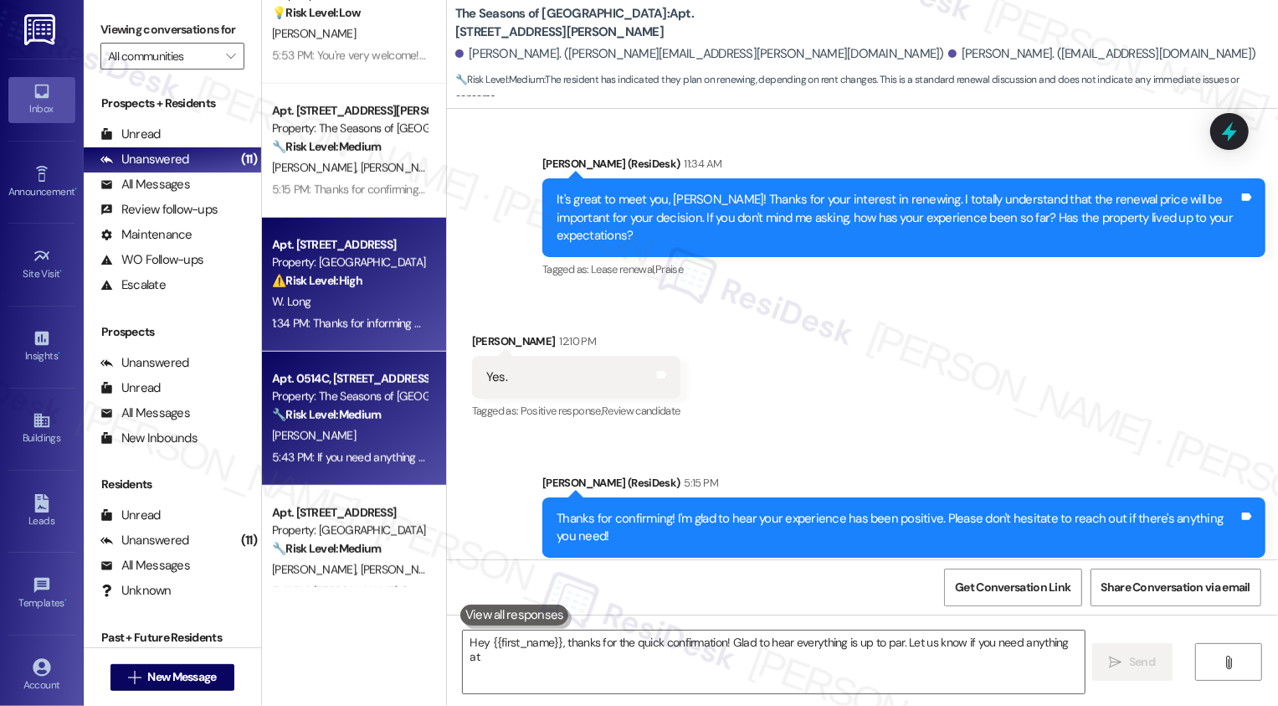
type textarea "Hey {{first_name}}, thanks for the quick confirmation! Glad to hear everything …"
click at [350, 389] on div "Property: The Seasons of [GEOGRAPHIC_DATA]" at bounding box center [349, 397] width 155 height 18
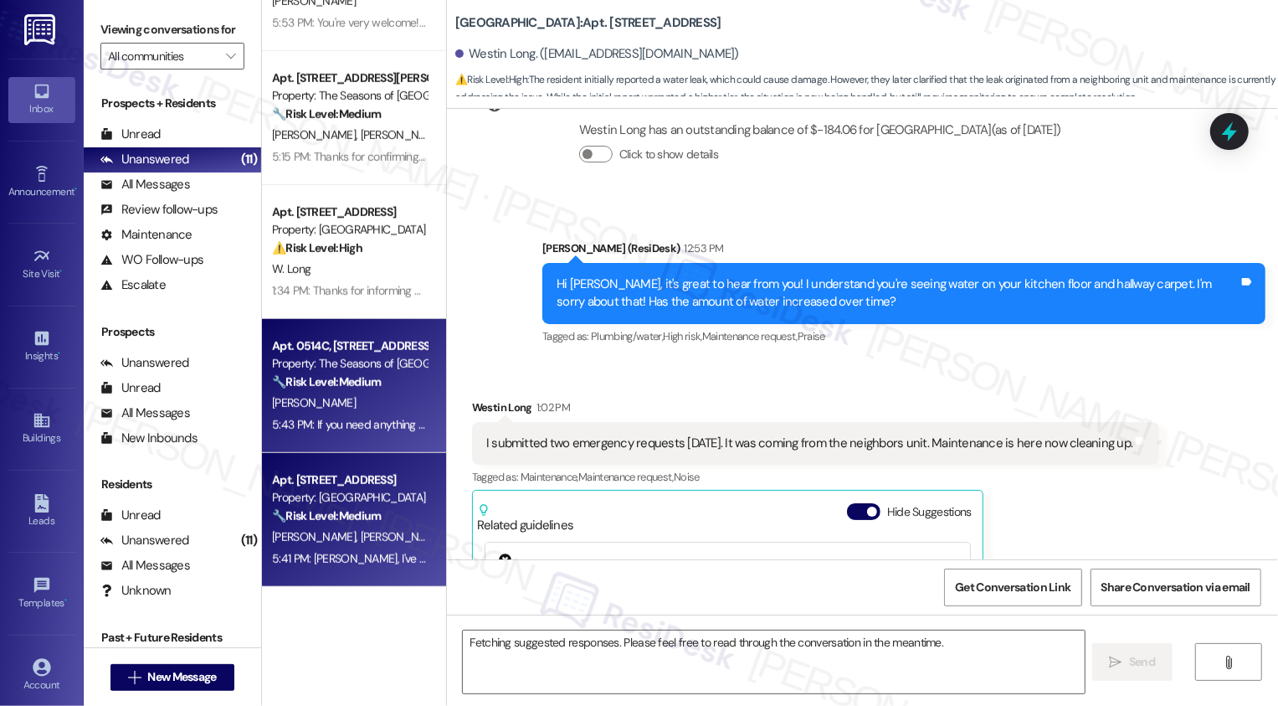
scroll to position [770, 0]
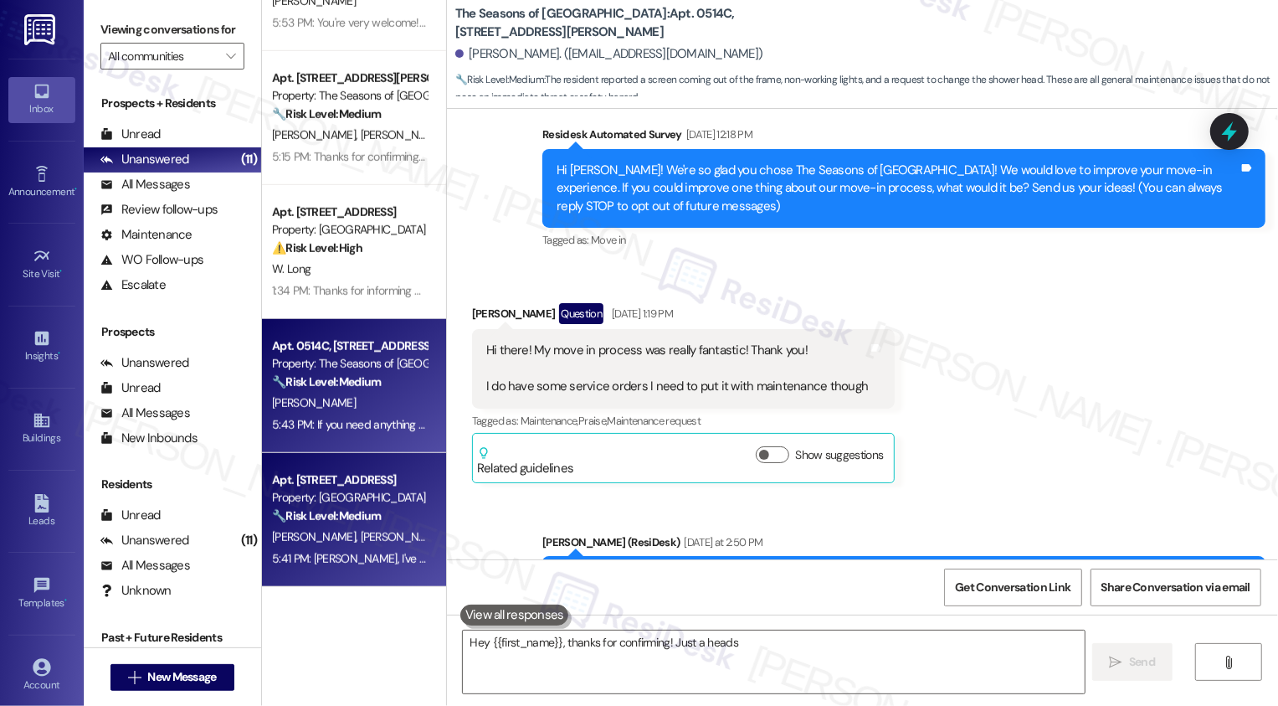
type textarea "Hey {{first_name}}, thanks for confirming! Just a heads"
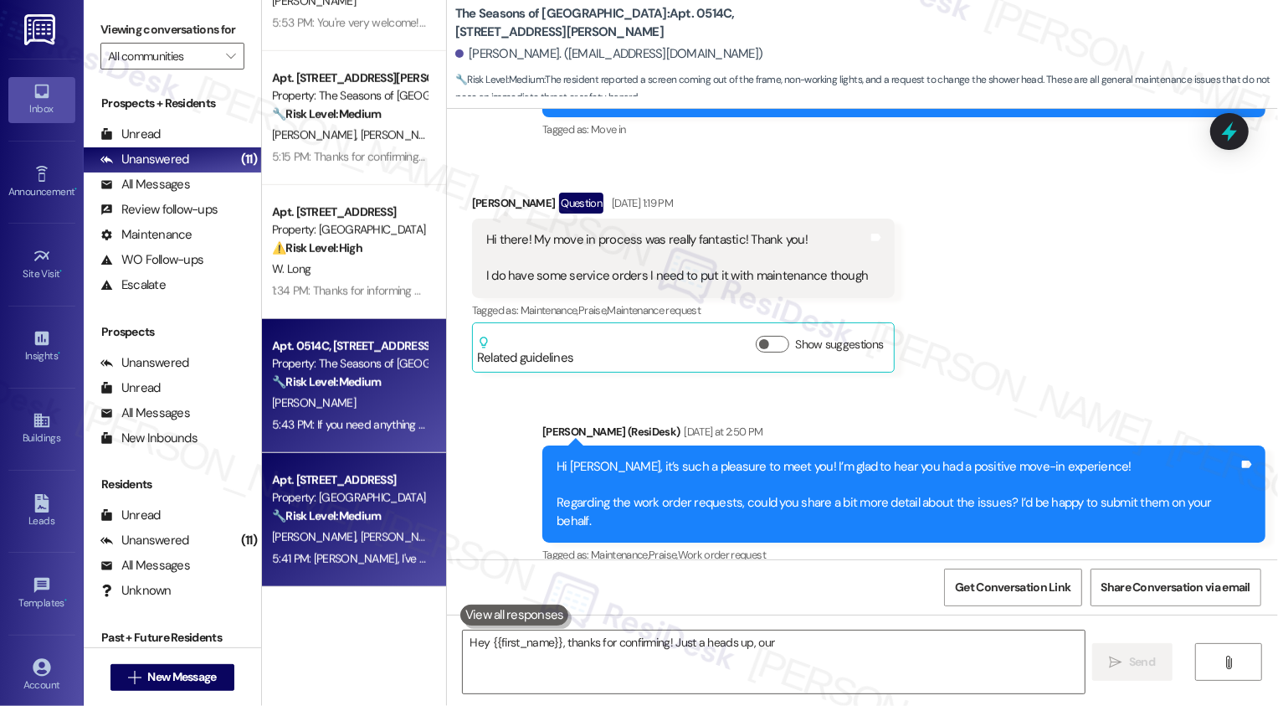
click at [351, 492] on div "Property: [GEOGRAPHIC_DATA]" at bounding box center [349, 498] width 155 height 18
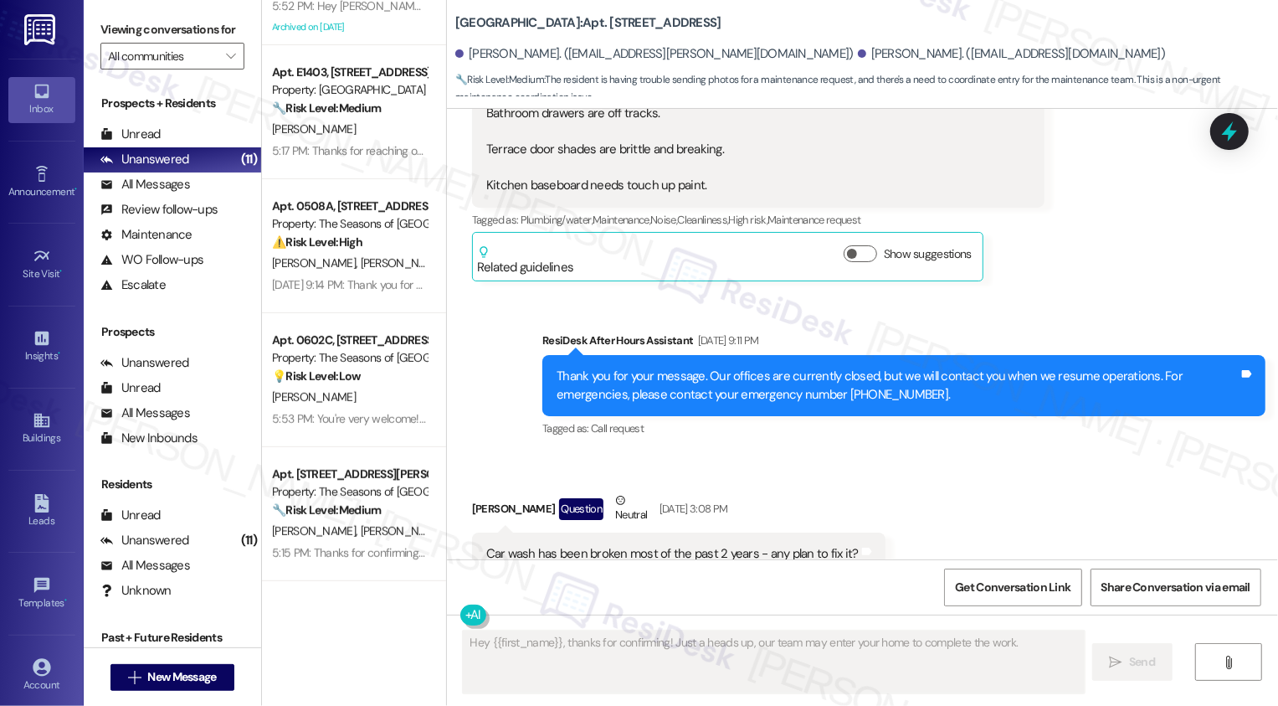
scroll to position [4854, 0]
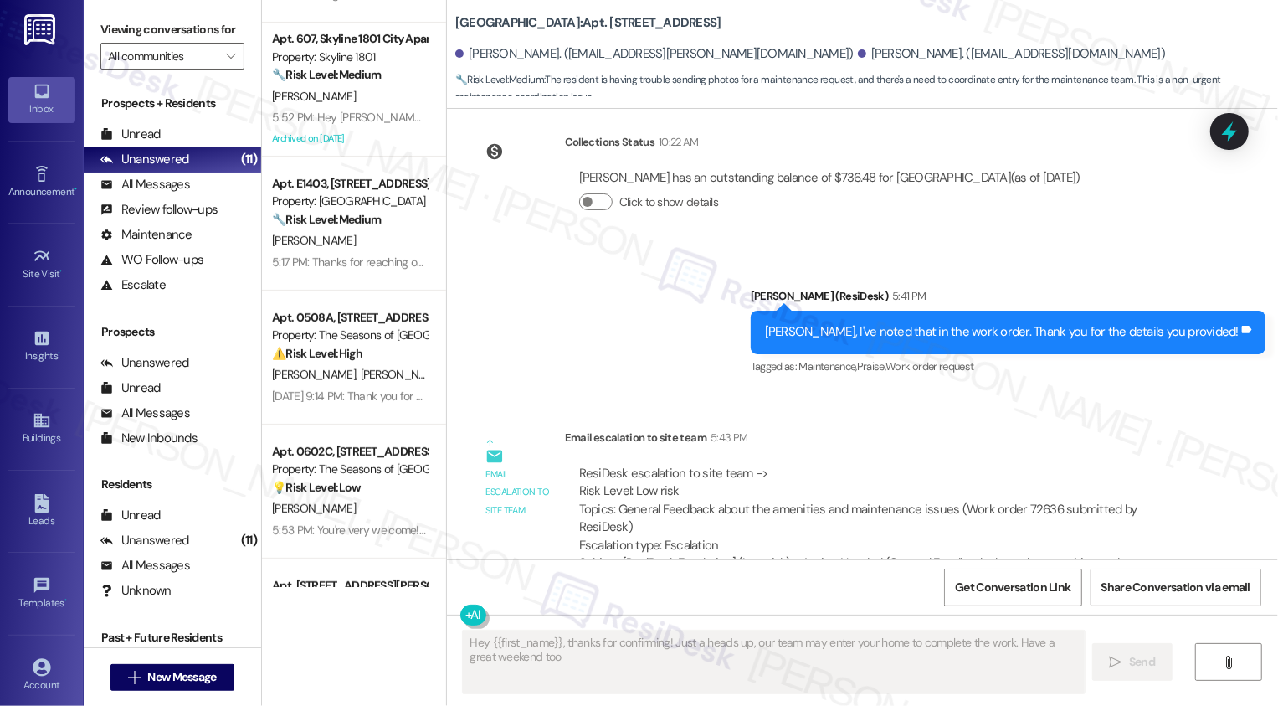
type textarea "Hey {{first_name}}, thanks for confirming! Just a heads up, our team may enter …"
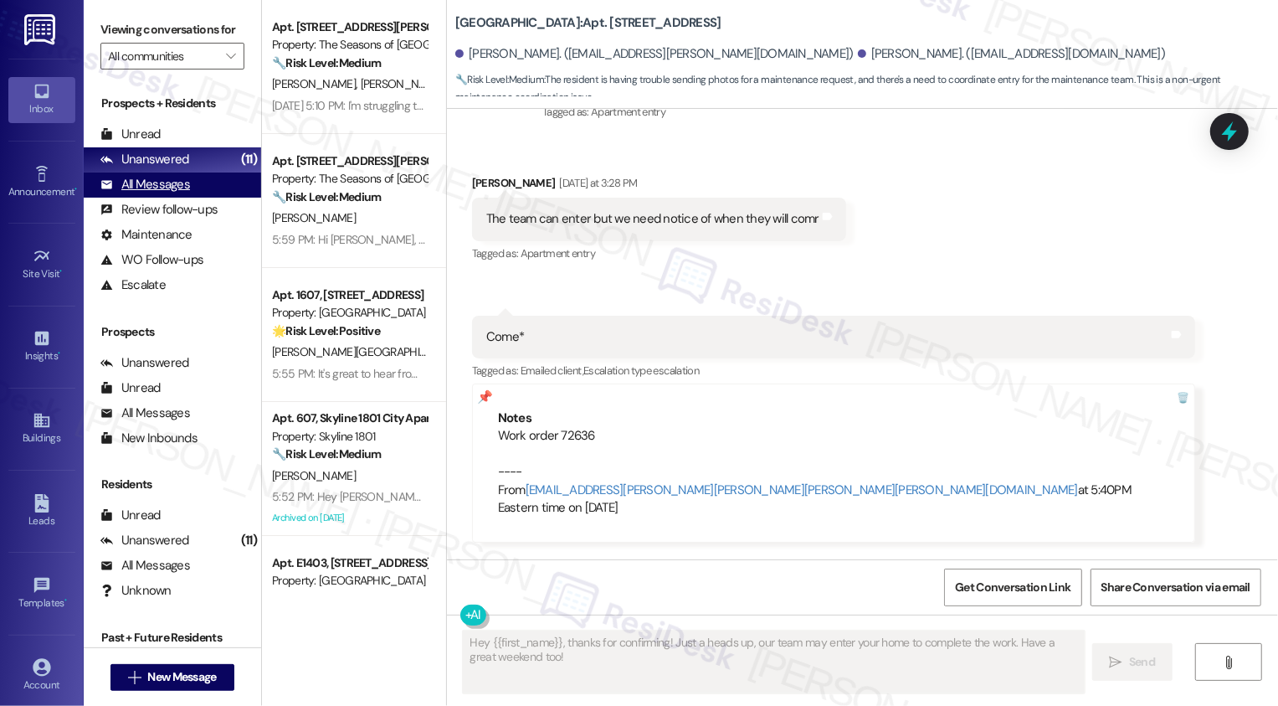
scroll to position [4352, 0]
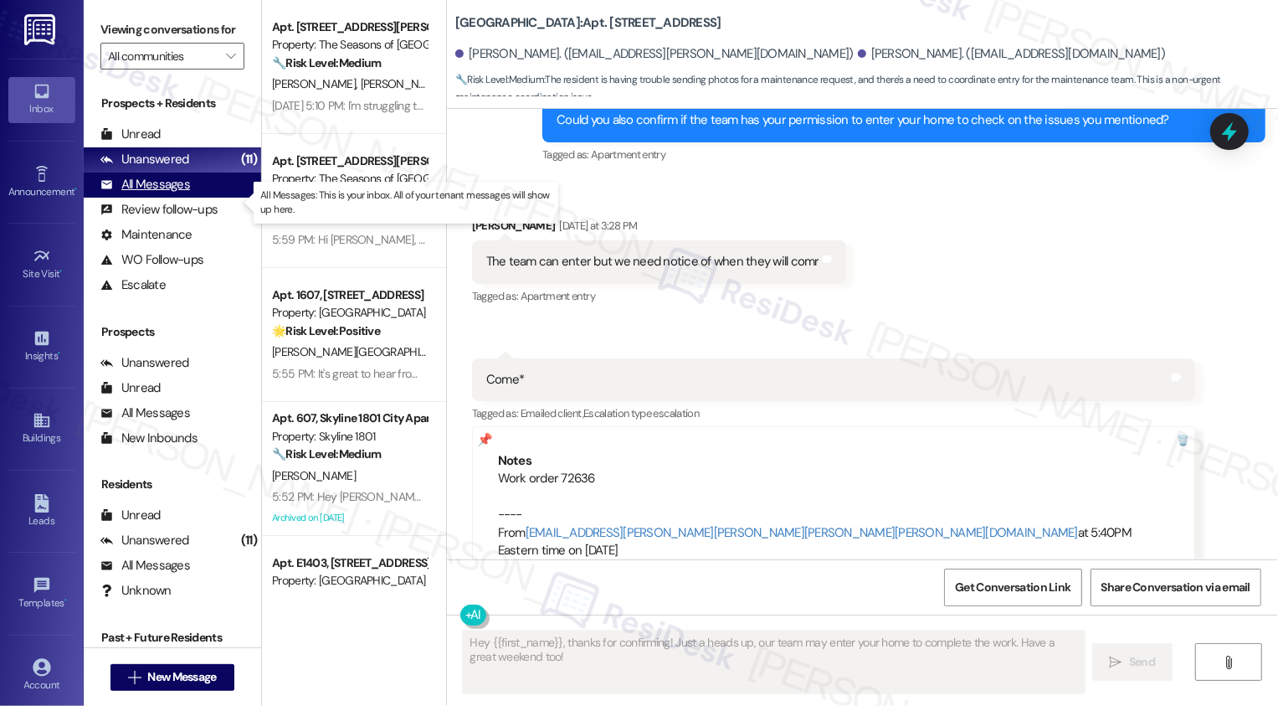
click at [215, 198] on div "All Messages (undefined)" at bounding box center [172, 184] width 177 height 25
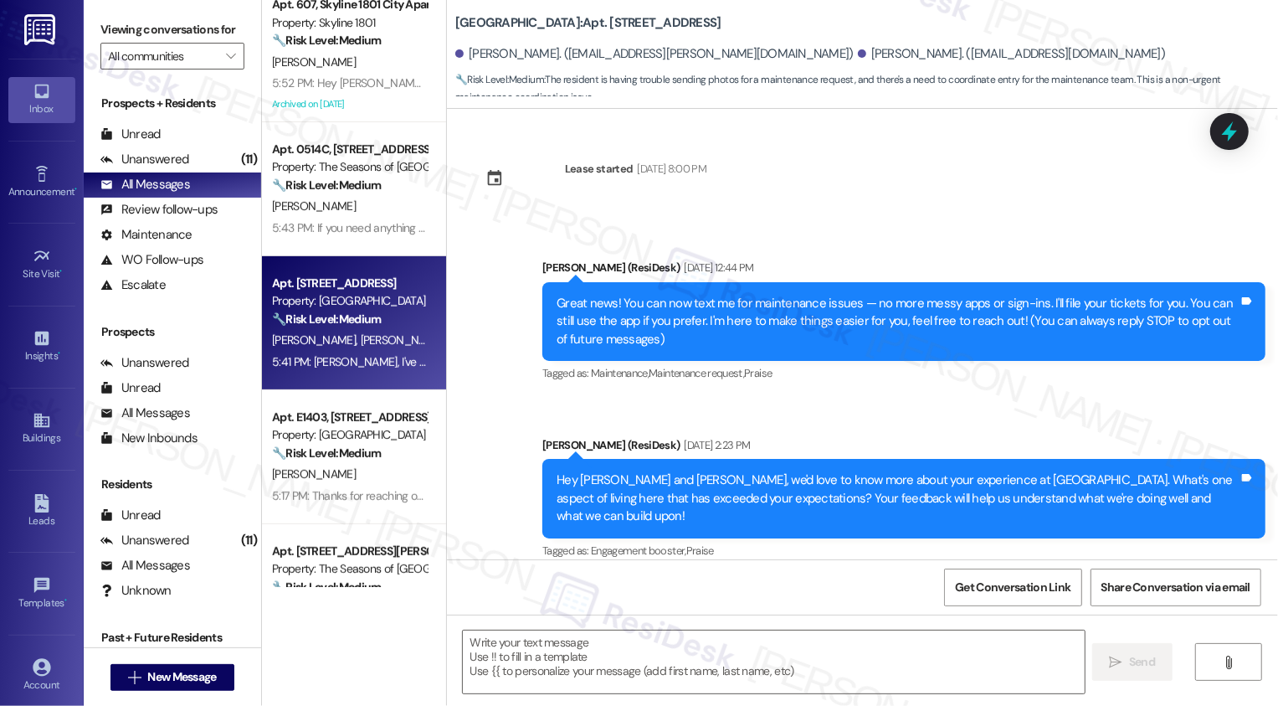
scroll to position [483, 0]
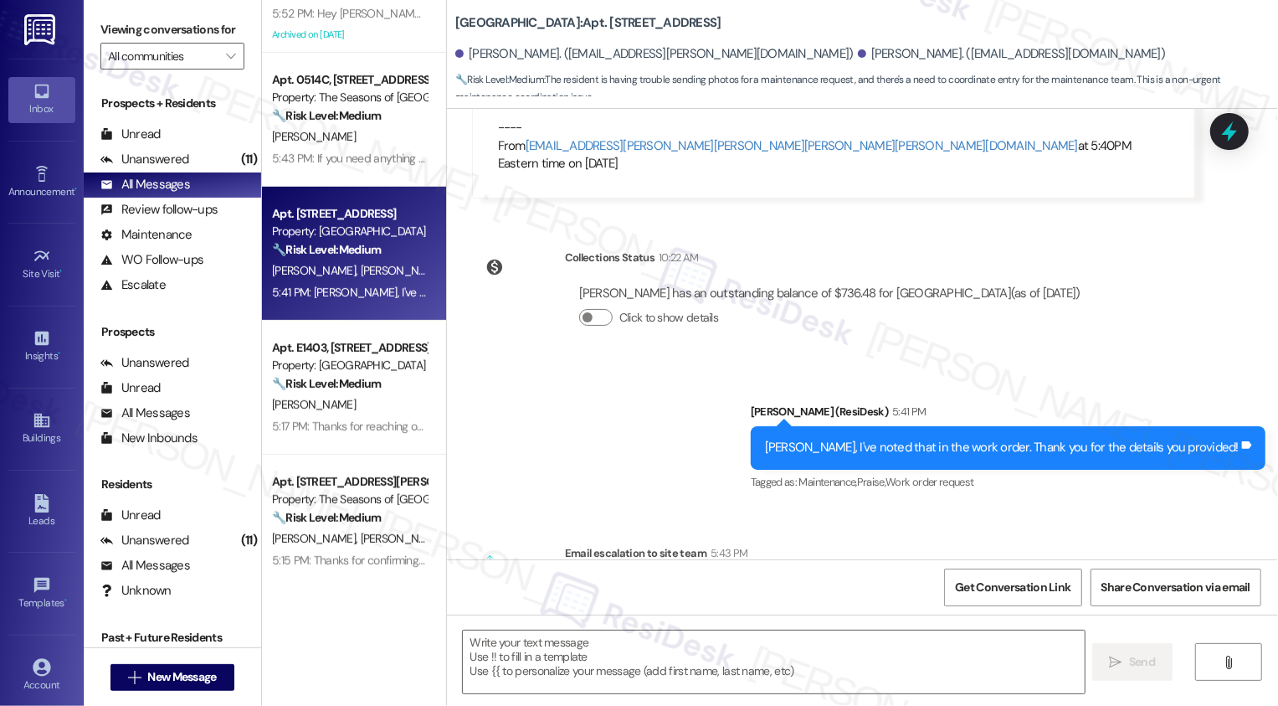
type textarea "Fetching suggested responses. Please feel free to read through the conversation…"
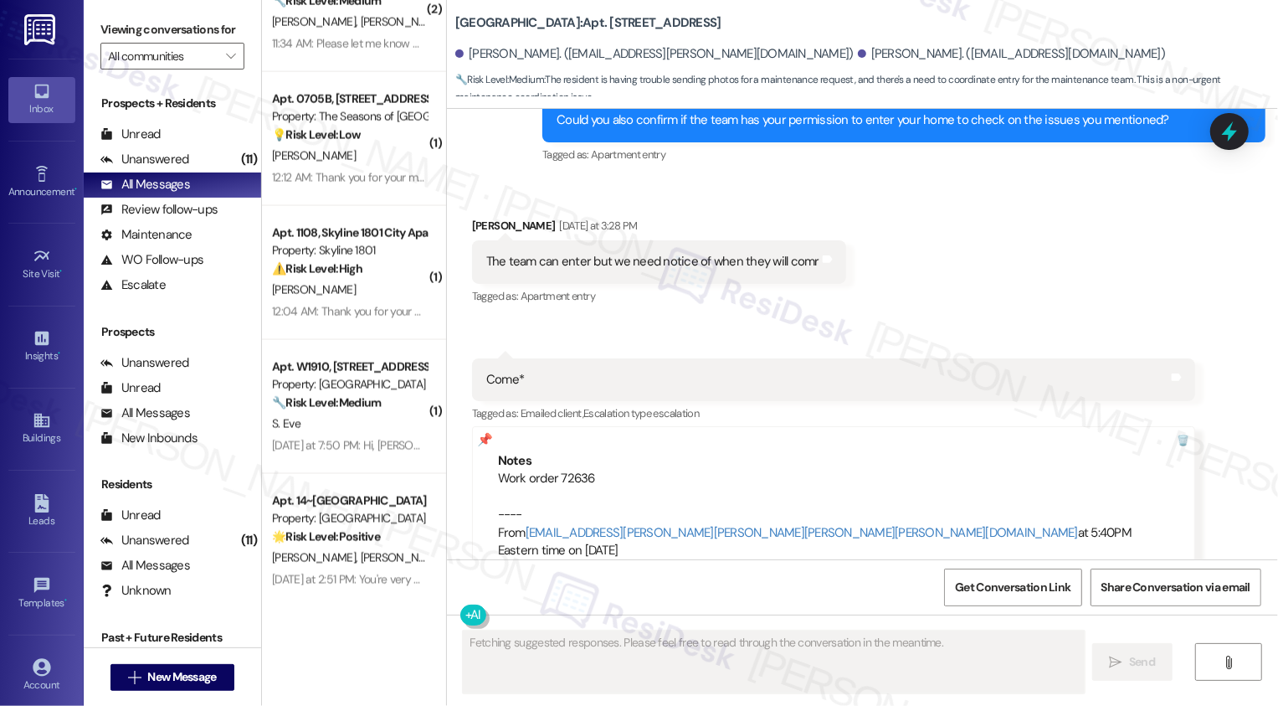
scroll to position [1935, 0]
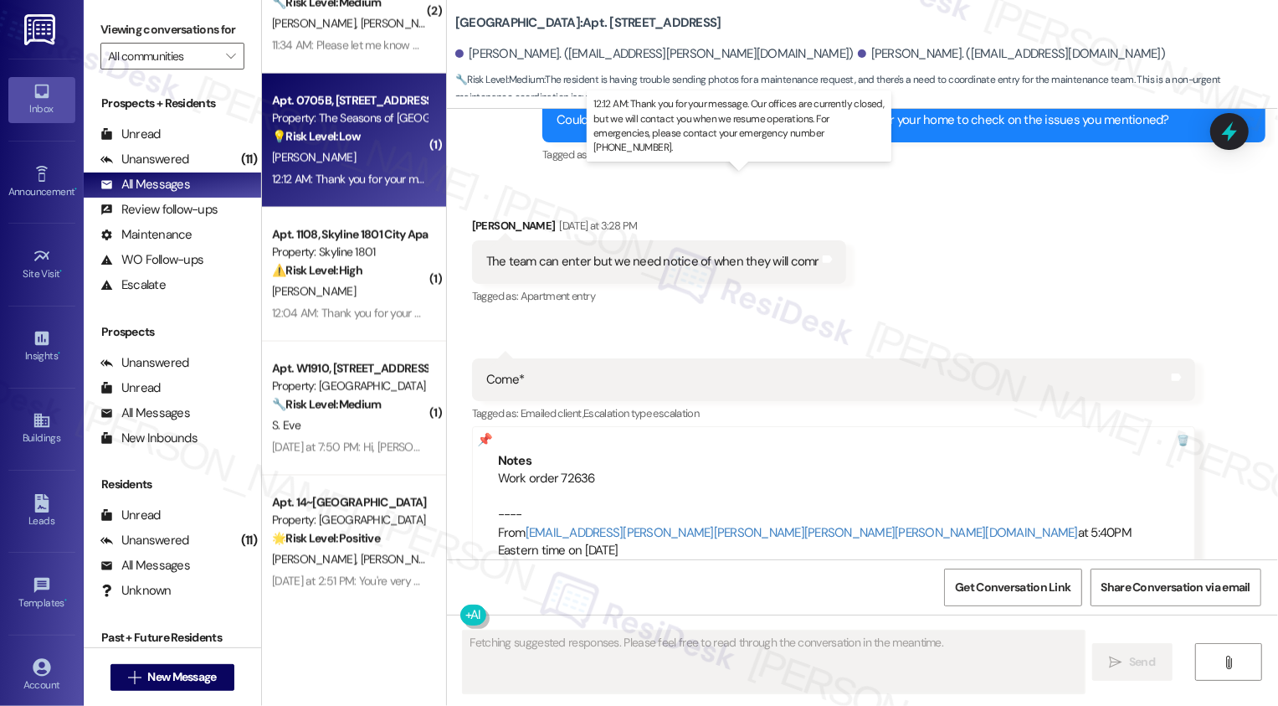
click at [352, 178] on div "12:12 AM: Thank you for your message. Our offices are currently closed, but we …" at bounding box center [762, 179] width 980 height 15
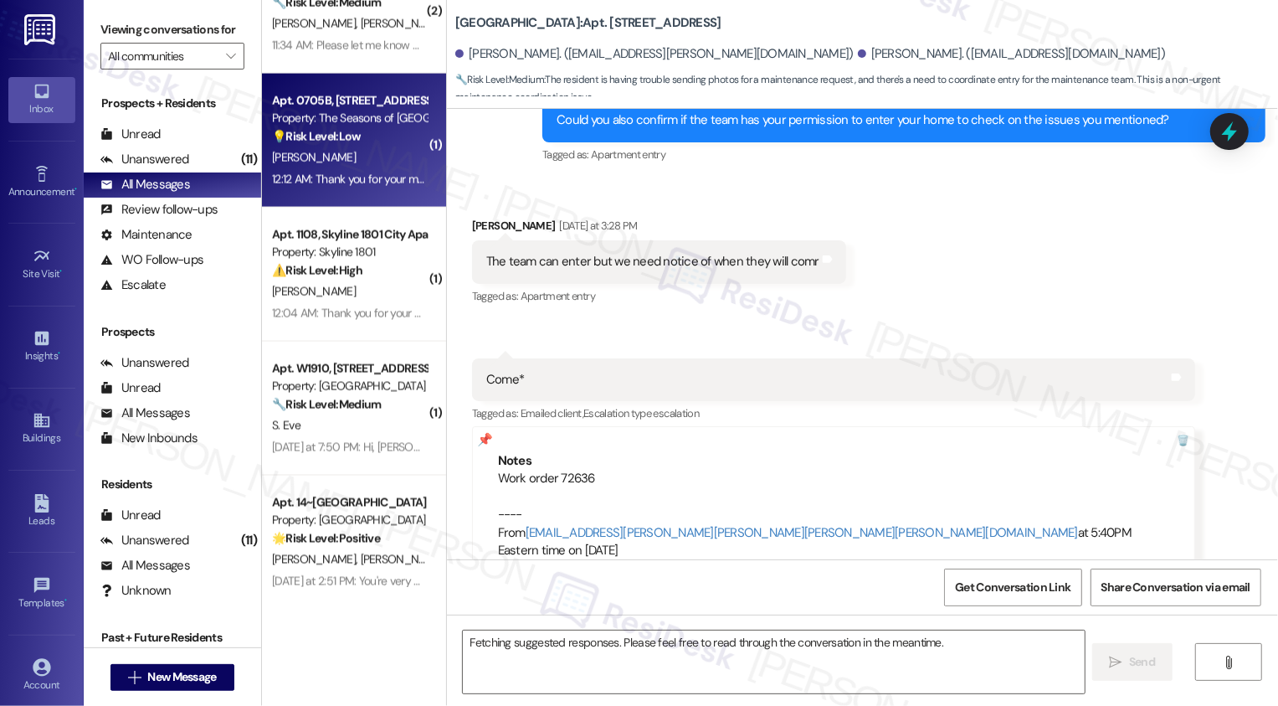
click at [352, 178] on div "12:12 AM: Thank you for your message. Our offices are currently closed, but we …" at bounding box center [762, 179] width 980 height 15
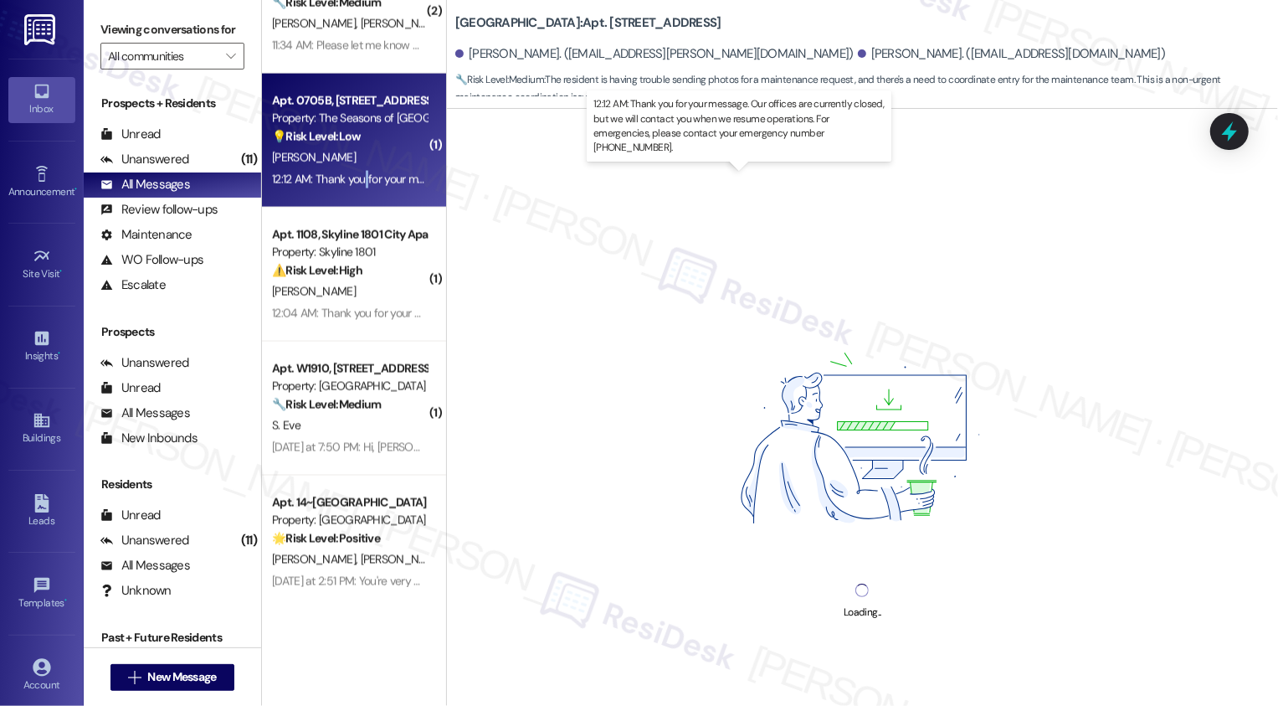
click at [352, 178] on div "12:12 AM: Thank you for your message. Our offices are currently closed, but we …" at bounding box center [762, 179] width 980 height 15
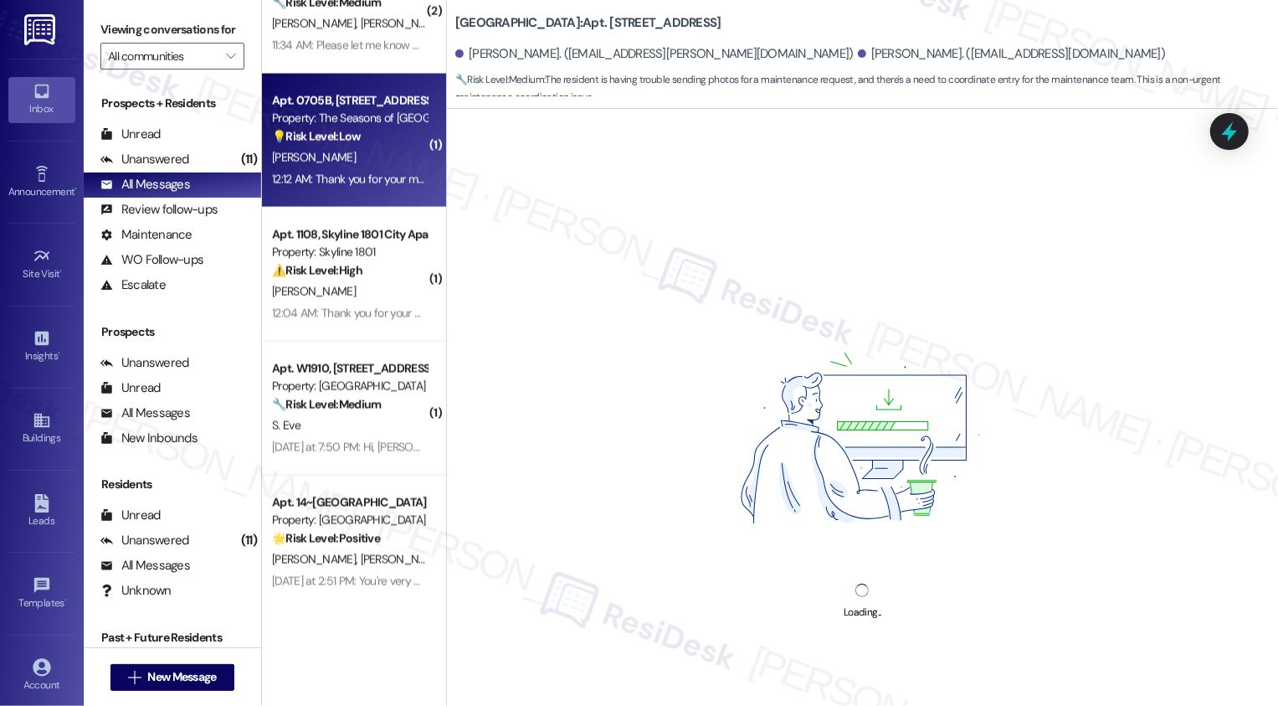
click at [342, 151] on div "M. Hinton" at bounding box center [349, 157] width 158 height 21
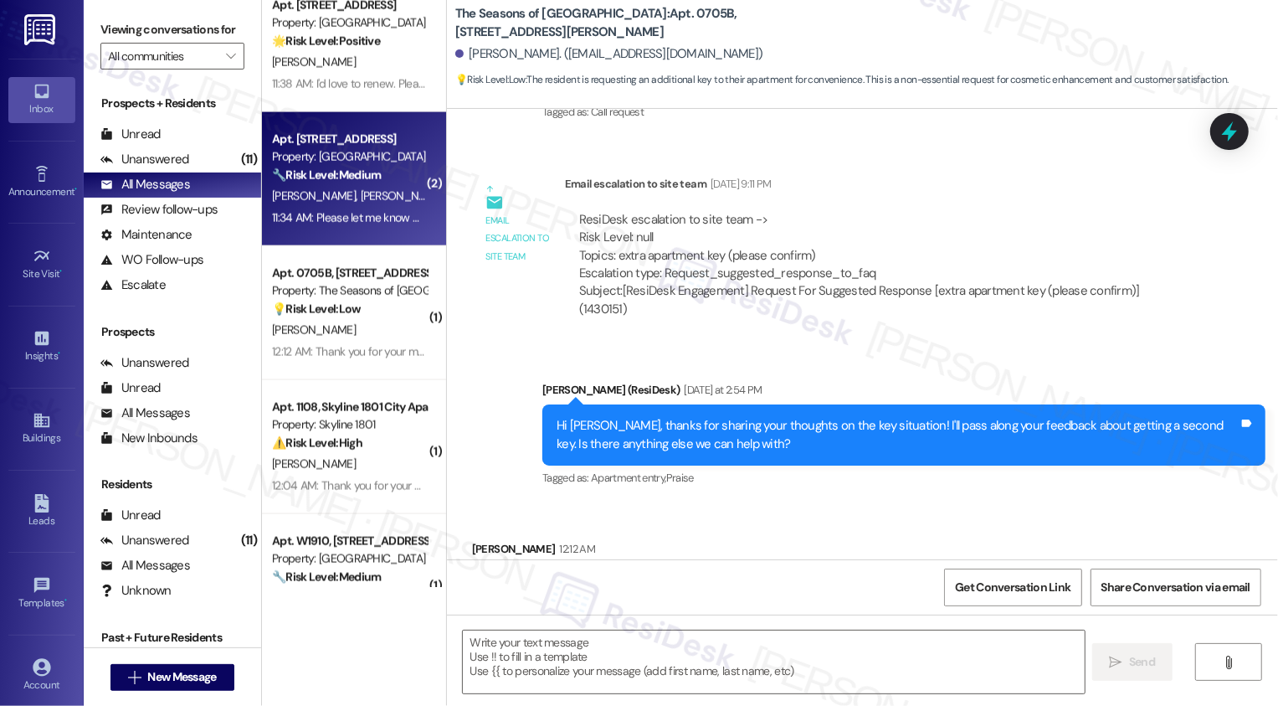
scroll to position [0, 0]
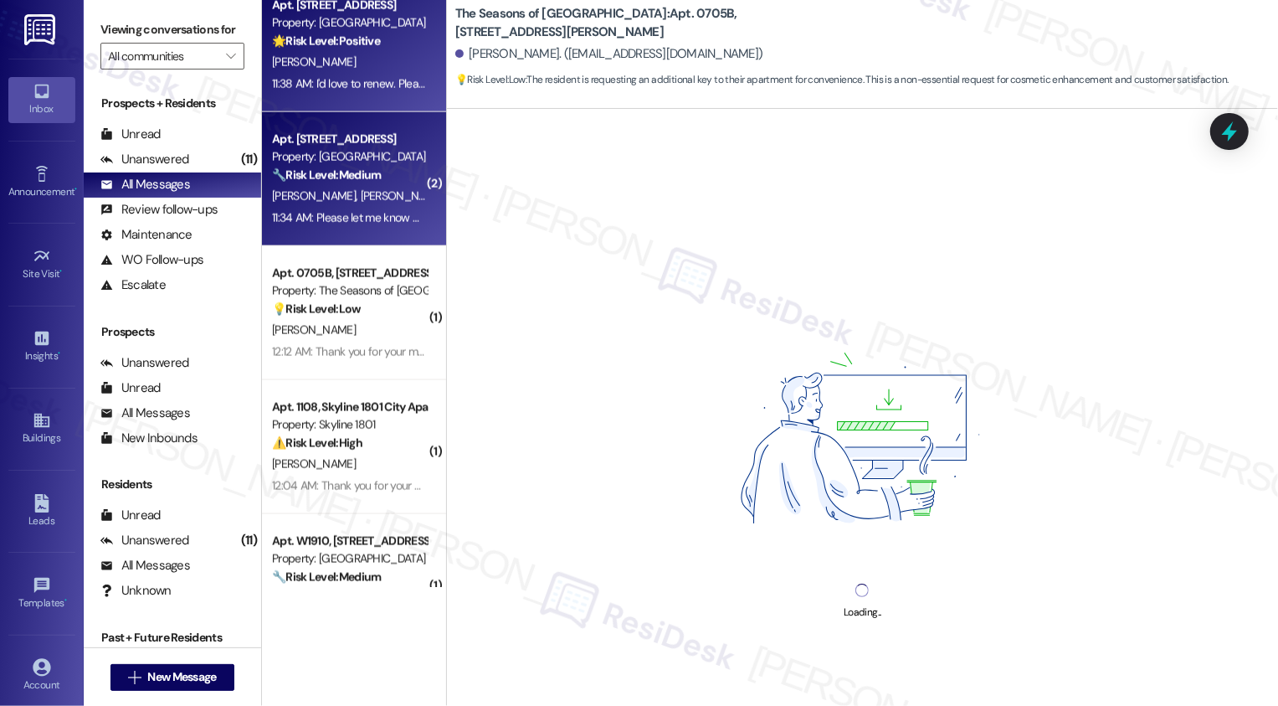
click at [349, 68] on div "S. Dwyer" at bounding box center [349, 62] width 158 height 21
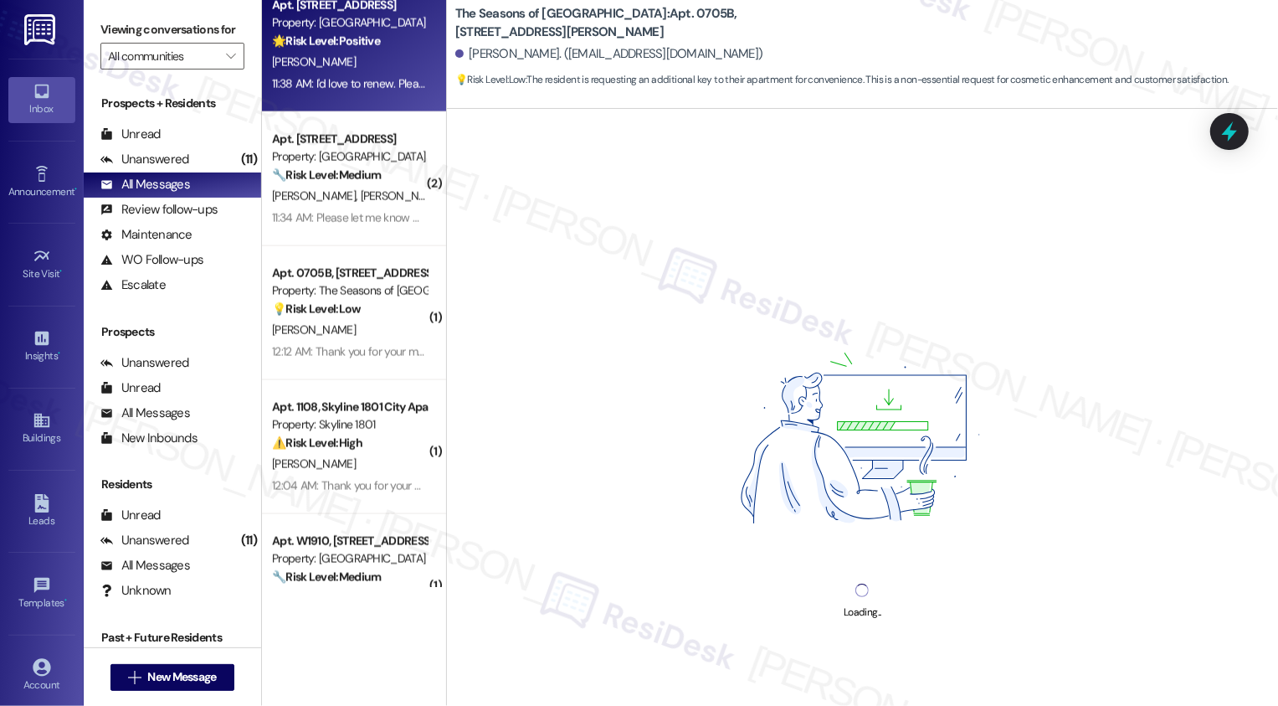
click at [349, 68] on div "S. Dwyer" at bounding box center [349, 62] width 158 height 21
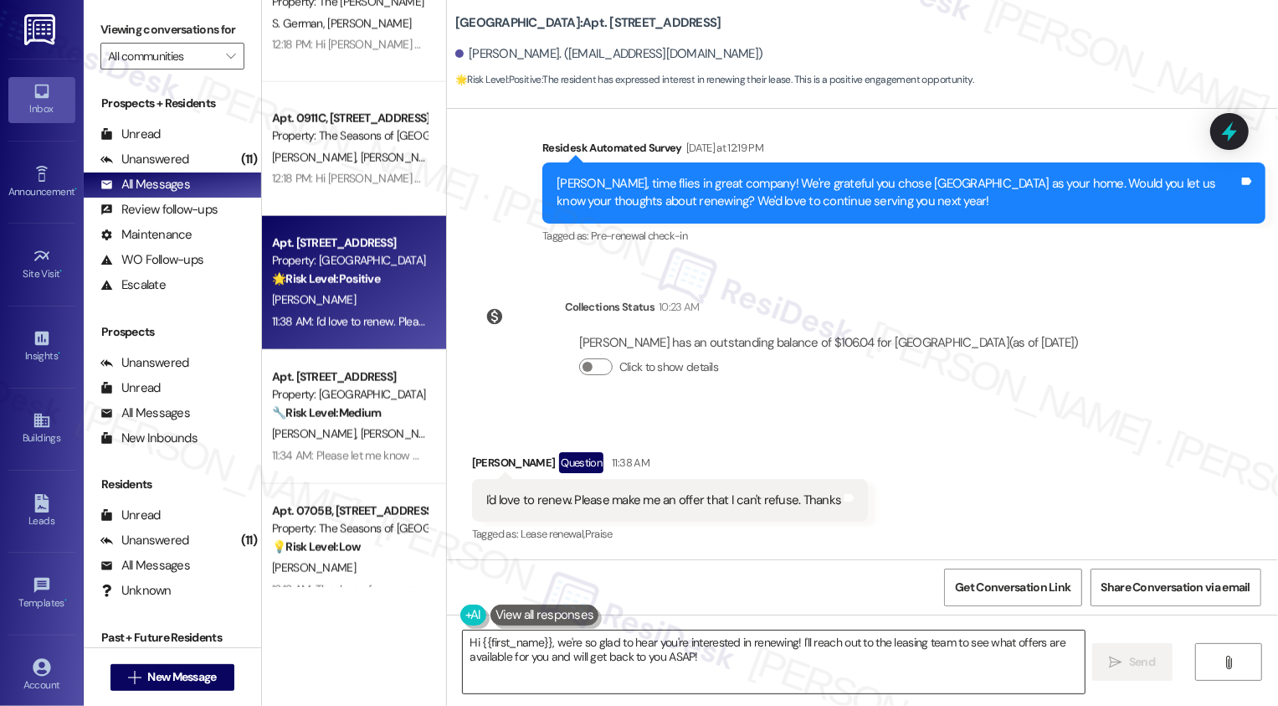
click at [529, 658] on textarea "Hi {{first_name}}, we're so glad to hear you're interested in renewing! I'll re…" at bounding box center [774, 661] width 622 height 63
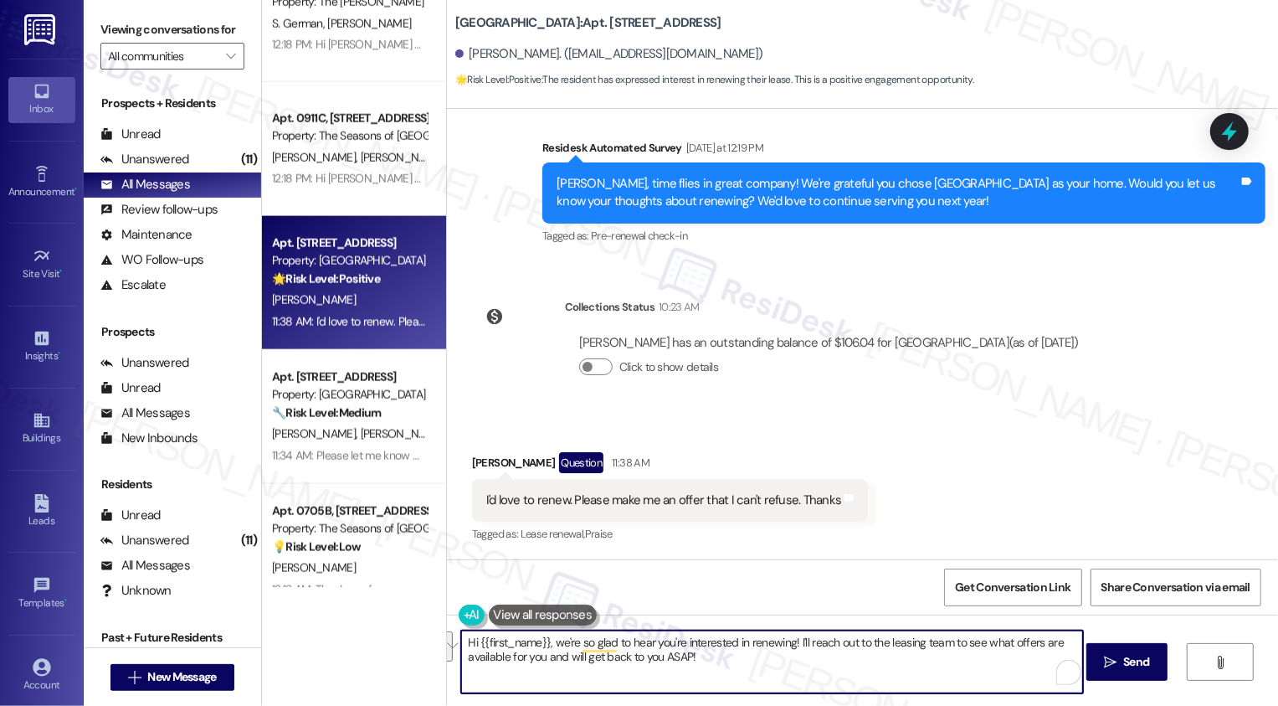
click at [675, 651] on textarea "Hi {{first_name}}, we're so glad to hear you're interested in renewing! I'll re…" at bounding box center [772, 661] width 622 height 63
drag, startPoint x: 791, startPoint y: 640, endPoint x: 799, endPoint y: 658, distance: 19.1
click at [799, 657] on textarea "Hi {{first_name}}, we're so glad to hear you're interested in renewing! I'll re…" at bounding box center [772, 661] width 622 height 63
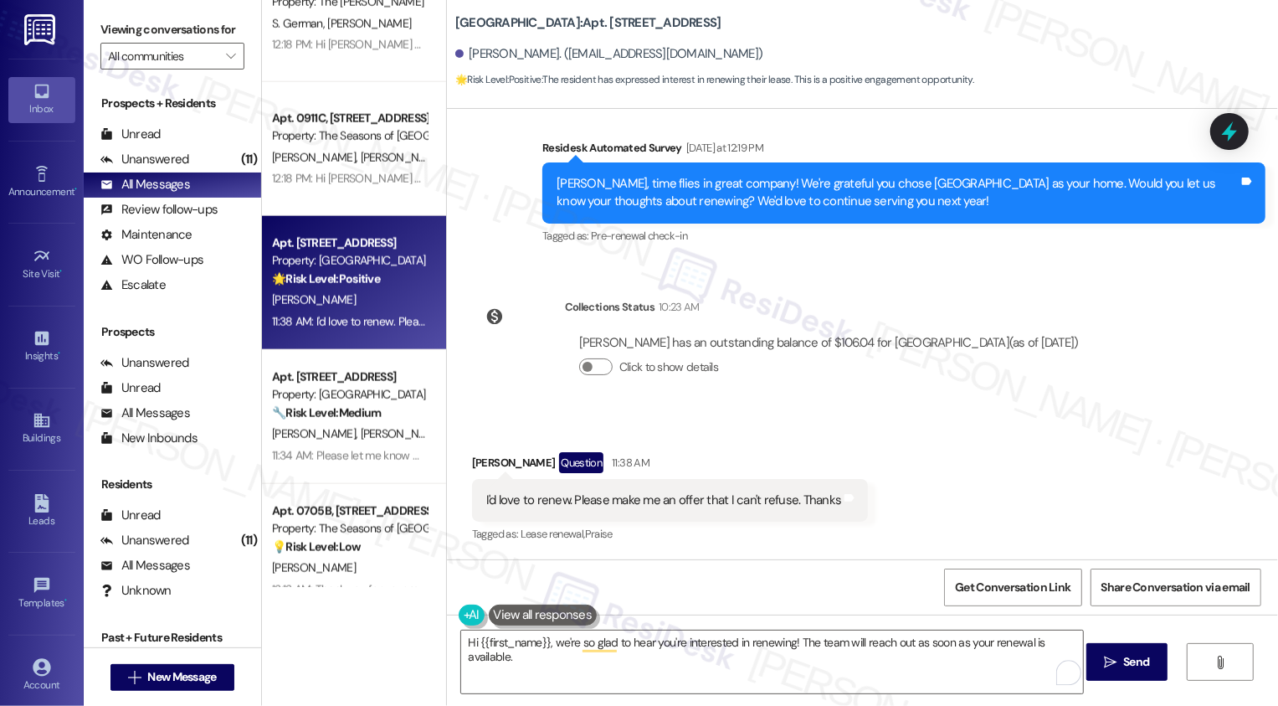
paste textarea "Hi {{first_name}}, I hope you’re having a great afternoon! I wanted to follow u…"
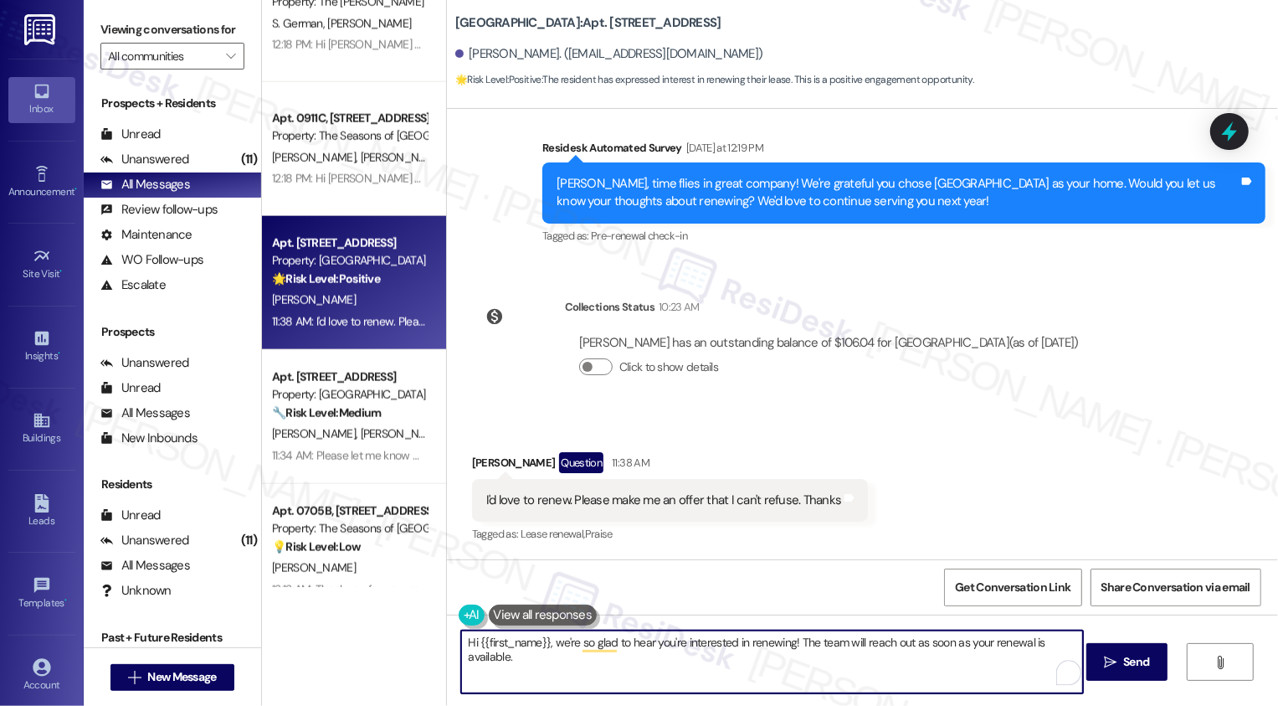
paste textarea "If I may ask, how has your experience been living at {{property}}? Has the prop…"
click at [684, 650] on textarea "Hi {{first_name}}, we're so glad to hear you're interested in renewing! The tea…" at bounding box center [772, 661] width 622 height 63
click at [532, 656] on textarea "Hi {{first_name}}, we're so glad to hear you're interested in renewing! The tea…" at bounding box center [772, 661] width 622 height 63
type textarea "Hi {{first_name}}, we're so glad to hear you're interested in renewing! The tea…"
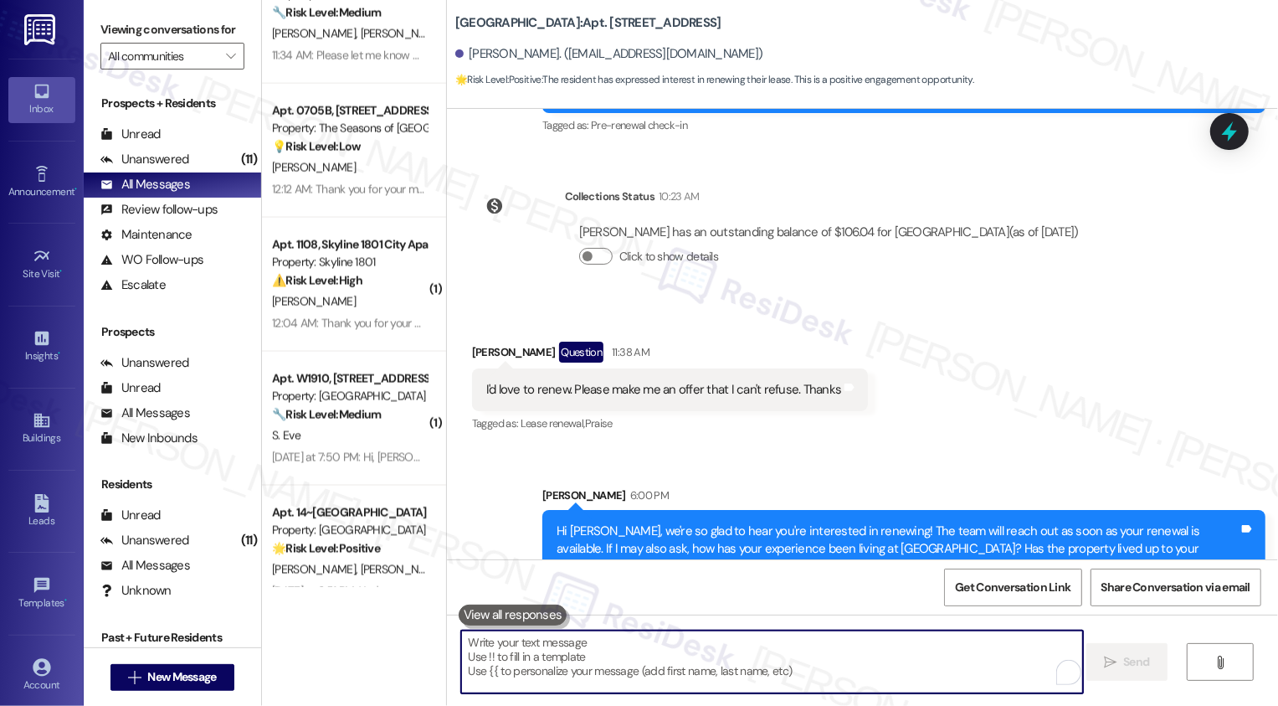
scroll to position [414, 0]
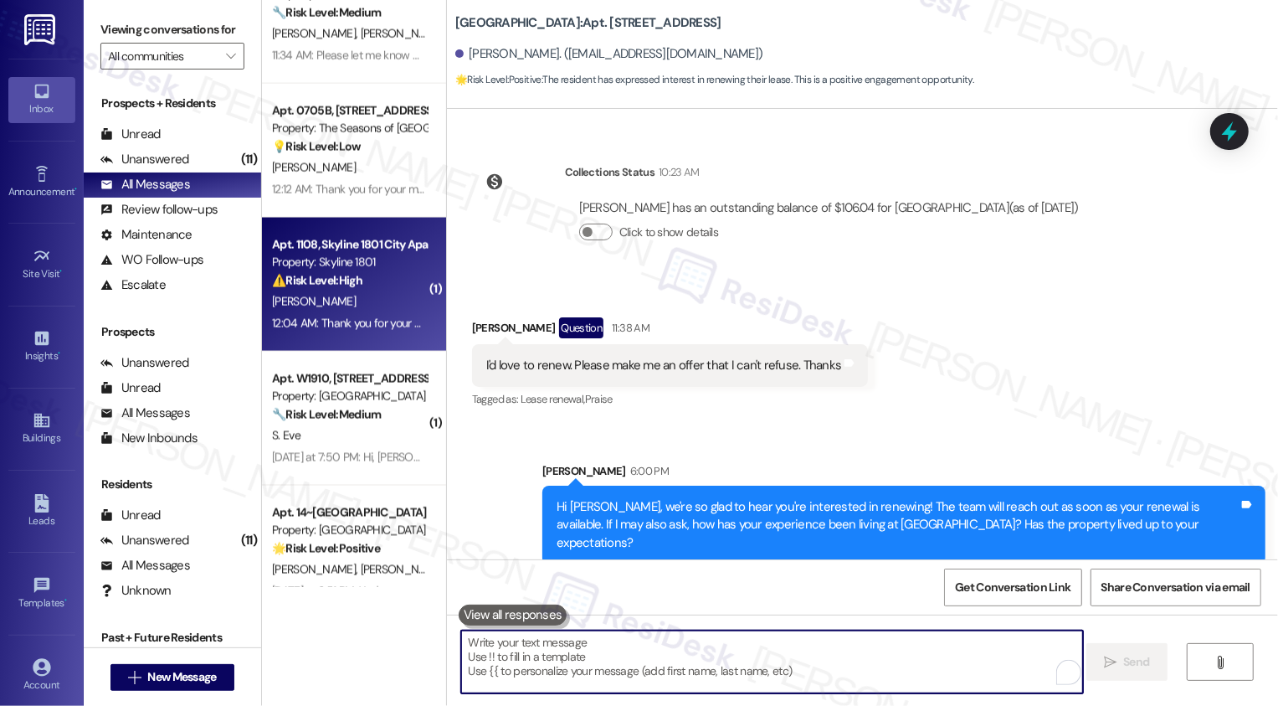
click at [347, 284] on strong "⚠️ Risk Level: High" at bounding box center [317, 280] width 90 height 15
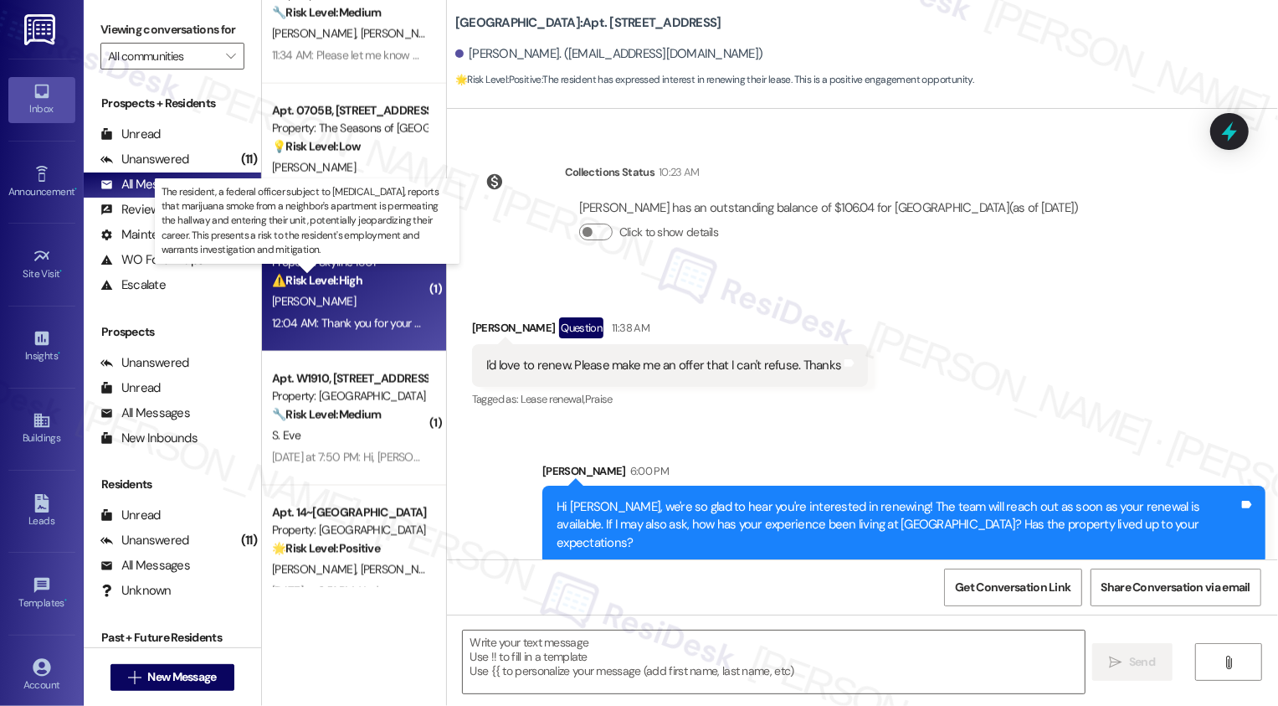
type textarea "Fetching suggested responses. Please feel free to read through the conversation…"
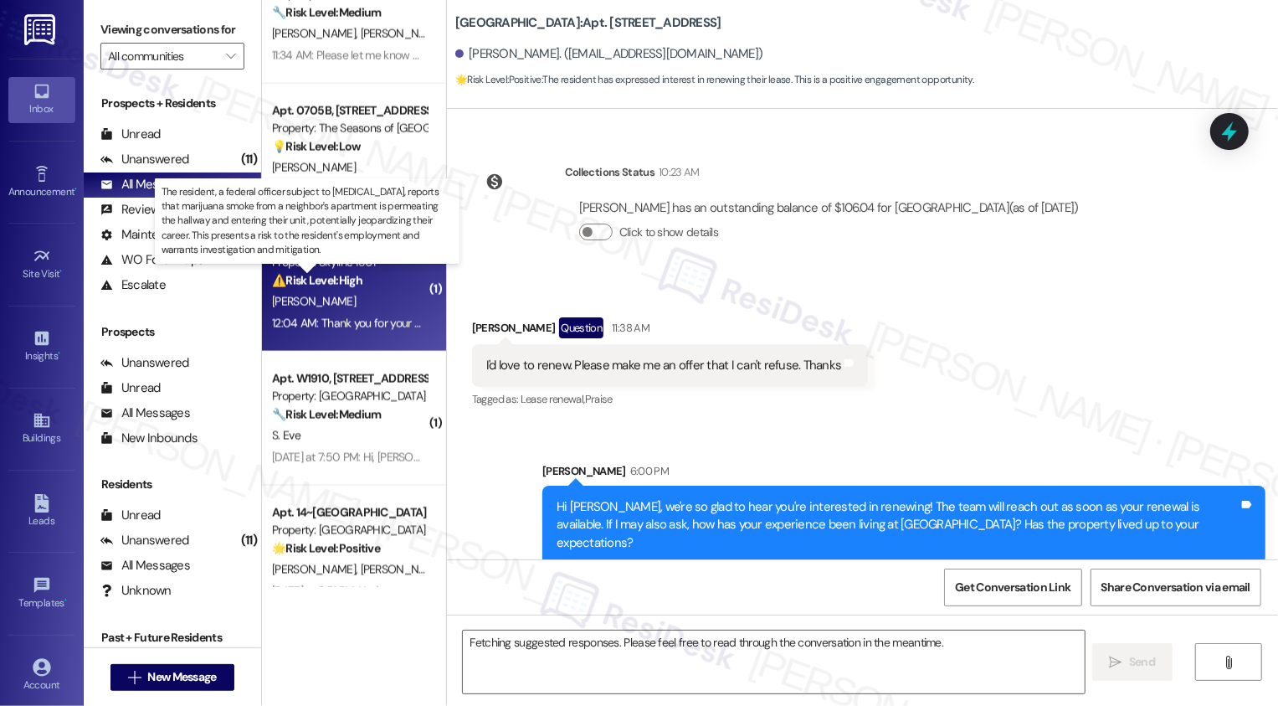
click at [347, 284] on strong "⚠️ Risk Level: High" at bounding box center [317, 280] width 90 height 15
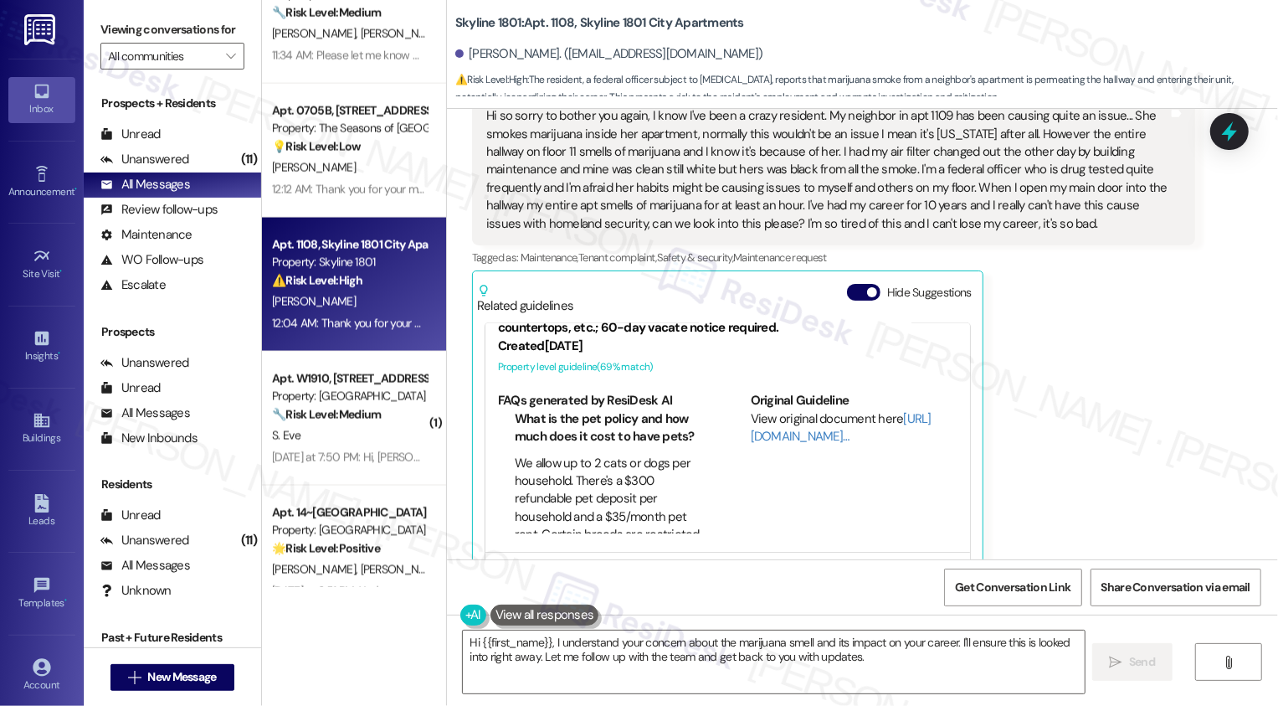
scroll to position [0, 0]
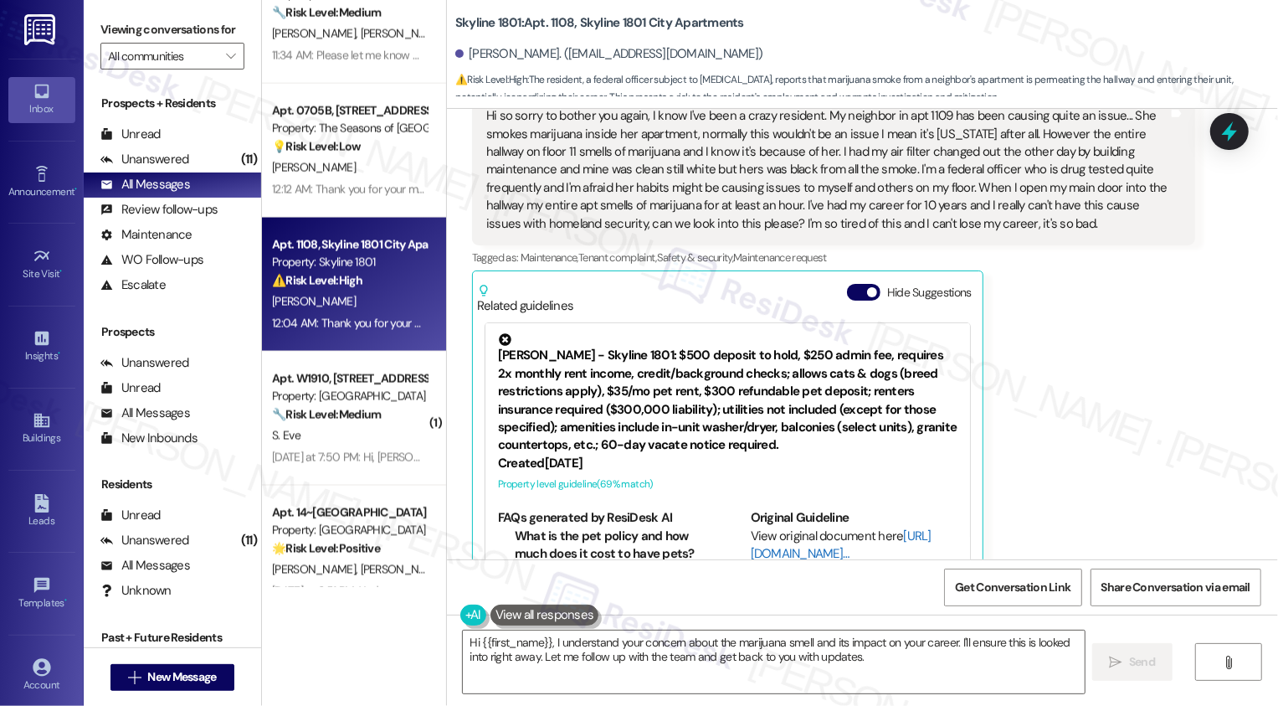
click at [779, 527] on link "[URL][DOMAIN_NAME]…" at bounding box center [841, 544] width 181 height 34
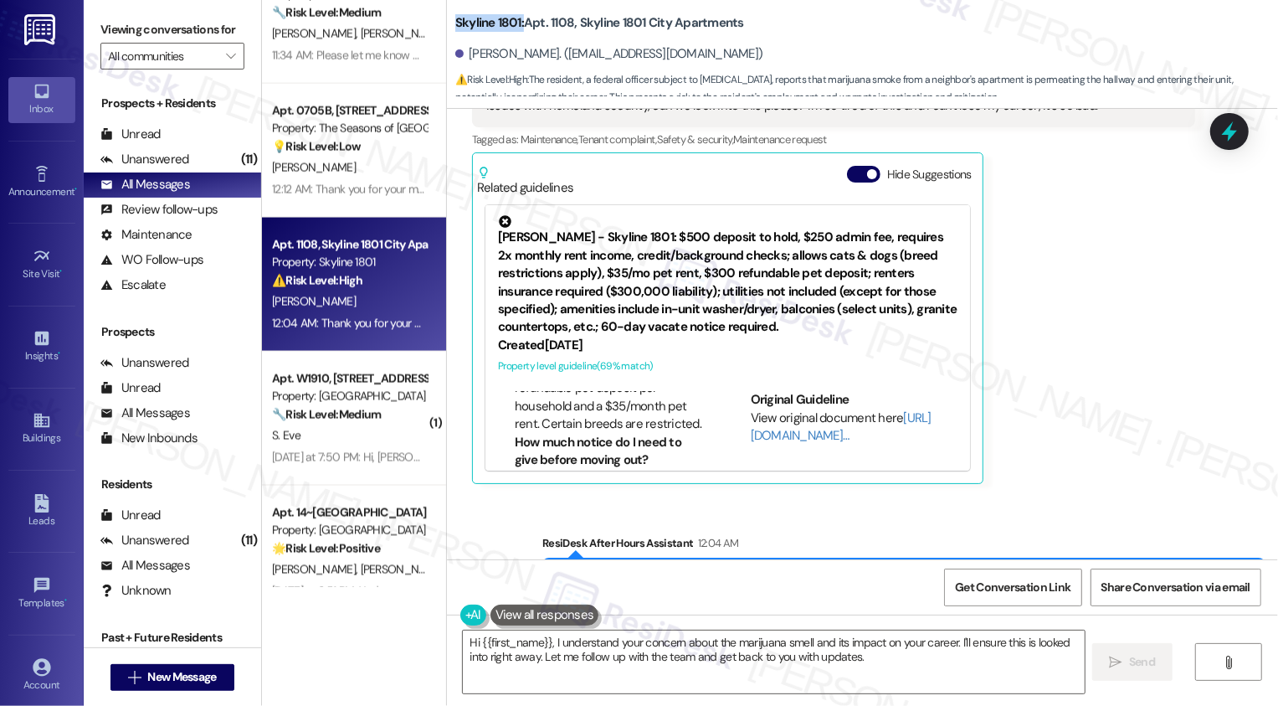
drag, startPoint x: 447, startPoint y: 24, endPoint x: 512, endPoint y: 25, distance: 65.3
click at [512, 24] on b "Skyline 1801: Apt. 1108, Skyline 1801 City Apartments" at bounding box center [599, 23] width 289 height 18
copy b "Skyline 1801:"
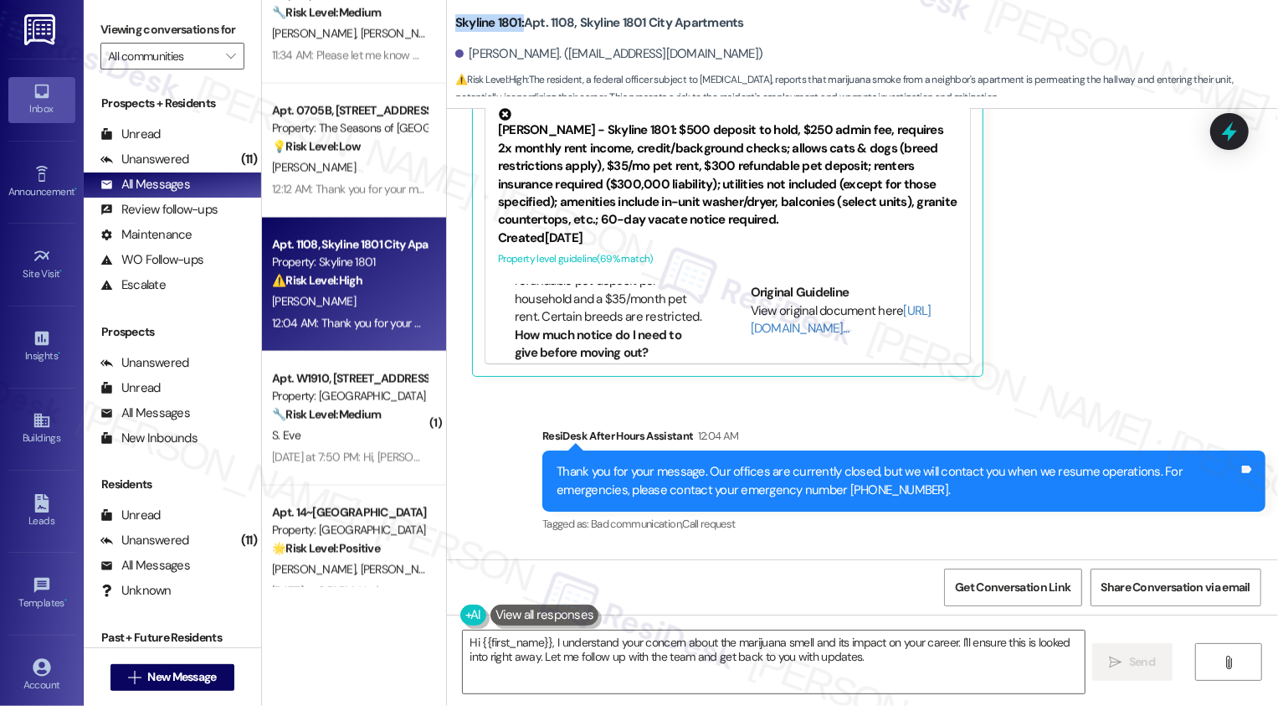
scroll to position [7087, 0]
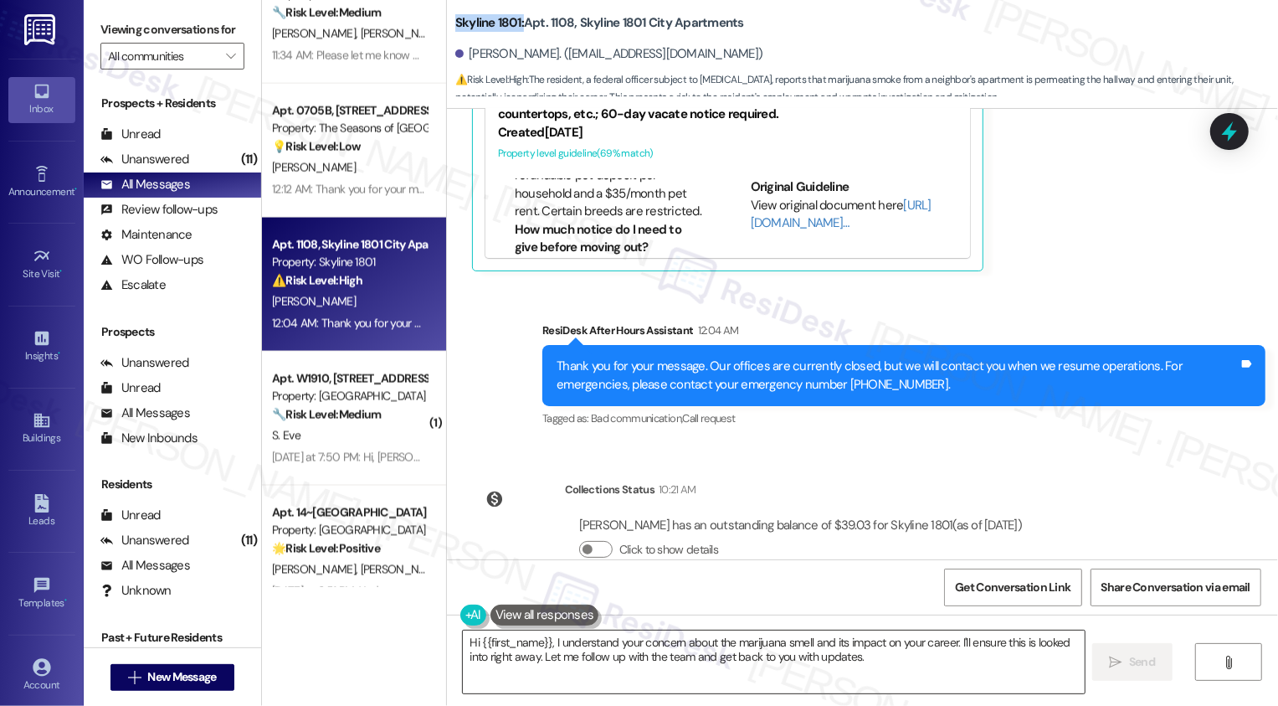
click at [670, 655] on textarea "Hi {{first_name}}, I understand your concern about the marijuana smell and its …" at bounding box center [774, 661] width 622 height 63
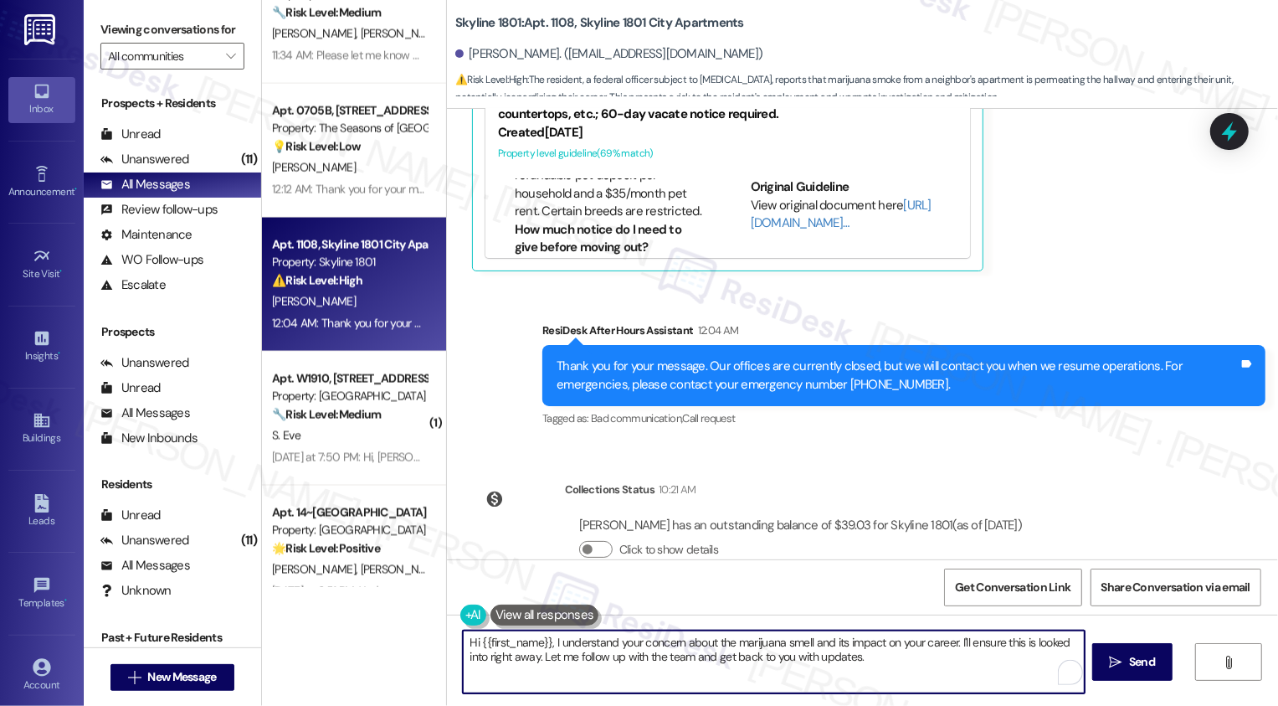
click at [876, 650] on textarea "Hi {{first_name}}, I understand your concern about the marijuana smell and its …" at bounding box center [774, 661] width 622 height 63
click at [933, 643] on textarea "Hi {{first_name}}, I understand your concern about the marijuana smell and its …" at bounding box center [772, 661] width 622 height 63
click at [928, 658] on textarea "Hi {{first_name}}, I understand your concern about the marijuana smell and its …" at bounding box center [772, 661] width 622 height 63
drag, startPoint x: 926, startPoint y: 644, endPoint x: 953, endPoint y: 667, distance: 35.6
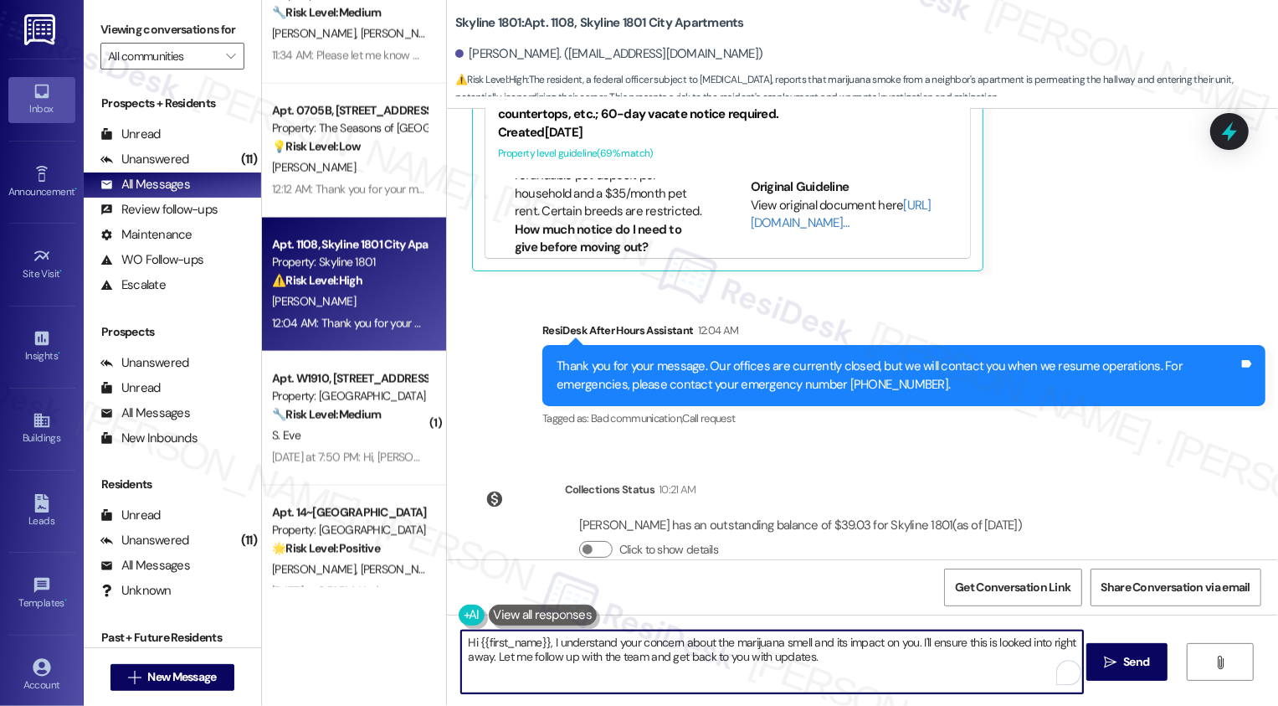
click at [953, 672] on textarea "Hi {{first_name}}, I understand your concern about the marijuana smell and its …" at bounding box center [772, 661] width 622 height 63
click at [594, 646] on textarea "Hi {{first_name}}, I understand your concern about the marijuana smell and its …" at bounding box center [772, 661] width 622 height 63
type textarea "Hi {{first_name}}, I hear your concern about the marijuana smell and its impact…"
click at [615, 656] on textarea "Hi {{first_name}}, I hear your concern about the marijuana smell and its impact…" at bounding box center [772, 661] width 622 height 63
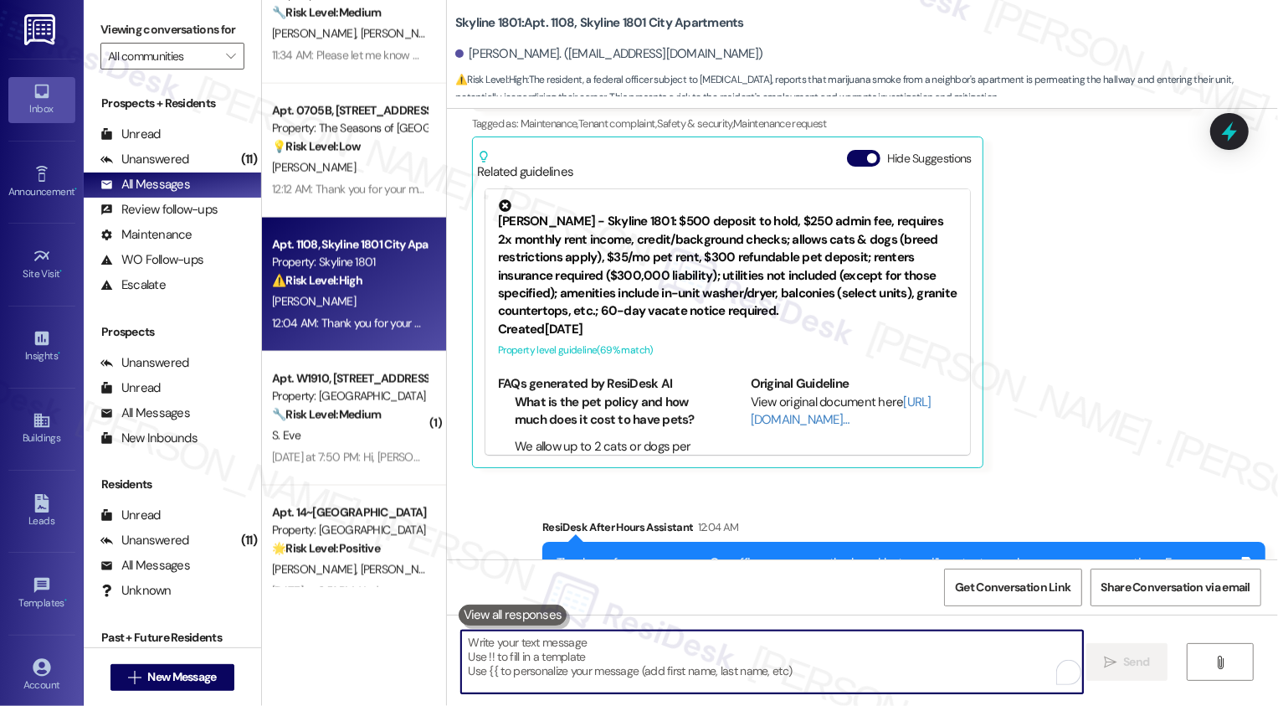
scroll to position [189, 0]
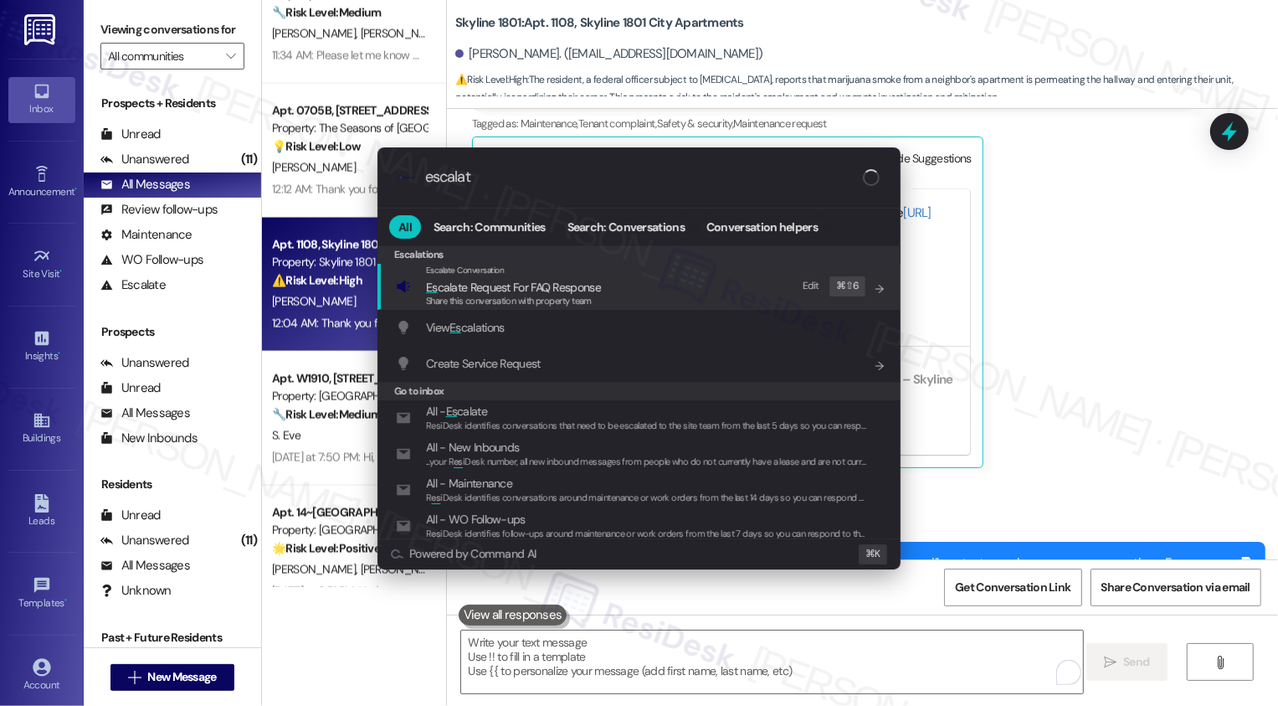
type input "escalate"
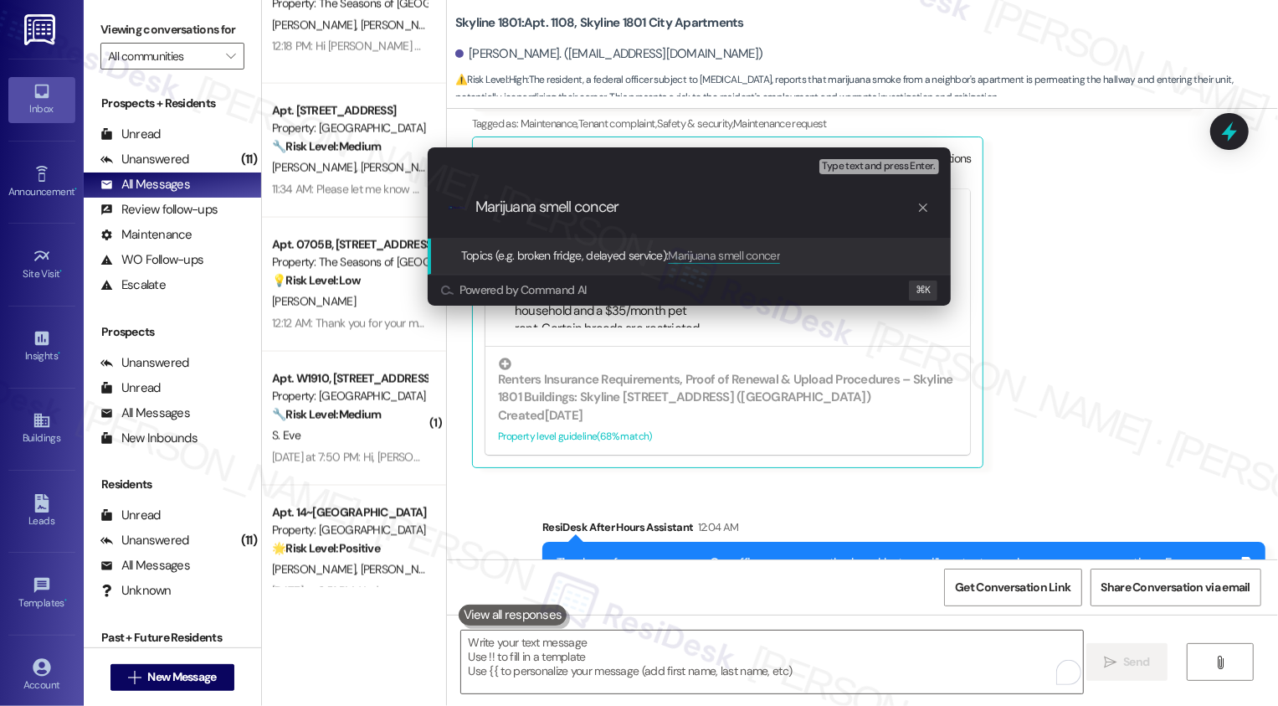
type input "Marijuana smell concern"
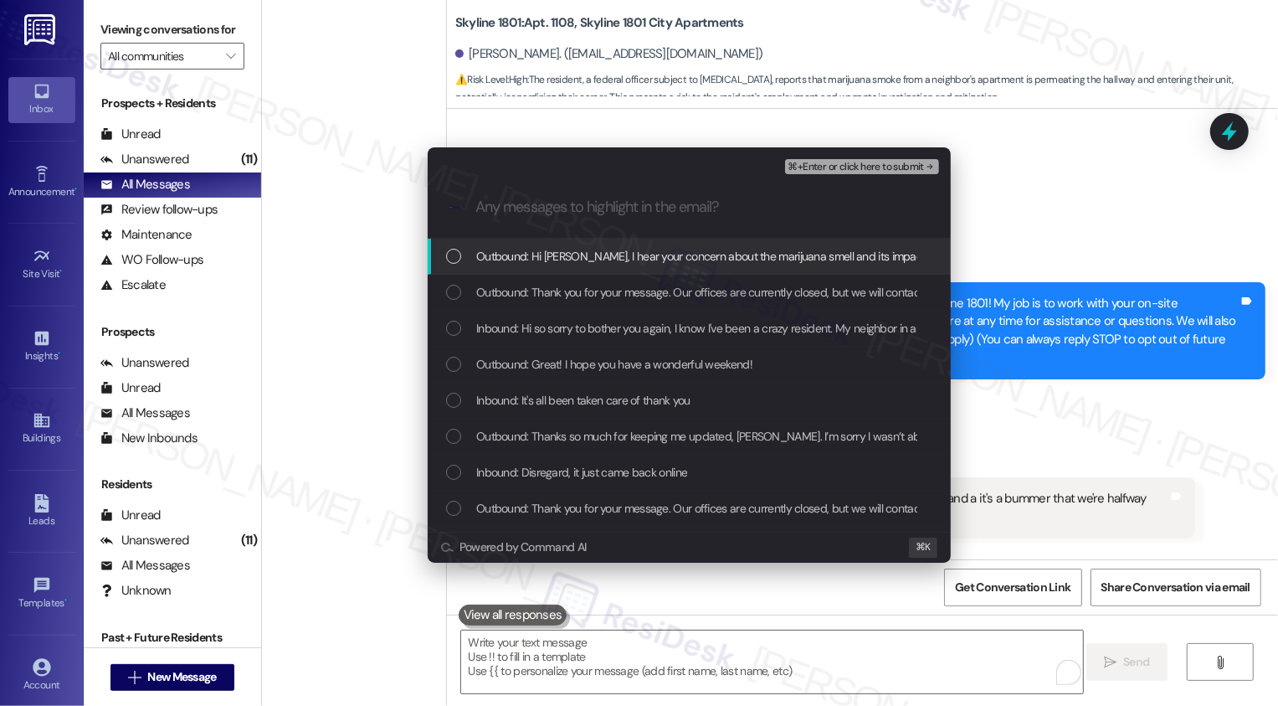
scroll to position [189, 0]
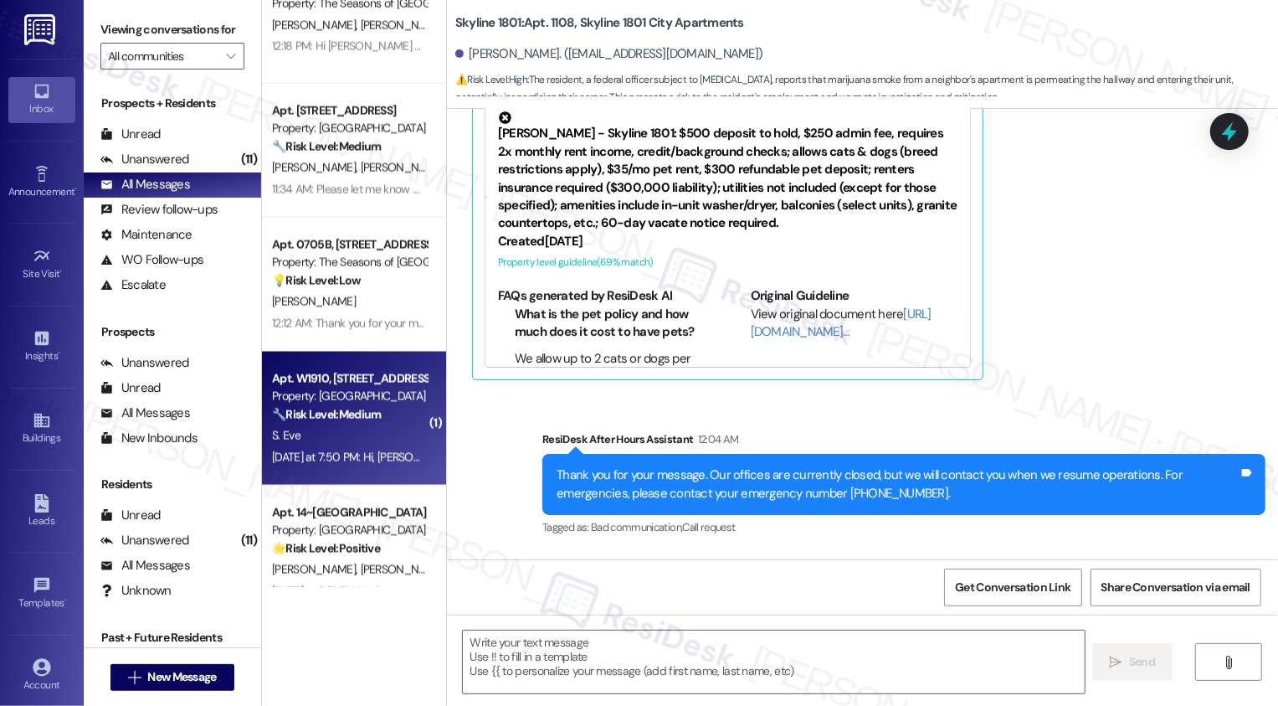
type textarea "Fetching suggested responses. Please feel free to read through the conversation…"
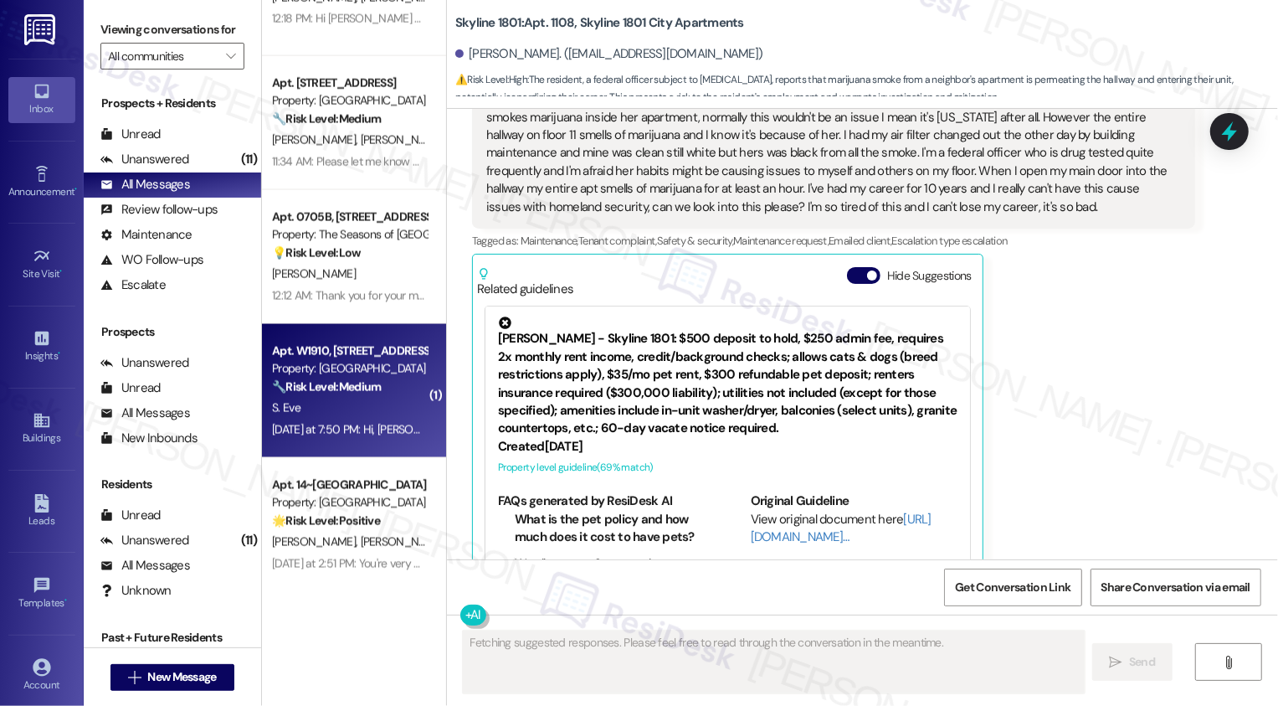
scroll to position [1957, 0]
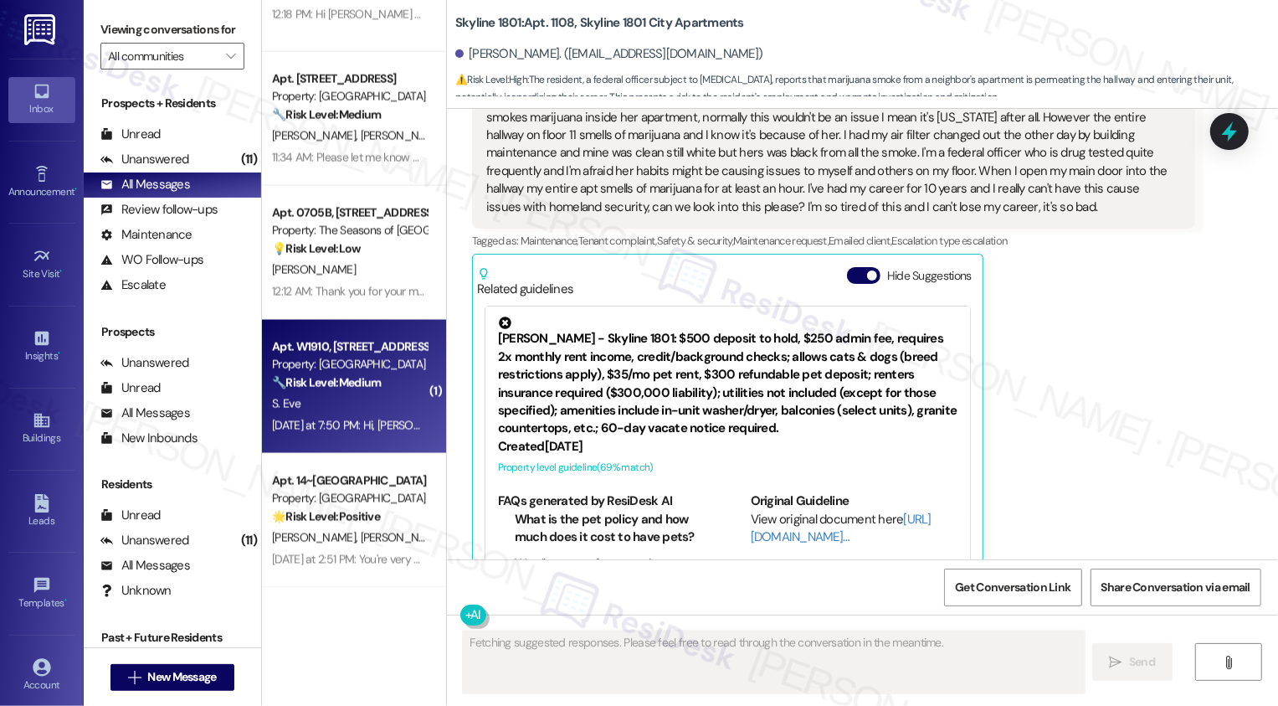
click at [348, 390] on strong "🔧 Risk Level: Medium" at bounding box center [326, 382] width 109 height 15
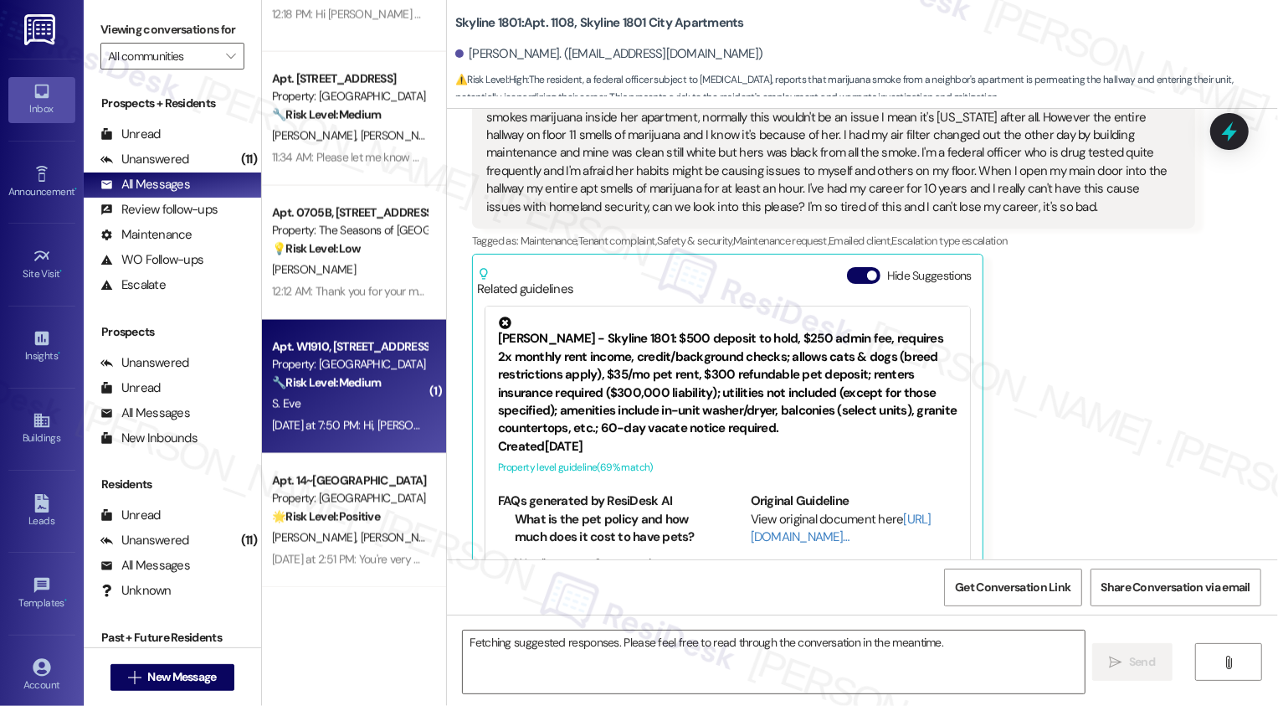
click at [348, 390] on strong "🔧 Risk Level: Medium" at bounding box center [326, 382] width 109 height 15
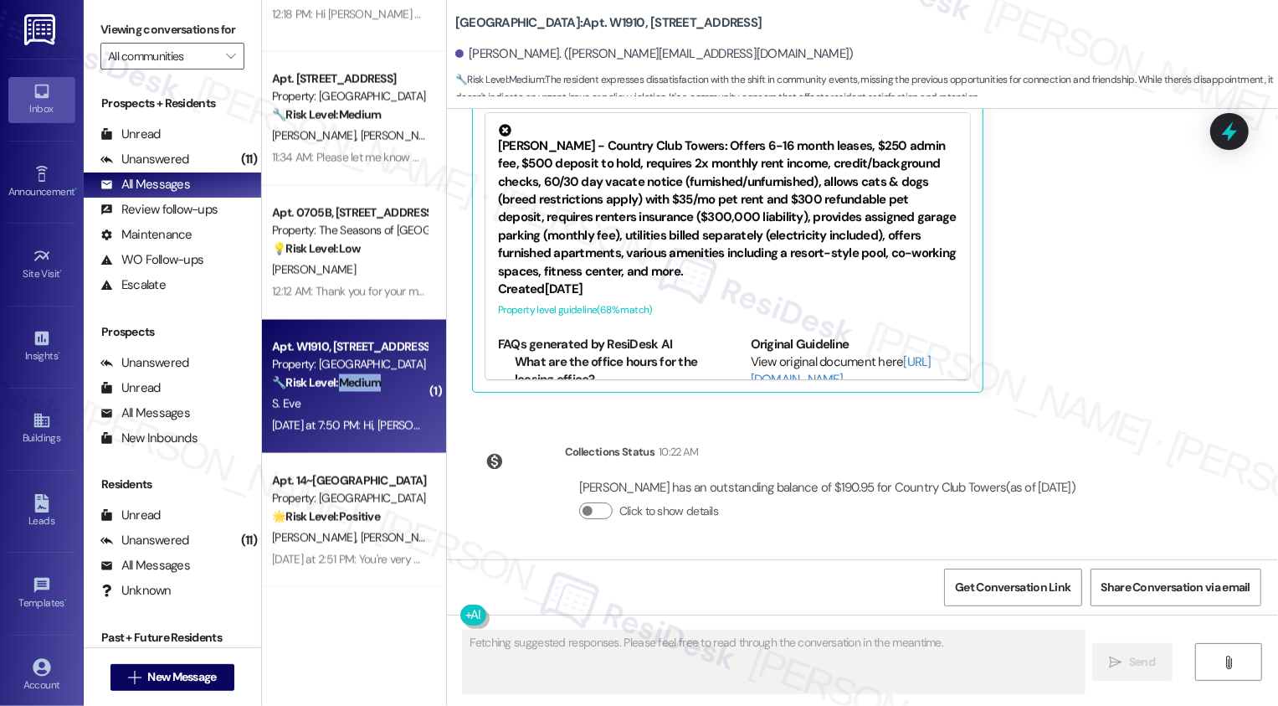
scroll to position [537, 0]
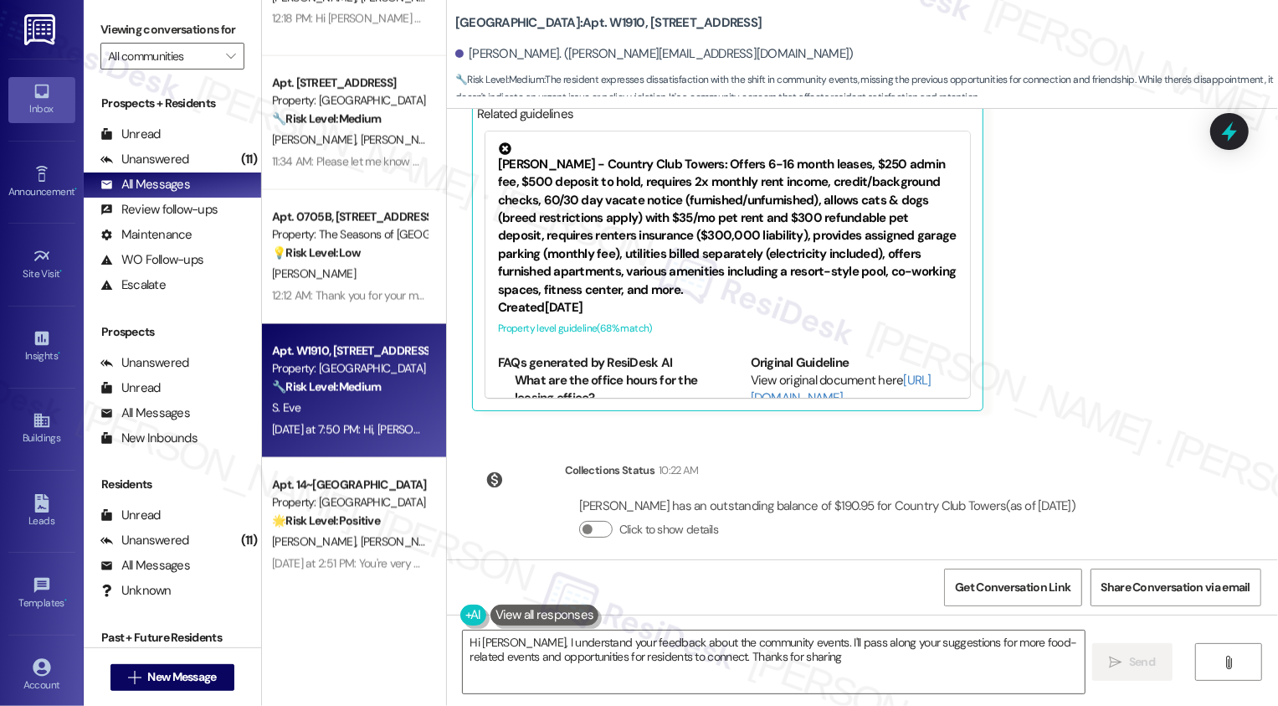
type textarea "Hi Sharon, I understand your feedback about the community events. I'll pass alo…"
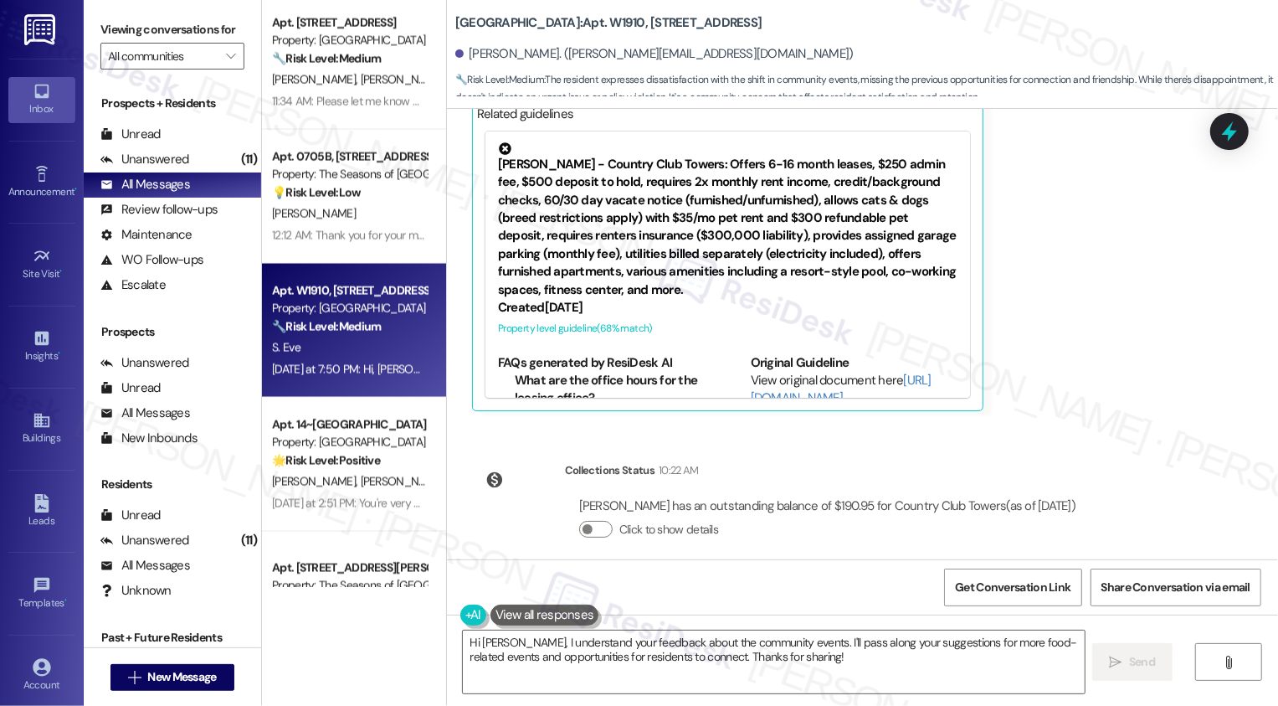
scroll to position [2017, 0]
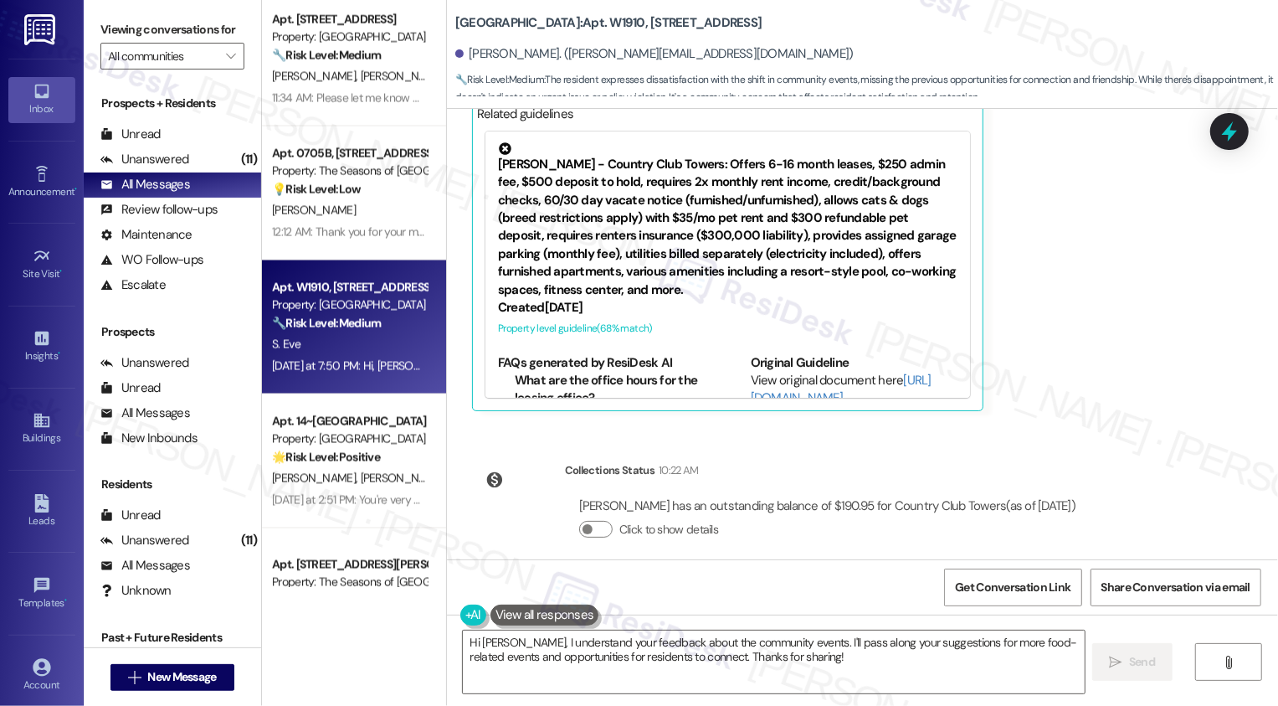
click at [387, 340] on div "S. Eve" at bounding box center [349, 344] width 158 height 21
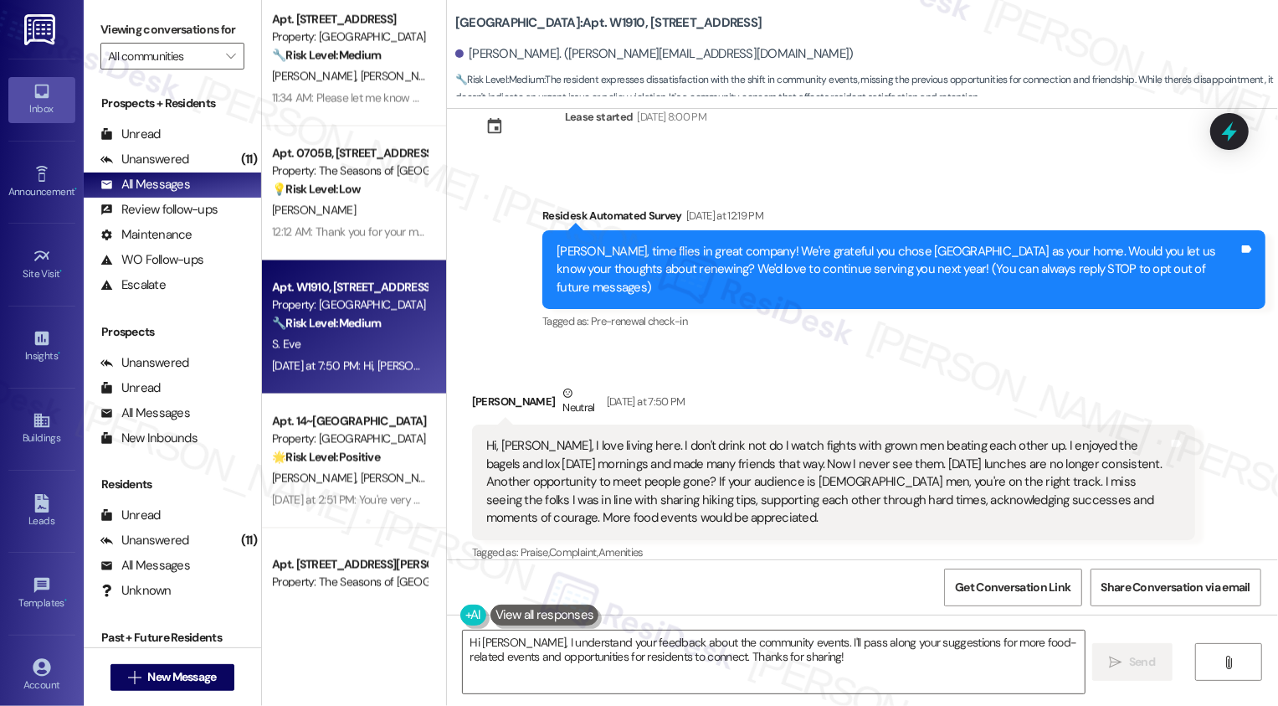
scroll to position [70, 0]
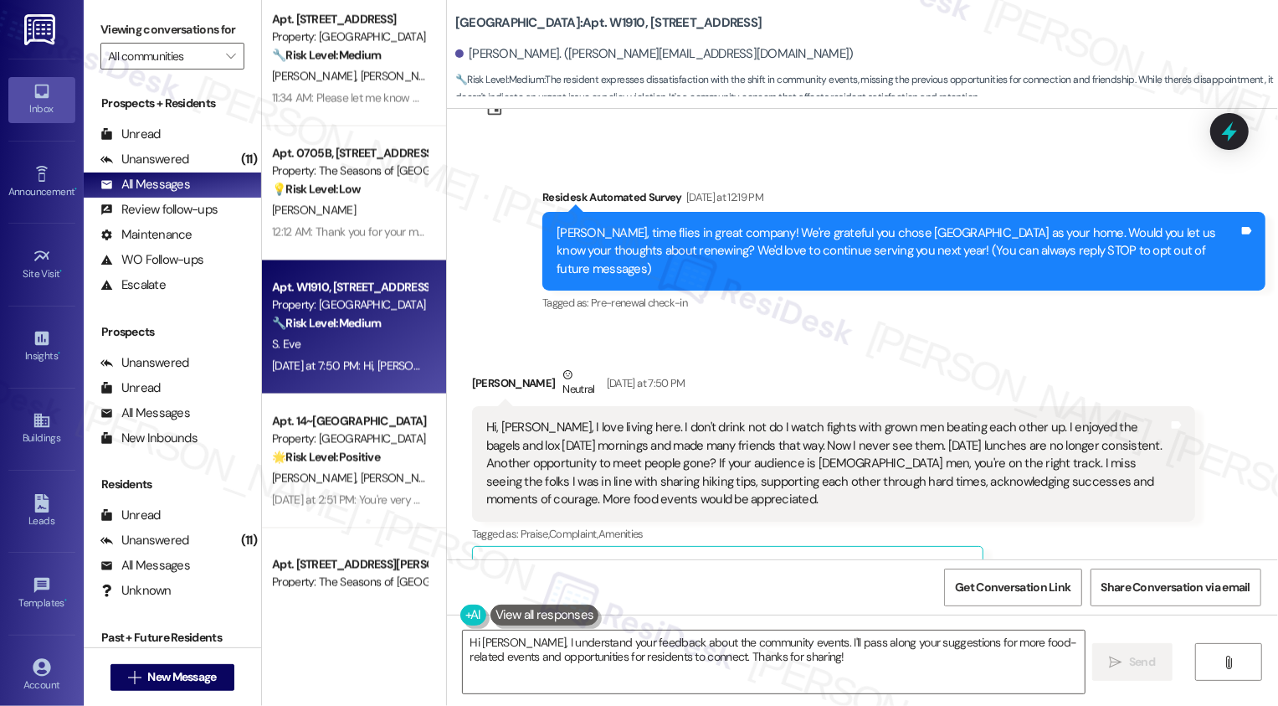
click at [542, 193] on div "Residesk Automated Survey Yesterday at 12:19 PM" at bounding box center [903, 199] width 723 height 23
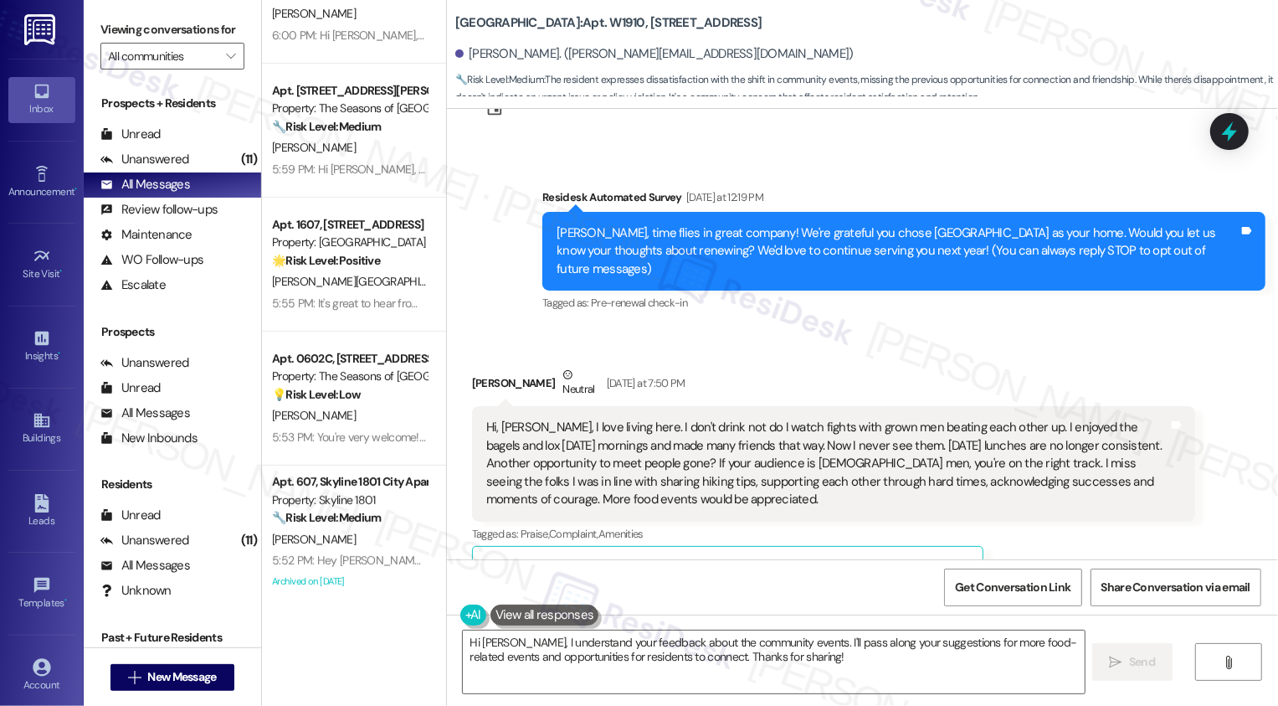
scroll to position [0, 0]
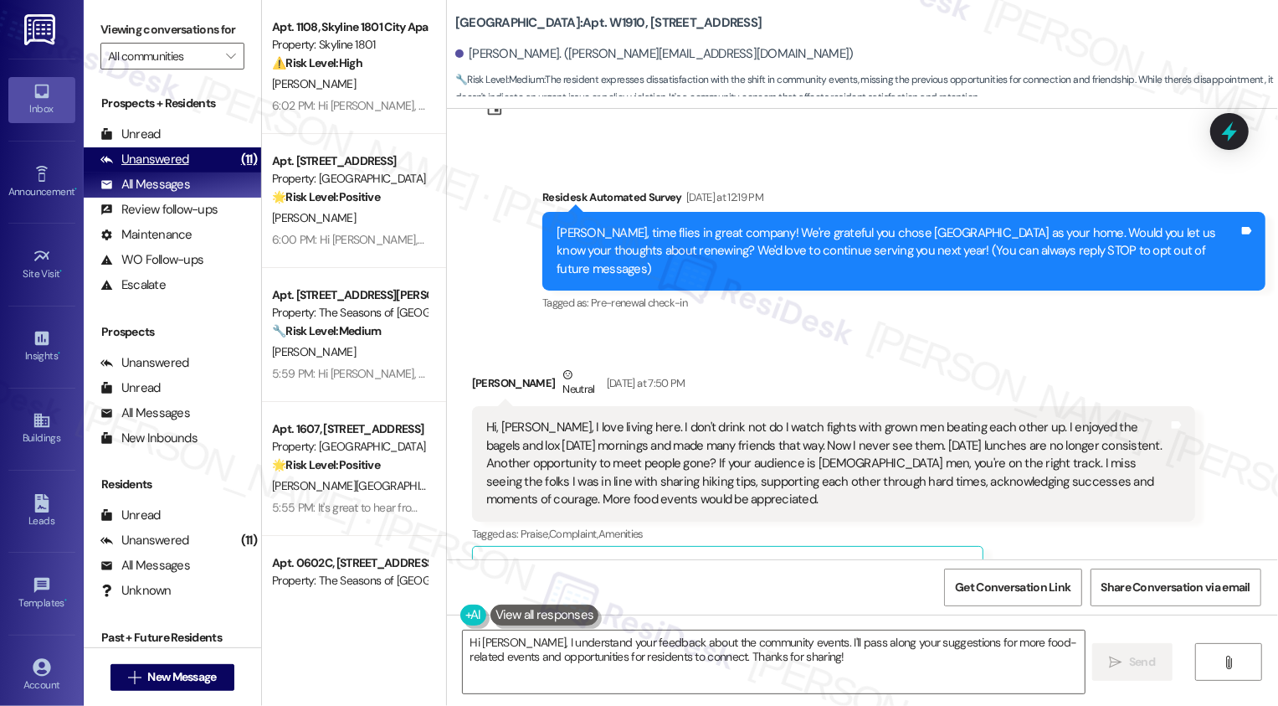
click at [202, 172] on div "Unanswered (11)" at bounding box center [172, 159] width 177 height 25
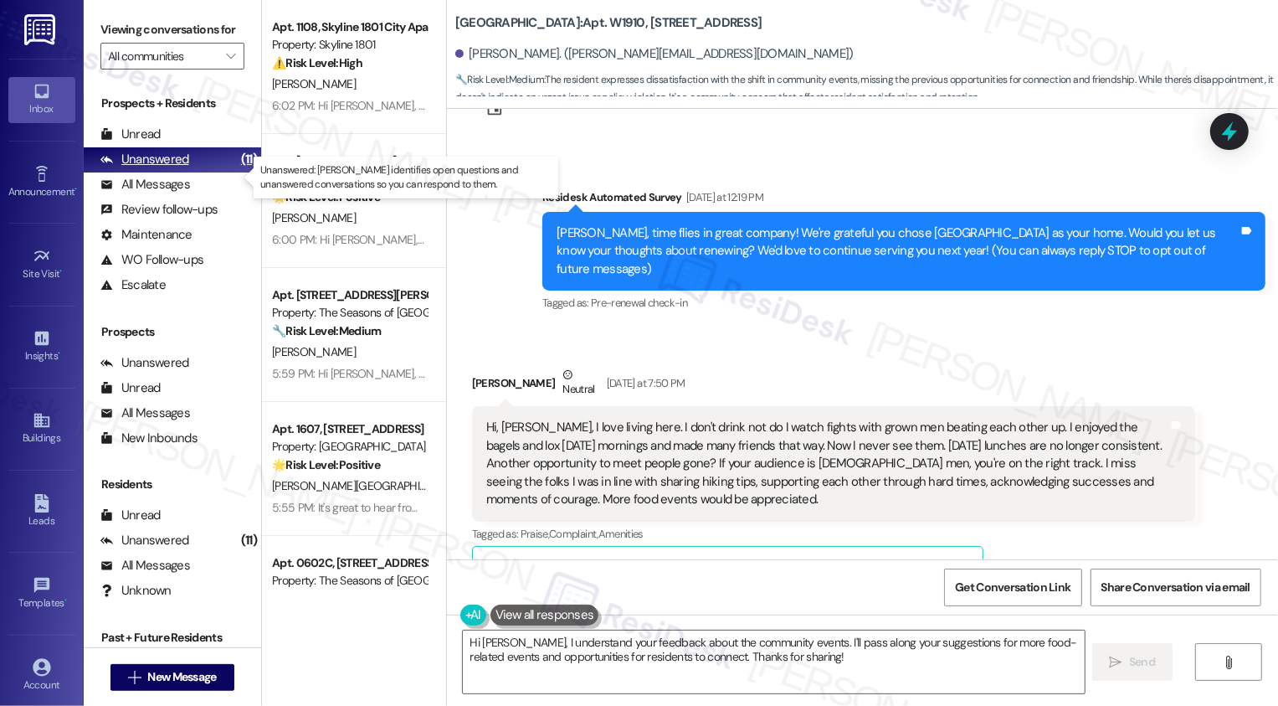
click at [202, 172] on div "Unanswered (11)" at bounding box center [172, 159] width 177 height 25
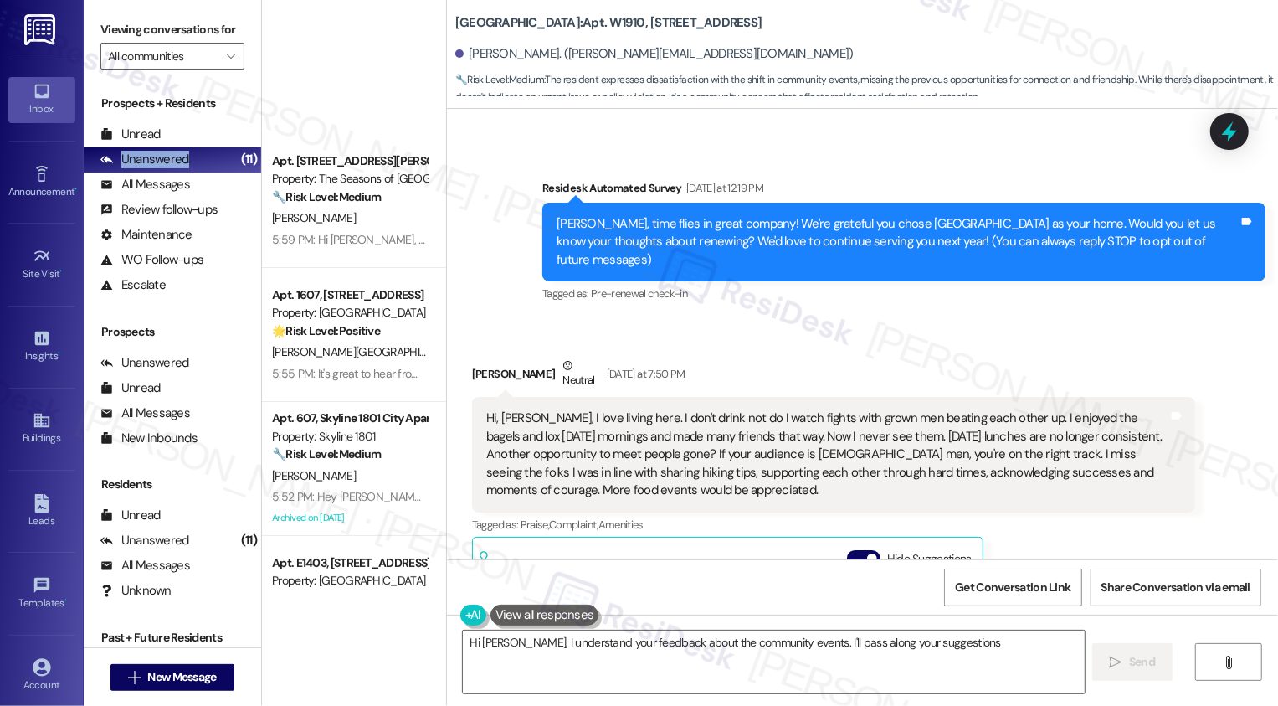
scroll to position [357, 0]
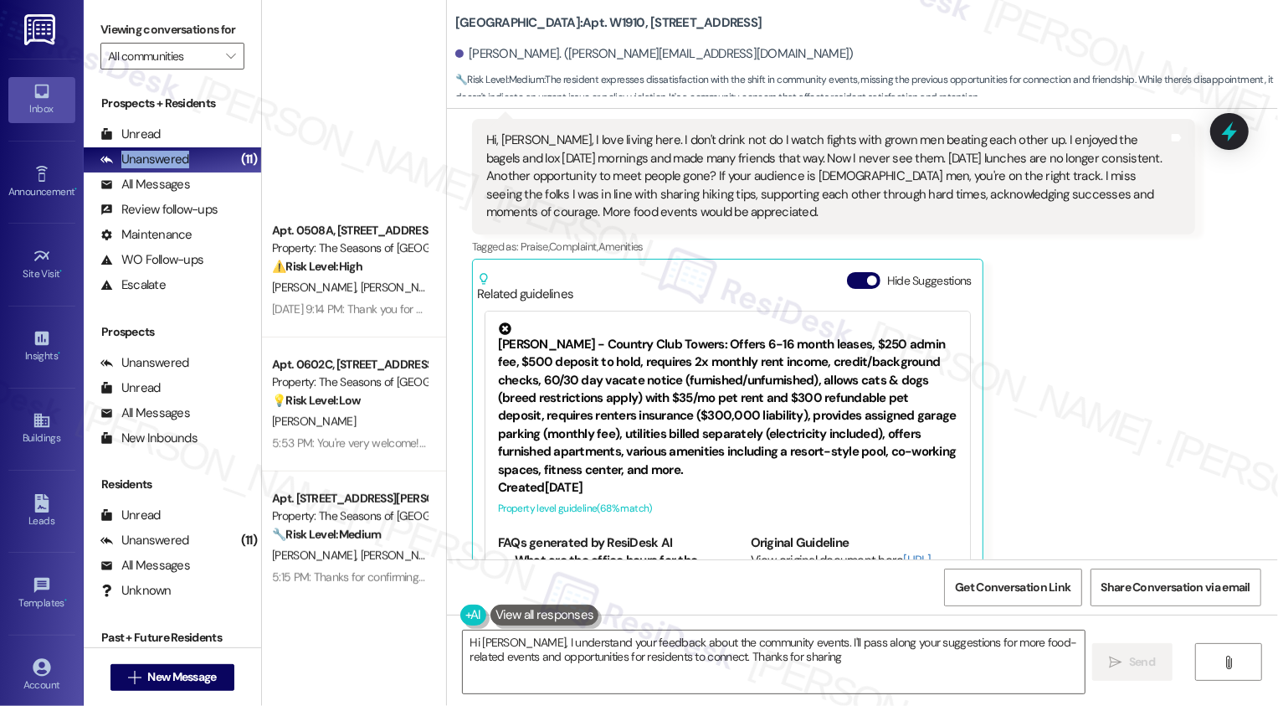
type textarea "Hi Sharon, I understand your feedback about the community events. I'll pass alo…"
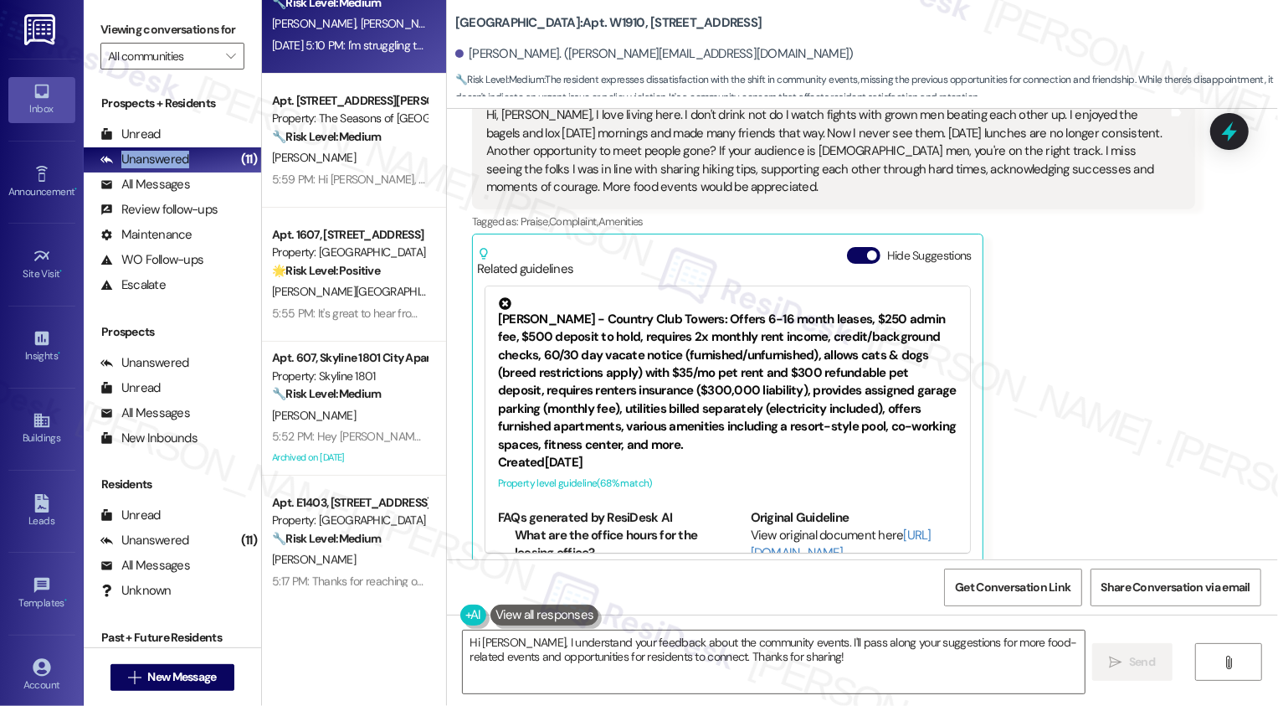
scroll to position [0, 0]
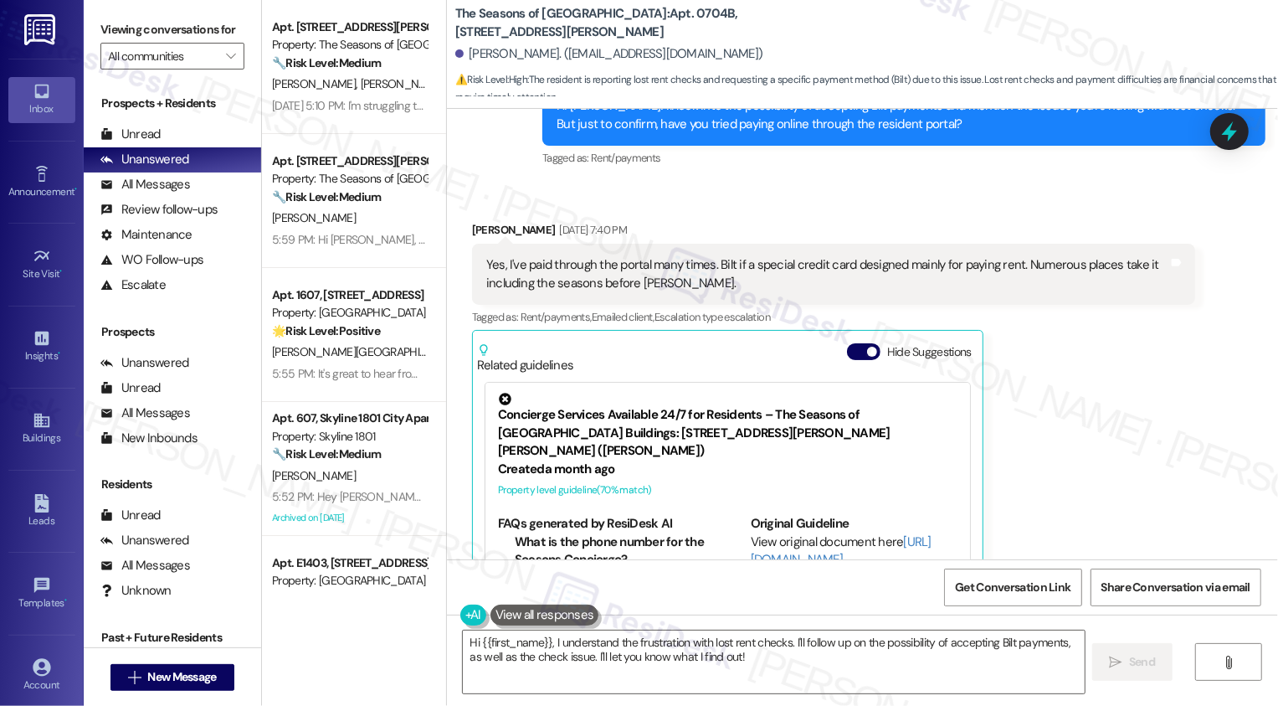
scroll to position [4440, 0]
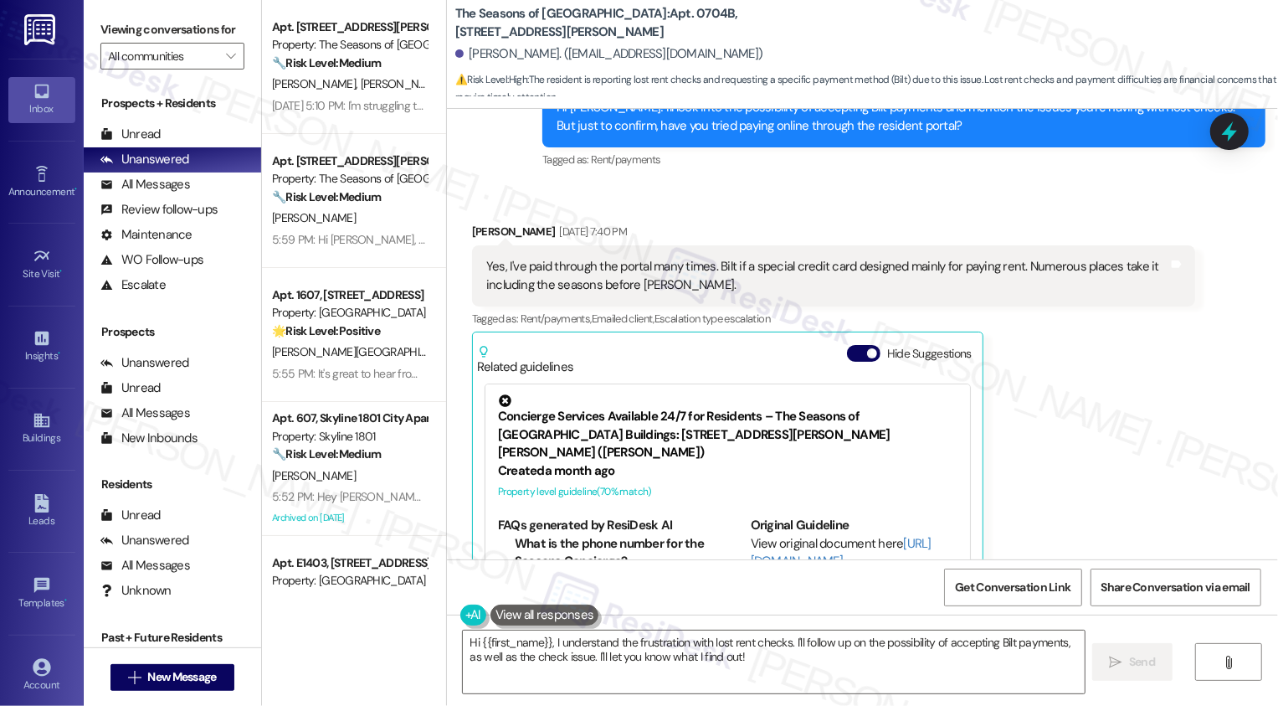
click at [476, 223] on div "Curtis Madigan Aug 27, 2025 at 7:40 PM" at bounding box center [833, 234] width 723 height 23
copy div "Curtis"
click at [640, 650] on textarea "Hi {{first_name}}, I understand the frustration with lost rent checks. I'll fol…" at bounding box center [774, 661] width 622 height 63
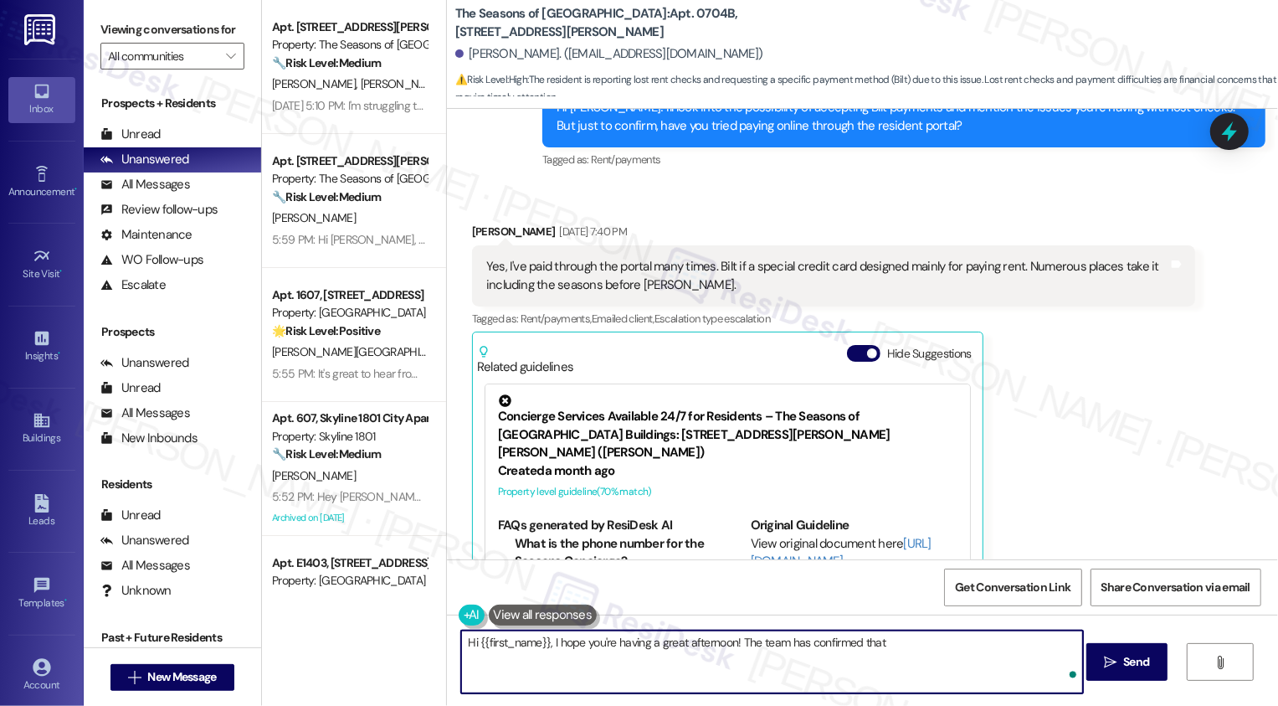
paste textarea "Curtis"
paste textarea "We accept Bilt, the problem is that we are not receiving the checks from Bilt."
click at [885, 642] on textarea "Hi {{first_name}}, I hope you're having a great afternoon! The team has confirm…" at bounding box center [772, 661] width 622 height 63
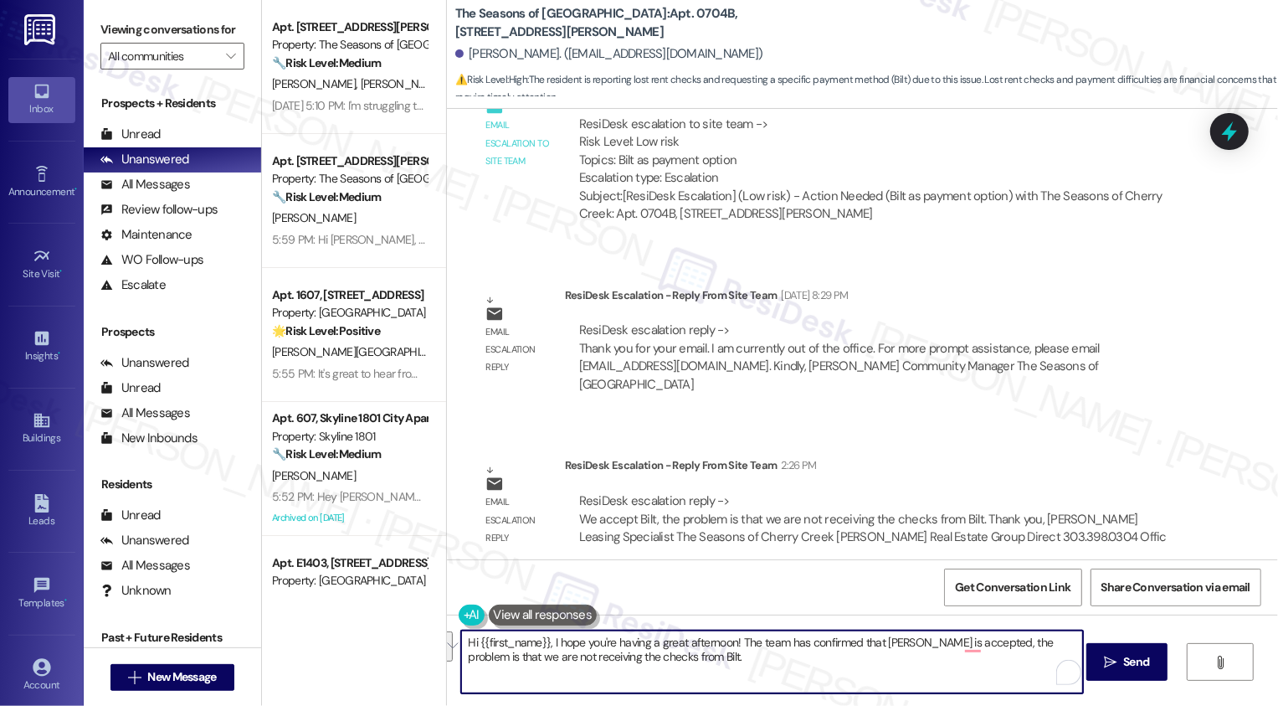
scroll to position [5269, 0]
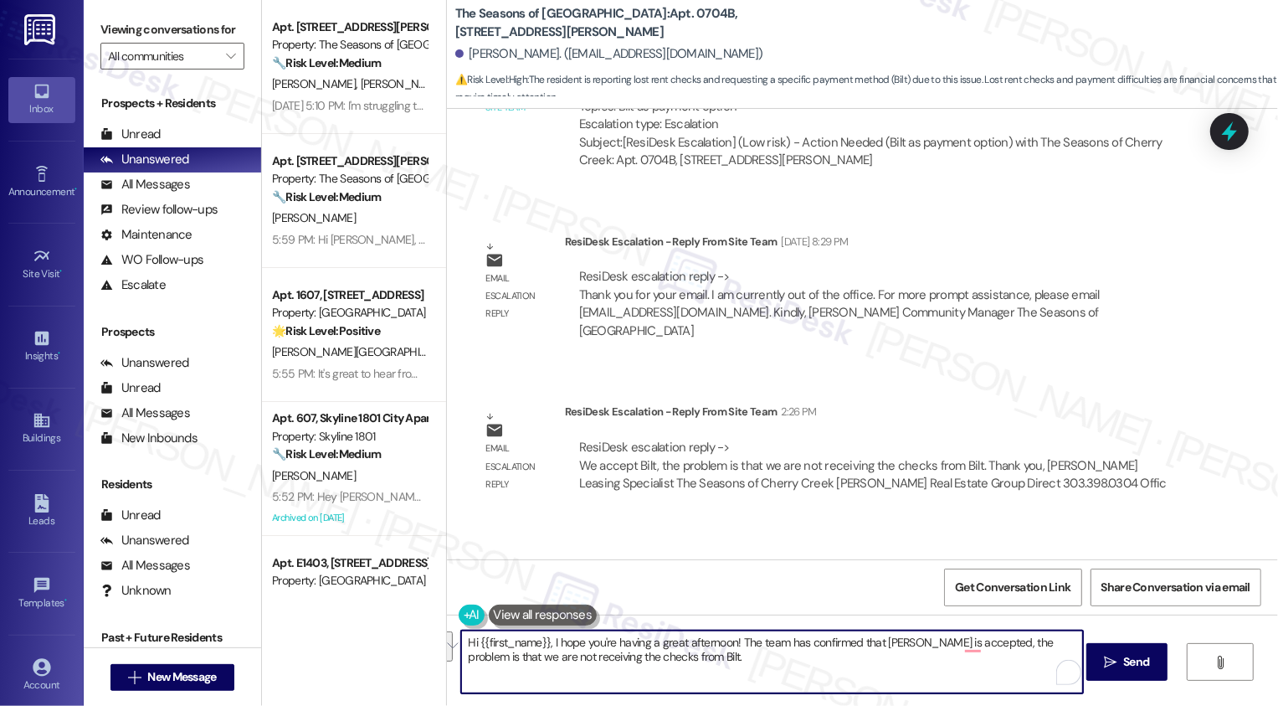
paste textarea "’re having a great afternoon! The team confirmed that we do accept Bilt—however…"
click at [757, 656] on textarea "Hi {{first_name}}, I hope you’re having a great afternoon! The team confirmed t…" at bounding box center [772, 661] width 622 height 63
click at [936, 643] on textarea "Hi {{first_name}}, I hope you’re having a great afternoon! The team confirmed t…" at bounding box center [772, 661] width 622 height 63
click at [922, 666] on textarea "Hi {{first_name}}, I hope you’re having a great afternoon! The team confirmed t…" at bounding box center [772, 661] width 622 height 63
click at [737, 661] on textarea "Hi {{first_name}}, I hope you’re having a great afternoon! The team confirmed t…" at bounding box center [772, 661] width 622 height 63
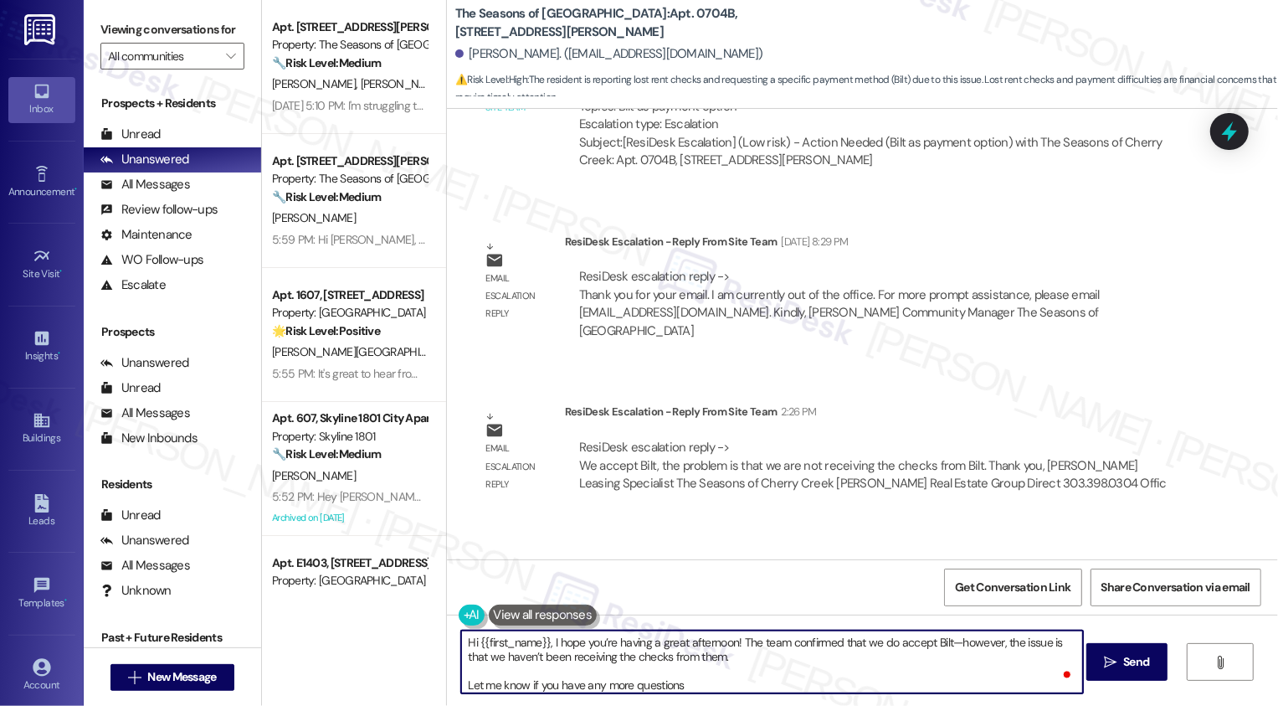
type textarea "Hi {{first_name}}, I hope you’re having a great afternoon! The team confirmed t…"
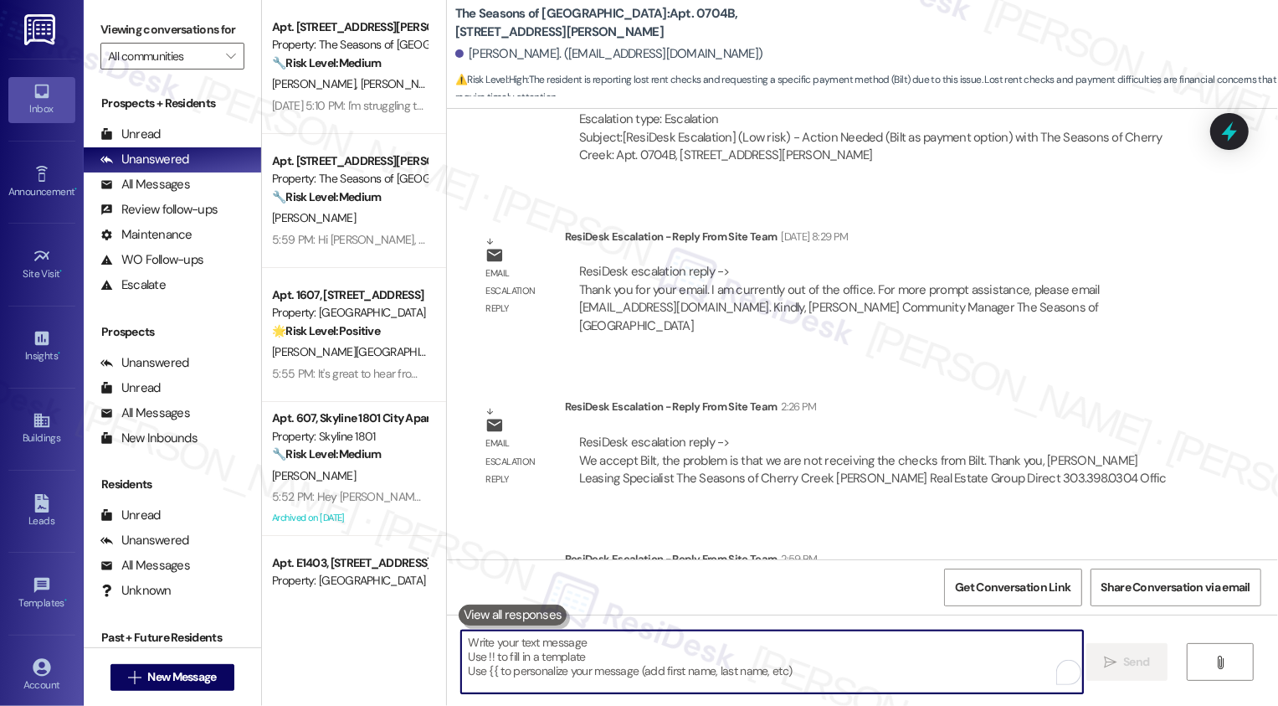
scroll to position [5439, 0]
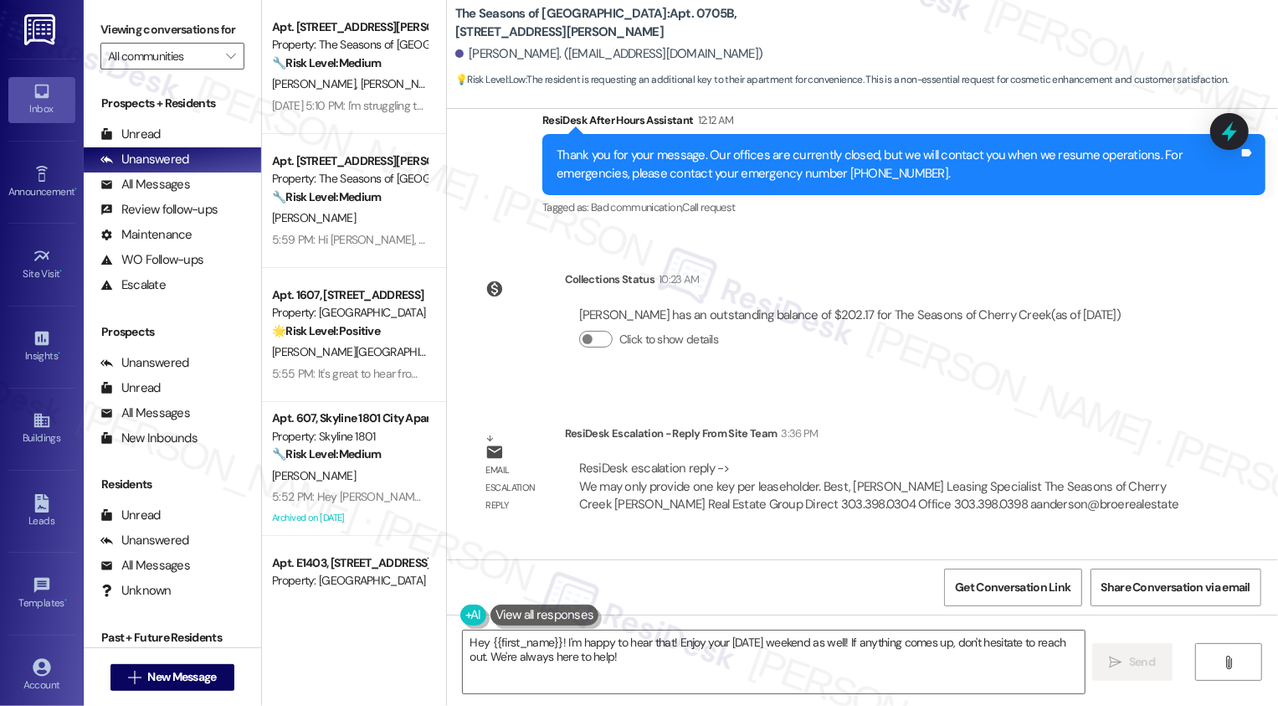
scroll to position [1799, 0]
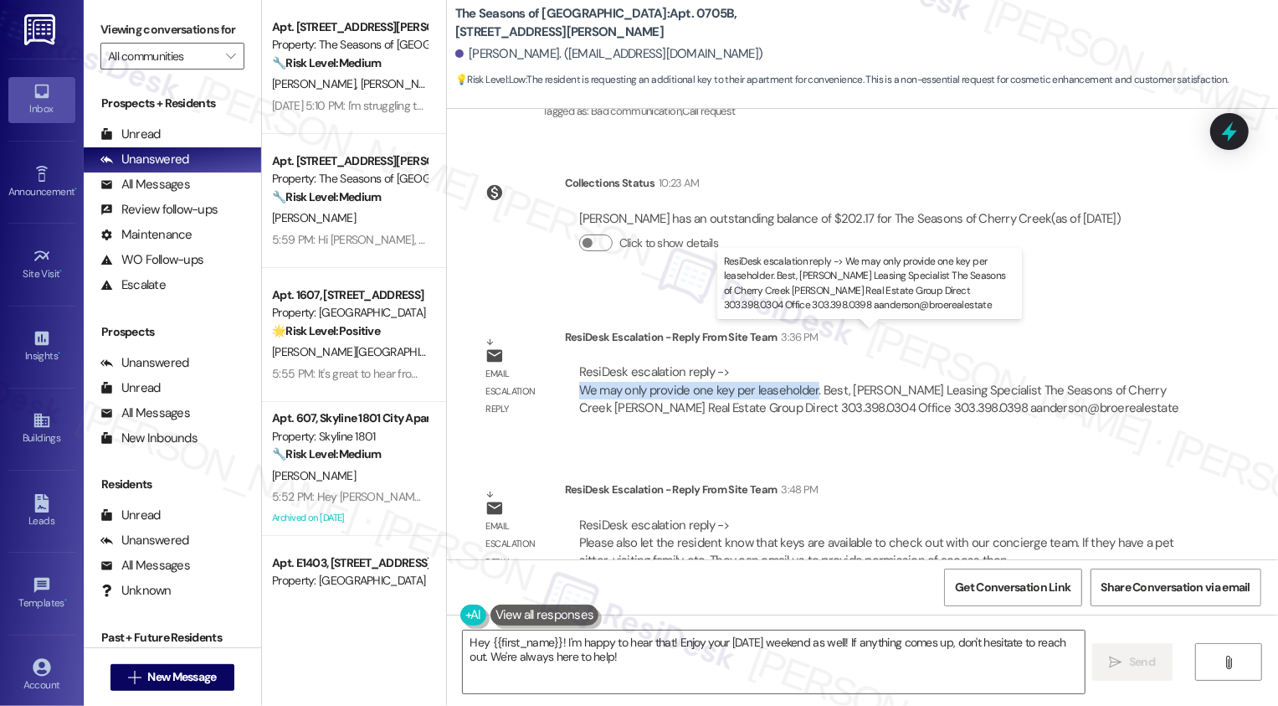
drag, startPoint x: 570, startPoint y: 353, endPoint x: 805, endPoint y: 361, distance: 235.3
click at [805, 363] on div "ResiDesk escalation reply -> We may only provide one key per leaseholder. Best,…" at bounding box center [879, 389] width 600 height 53
copy div "We may only provide one key per leaseholder"
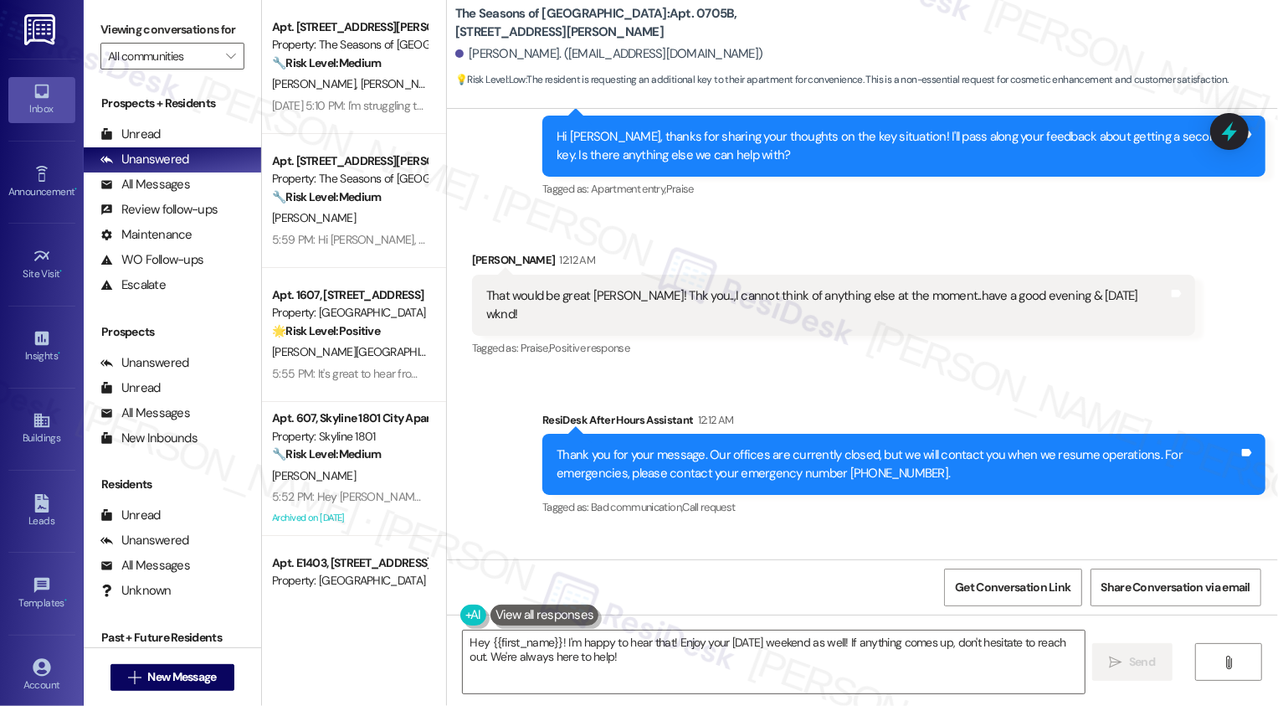
scroll to position [1400, 0]
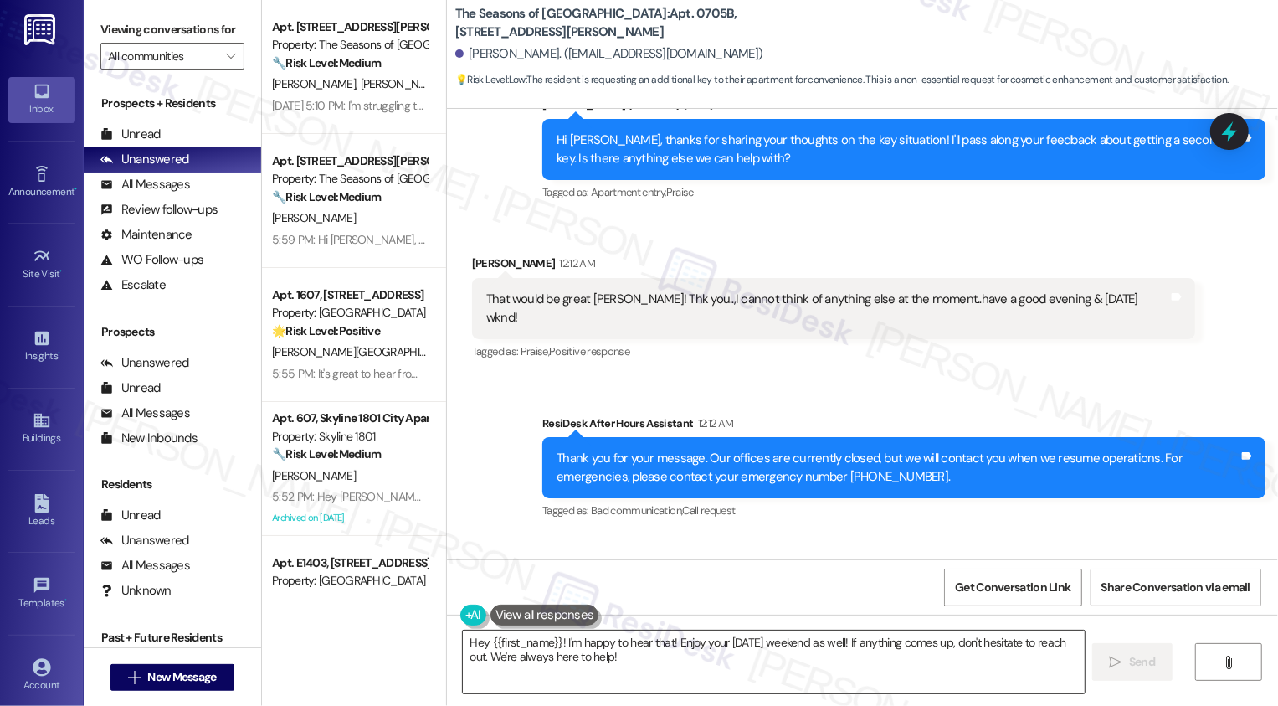
click at [656, 658] on textarea "Hey {{first_name}}! I'm happy to hear that! Enjoy your [DATE] weekend as well! …" at bounding box center [774, 661] width 622 height 63
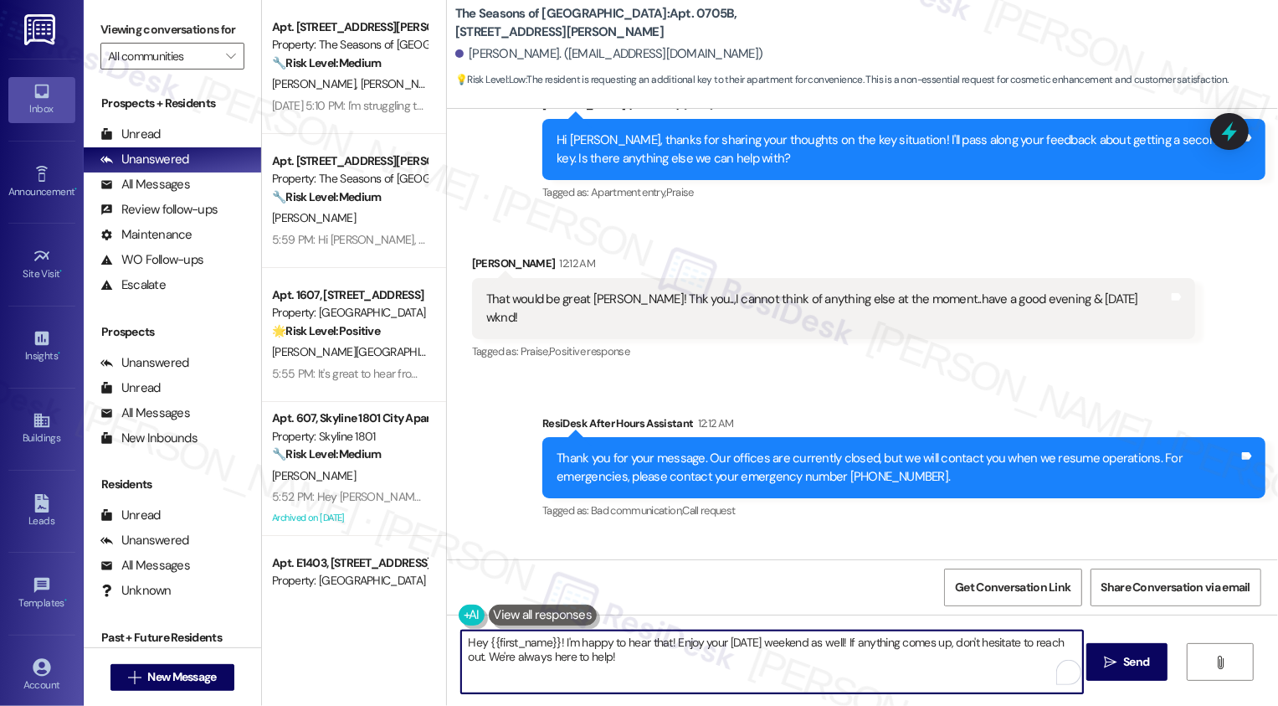
click at [588, 655] on textarea "Hey {{first_name}}! I'm happy to hear that! Enjoy your [DATE] weekend as well! …" at bounding box center [772, 661] width 622 height 63
paste textarea "Hi {{first_name}}, we’re only able to provide one key per leaseholder. If you e…"
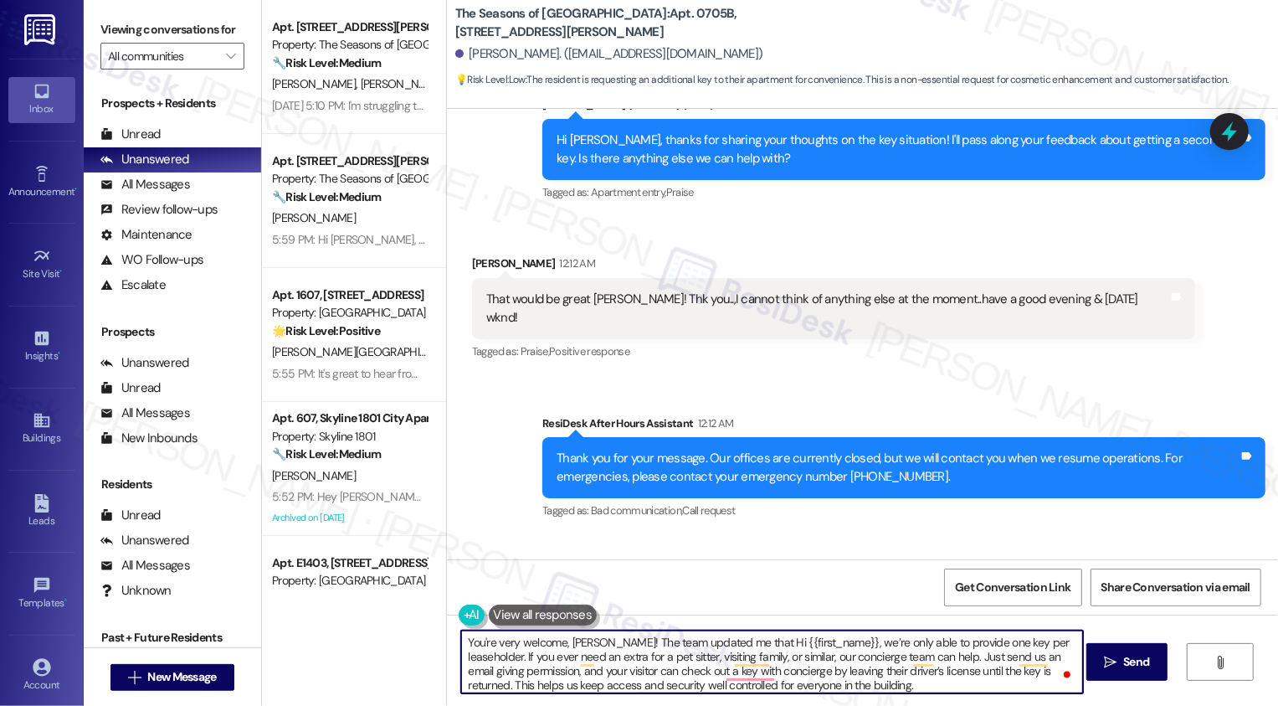
drag, startPoint x: 725, startPoint y: 643, endPoint x: 811, endPoint y: 645, distance: 86.2
click at [811, 645] on textarea "You're very welcome, [PERSON_NAME]! The team updated me that Hi {{first_name}},…" at bounding box center [772, 661] width 622 height 63
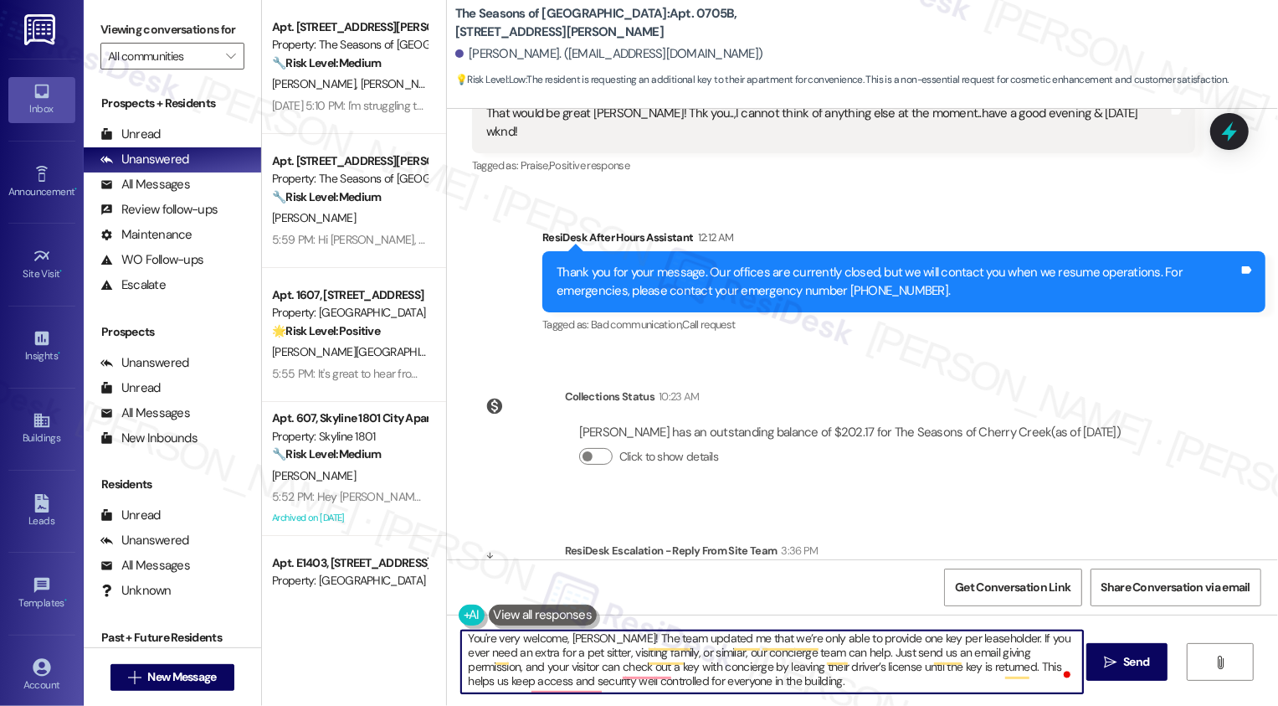
scroll to position [4, 0]
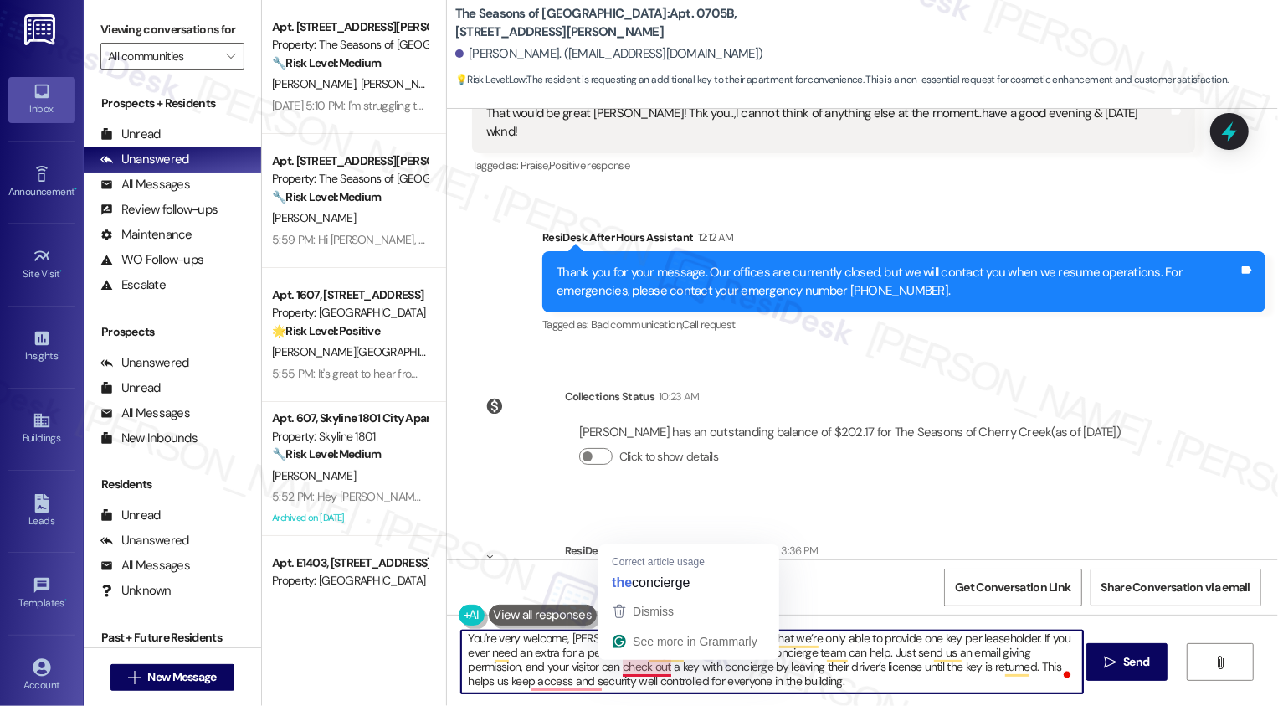
click at [643, 672] on textarea "You're very welcome, [PERSON_NAME]! The team updated me that we’re only able to…" at bounding box center [772, 661] width 622 height 63
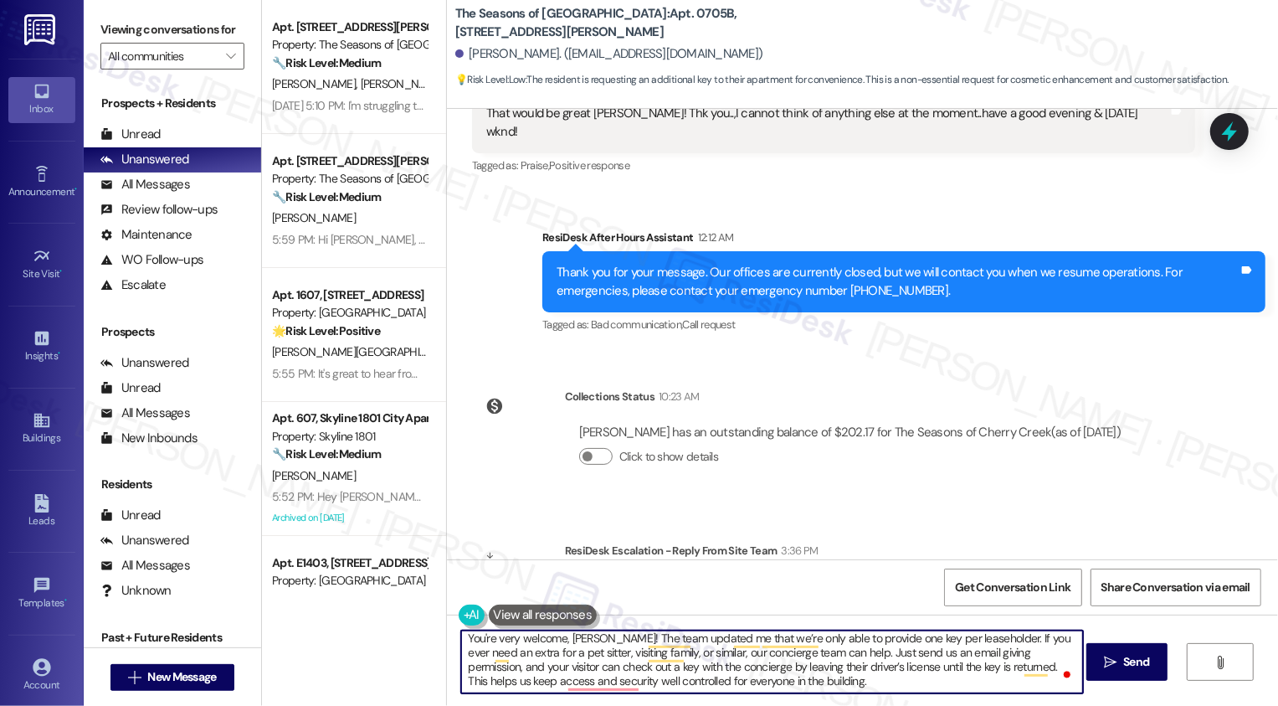
click at [650, 671] on textarea "You're very welcome, [PERSON_NAME]! The team updated me that we’re only able to…" at bounding box center [772, 661] width 622 height 63
click at [829, 668] on textarea "You're very welcome, [PERSON_NAME]! The team updated me that we’re only able to…" at bounding box center [772, 661] width 622 height 63
click at [845, 686] on textarea "You're very welcome, Mimi! The team updated me that we’re only able to provide …" at bounding box center [772, 661] width 622 height 63
click at [867, 688] on textarea "You're very welcome, Mimi! The team updated me that we’re only able to provide …" at bounding box center [772, 661] width 622 height 63
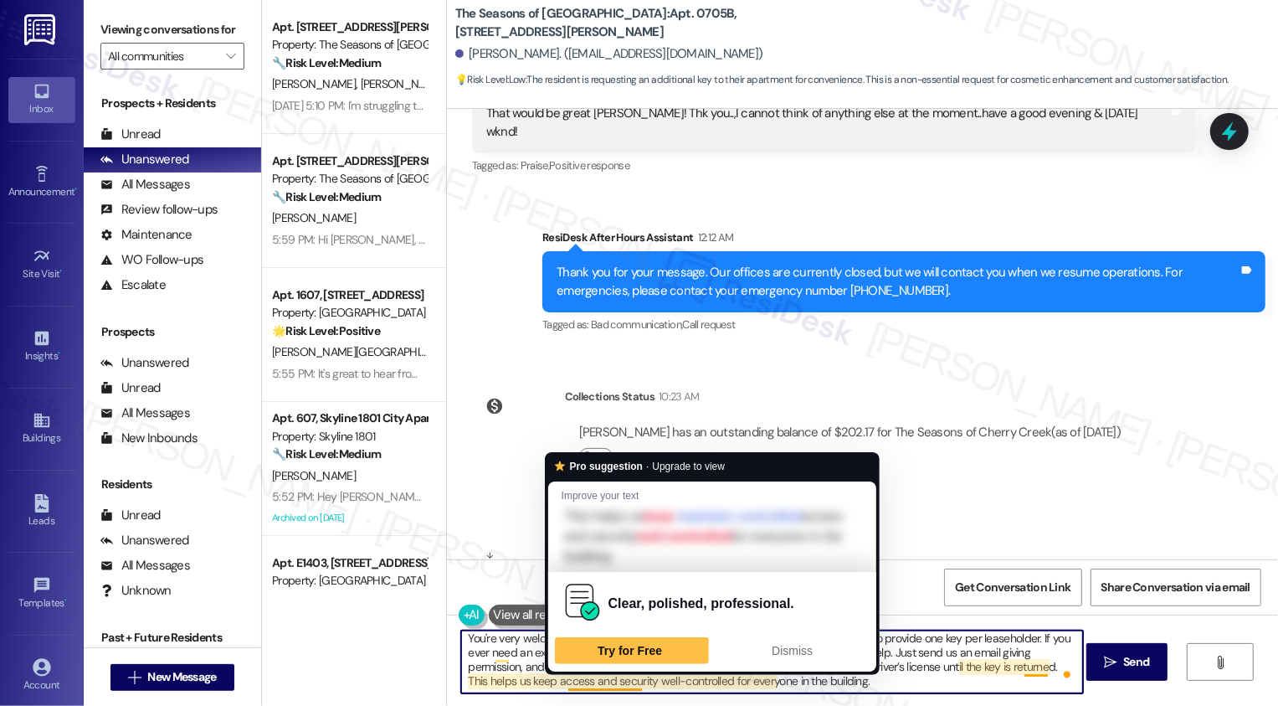
click at [507, 686] on textarea "You're very welcome, Mimi! The team updated me that we’re only able to provide …" at bounding box center [772, 661] width 622 height 63
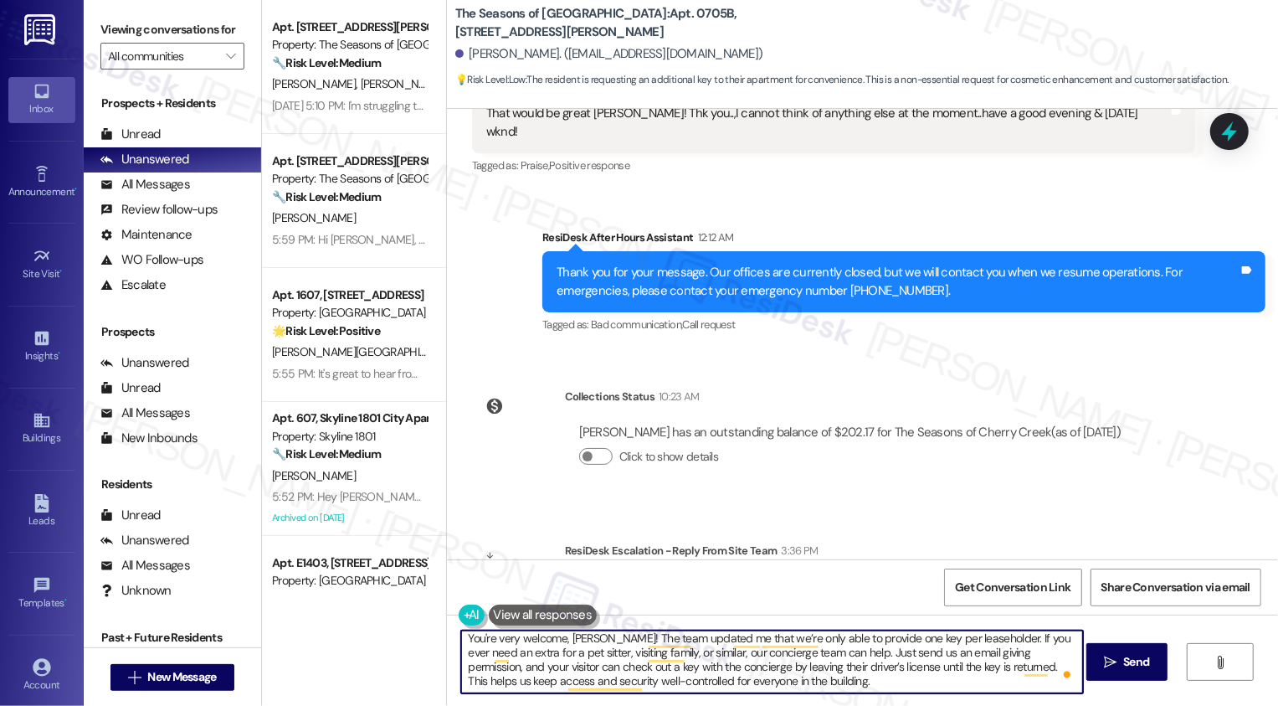
click at [809, 683] on textarea "You're very welcome, Mimi! The team updated me that we’re only able to provide …" at bounding box center [772, 661] width 622 height 63
click at [798, 690] on textarea "You're very welcome, Mimi! The team updated me that we’re only able to provide …" at bounding box center [772, 661] width 622 height 63
drag, startPoint x: 1011, startPoint y: 667, endPoint x: 1026, endPoint y: 687, distance: 25.1
click at [1026, 687] on textarea "You're very welcome, Mimi! The team updated me that we’re only able to provide …" at bounding box center [772, 661] width 622 height 63
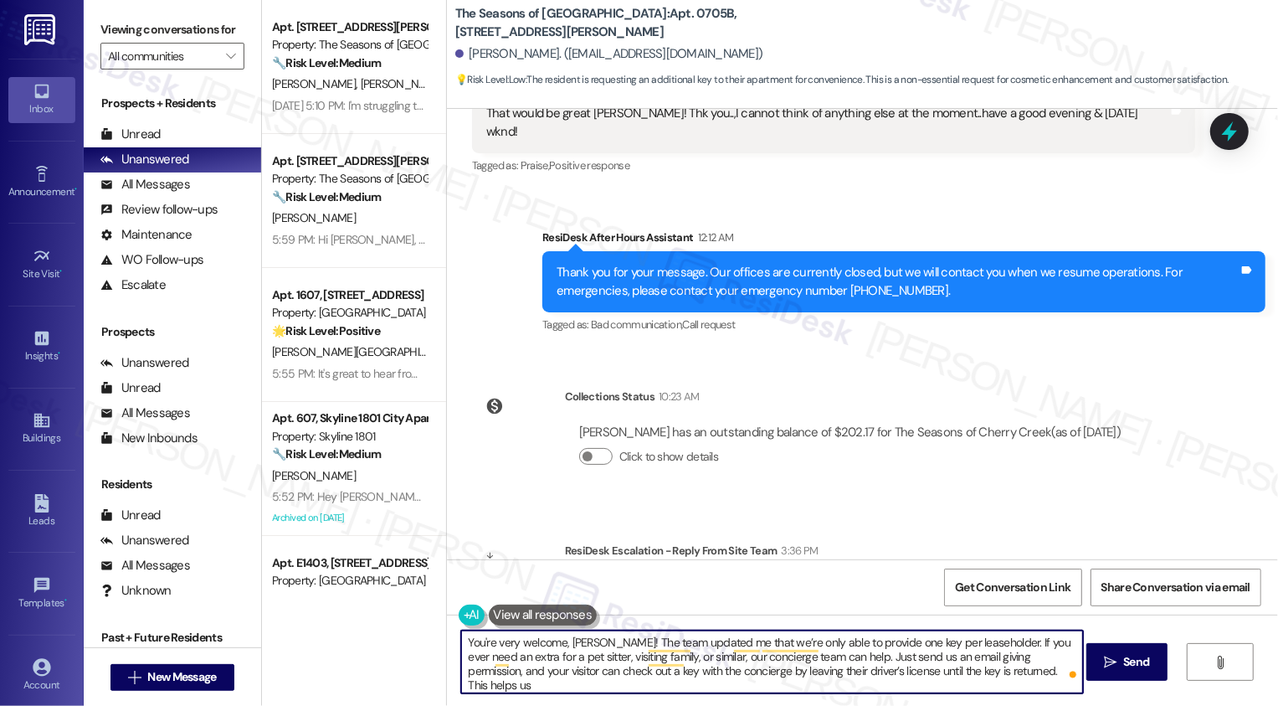
paste textarea "better control access and security of our buildings."
click at [733, 689] on textarea "You're very welcome, Mimi! The team updated me that we’re only able to provide …" at bounding box center [772, 661] width 622 height 63
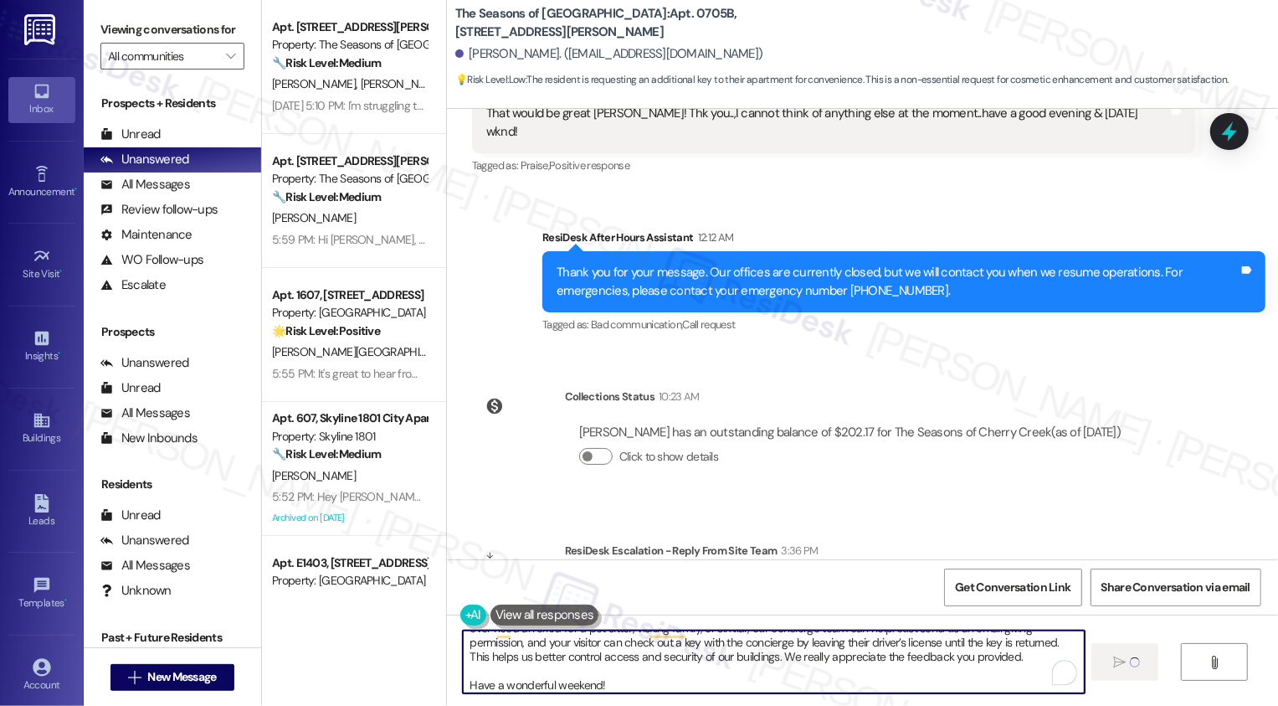
type textarea "You're very welcome, Mimi! The team updated me that we’re only able to provide …"
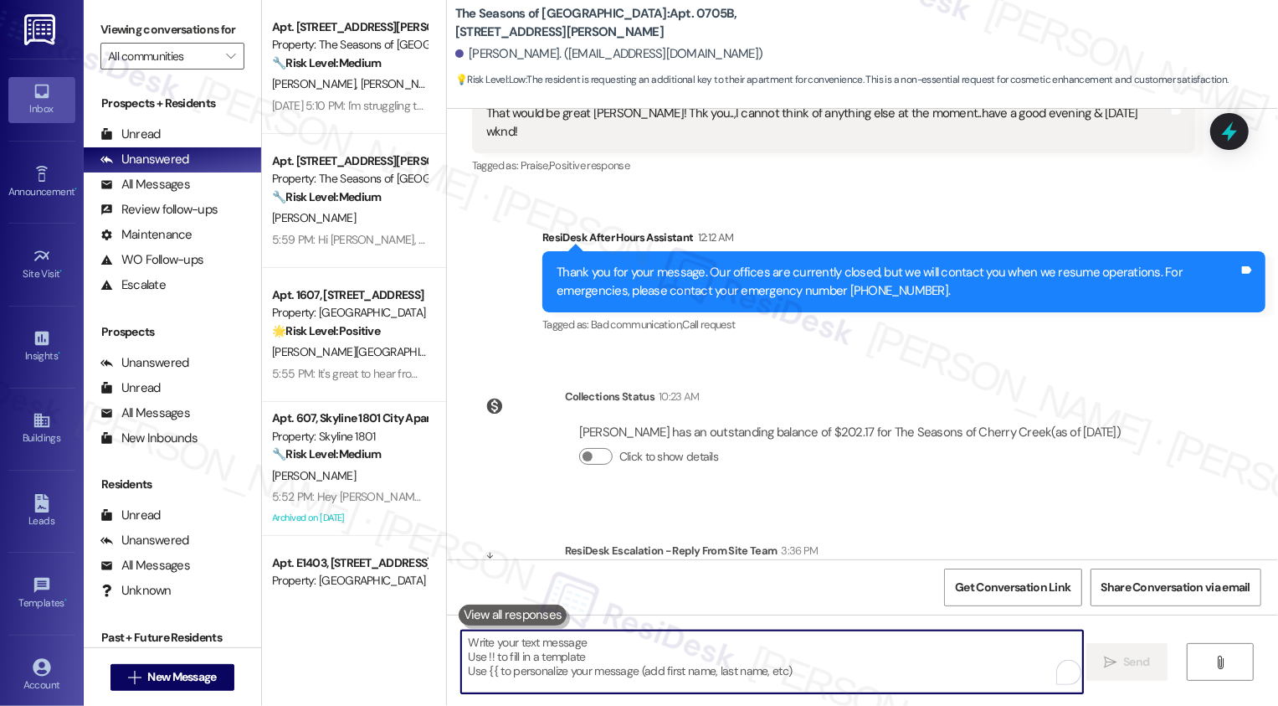
scroll to position [1180, 0]
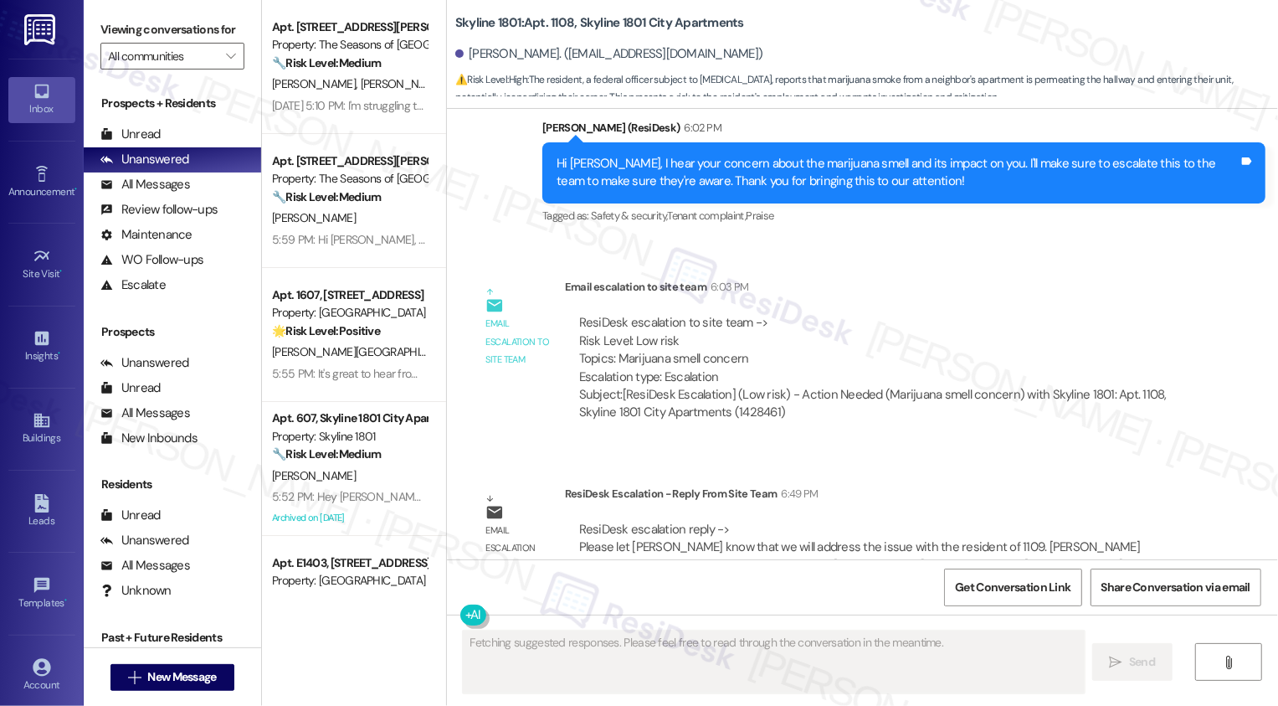
scroll to position [7605, 0]
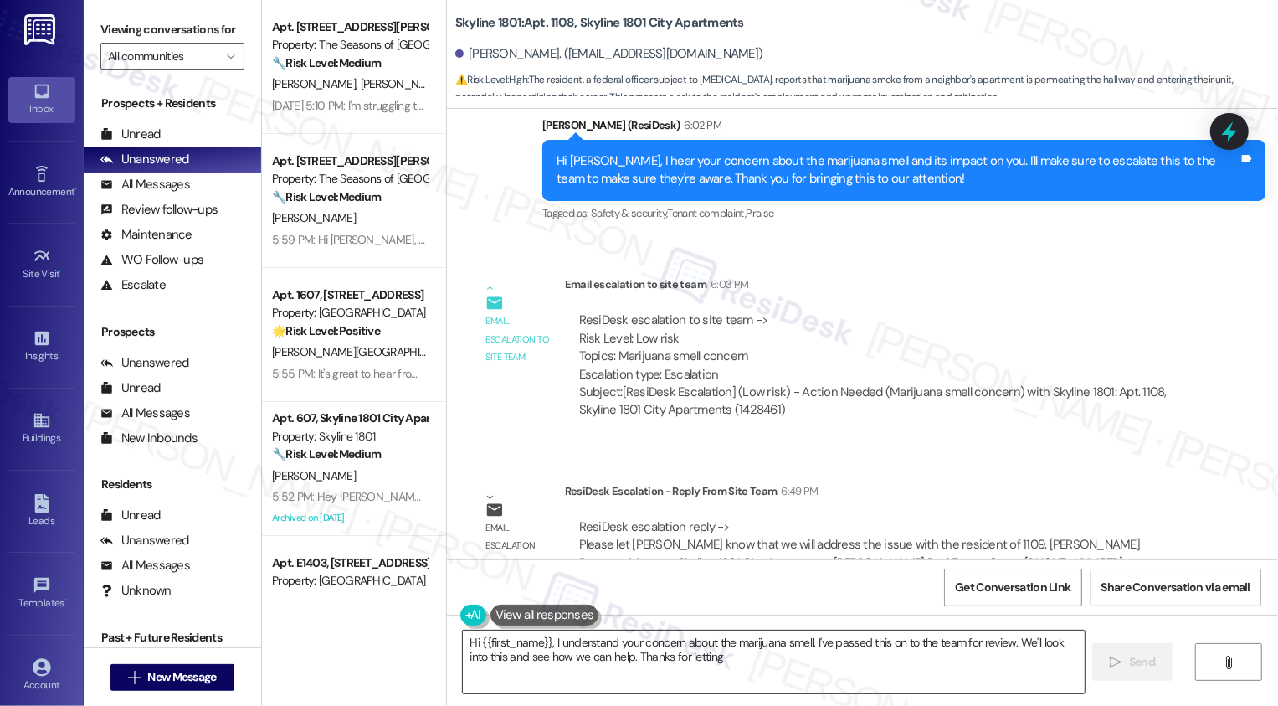
click at [594, 654] on textarea "Hi {{first_name}}, I understand your concern about the marijuana smell. I've pa…" at bounding box center [774, 661] width 622 height 63
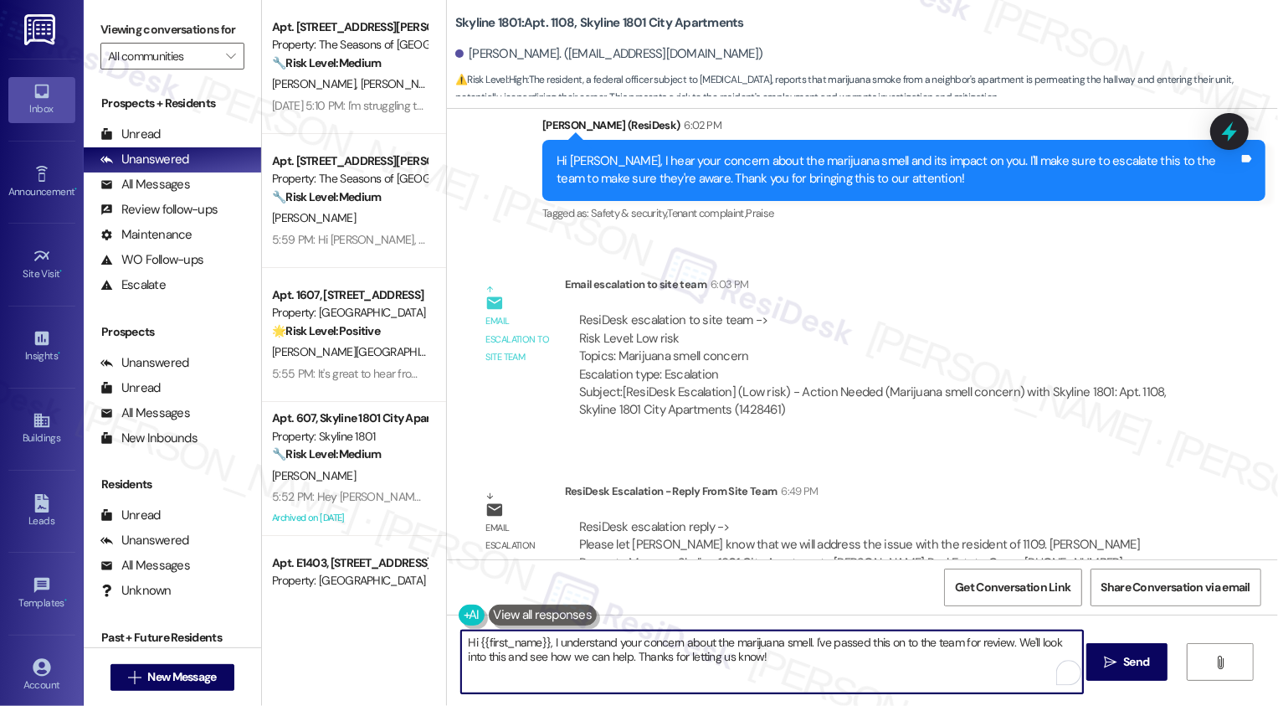
drag, startPoint x: 544, startPoint y: 641, endPoint x: 910, endPoint y: 694, distance: 369.6
click at [911, 695] on div "Hi {{first_name}}, I understand your concern about the marijuana smell. I've pa…" at bounding box center [862, 677] width 831 height 126
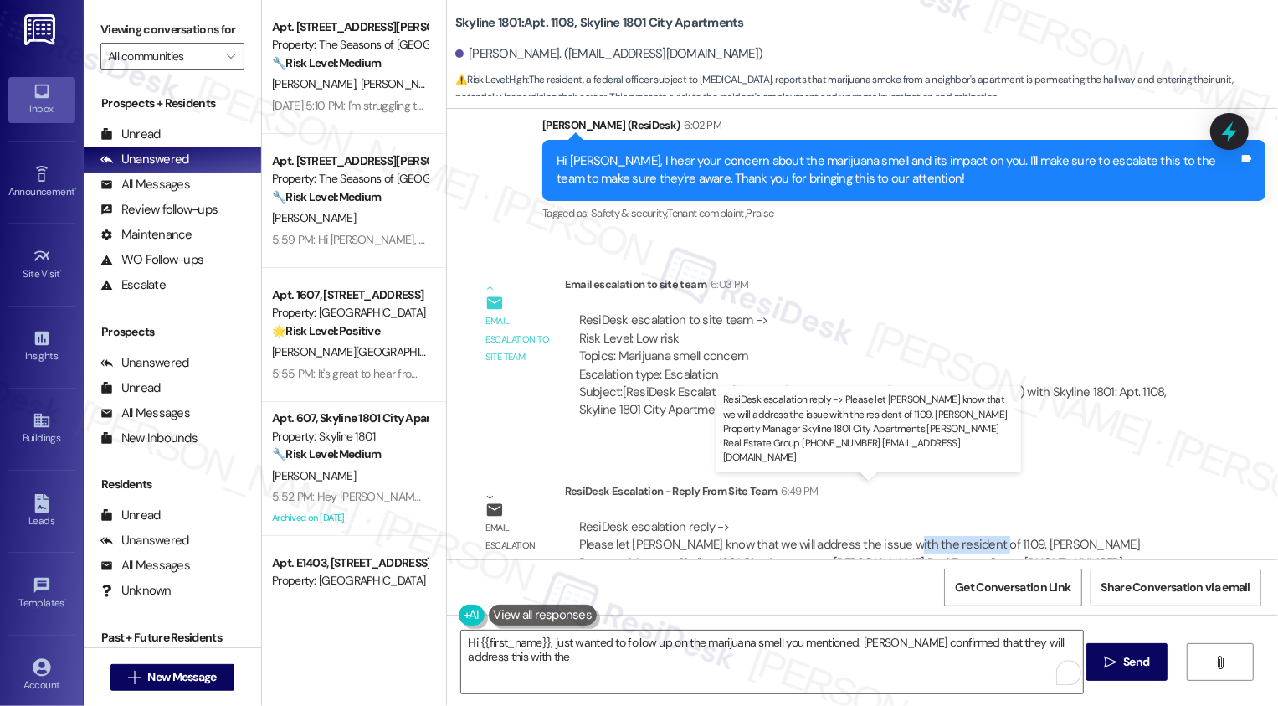
drag, startPoint x: 884, startPoint y: 506, endPoint x: 964, endPoint y: 509, distance: 80.4
click at [964, 518] on div "ResiDesk escalation reply -> Please let [PERSON_NAME] know that we will address…" at bounding box center [859, 553] width 561 height 70
copy div "resident of 1109."
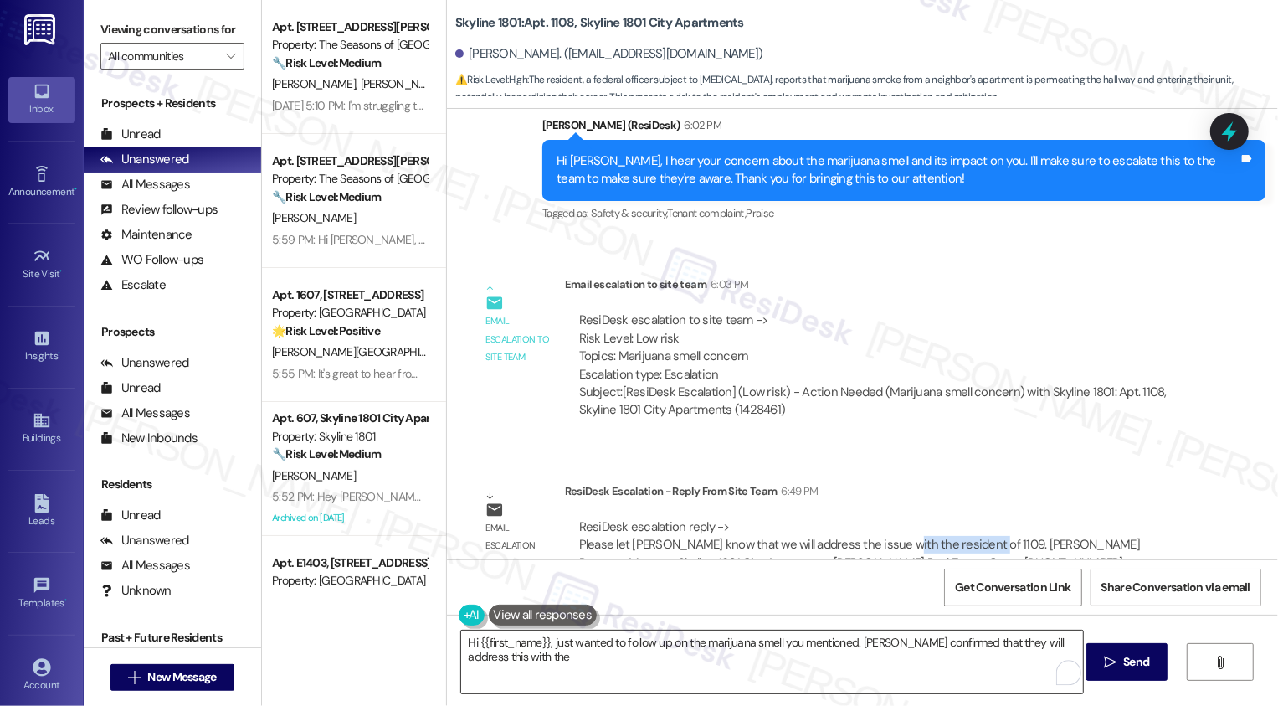
click at [685, 664] on textarea "Hi {{first_name}}, just wanted to follow up on the marijuana smell you mentione…" at bounding box center [772, 661] width 622 height 63
paste textarea "resident of 1109."
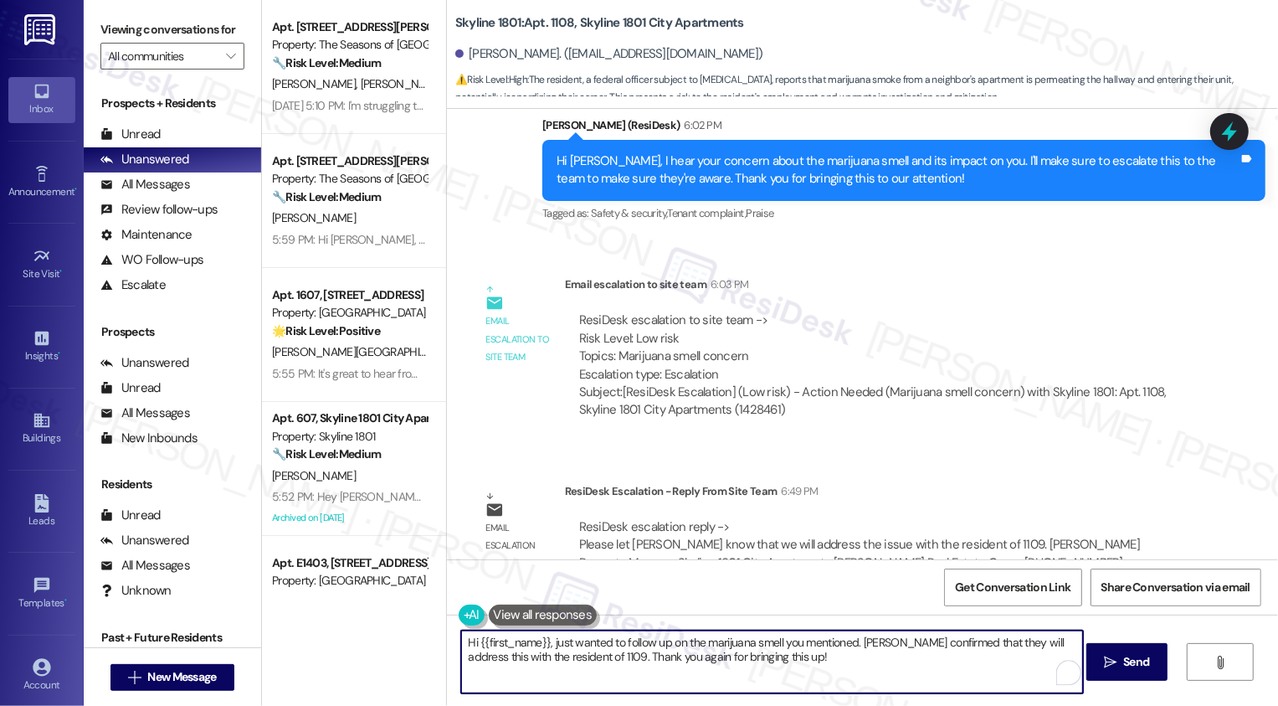
click at [788, 656] on textarea "Hi {{first_name}}, just wanted to follow up on the marijuana smell you mentione…" at bounding box center [772, 661] width 622 height 63
click at [645, 660] on textarea "Hi {{first_name}}, just wanted to follow up on the marijuana smell you mentione…" at bounding box center [772, 661] width 622 height 63
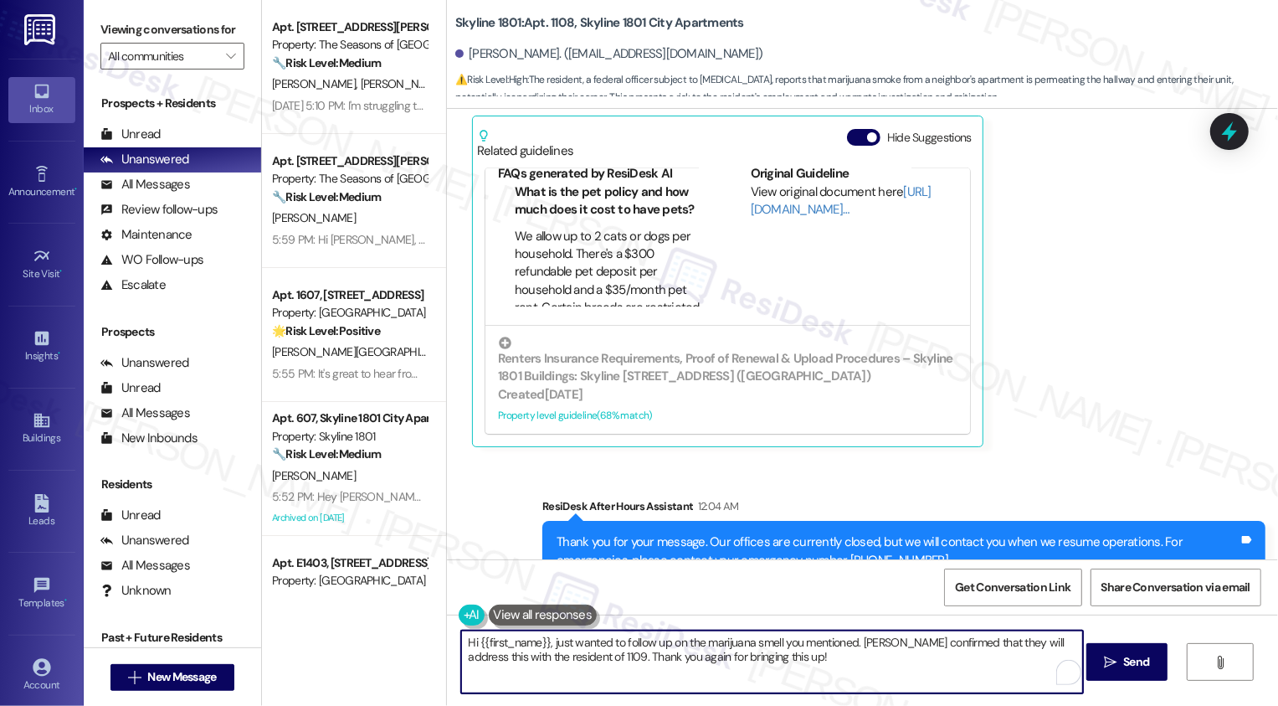
scroll to position [7530, 0]
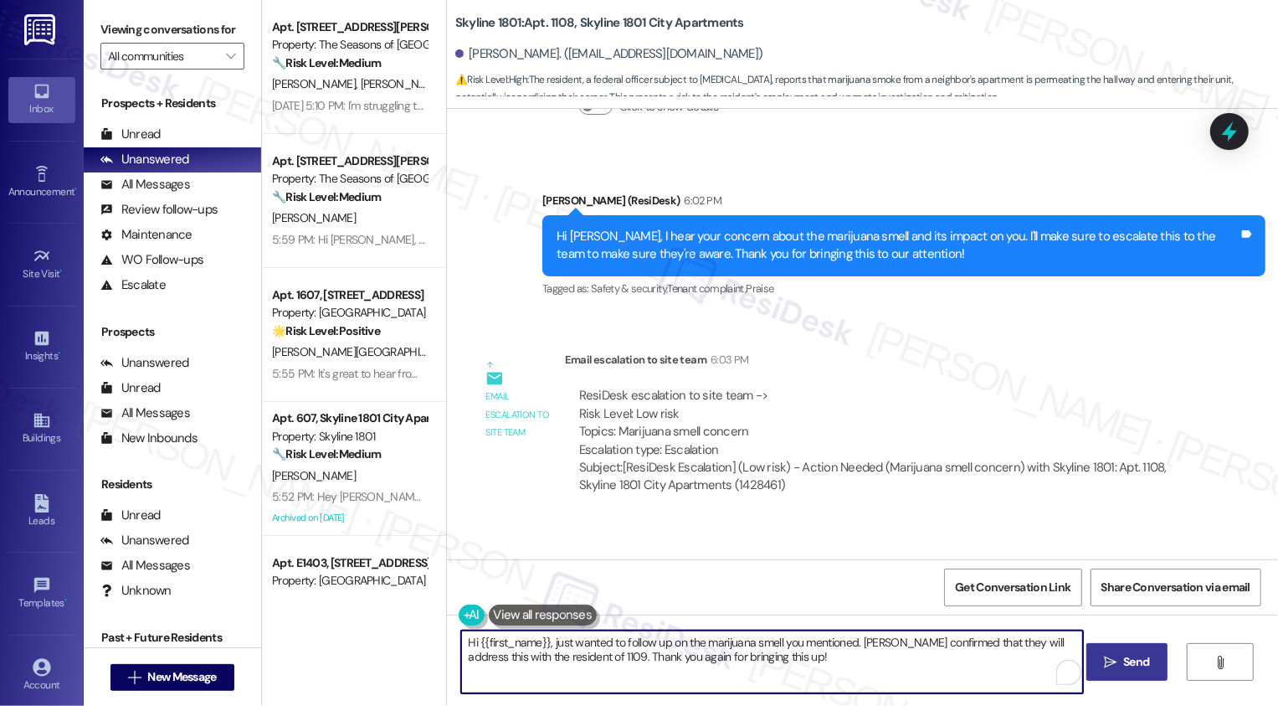
type textarea "Hi {{first_name}}, just wanted to follow up on the marijuana smell you mentione…"
click at [1126, 660] on span "Send" at bounding box center [1136, 662] width 26 height 18
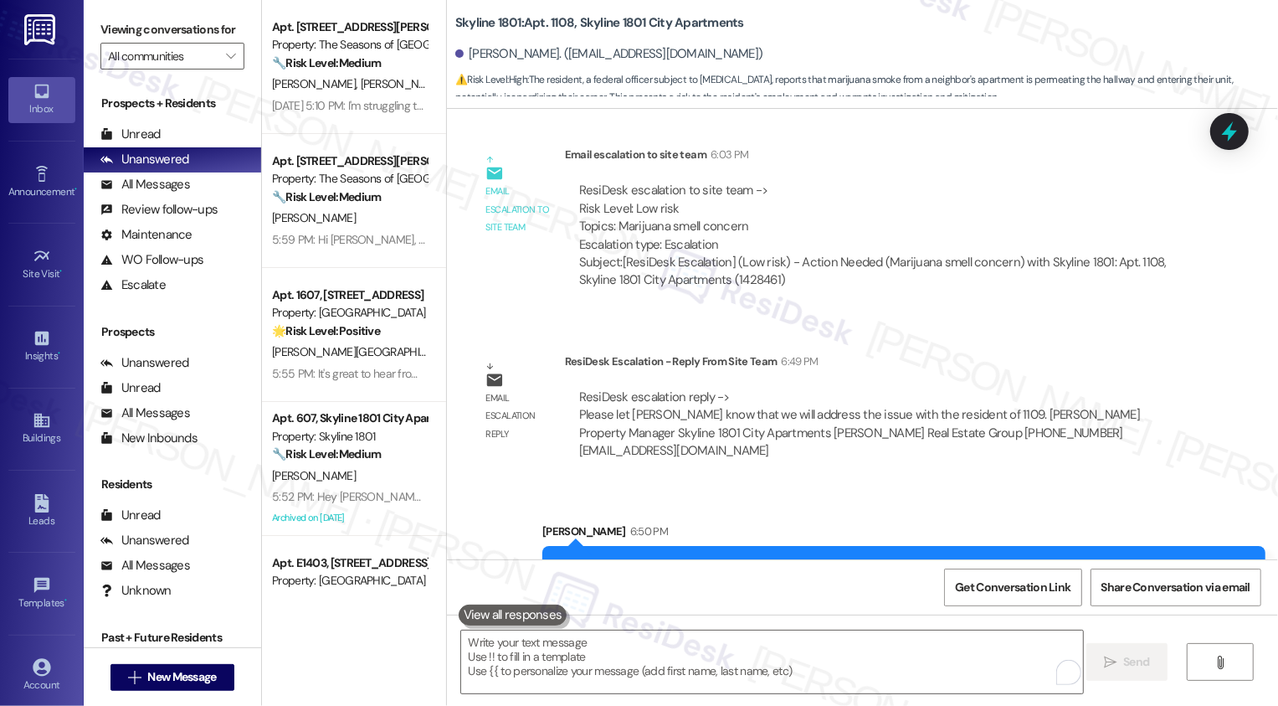
scroll to position [7739, 0]
